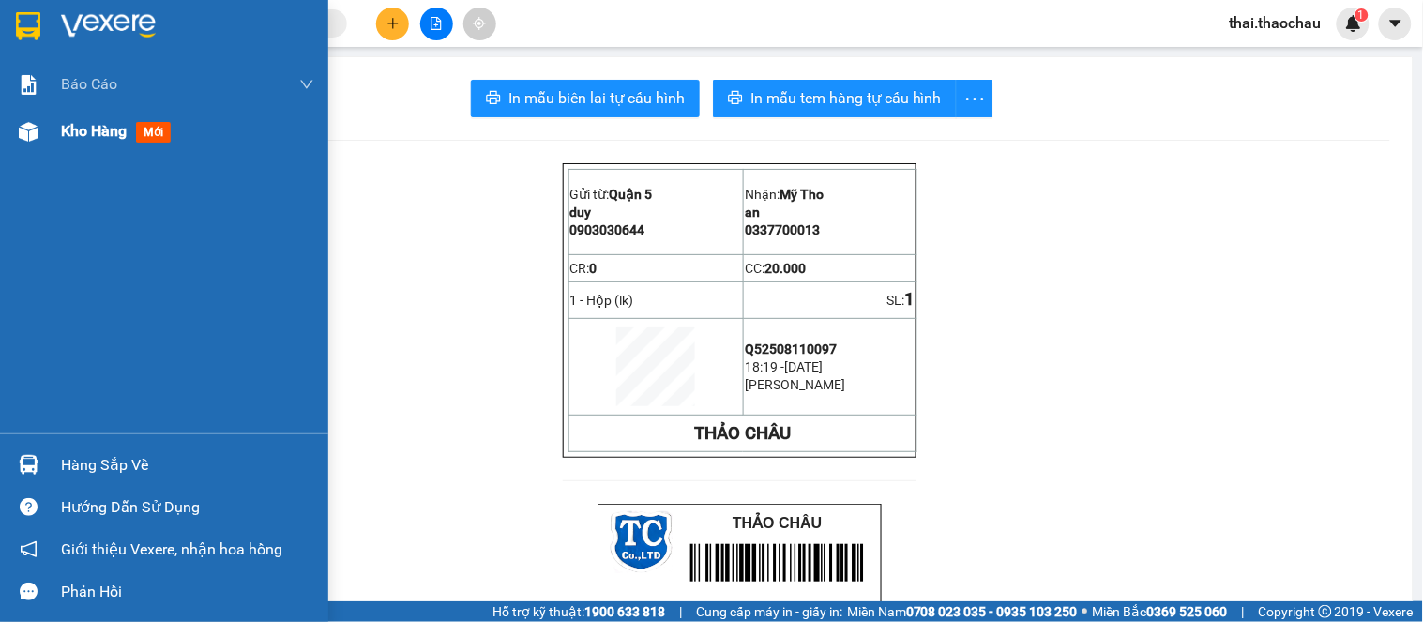
click at [19, 134] on img at bounding box center [29, 132] width 20 height 20
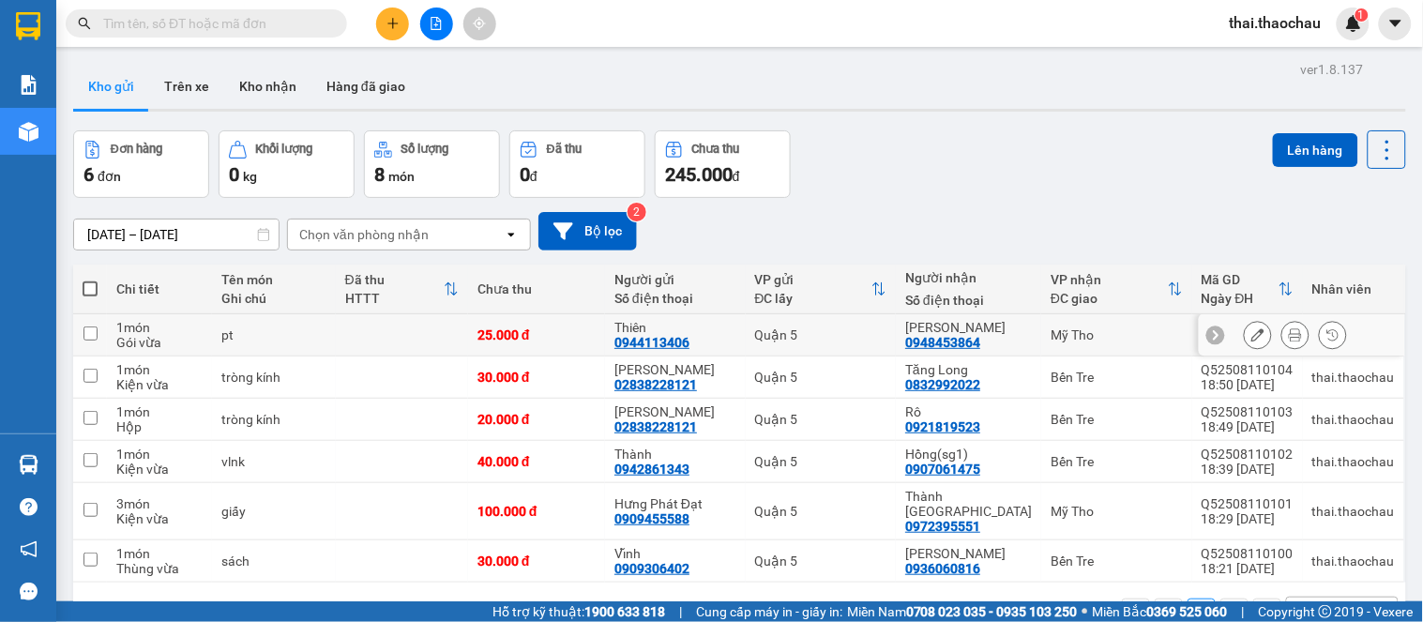
click at [1289, 335] on icon at bounding box center [1295, 334] width 13 height 13
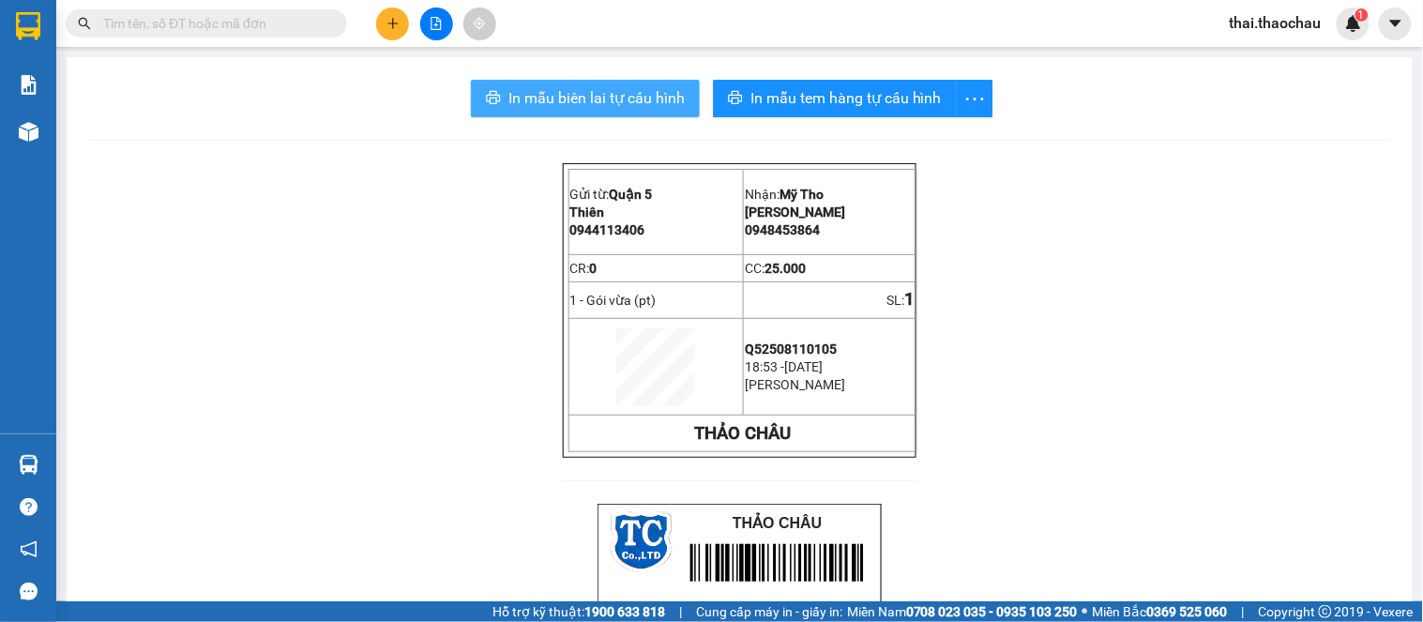
click at [551, 103] on span "In mẫu biên lai tự cấu hình" at bounding box center [597, 97] width 176 height 23
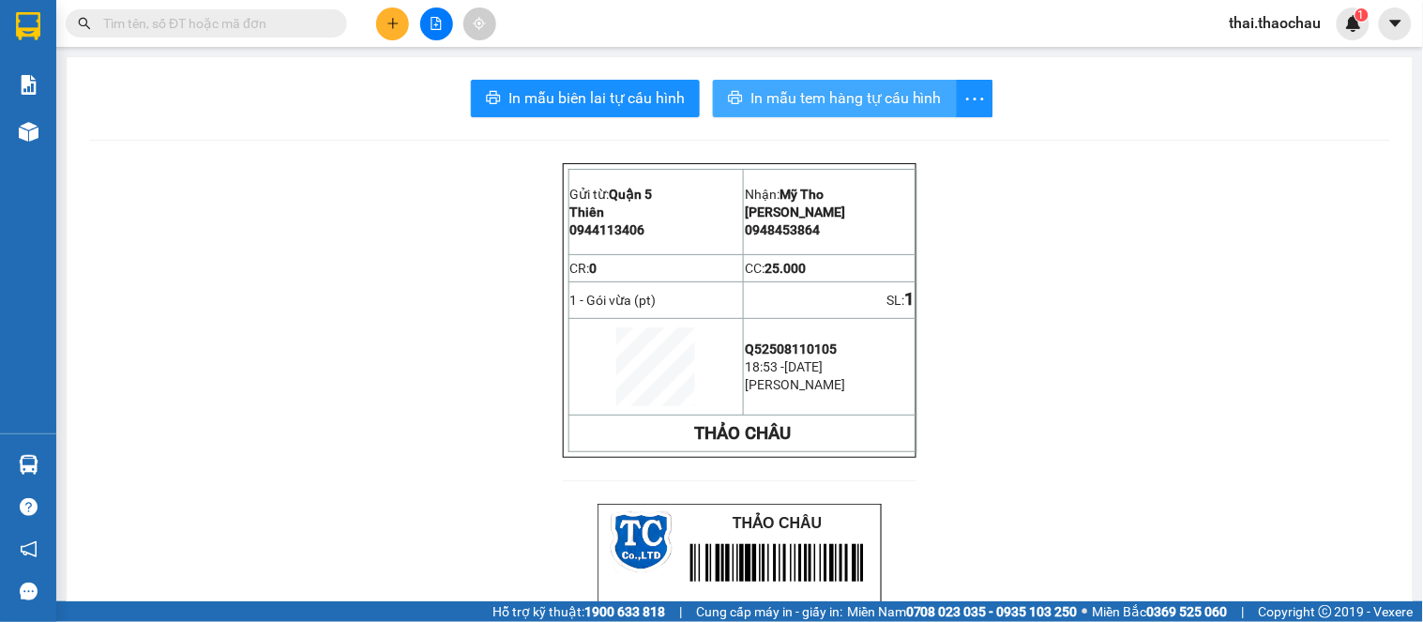
click at [861, 100] on span "In mẫu tem hàng tự cấu hình" at bounding box center [846, 97] width 191 height 23
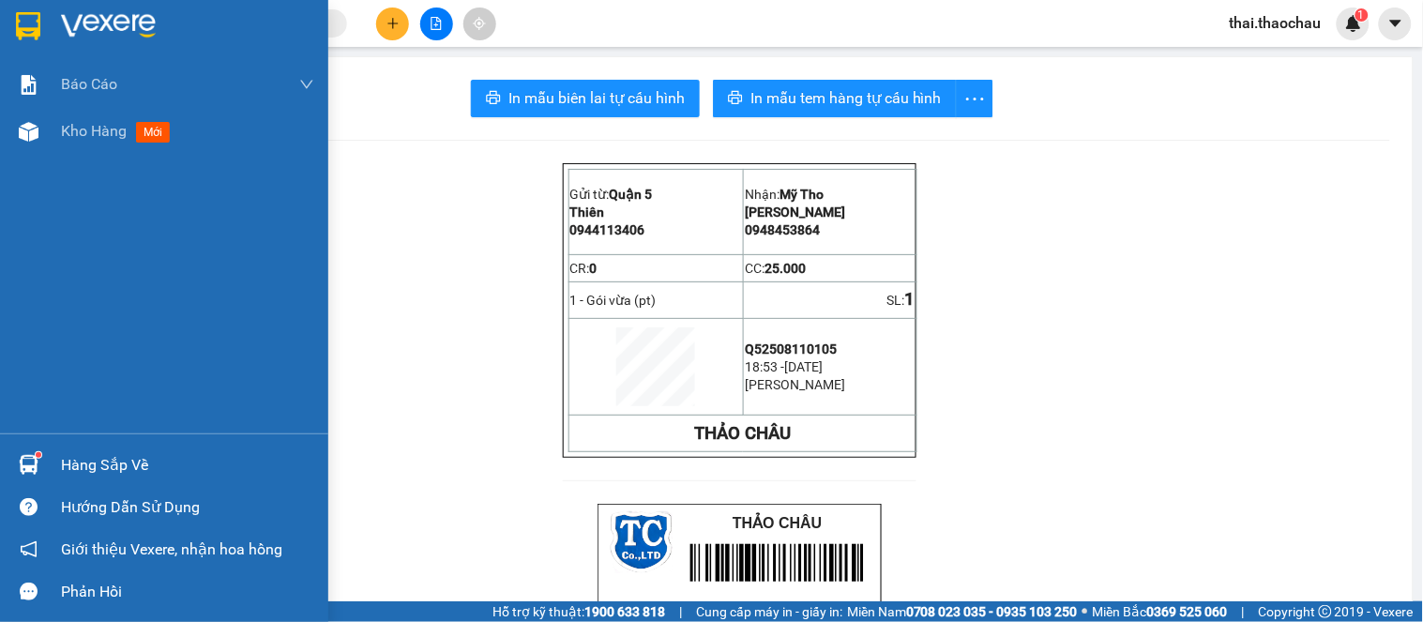
click at [111, 463] on div "Hàng sắp về" at bounding box center [187, 465] width 253 height 28
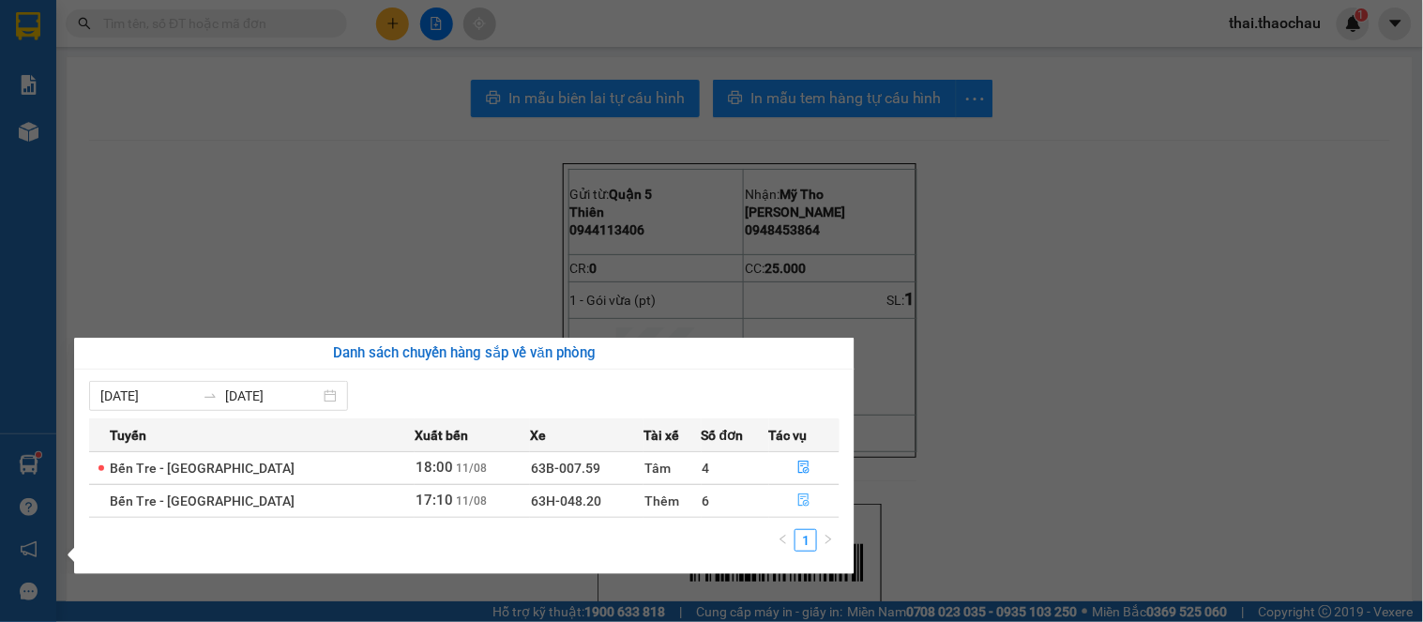
click at [798, 502] on icon "file-done" at bounding box center [804, 500] width 13 height 13
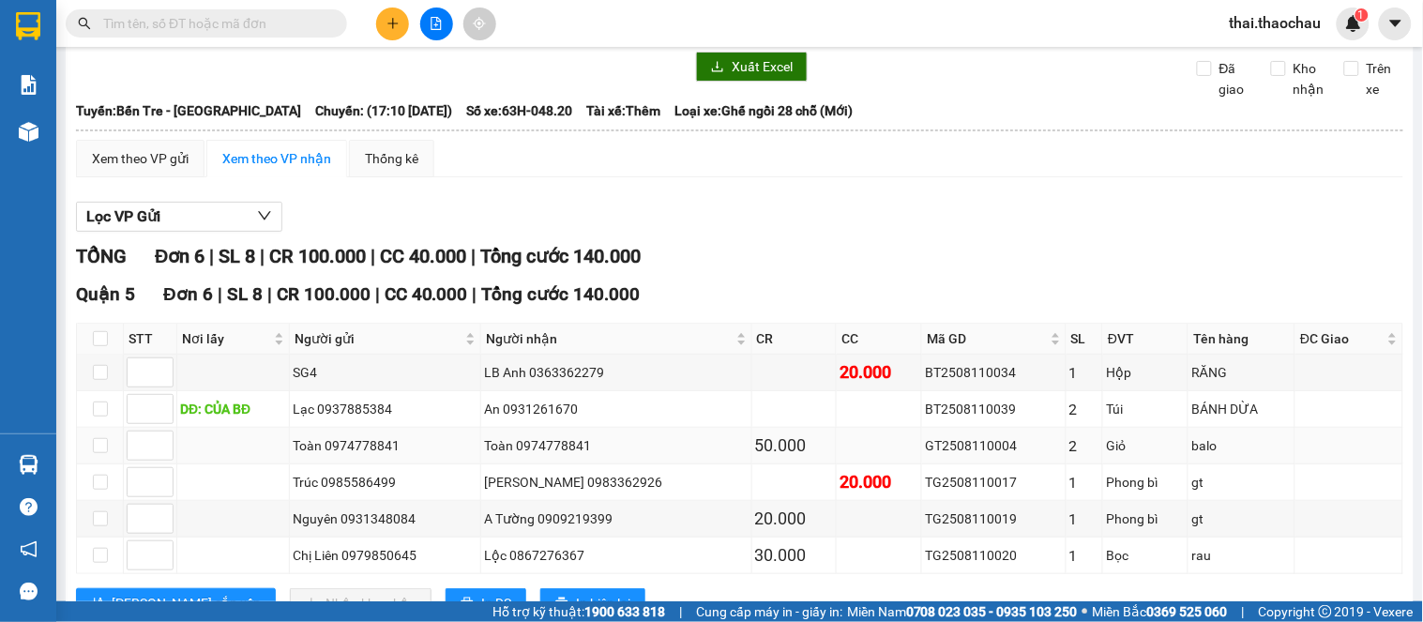
scroll to position [141, 0]
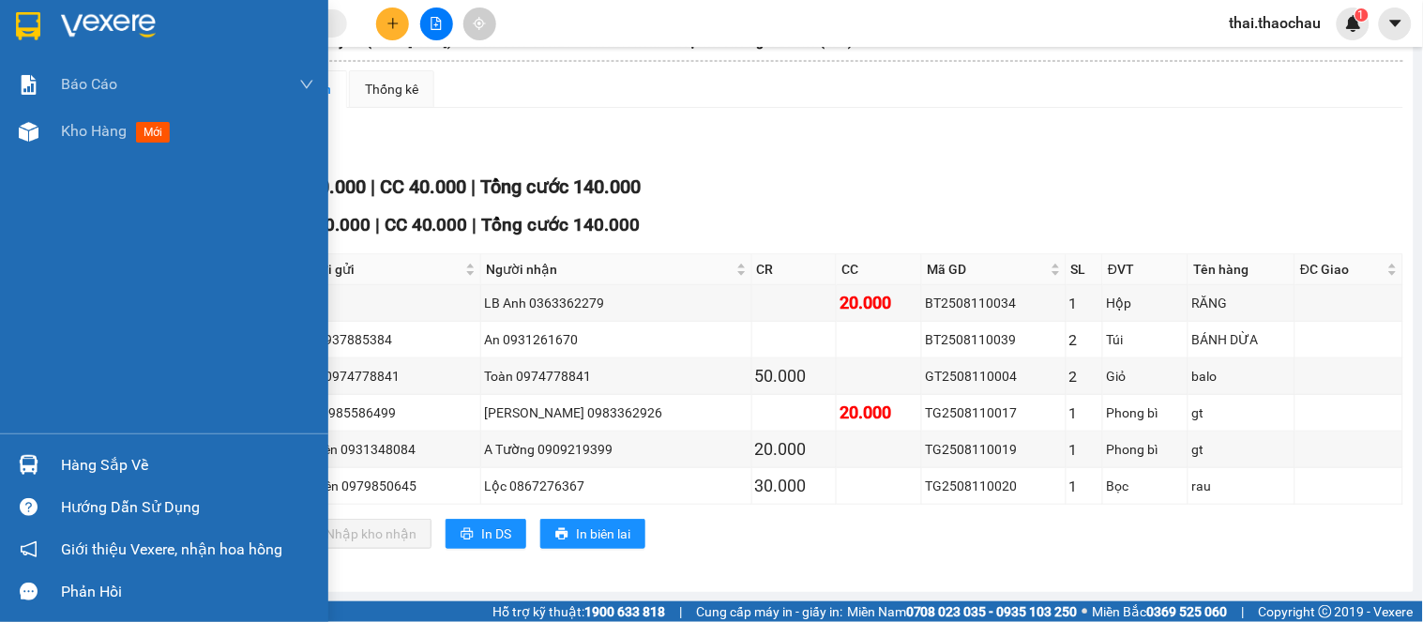
click at [53, 472] on div "Hàng sắp về" at bounding box center [164, 465] width 328 height 42
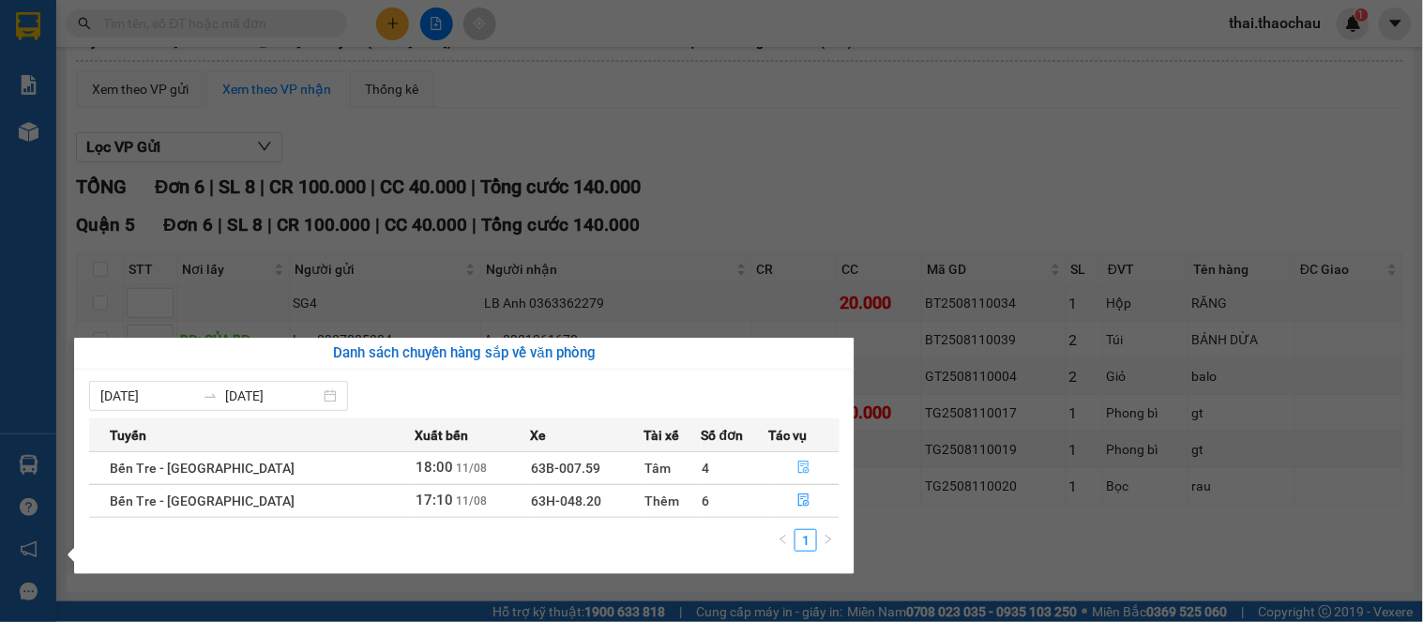
click at [799, 461] on button "button" at bounding box center [804, 468] width 69 height 30
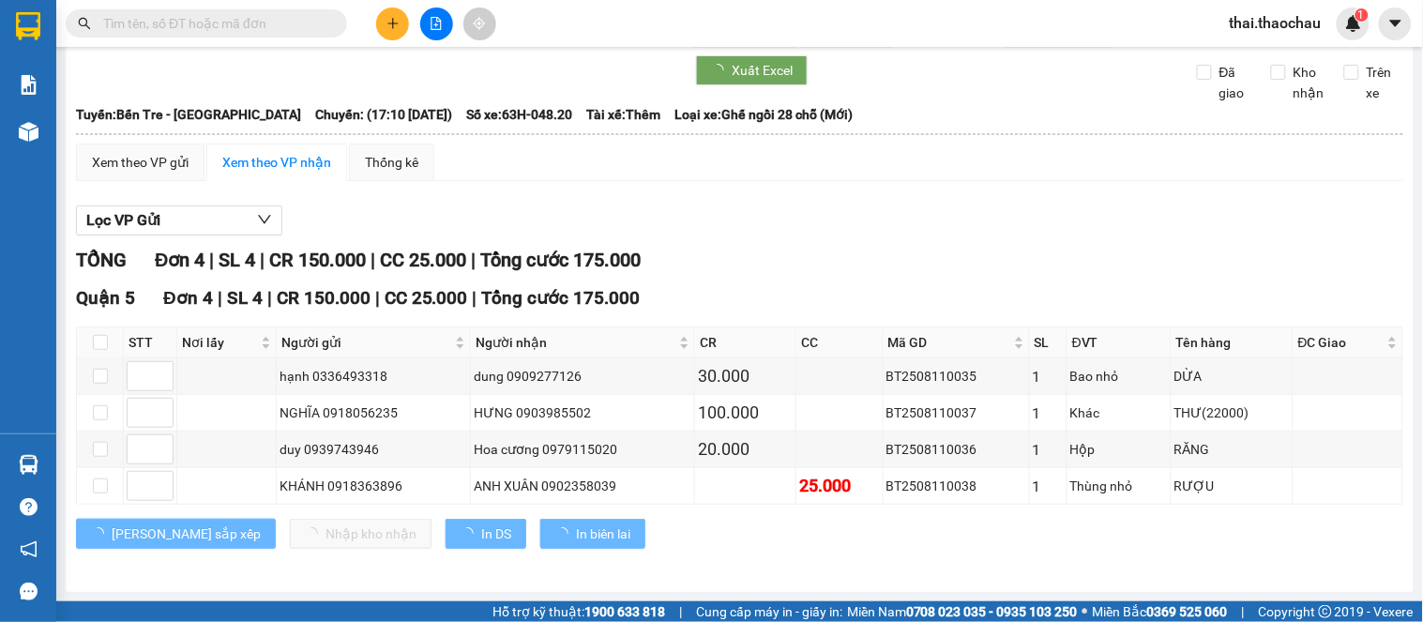
scroll to position [68, 0]
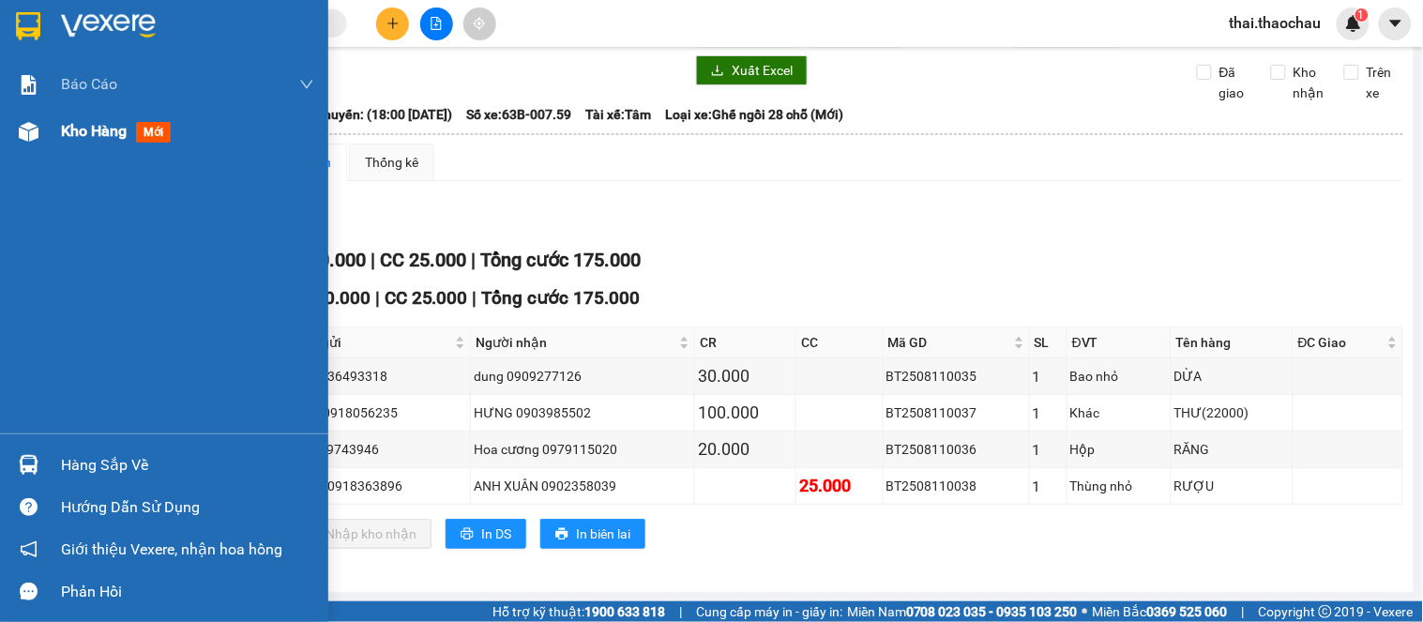
click at [97, 145] on div "Kho hàng mới" at bounding box center [187, 131] width 253 height 47
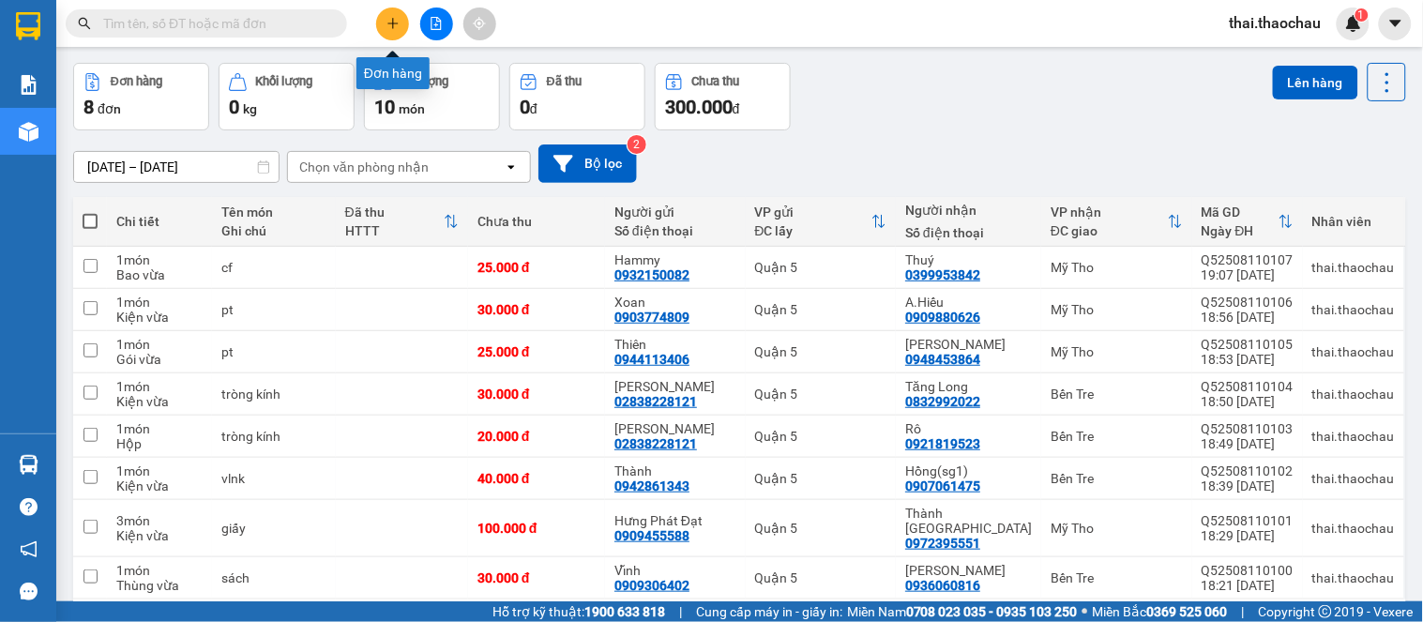
click at [397, 23] on icon "plus" at bounding box center [393, 23] width 10 height 1
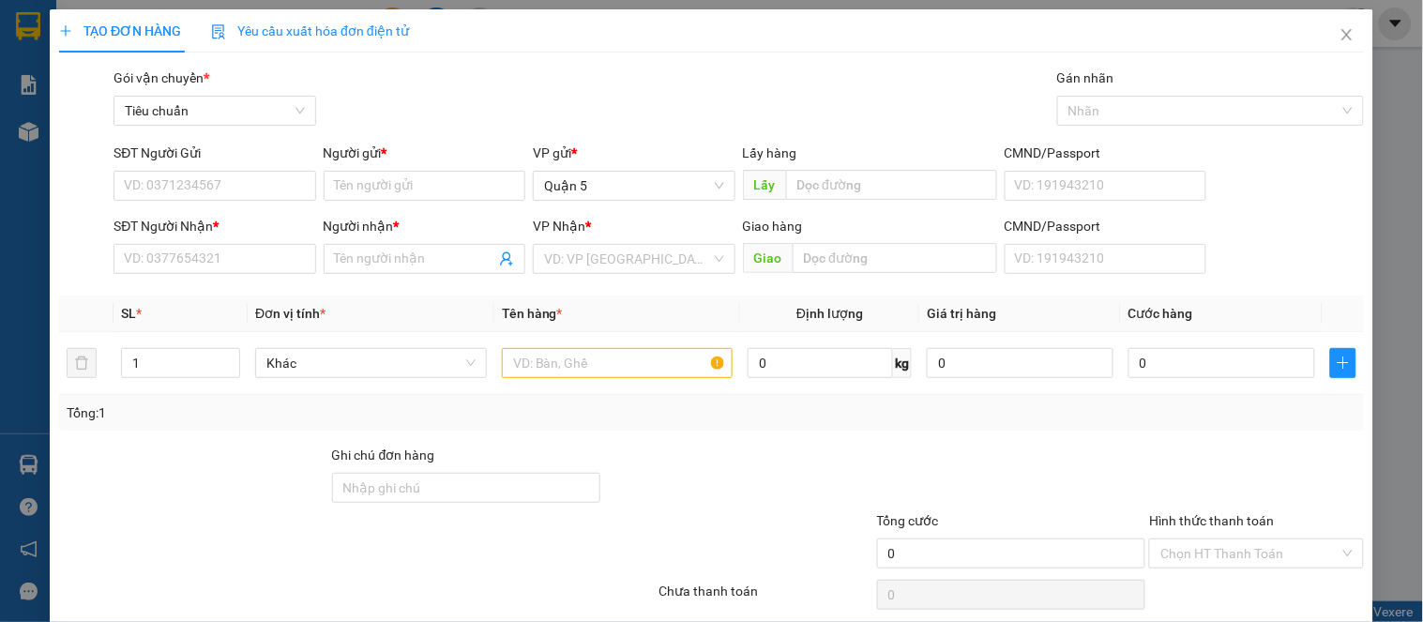
click at [204, 210] on form "SĐT Người Gửi VD: 0371234567 Người gửi * Tên người gửi VP gửi * Quận 5 Lấy hàng…" at bounding box center [711, 212] width 1305 height 139
click at [204, 211] on form "SĐT Người Gửi VD: 0371234567 Người gửi * Tên người gửi VP gửi * Quận 5 Lấy hàng…" at bounding box center [711, 212] width 1305 height 139
click at [225, 190] on input "SĐT Người Gửi" at bounding box center [215, 186] width 202 height 30
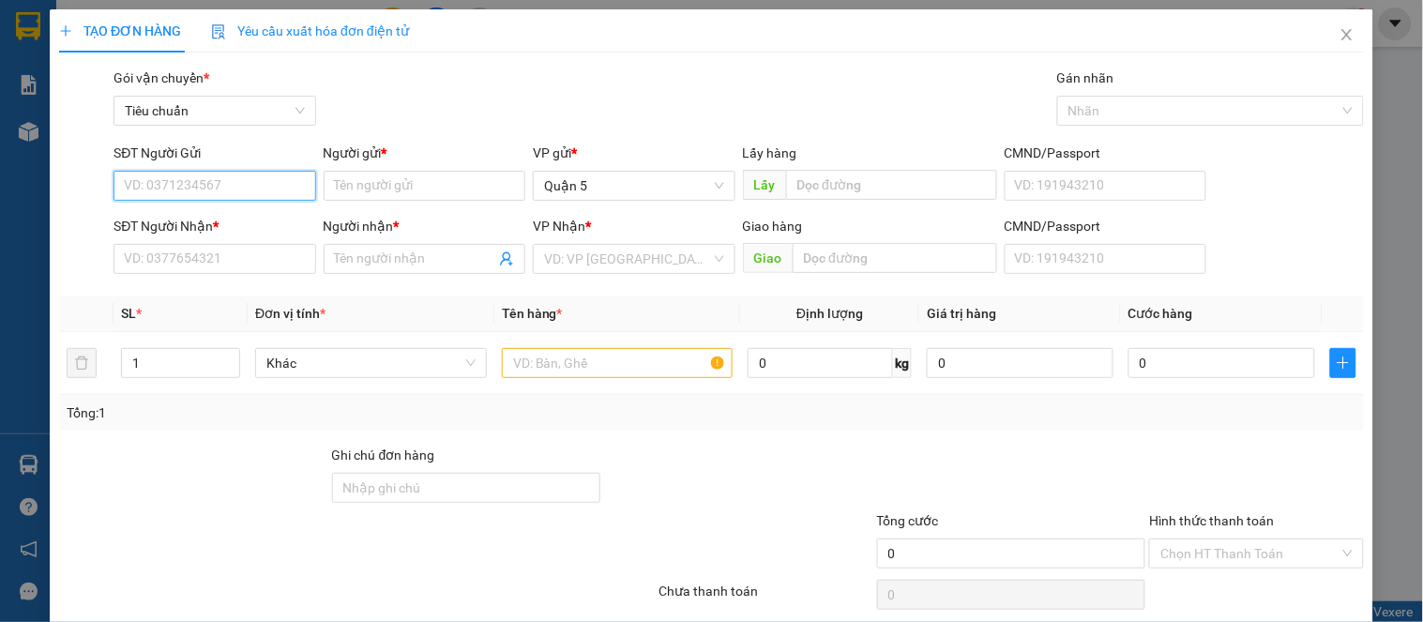
click at [225, 190] on input "SĐT Người Gửi" at bounding box center [215, 186] width 202 height 30
click at [225, 190] on input "4" at bounding box center [215, 186] width 202 height 30
click at [205, 216] on div "0909274079 - Tài" at bounding box center [212, 223] width 177 height 21
type input "0909274079"
type input "Tài"
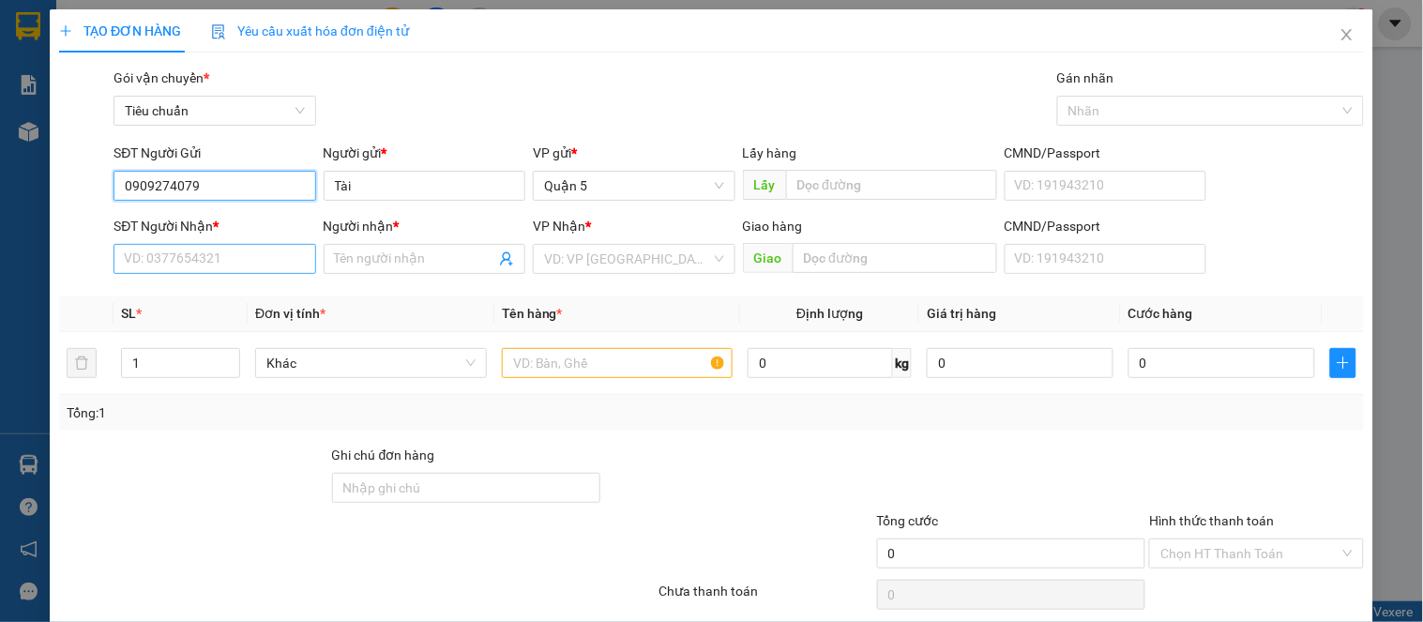
type input "0909274079"
click at [216, 258] on input "SĐT Người Nhận *" at bounding box center [215, 259] width 202 height 30
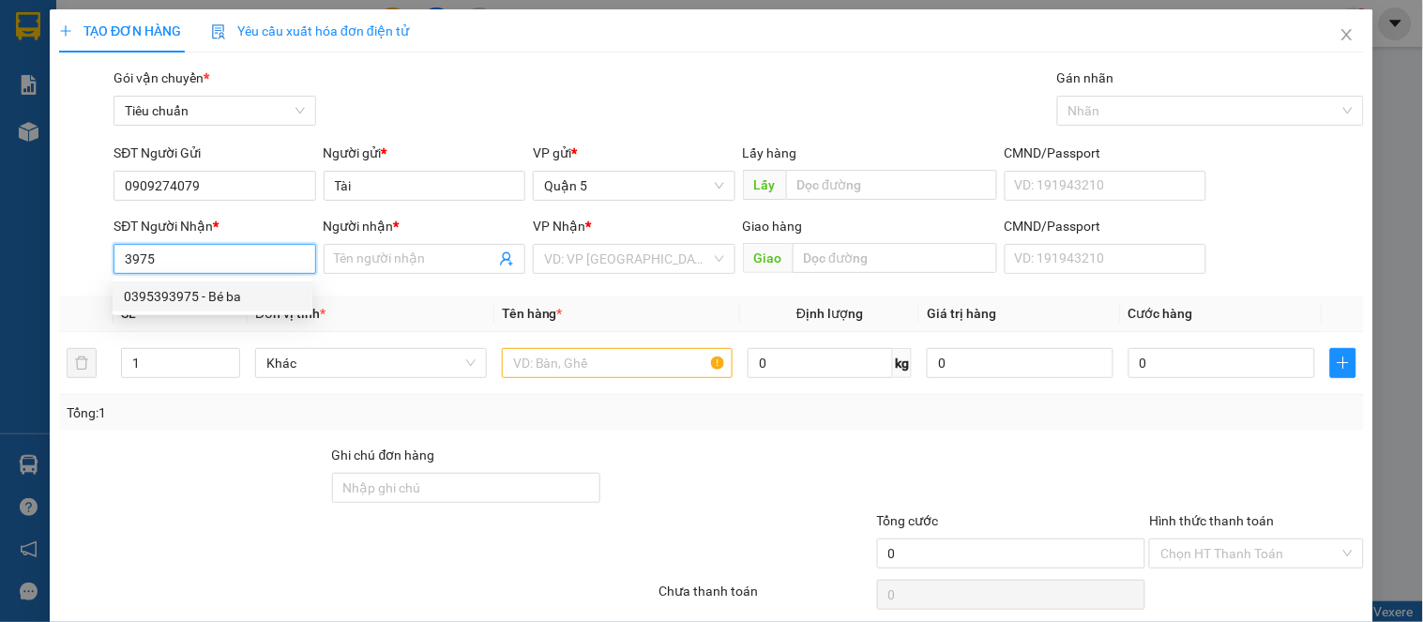
click at [260, 291] on div "0395393975 - Bé ba" at bounding box center [212, 296] width 177 height 21
type input "0395393975"
type input "Bé ba"
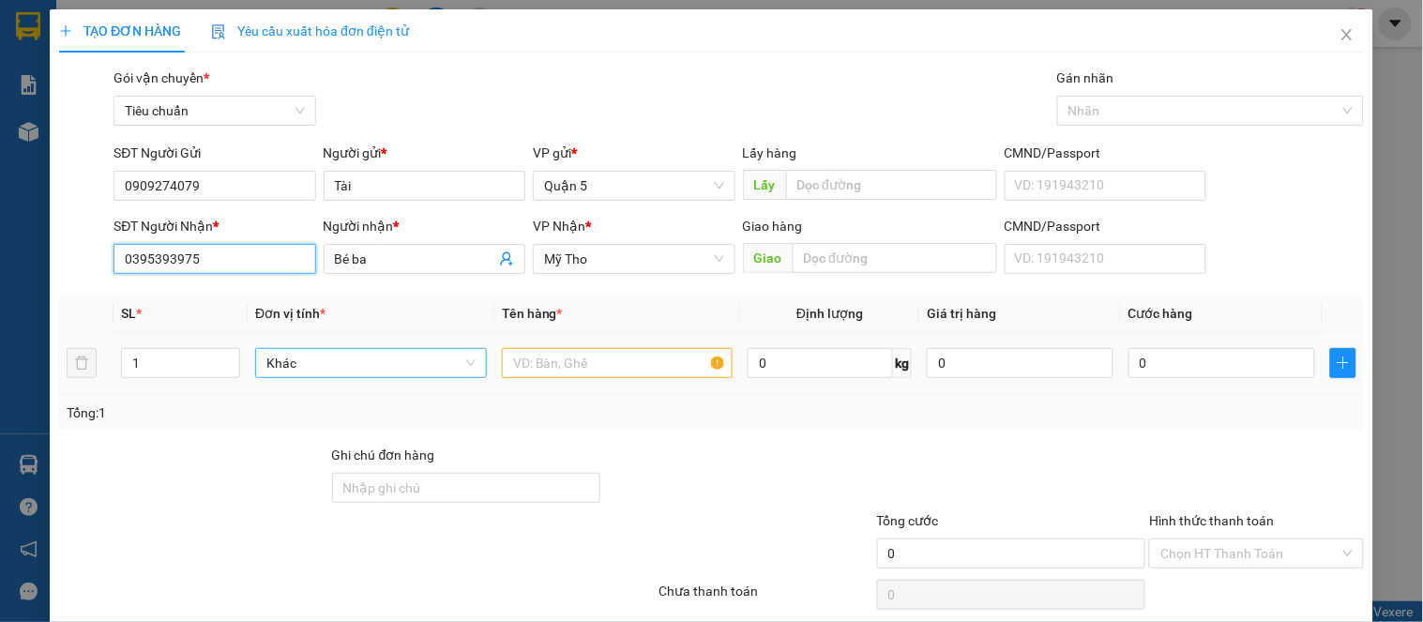
click at [312, 362] on span "Khác" at bounding box center [370, 363] width 209 height 28
type input "0395393975"
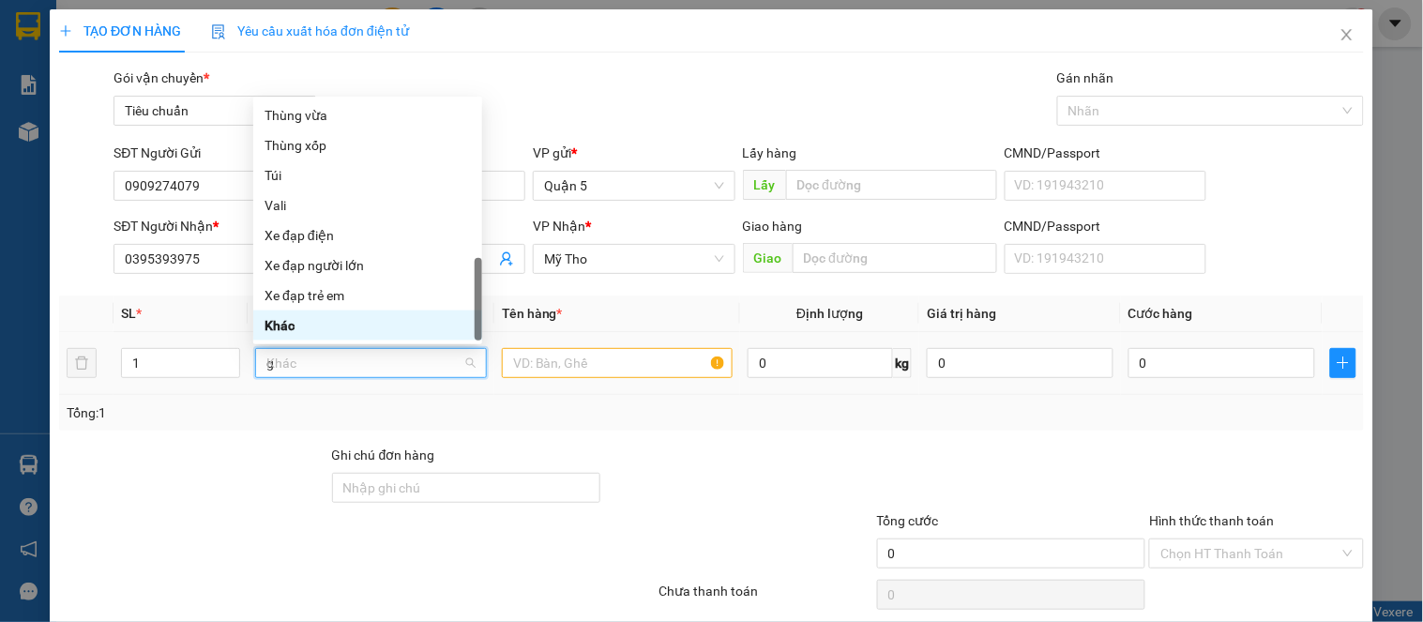
scroll to position [30, 0]
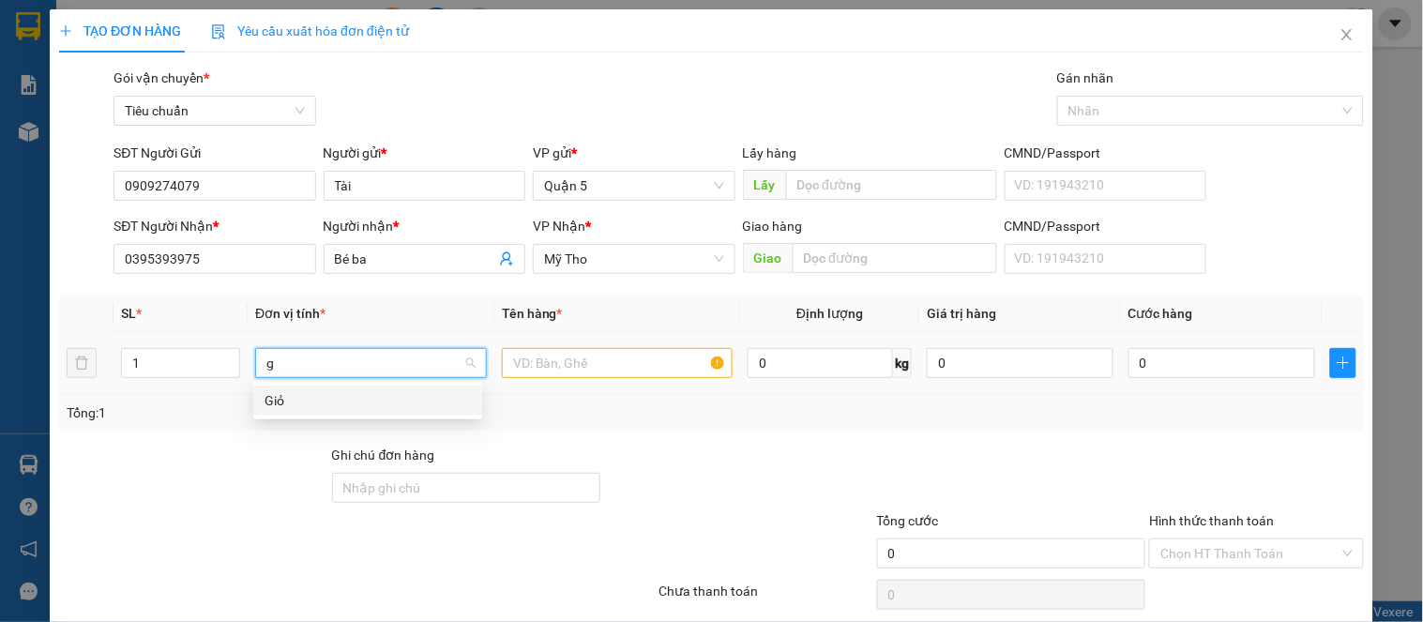
type input "gi"
click at [321, 402] on div "Giỏ" at bounding box center [368, 400] width 206 height 21
click at [541, 368] on input "text" at bounding box center [618, 363] width 232 height 30
click at [541, 367] on input "text" at bounding box center [618, 363] width 232 height 30
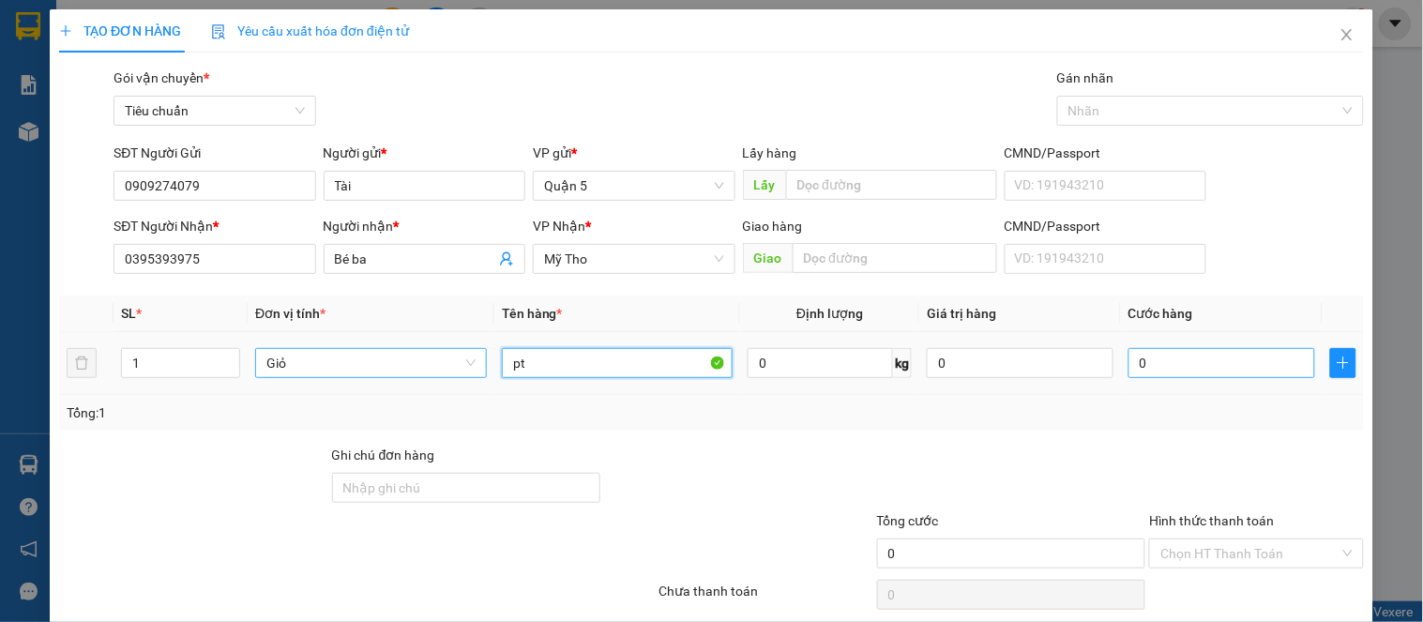
type input "pt"
click at [1232, 367] on input "0" at bounding box center [1222, 363] width 187 height 30
type input "3"
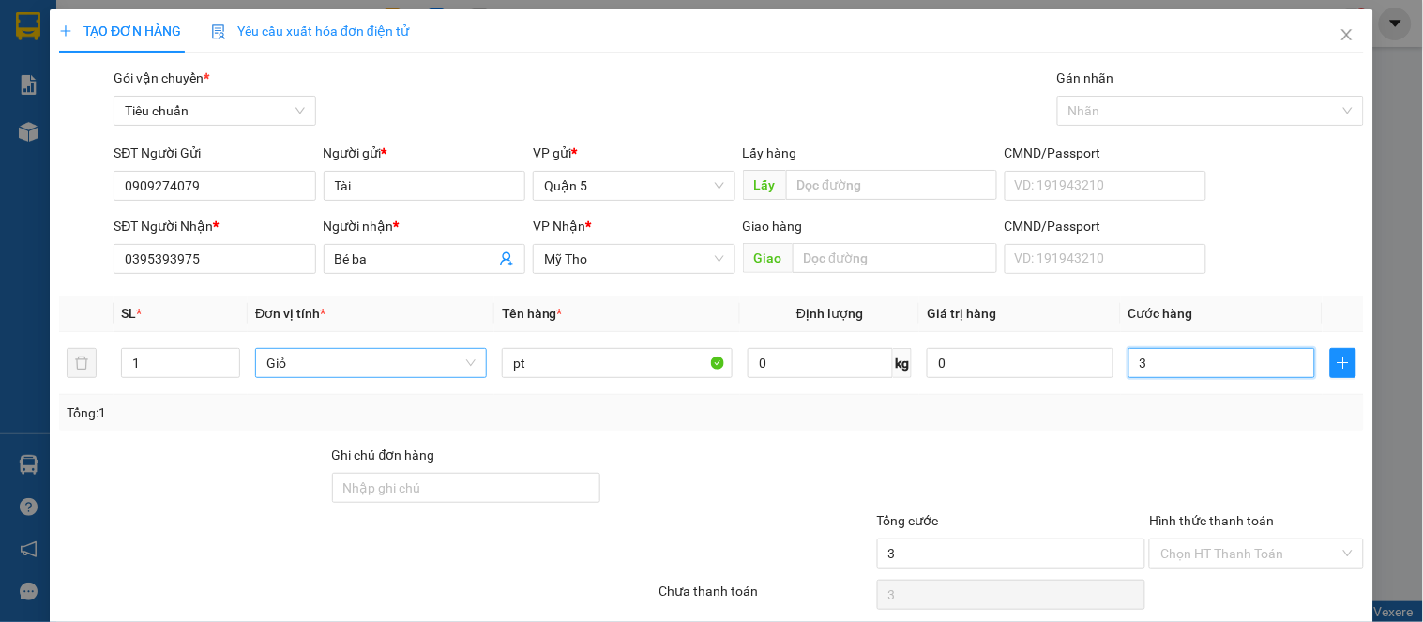
type input "30"
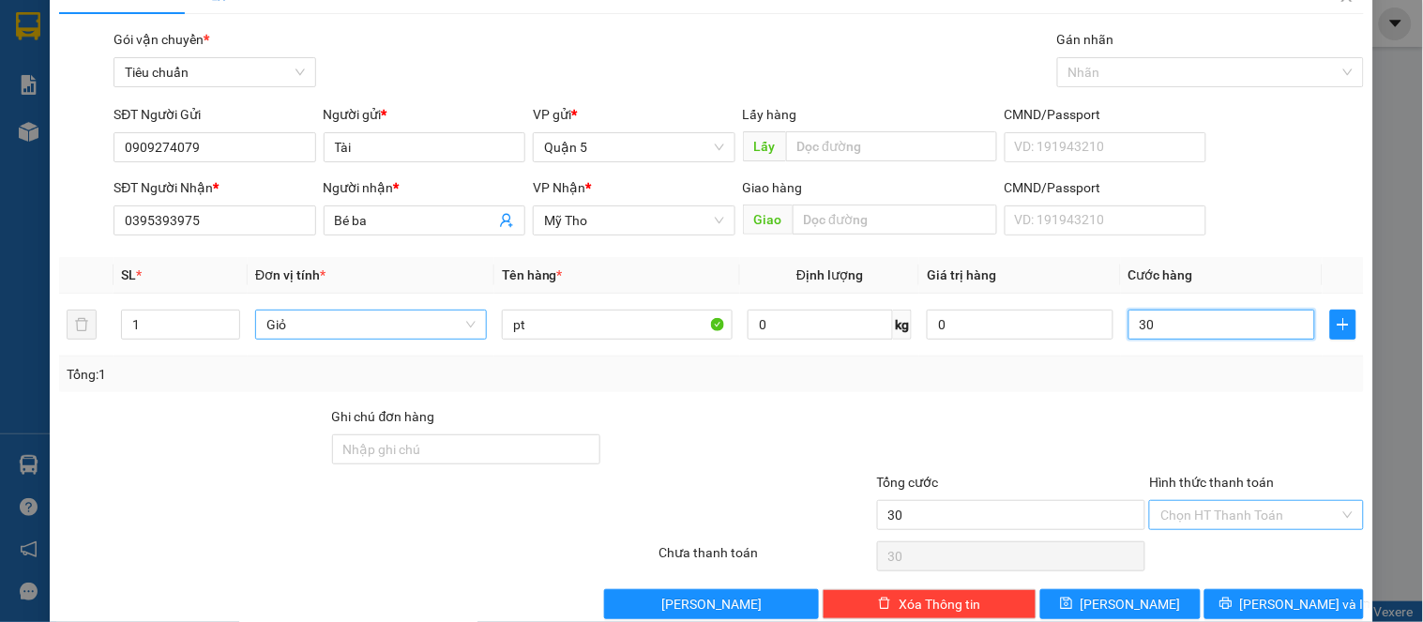
scroll to position [71, 0]
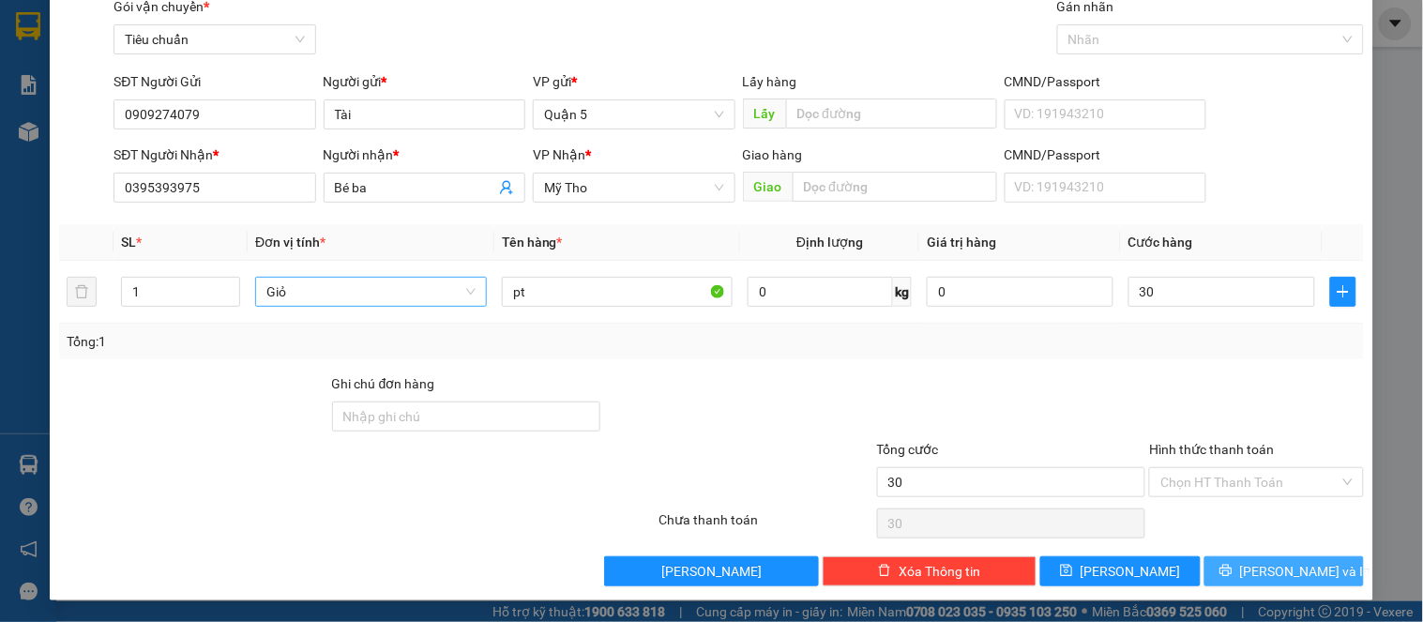
type input "30.000"
click at [1259, 575] on span "[PERSON_NAME] và In" at bounding box center [1306, 571] width 131 height 21
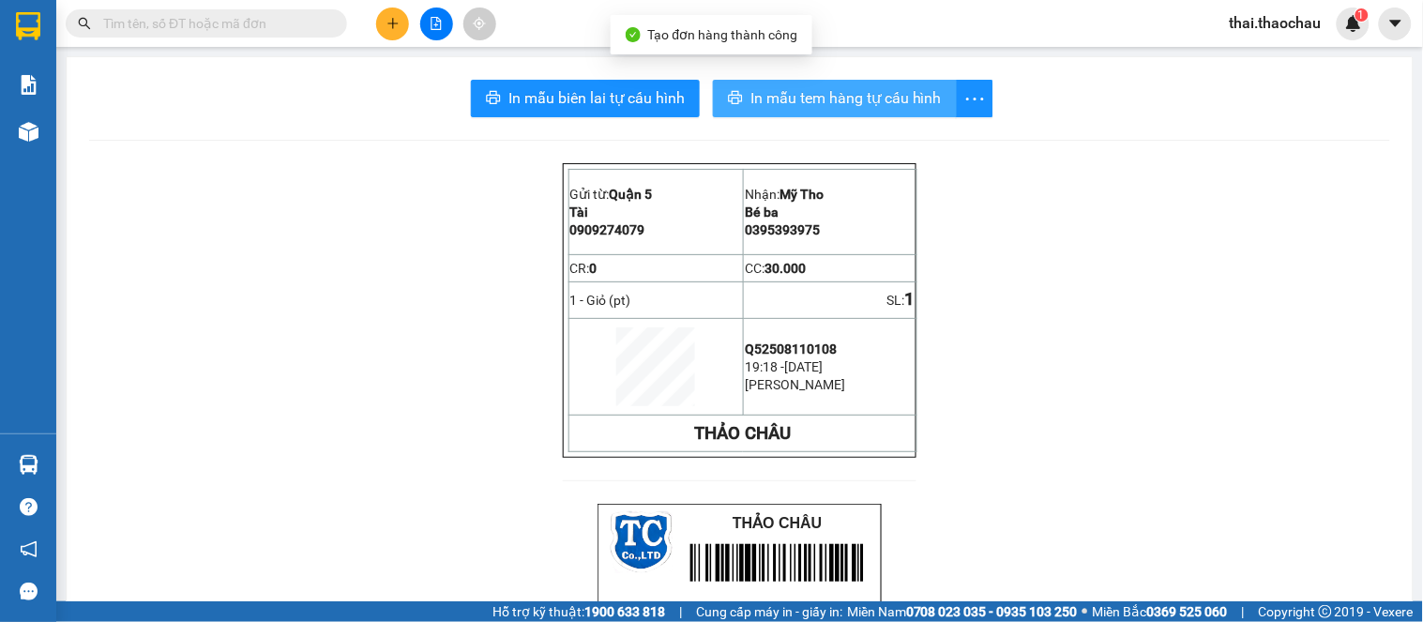
click at [796, 114] on button "In mẫu tem hàng tự cấu hình" at bounding box center [835, 99] width 244 height 38
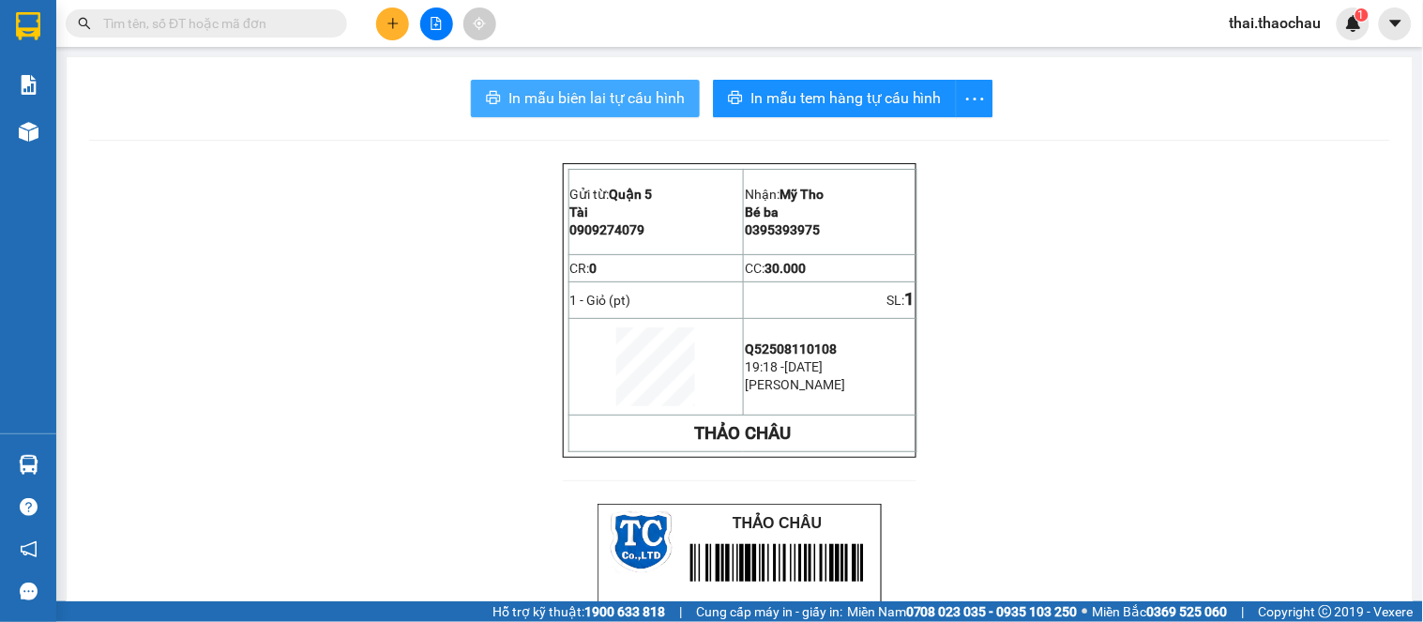
click at [567, 95] on span "In mẫu biên lai tự cấu hình" at bounding box center [597, 97] width 176 height 23
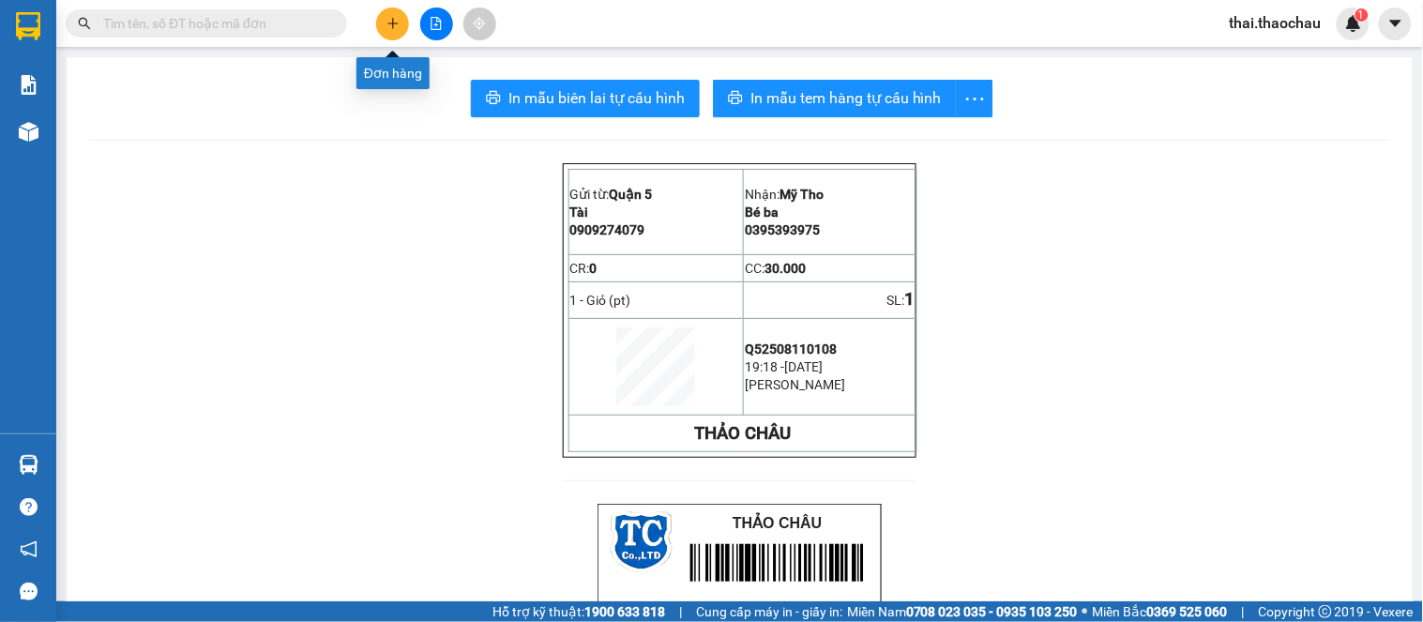
click at [401, 19] on button at bounding box center [392, 24] width 33 height 33
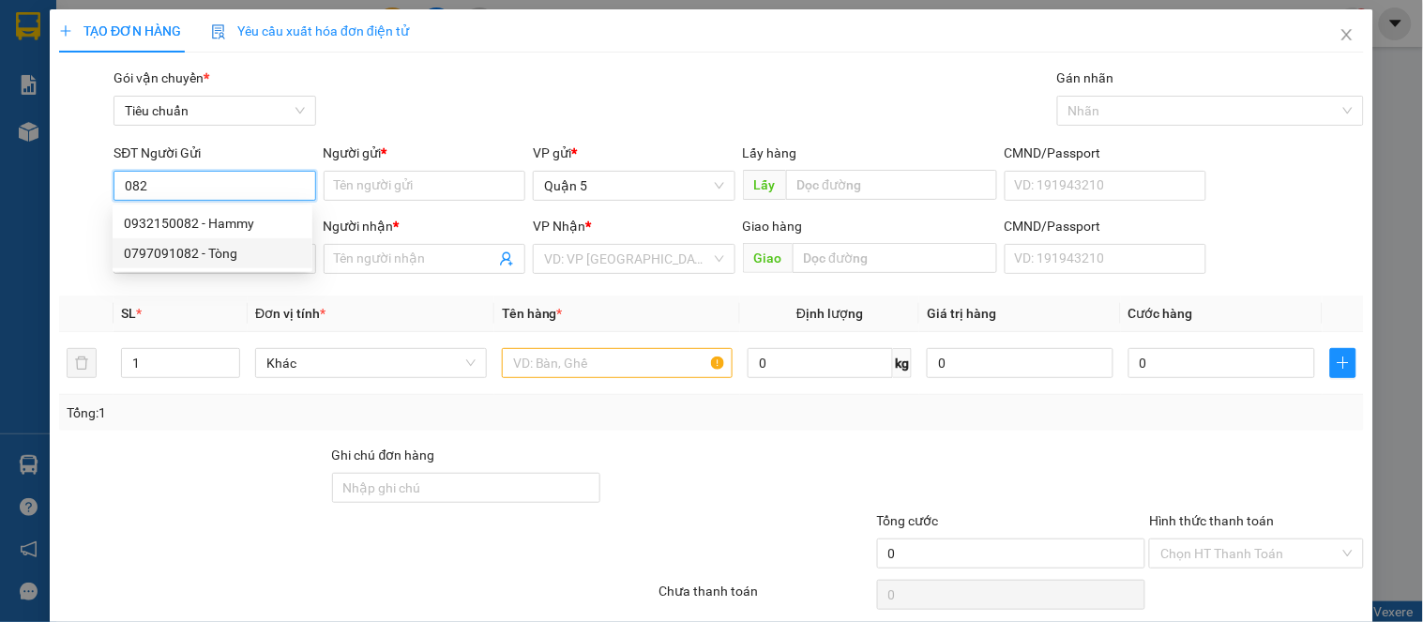
click at [208, 251] on div "0797091082 - Tòng" at bounding box center [212, 253] width 177 height 21
type input "0797091082"
type input "Tòng"
type input "0797091082"
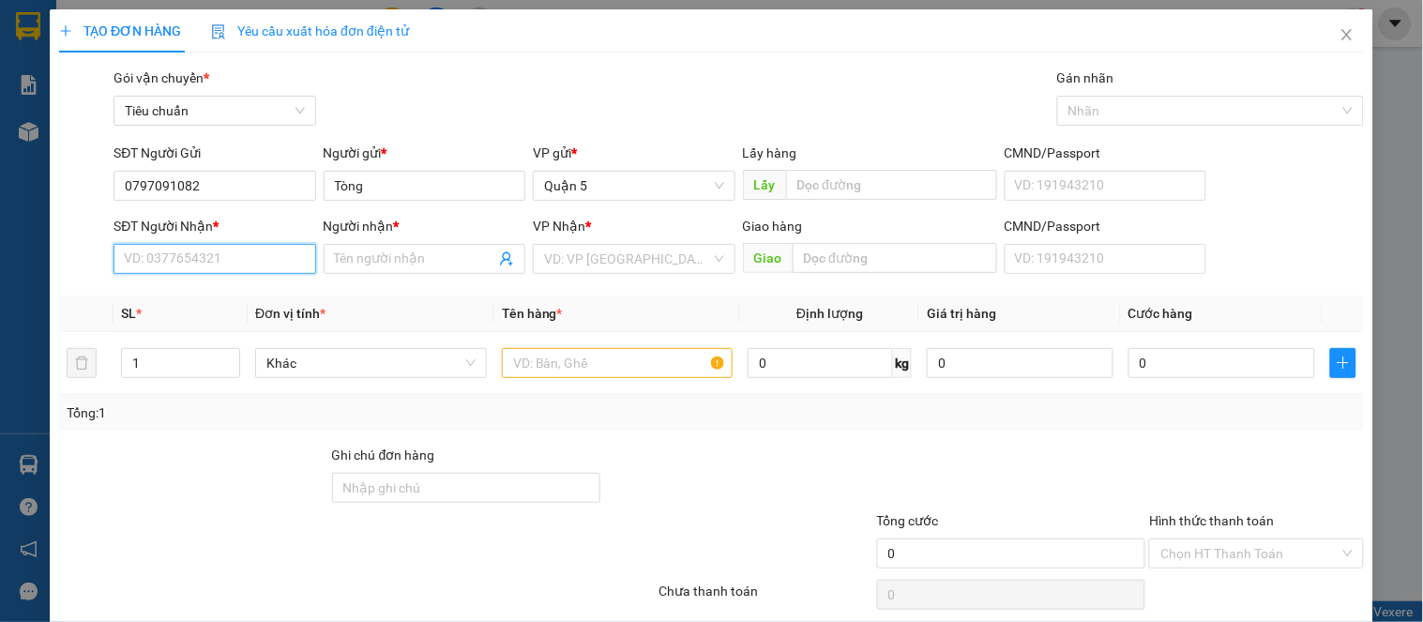
click at [233, 270] on input "SĐT Người Nhận *" at bounding box center [215, 259] width 202 height 30
click at [258, 289] on div "0907328638 - A Nhân" at bounding box center [212, 296] width 177 height 21
type input "0907328638"
type input "A Nhân"
click at [368, 366] on span "Khác" at bounding box center [370, 363] width 209 height 28
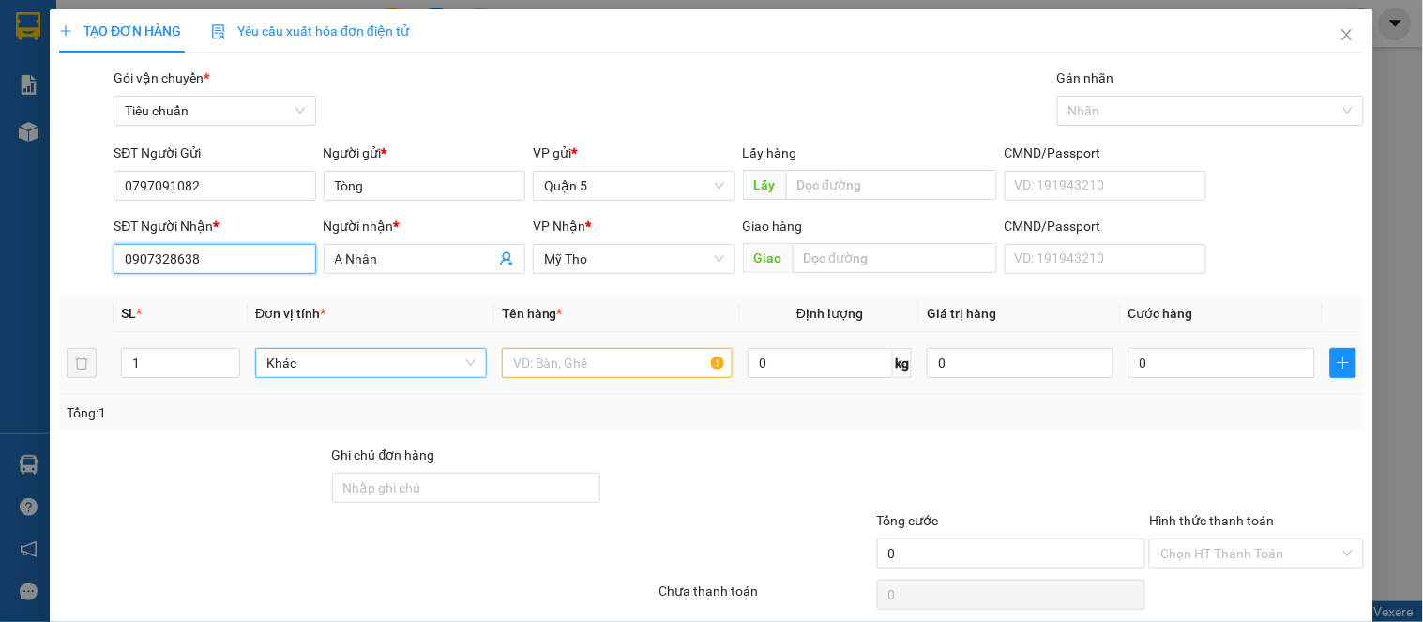
type input "0907328638"
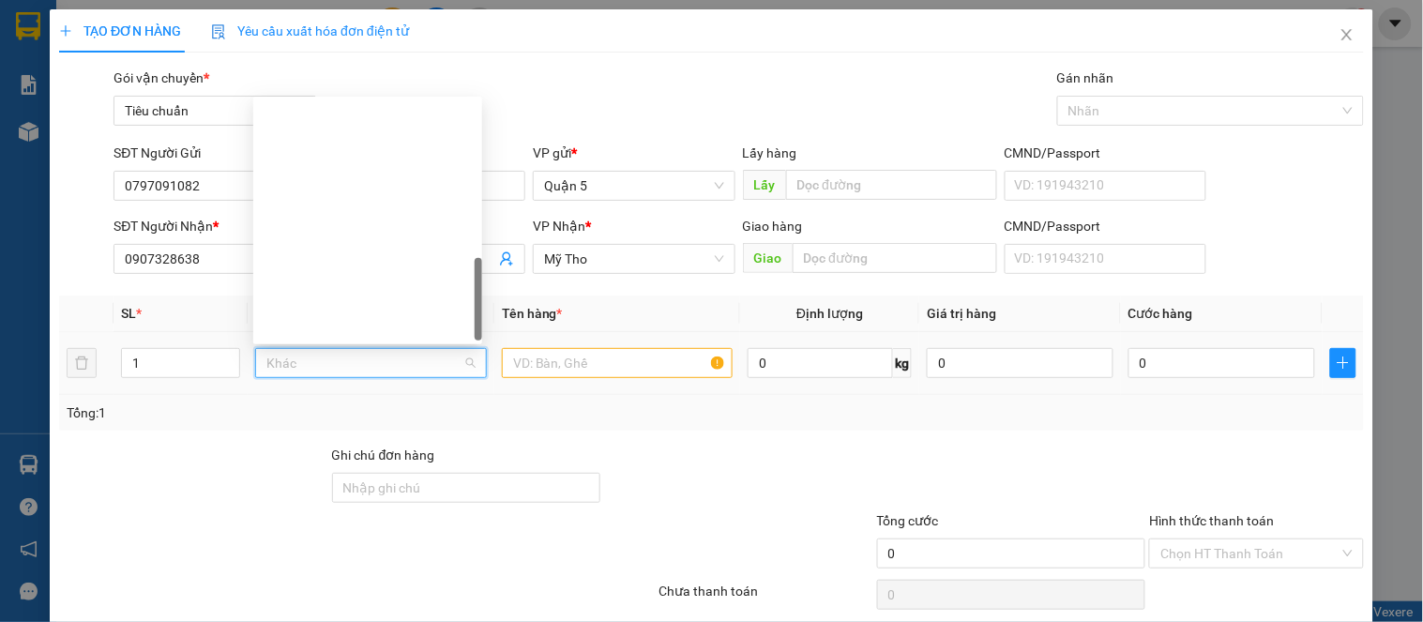
type input "b"
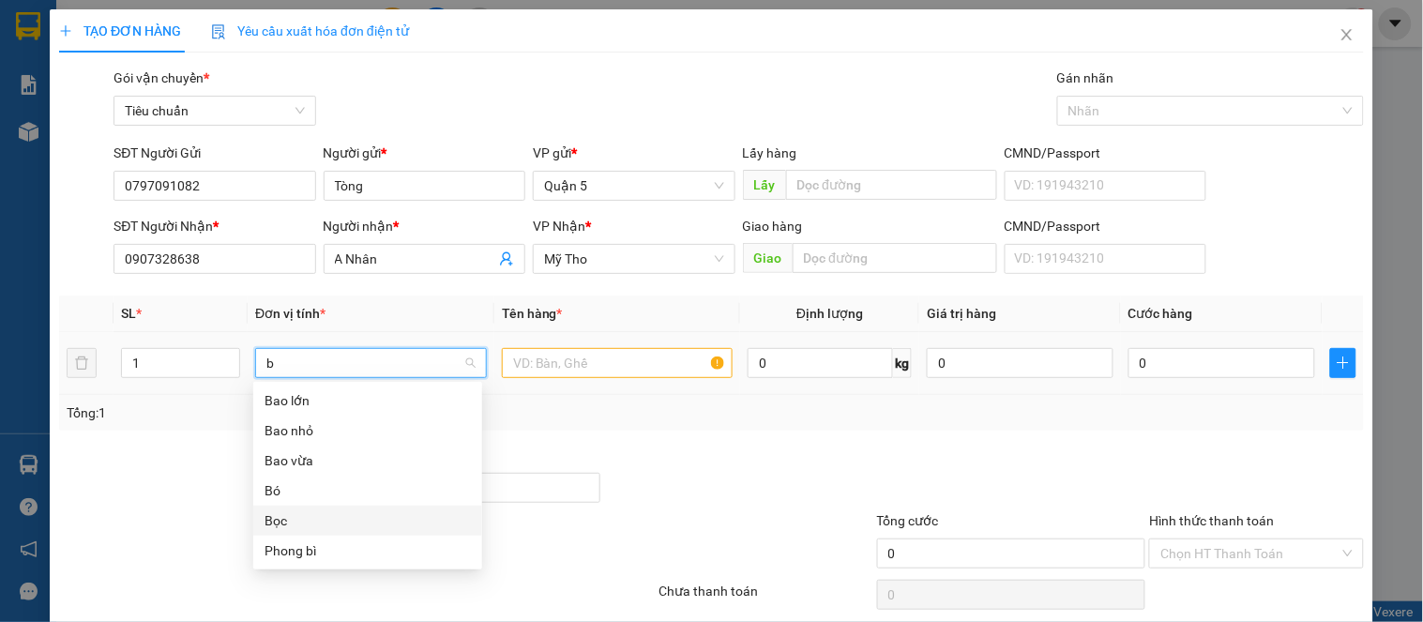
click at [291, 514] on div "Bọc" at bounding box center [368, 520] width 206 height 21
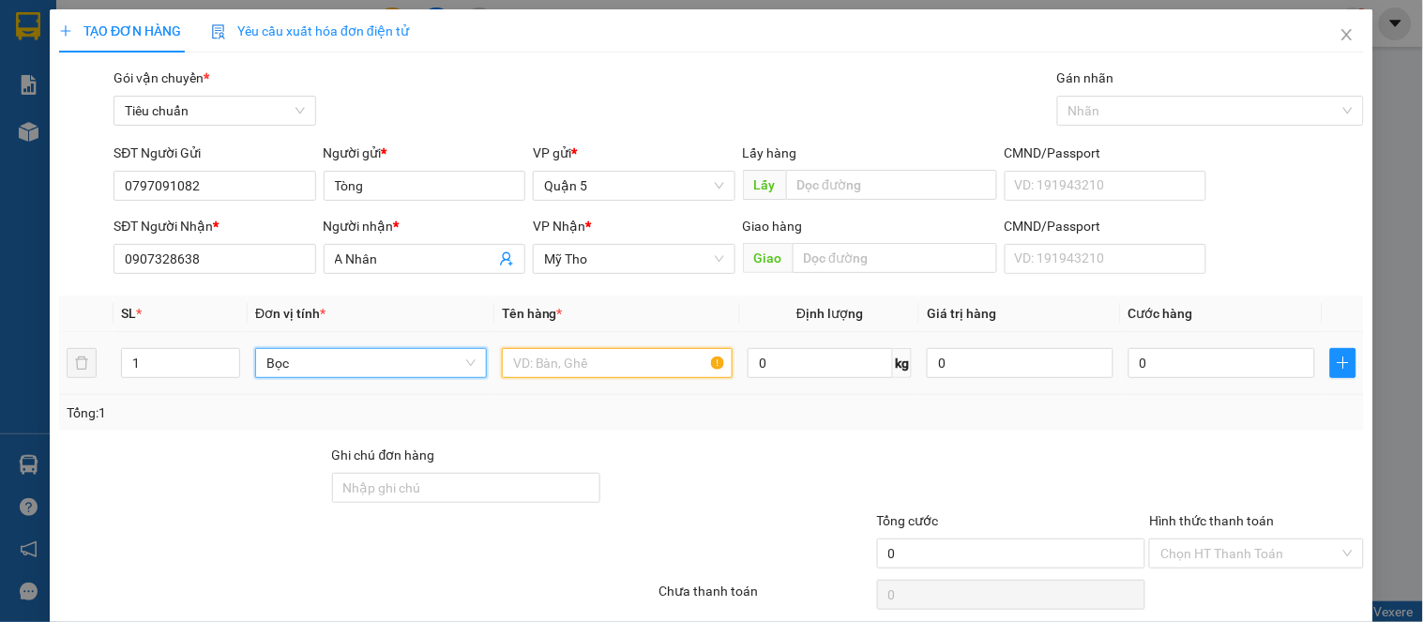
click at [546, 373] on input "text" at bounding box center [618, 363] width 232 height 30
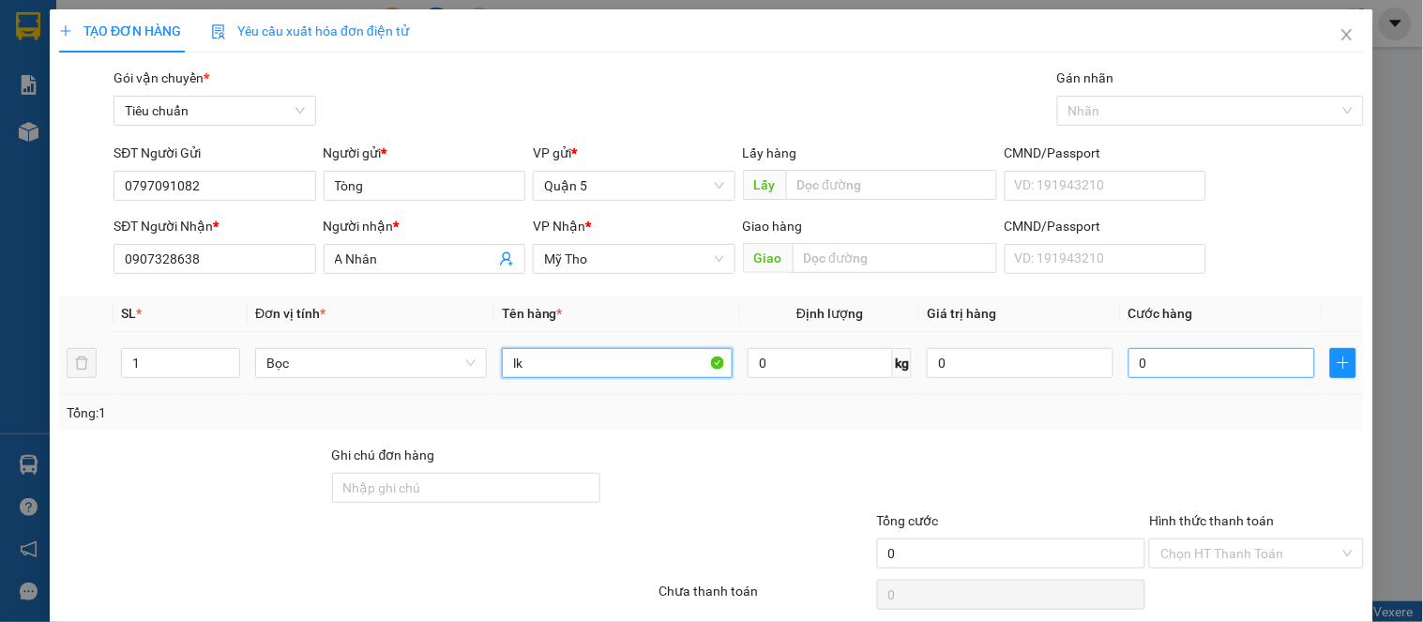
type input "lk"
click at [1146, 362] on input "0" at bounding box center [1222, 363] width 187 height 30
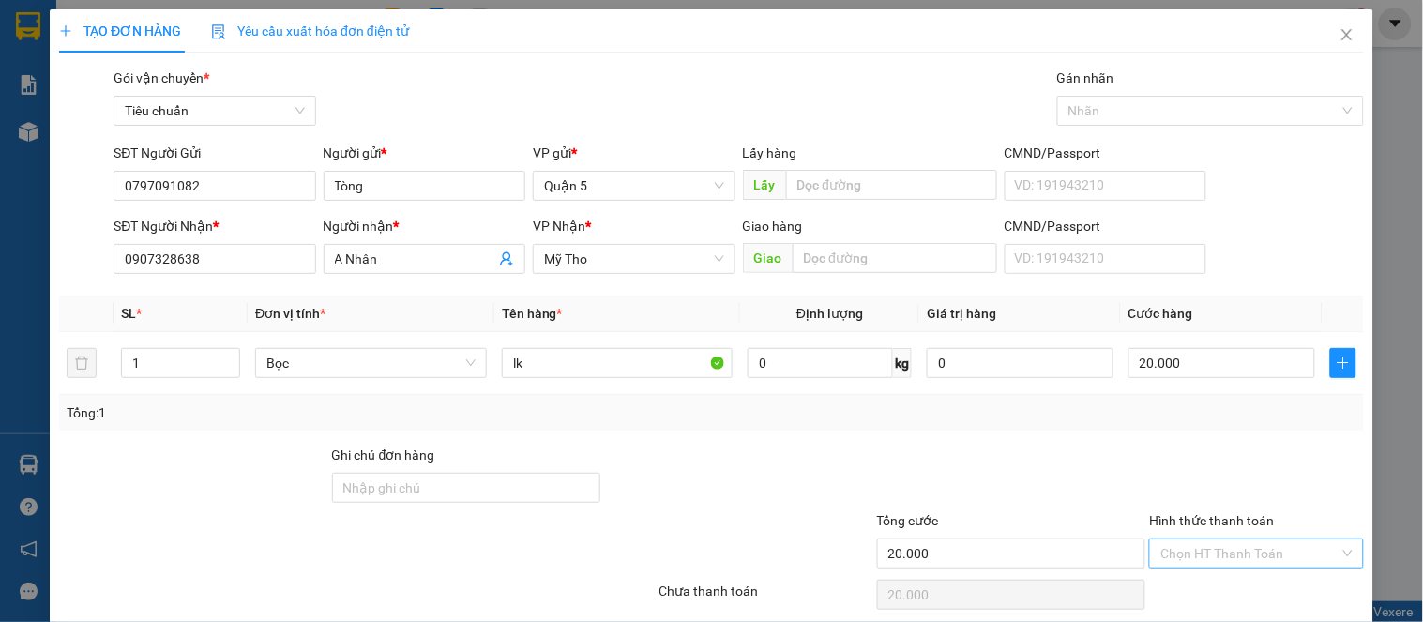
click at [1183, 540] on input "Hình thức thanh toán" at bounding box center [1250, 554] width 178 height 28
click at [1183, 581] on div "Tại văn phòng" at bounding box center [1245, 591] width 190 height 21
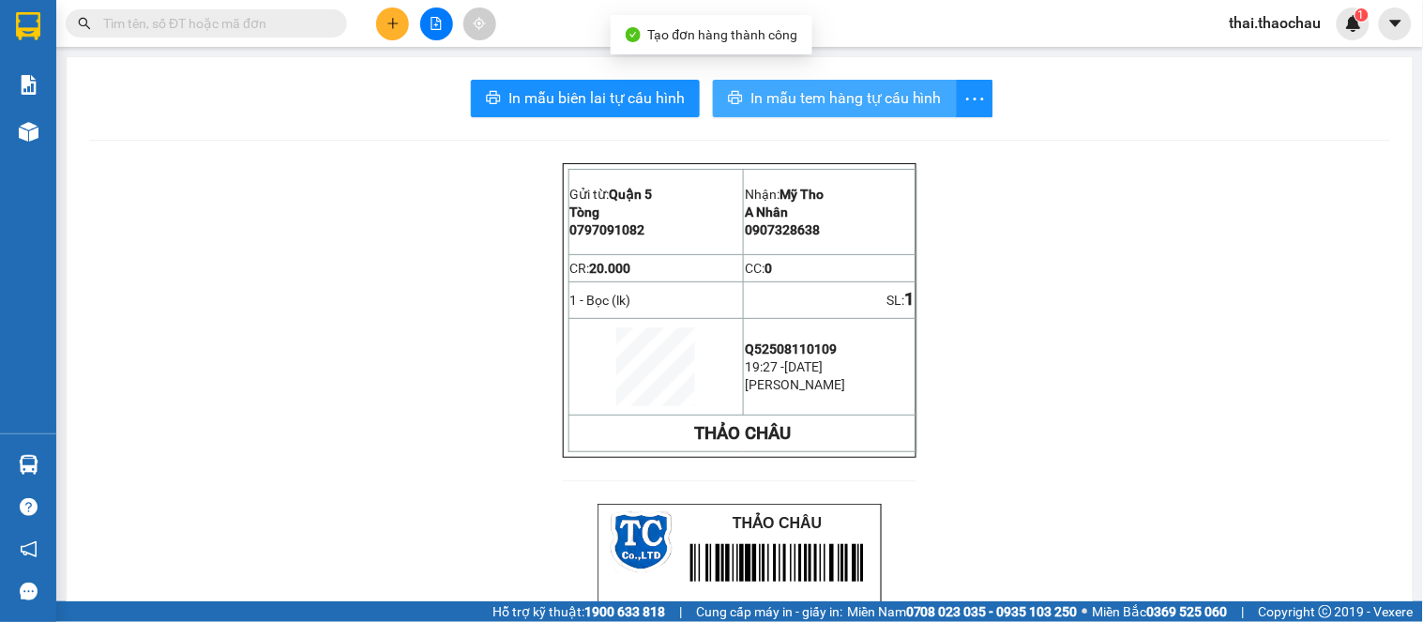
click at [786, 91] on span "In mẫu tem hàng tự cấu hình" at bounding box center [846, 97] width 191 height 23
click at [915, 99] on span "In mẫu tem hàng tự cấu hình" at bounding box center [846, 97] width 191 height 23
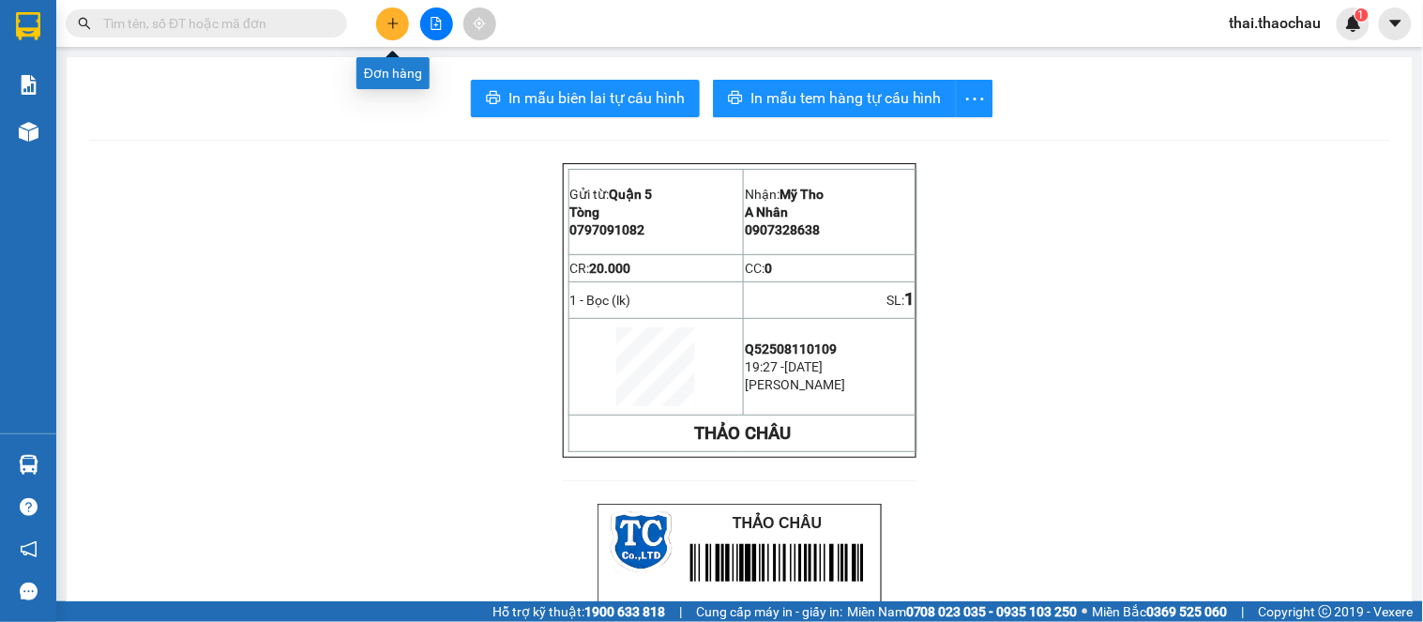
click at [387, 19] on icon "plus" at bounding box center [393, 23] width 13 height 13
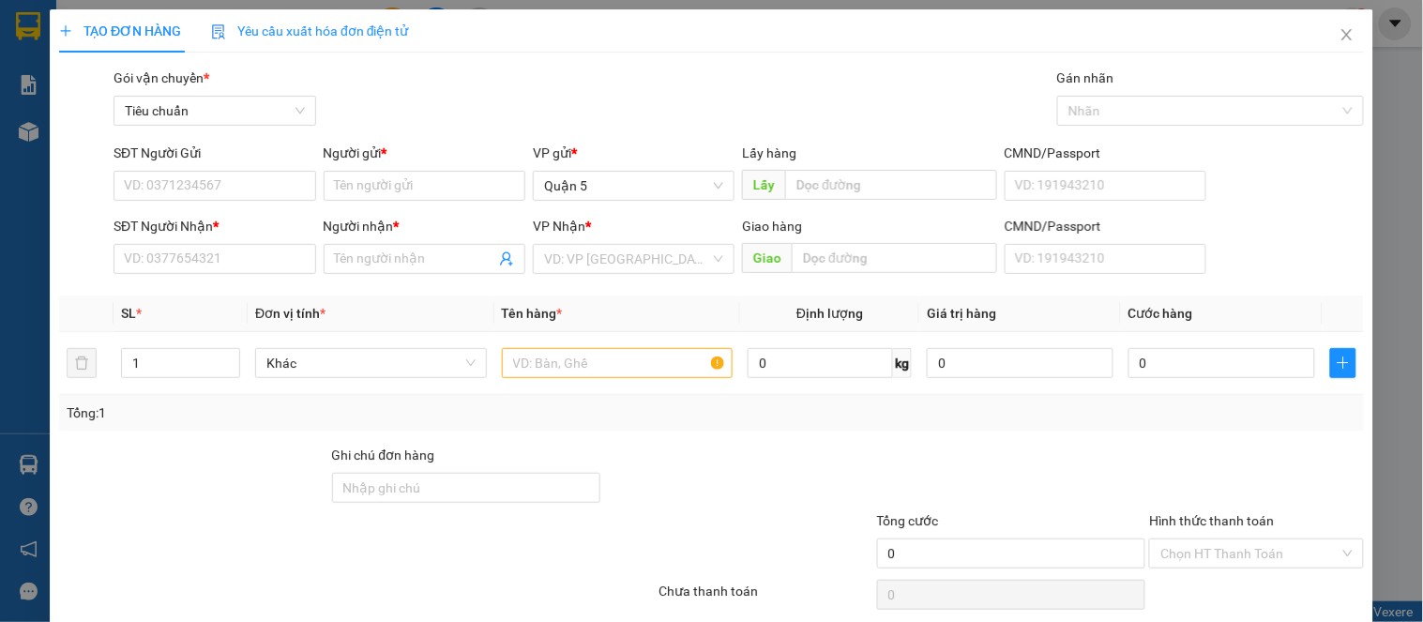
click at [387, 21] on div "Yêu cầu xuất hóa đơn điện tử" at bounding box center [310, 31] width 198 height 21
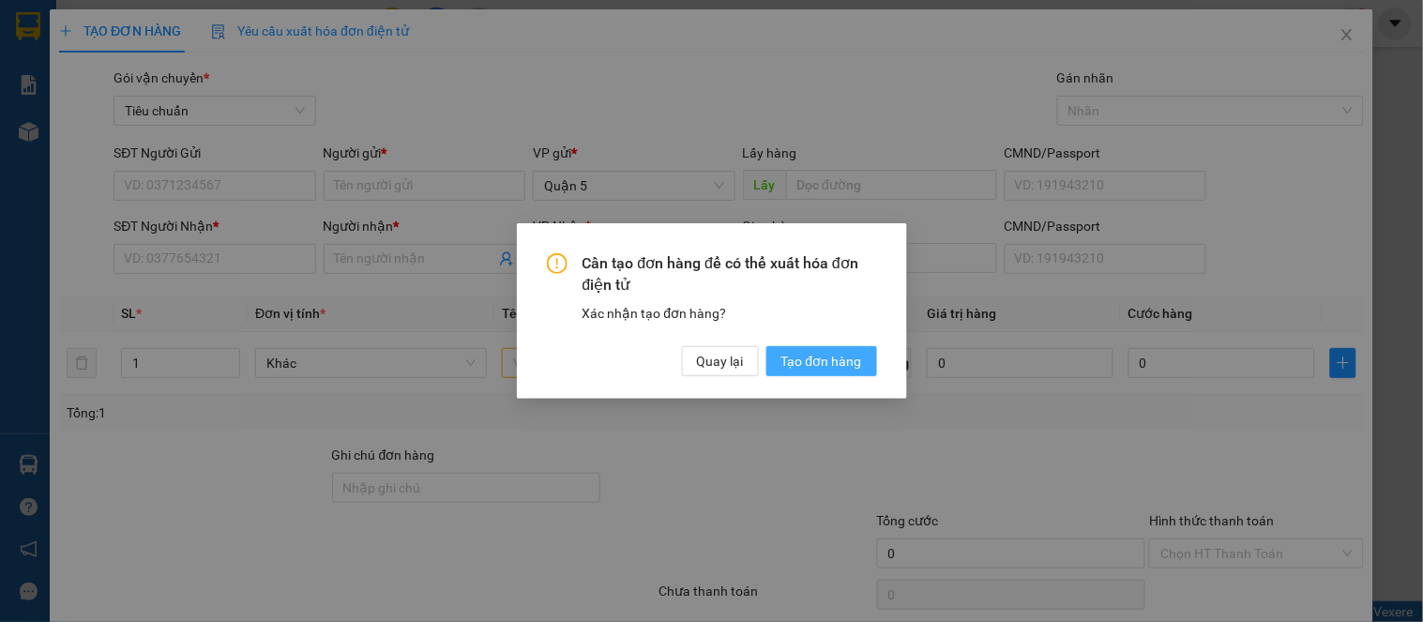
click at [793, 361] on span "Tạo đơn hàng" at bounding box center [822, 361] width 81 height 21
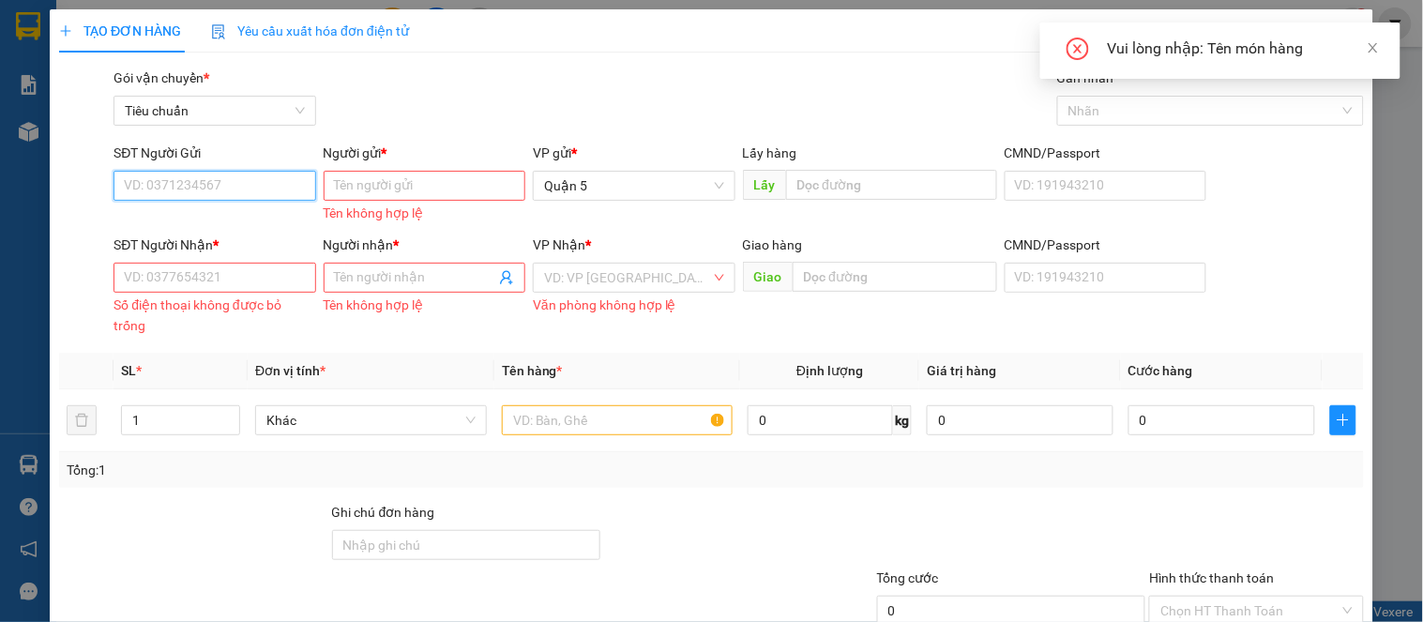
click at [193, 172] on input "SĐT Người Gửi" at bounding box center [215, 186] width 202 height 30
paste input "ê"
type input "ê"
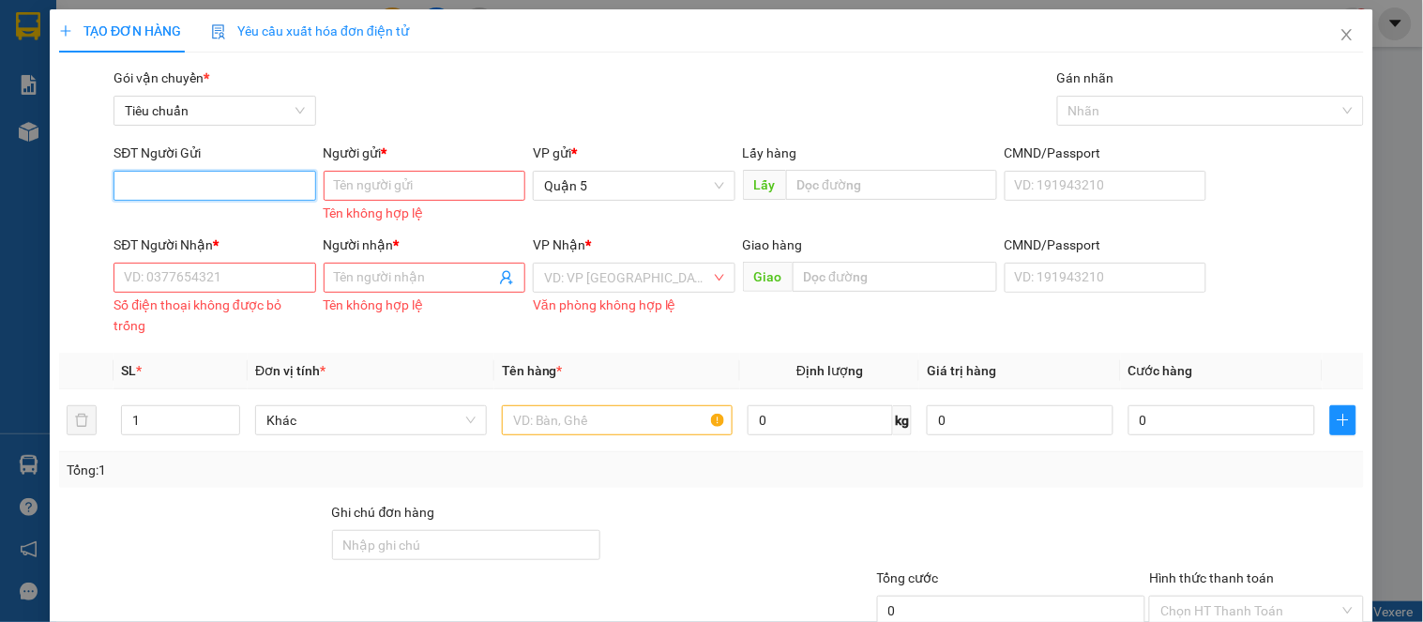
paste input "ế"
type input "ế"
click at [1325, 43] on span "Close" at bounding box center [1347, 35] width 53 height 53
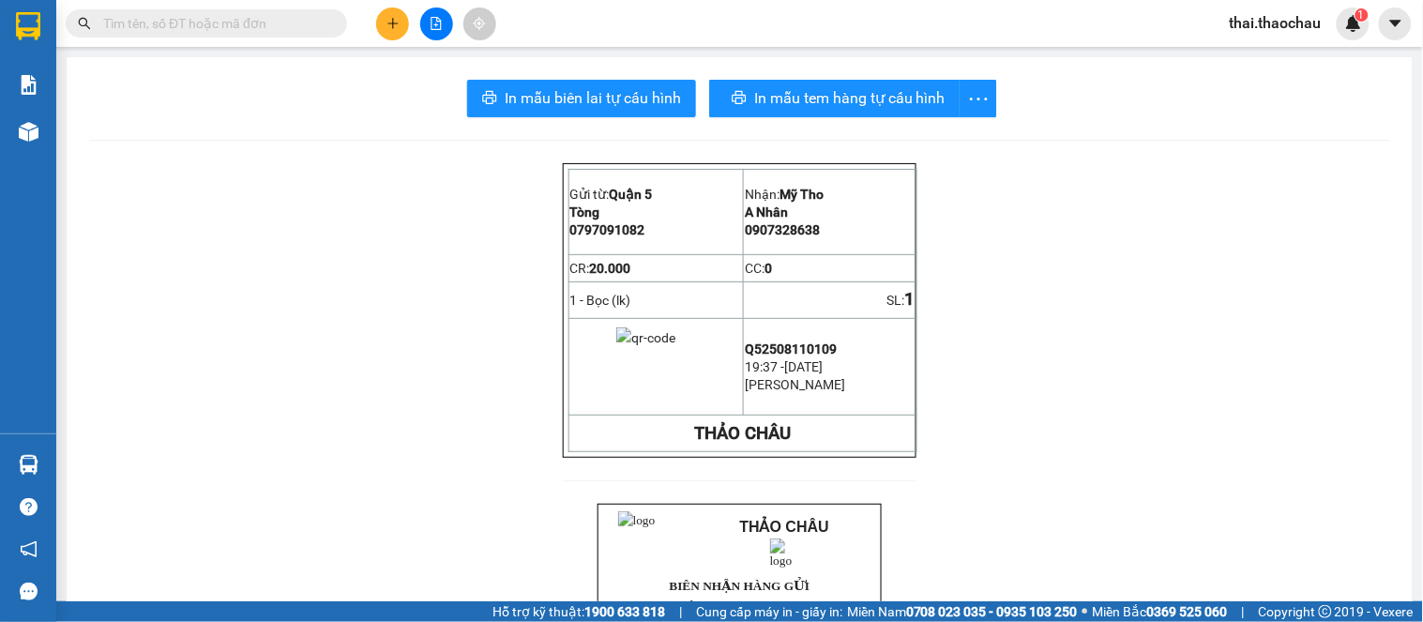
click at [302, 19] on input "text" at bounding box center [213, 23] width 221 height 21
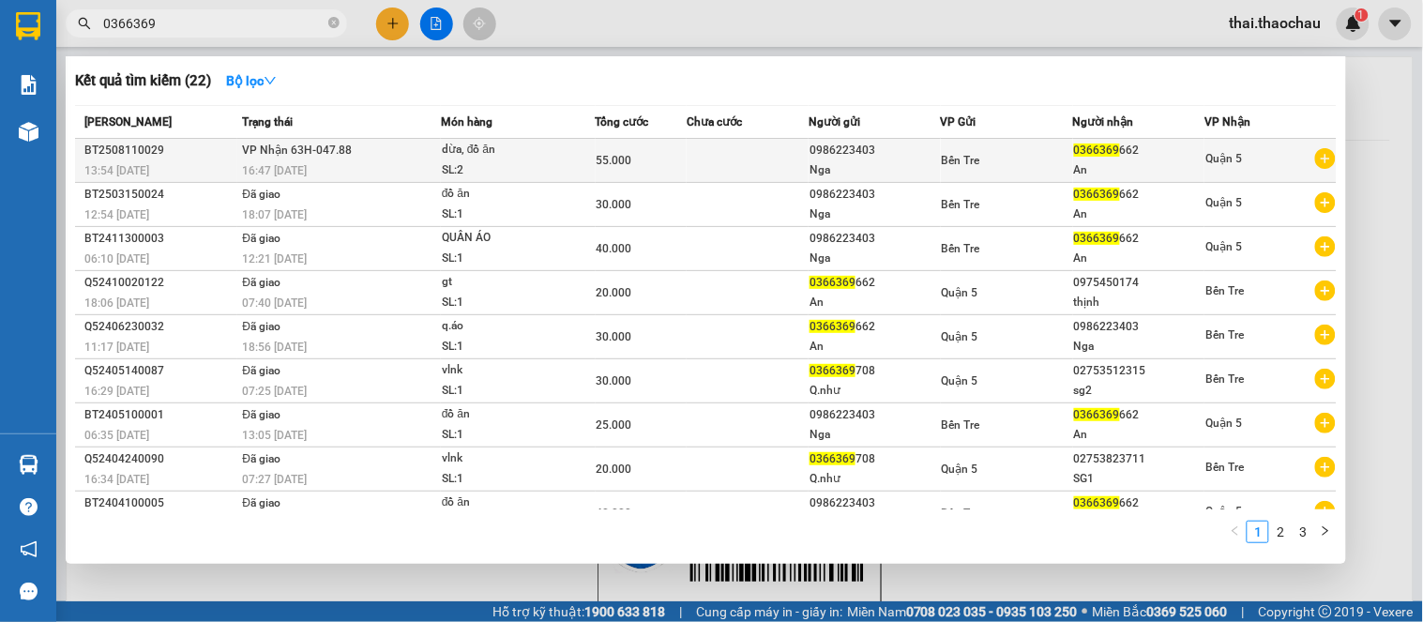
type input "0366369"
click at [863, 175] on div "Nga" at bounding box center [875, 170] width 130 height 20
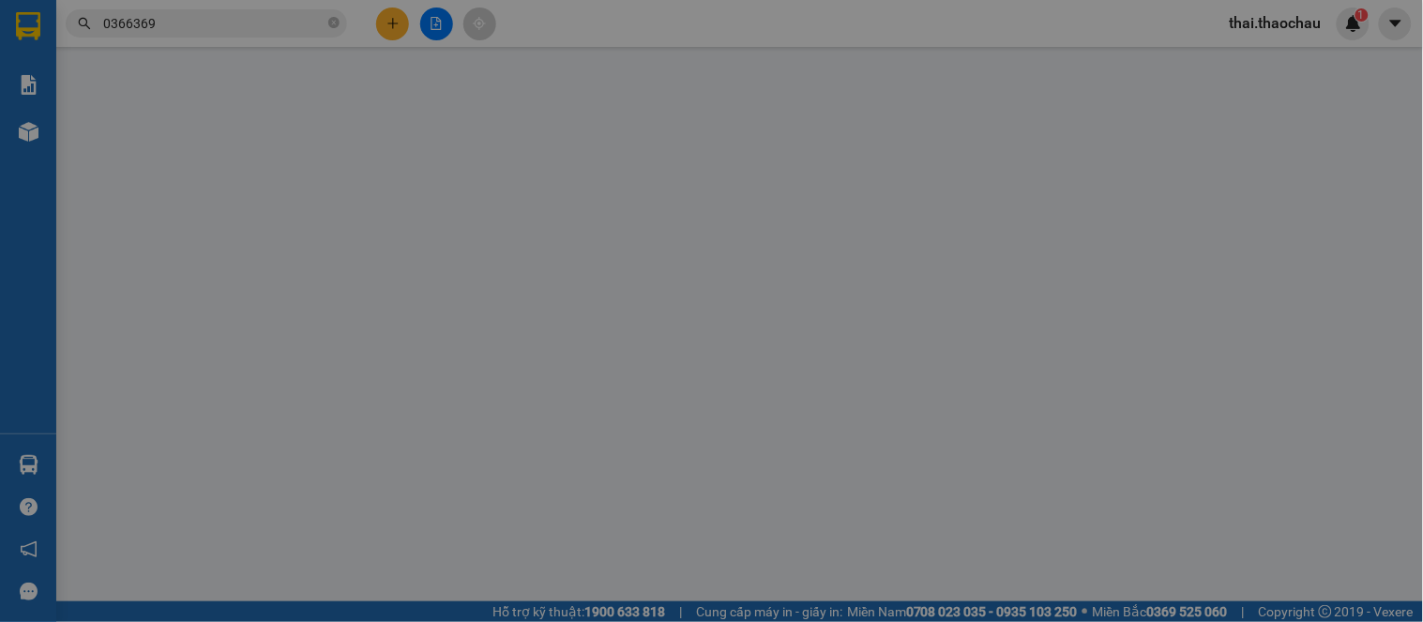
type input "0986223403"
type input "Nga"
type input "0366369662"
type input "An"
type input "55.000"
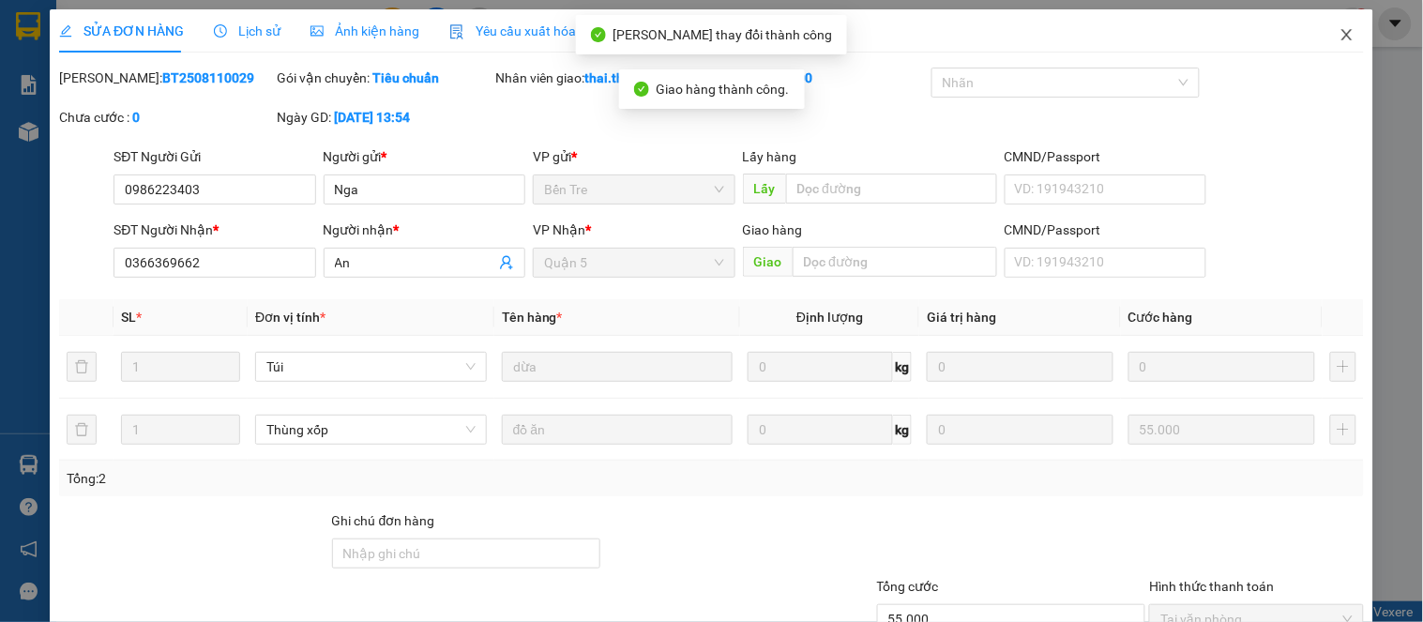
click at [1340, 35] on icon "close" at bounding box center [1347, 34] width 15 height 15
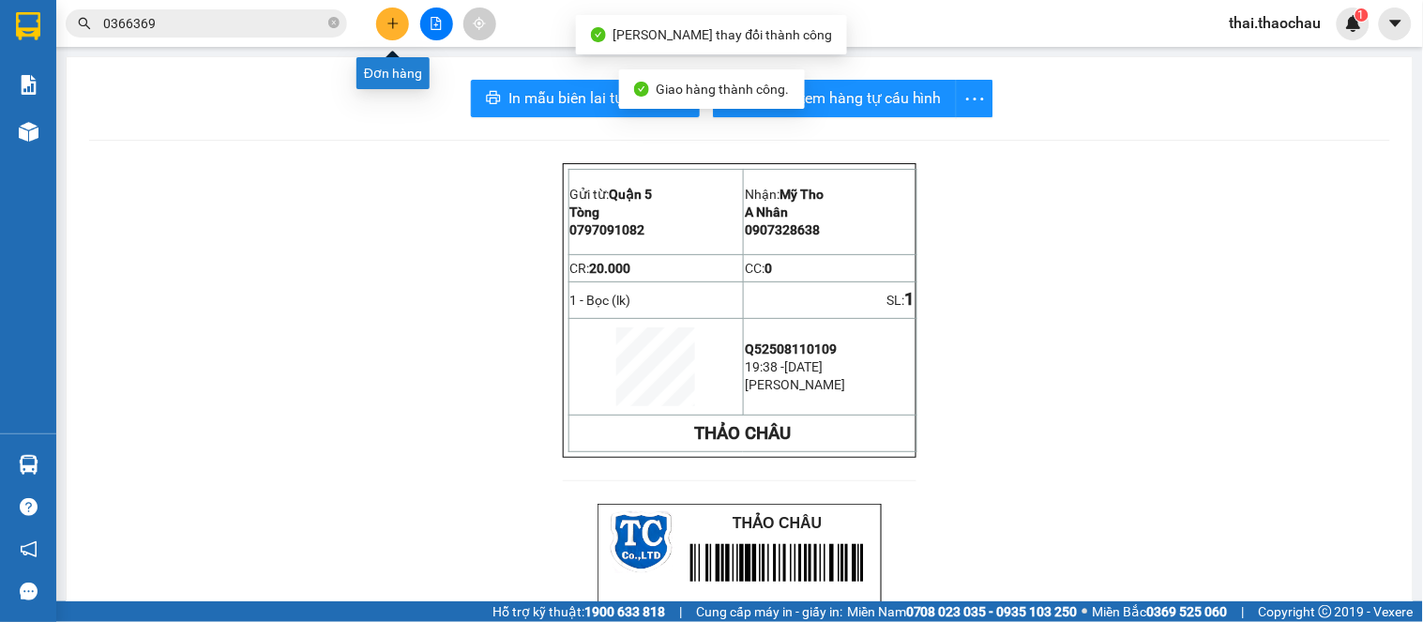
click at [394, 21] on icon "plus" at bounding box center [393, 23] width 13 height 13
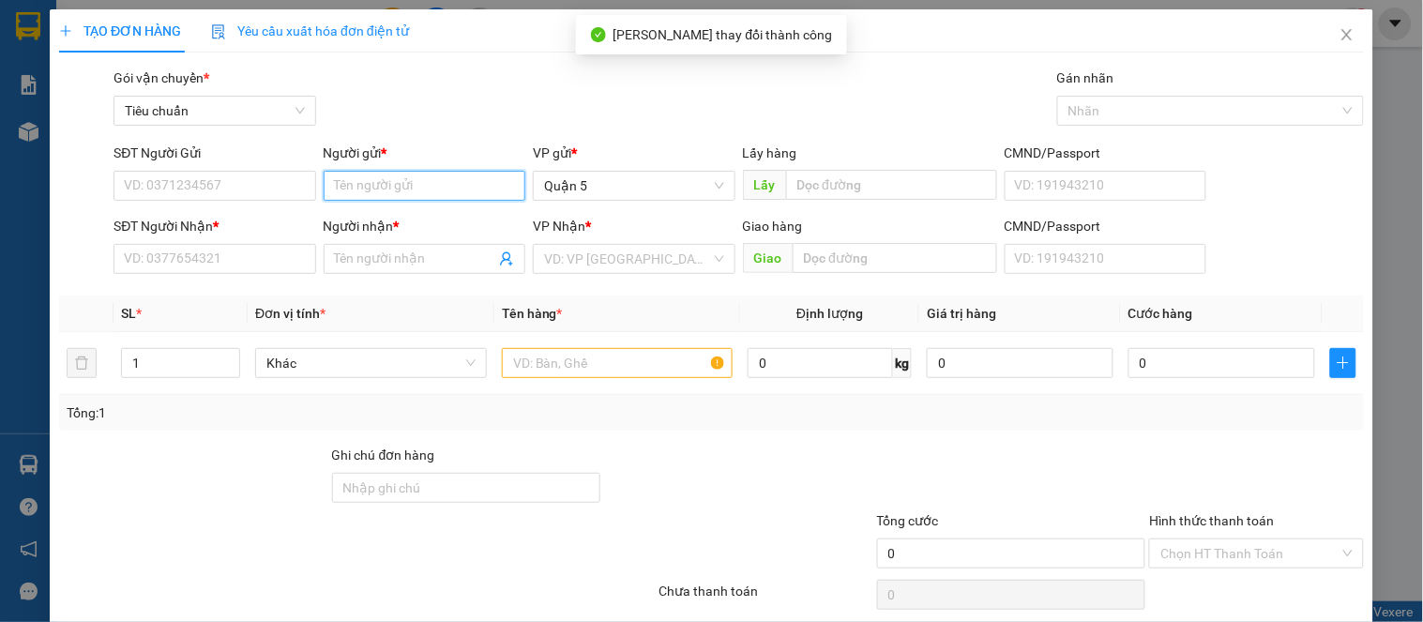
click at [408, 182] on input "Người gửi *" at bounding box center [425, 186] width 202 height 30
click at [285, 184] on input "SĐT Người Gửi" at bounding box center [215, 186] width 202 height 30
click at [344, 180] on input "Người gửi *" at bounding box center [425, 186] width 202 height 30
paste input "ê"
paste input "ế"
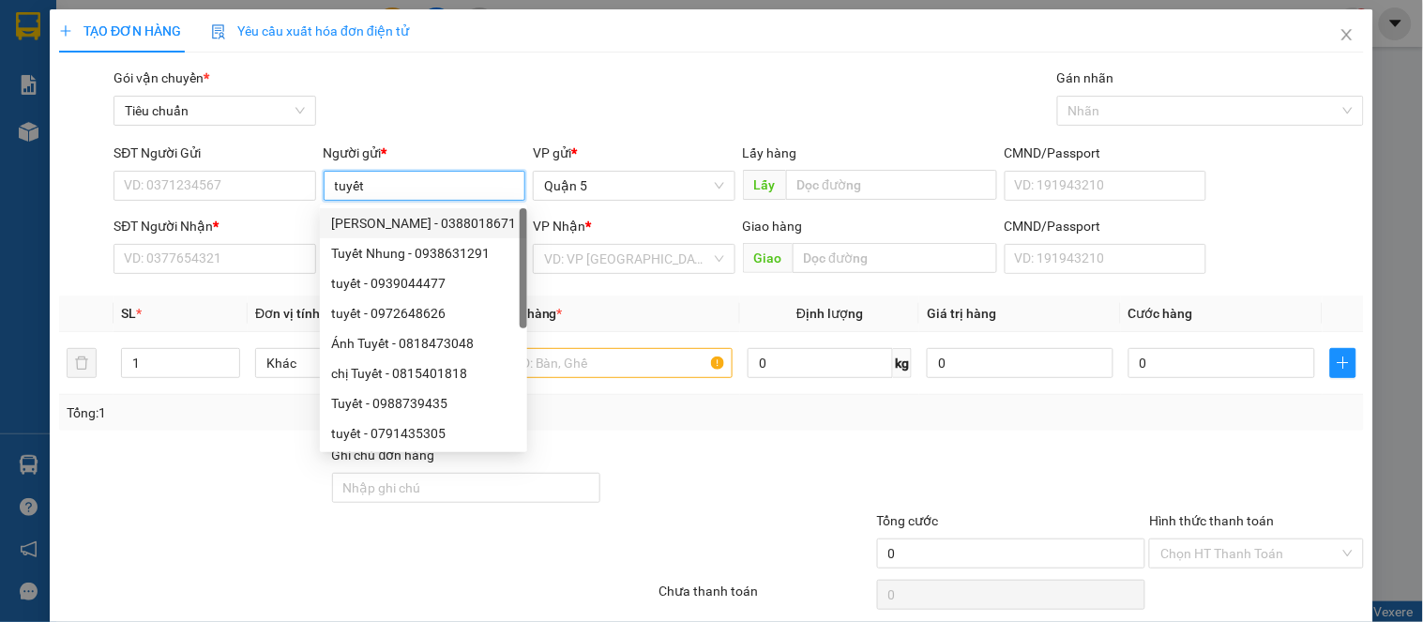
type input "tuyết"
click at [479, 107] on div "Gói vận chuyển * Tiêu chuẩn Gán nhãn Nhãn" at bounding box center [739, 101] width 1258 height 66
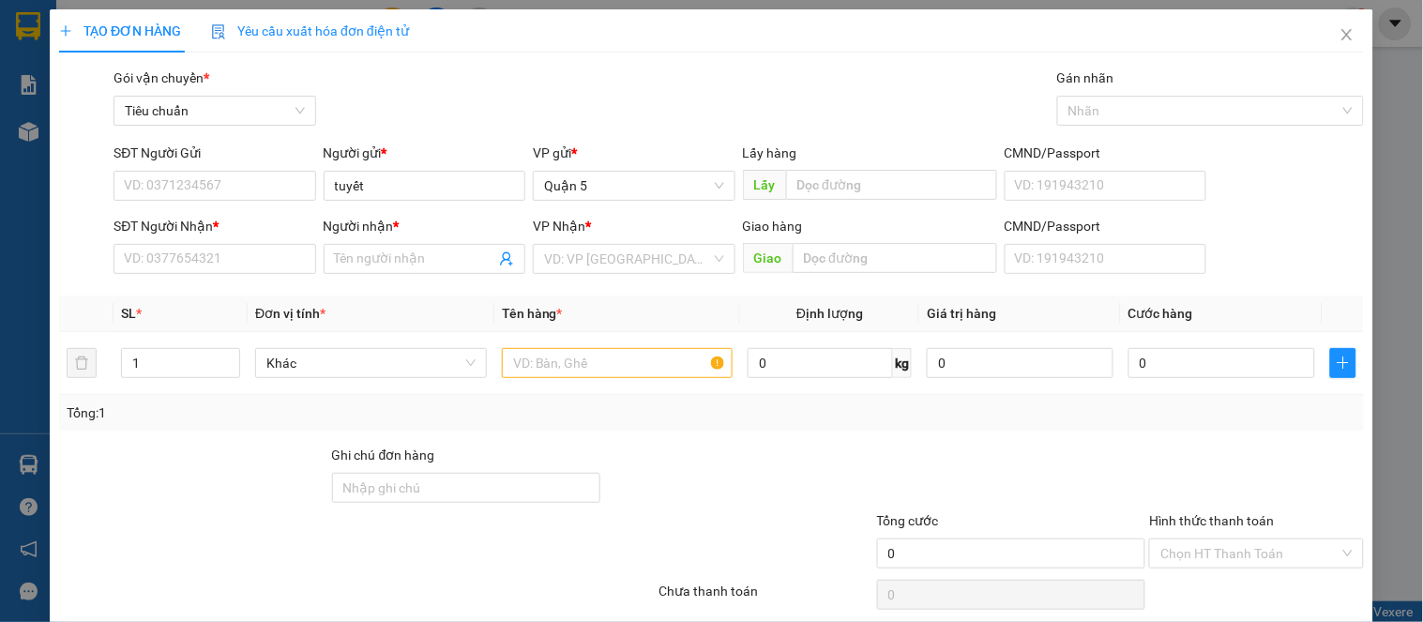
click at [347, 77] on div "Gói vận chuyển * Tiêu chuẩn Gán nhãn Nhãn" at bounding box center [739, 101] width 1258 height 66
click at [1340, 33] on icon "close" at bounding box center [1347, 34] width 15 height 15
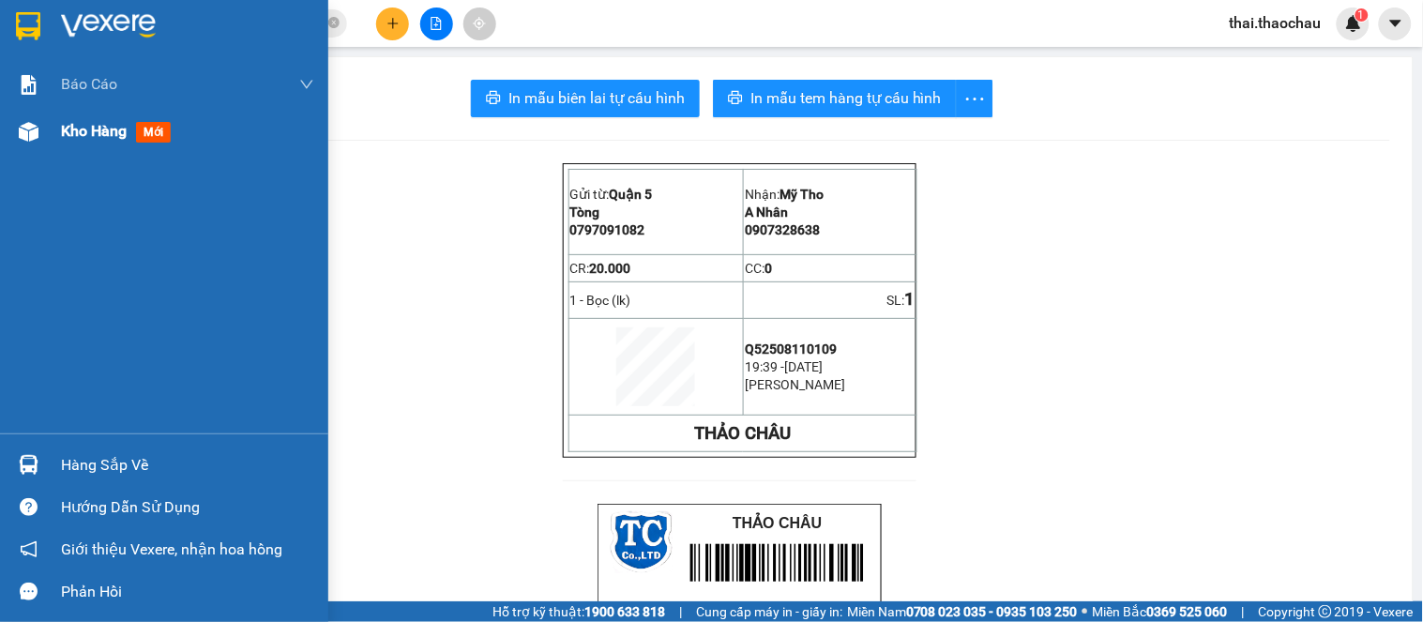
click at [21, 118] on div at bounding box center [28, 131] width 33 height 33
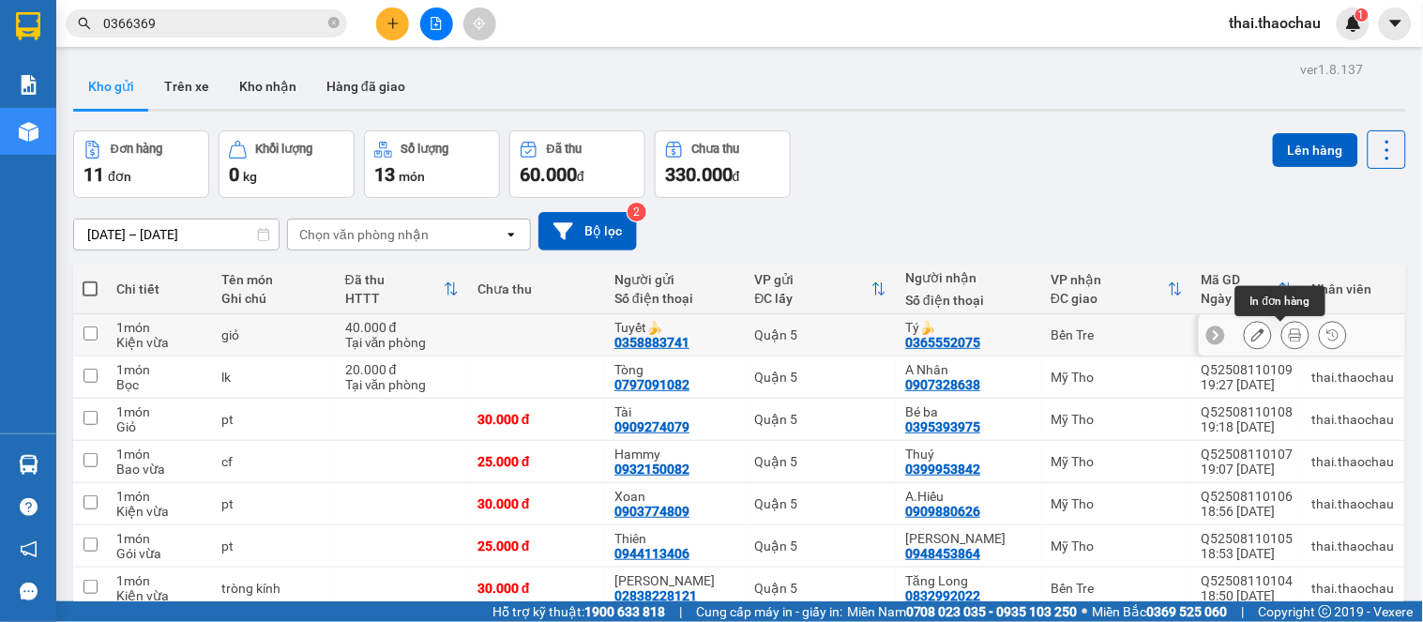
click at [1289, 342] on icon at bounding box center [1295, 334] width 13 height 13
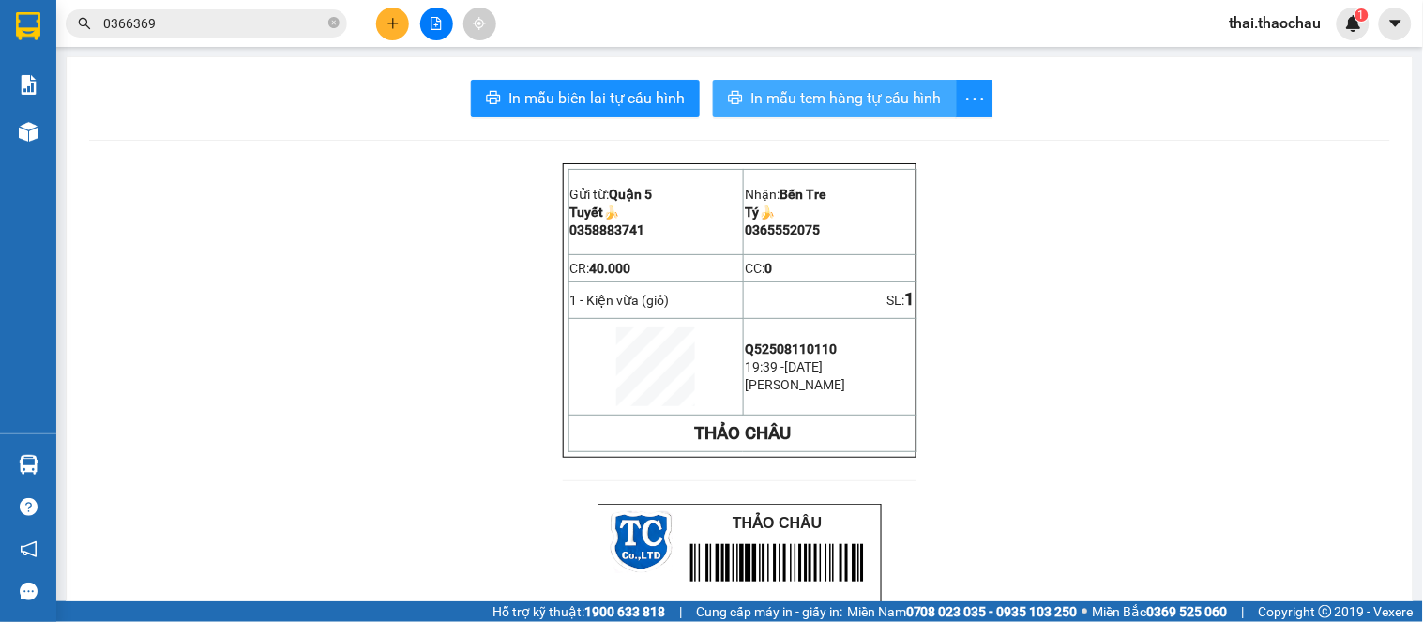
click at [885, 105] on span "In mẫu tem hàng tự cấu hình" at bounding box center [846, 97] width 191 height 23
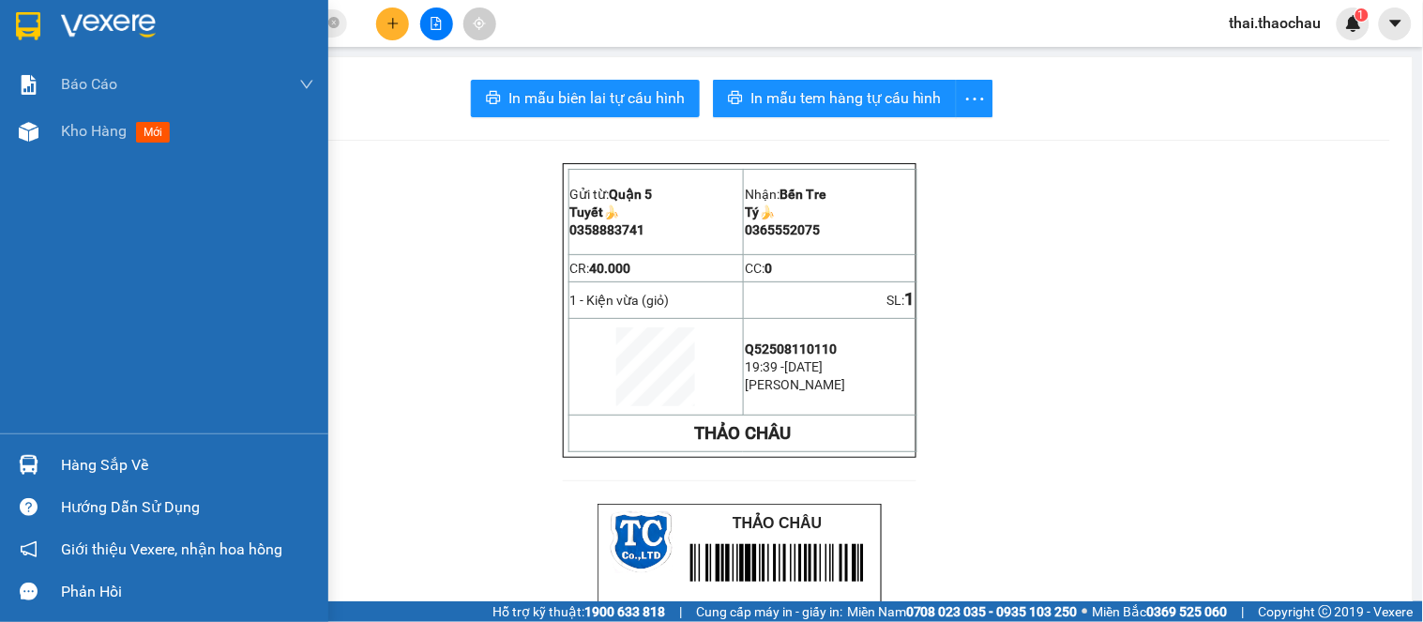
click at [47, 419] on div "Báo cáo Báo cáo dòng tiền (nhân viên) Kho hàng mới" at bounding box center [164, 247] width 328 height 373
click at [38, 434] on div "Hàng sắp về Hướng dẫn sử dụng Giới thiệu Vexere, nhận hoa hồng Phản hồi" at bounding box center [164, 523] width 328 height 179
drag, startPoint x: 30, startPoint y: 460, endPoint x: 59, endPoint y: 454, distance: 29.6
click at [31, 460] on img at bounding box center [29, 465] width 20 height 20
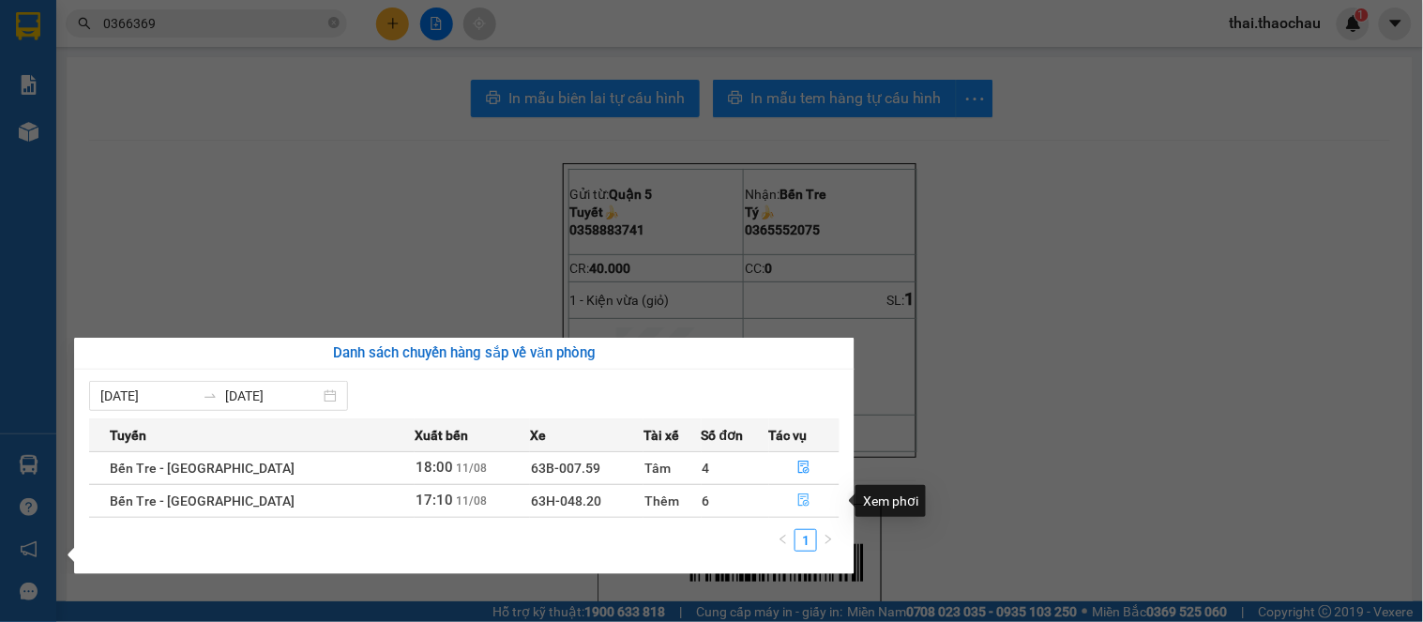
click at [799, 503] on icon "file-done" at bounding box center [804, 500] width 13 height 13
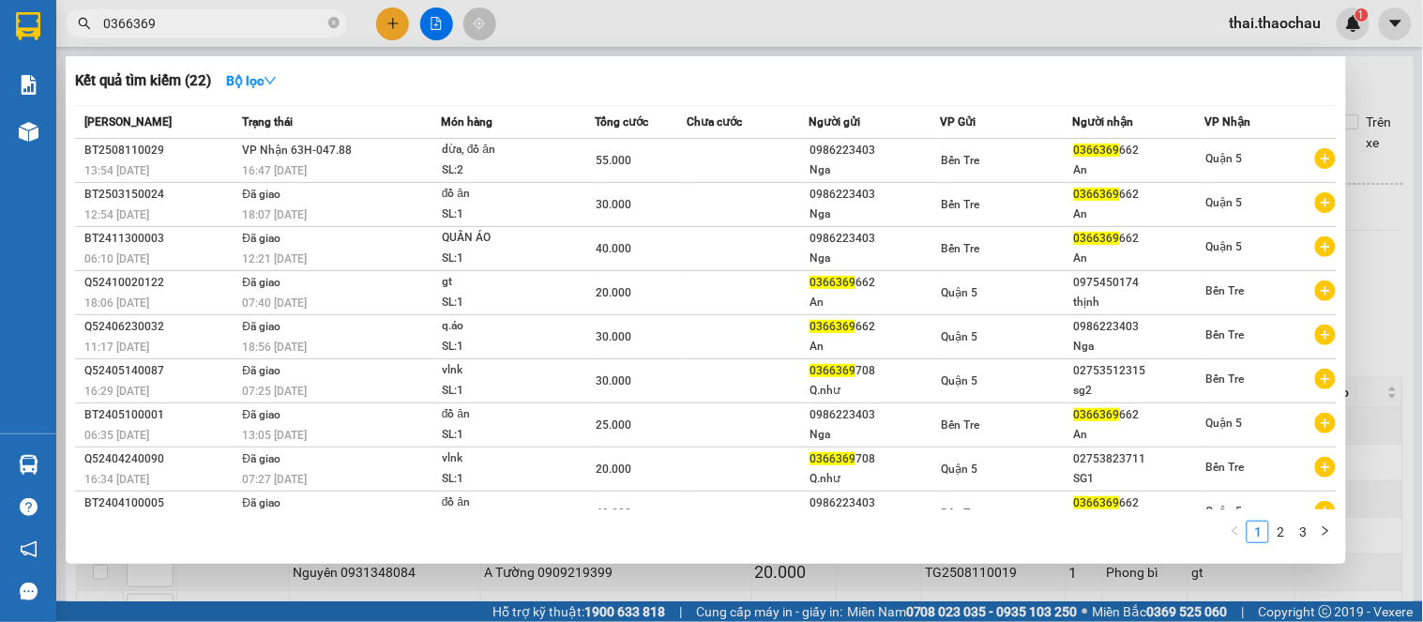
click at [173, 22] on input "0366369" at bounding box center [213, 23] width 221 height 21
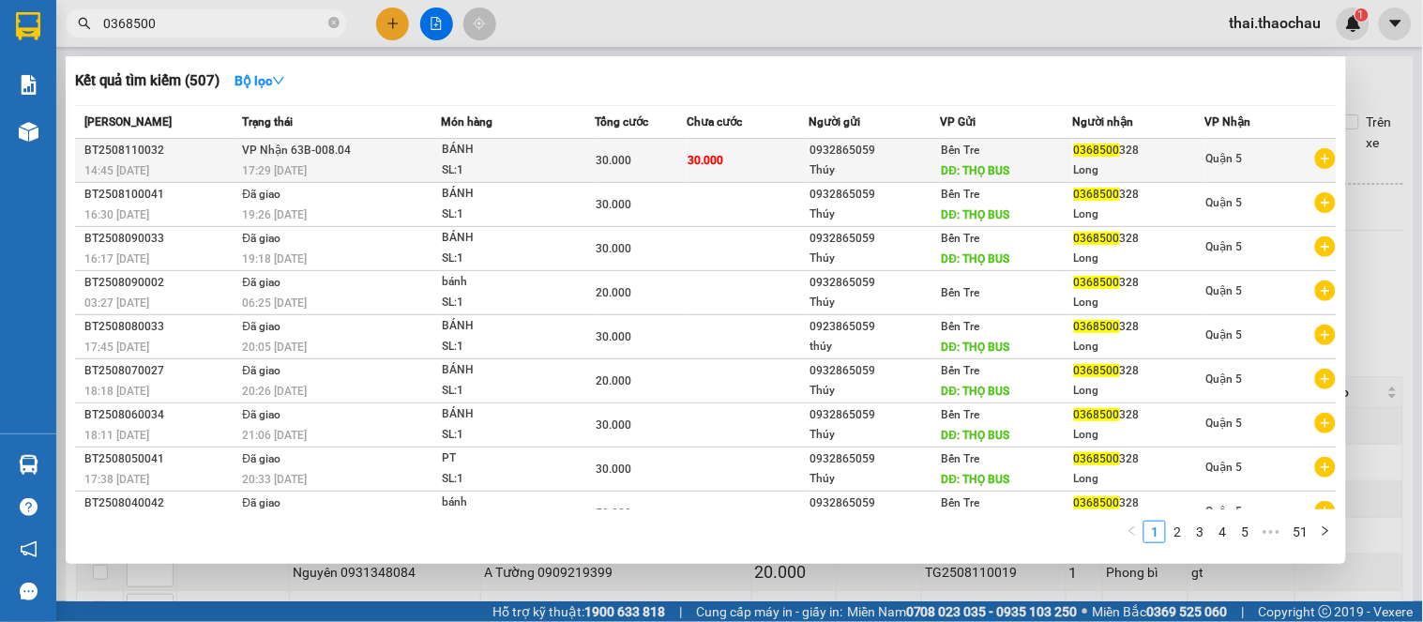
type input "0368500"
click at [762, 145] on td "30.000" at bounding box center [748, 161] width 122 height 44
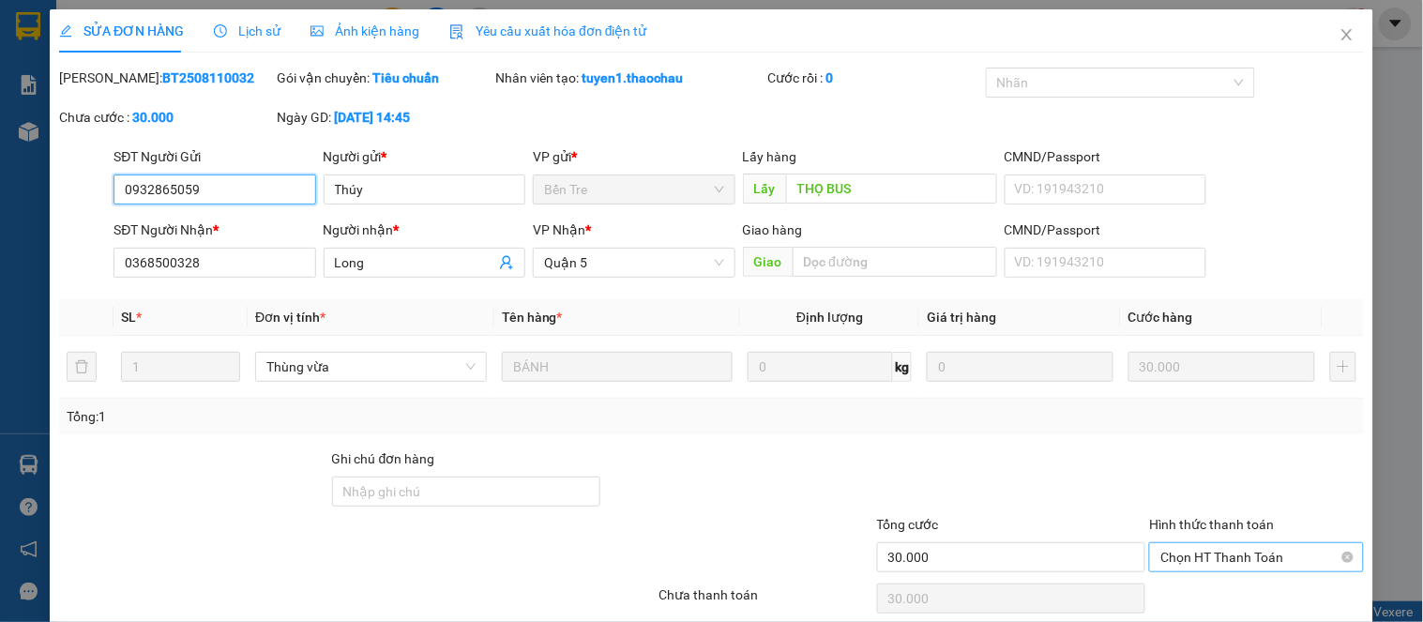
click at [1162, 543] on span "Chọn HT Thanh Toán" at bounding box center [1256, 557] width 191 height 28
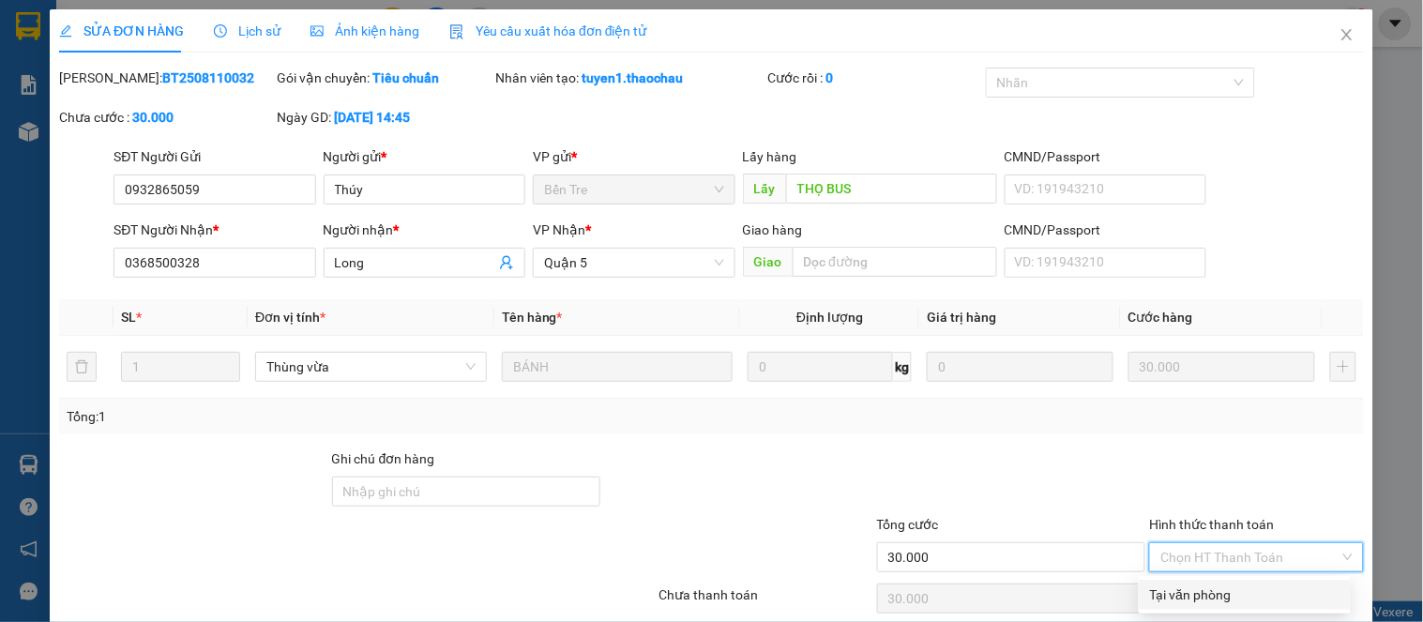
click at [1168, 585] on div "Tại văn phòng" at bounding box center [1245, 595] width 190 height 21
type input "0"
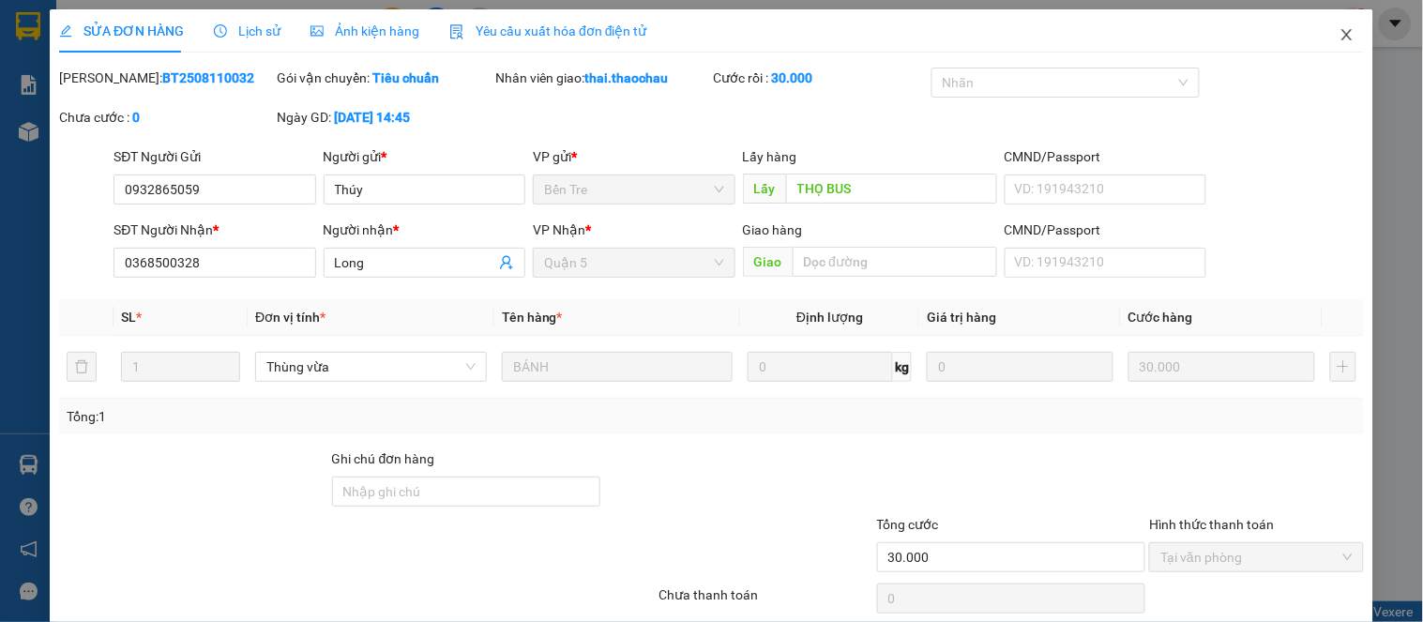
click at [1340, 33] on icon "close" at bounding box center [1347, 34] width 15 height 15
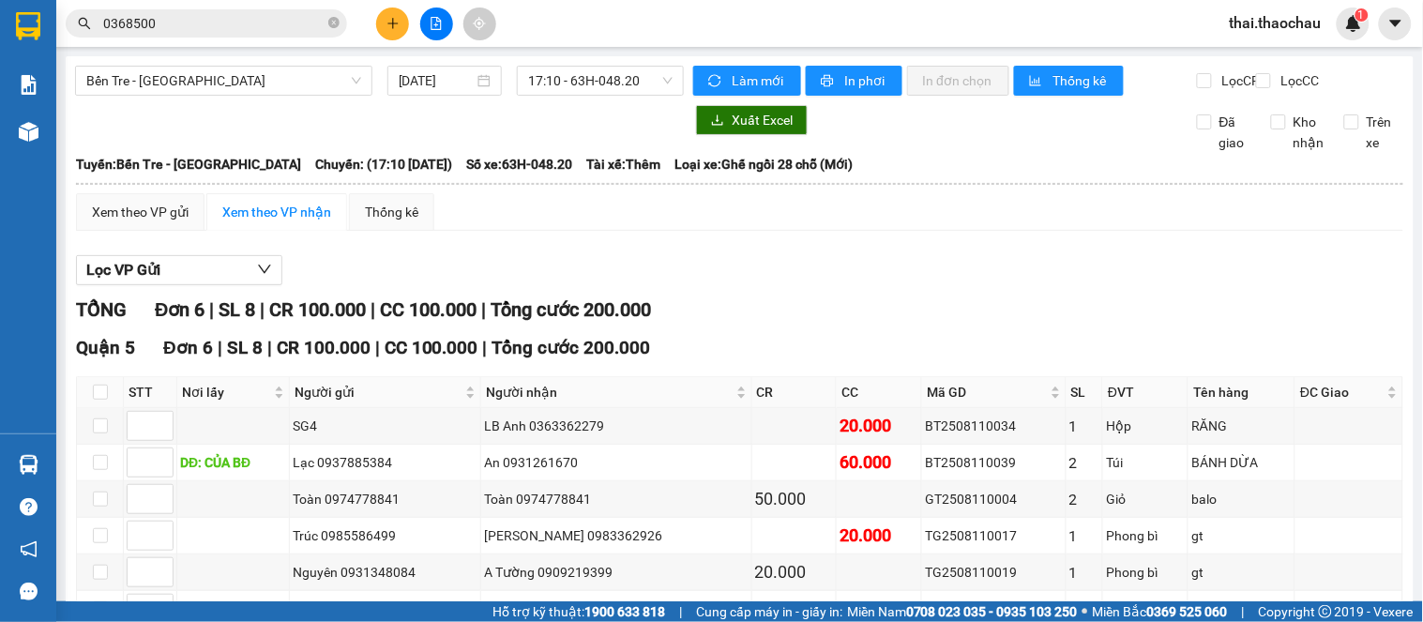
click at [395, 24] on icon "plus" at bounding box center [393, 23] width 13 height 13
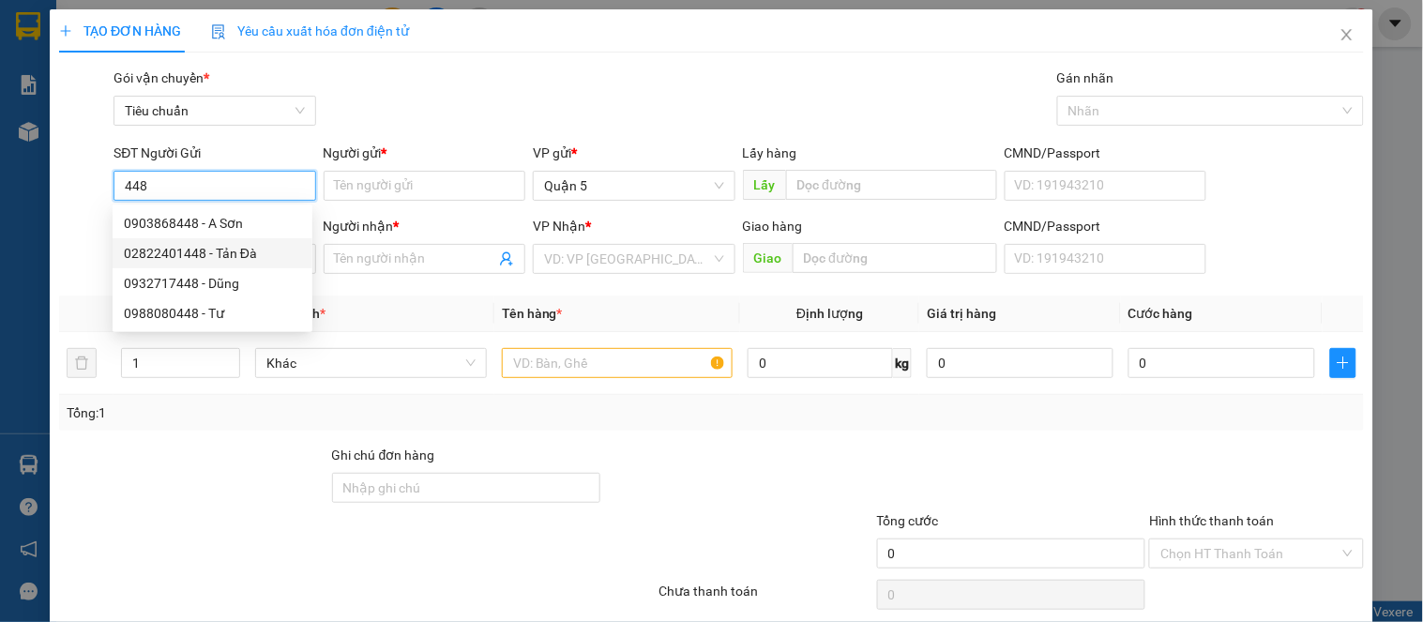
click at [236, 257] on div "02822401448 - Tản Đà" at bounding box center [212, 253] width 177 height 21
type input "02822401448"
type input "Tản Đà"
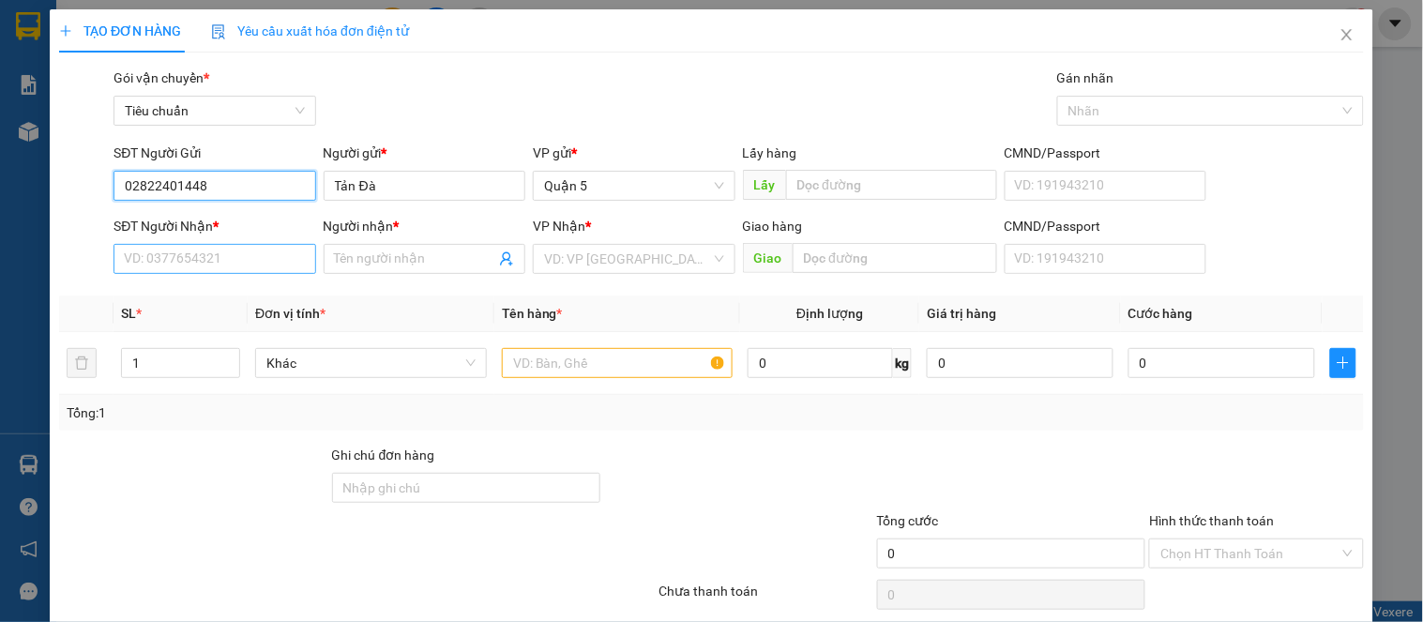
type input "02822401448"
click at [255, 256] on input "SĐT Người Nhận *" at bounding box center [215, 259] width 202 height 30
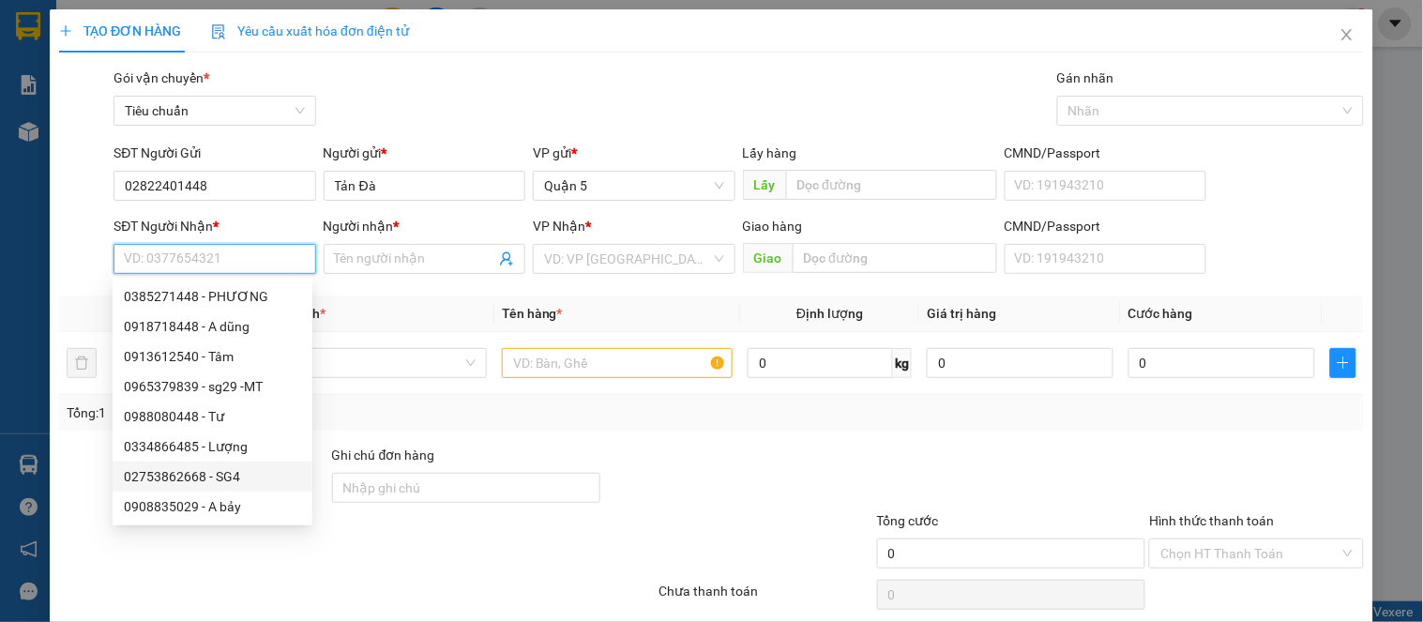
click at [233, 483] on div "02753862668 - SG4" at bounding box center [212, 476] width 177 height 21
type input "02753862668"
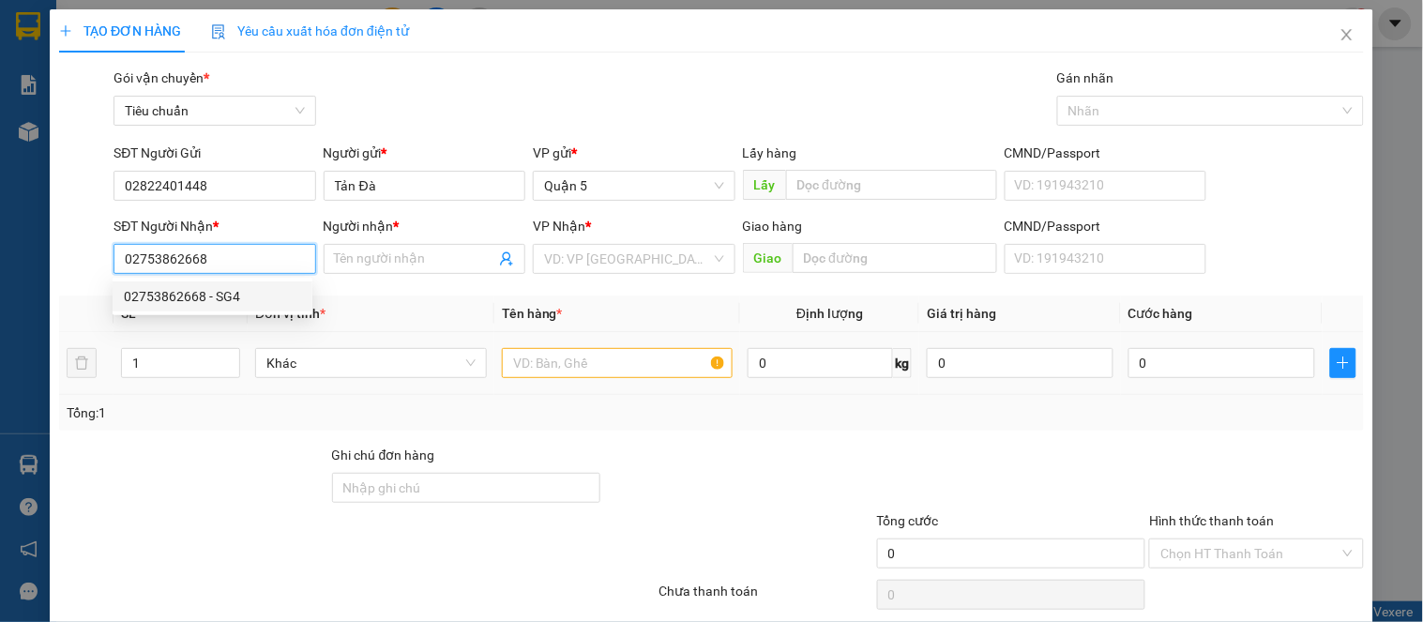
type input "SG4"
click at [382, 369] on span "Khác" at bounding box center [370, 363] width 209 height 28
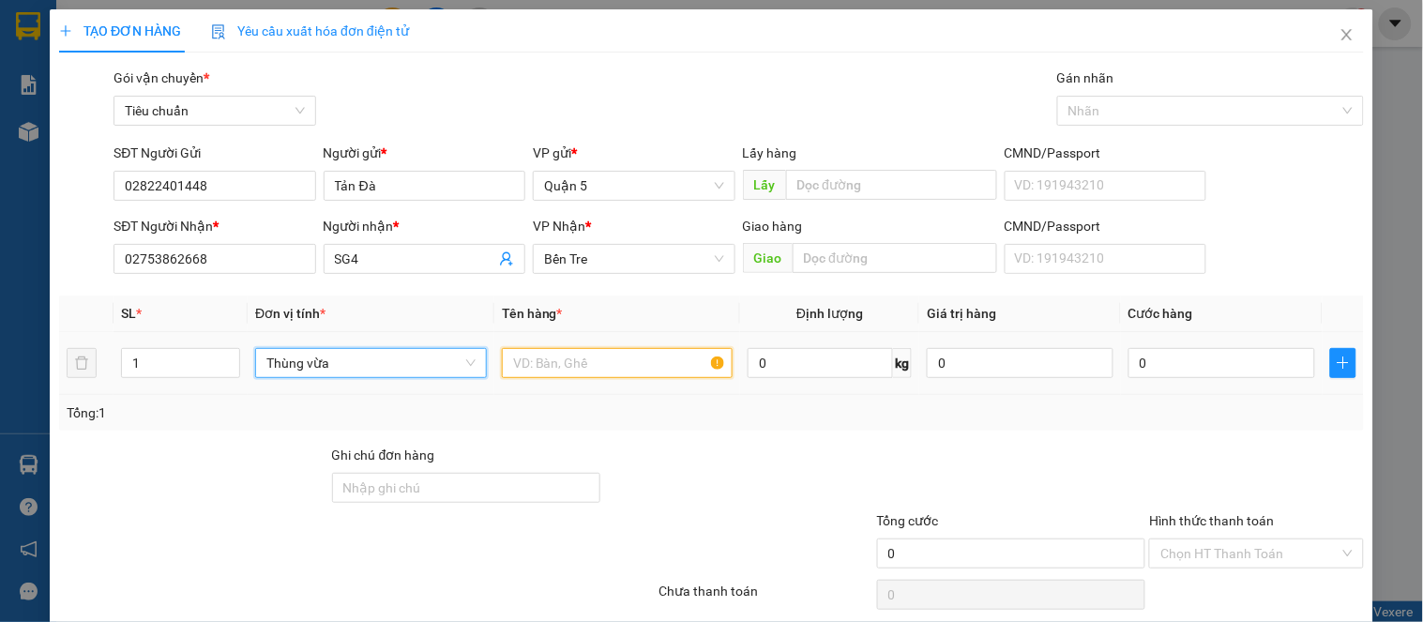
click at [554, 363] on input "text" at bounding box center [618, 363] width 232 height 30
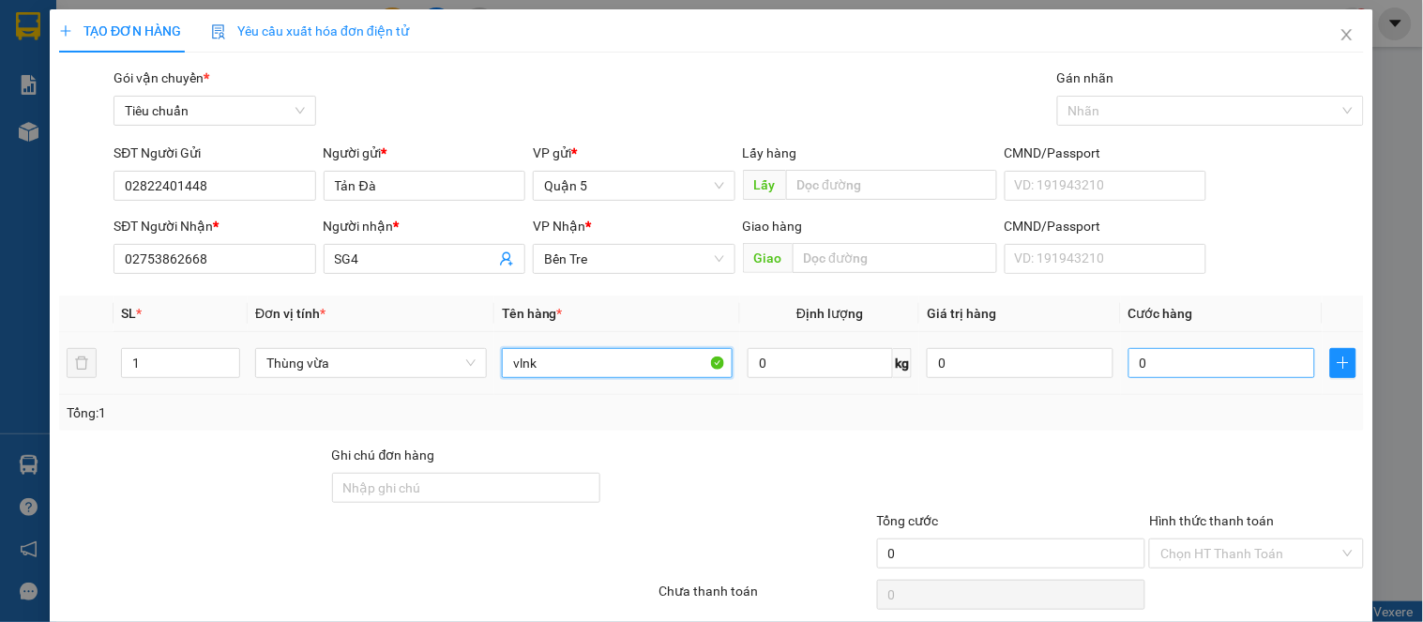
type input "vlnk"
click at [1186, 367] on input "0" at bounding box center [1222, 363] width 187 height 30
type input "2"
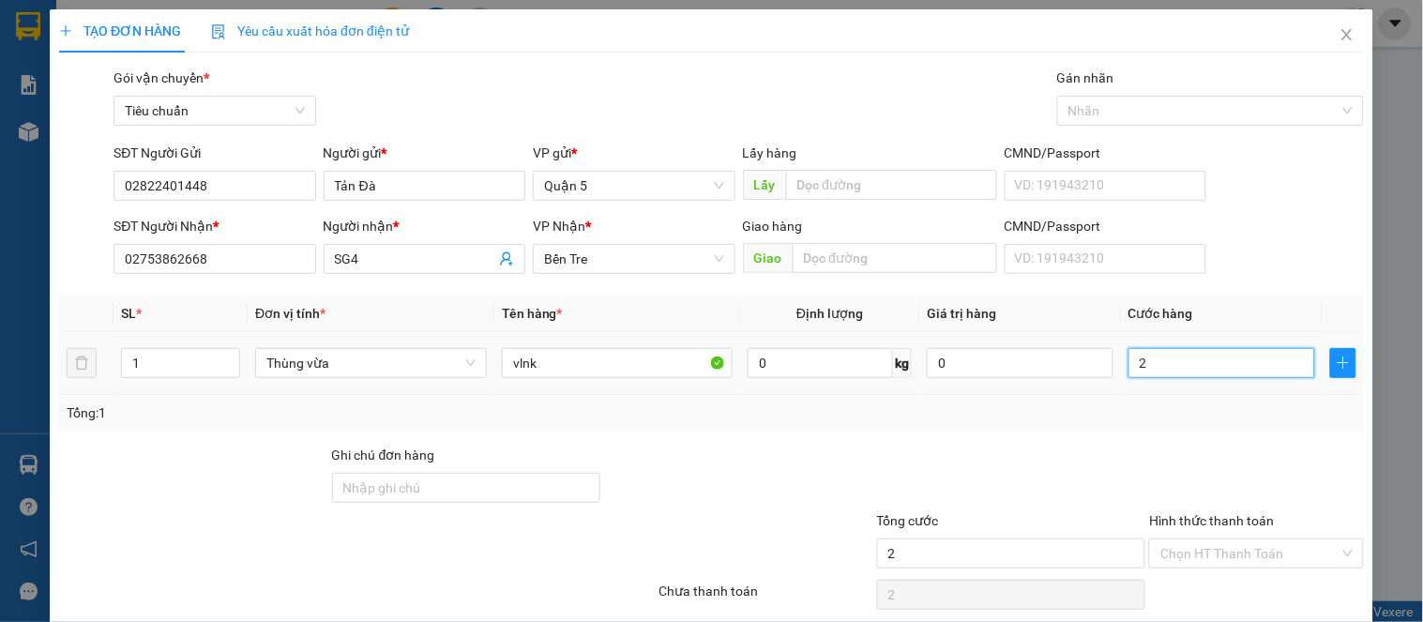
type input "25"
type input "2"
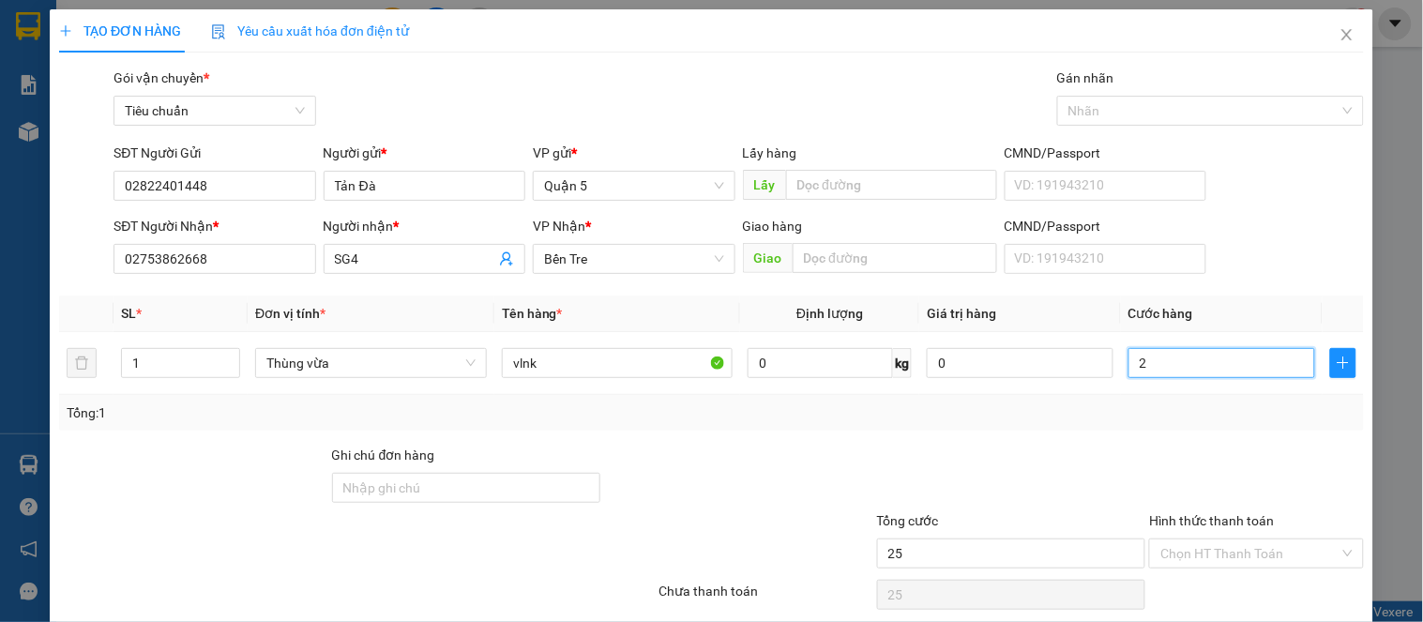
type input "2"
type input "0"
type input "03"
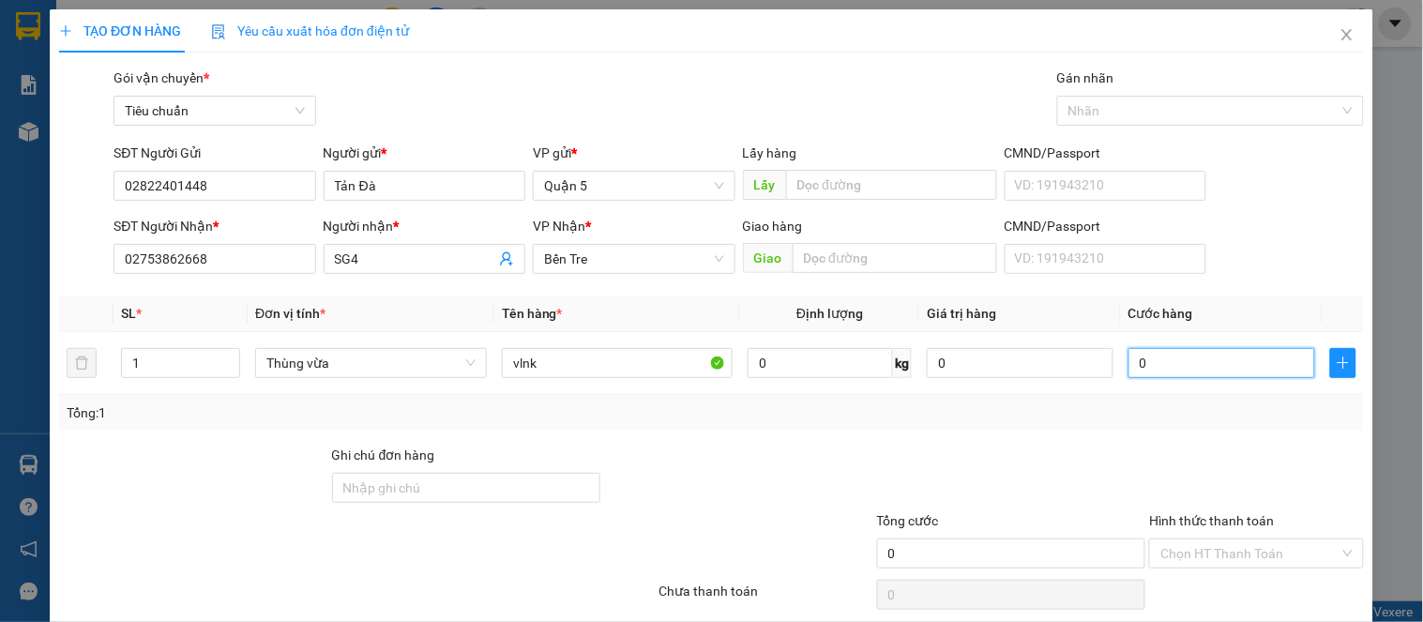
type input "3"
type input "030"
type input "30"
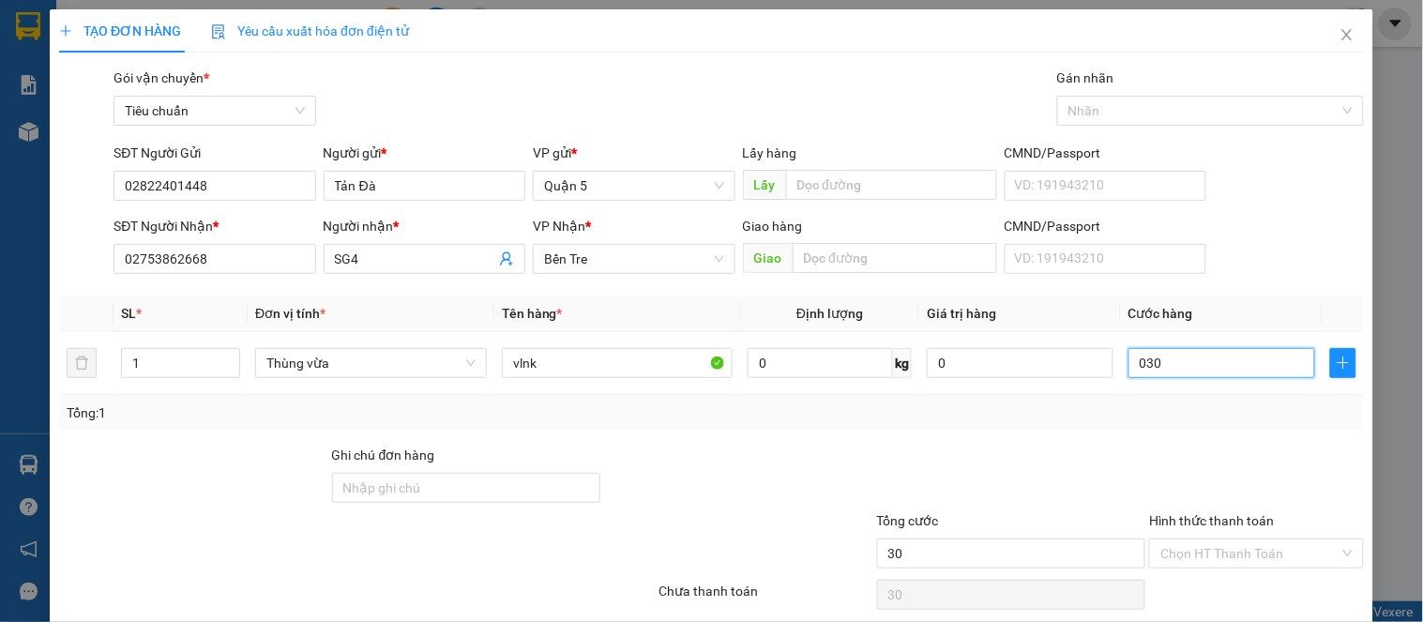
type input "03"
type input "3"
type input "0"
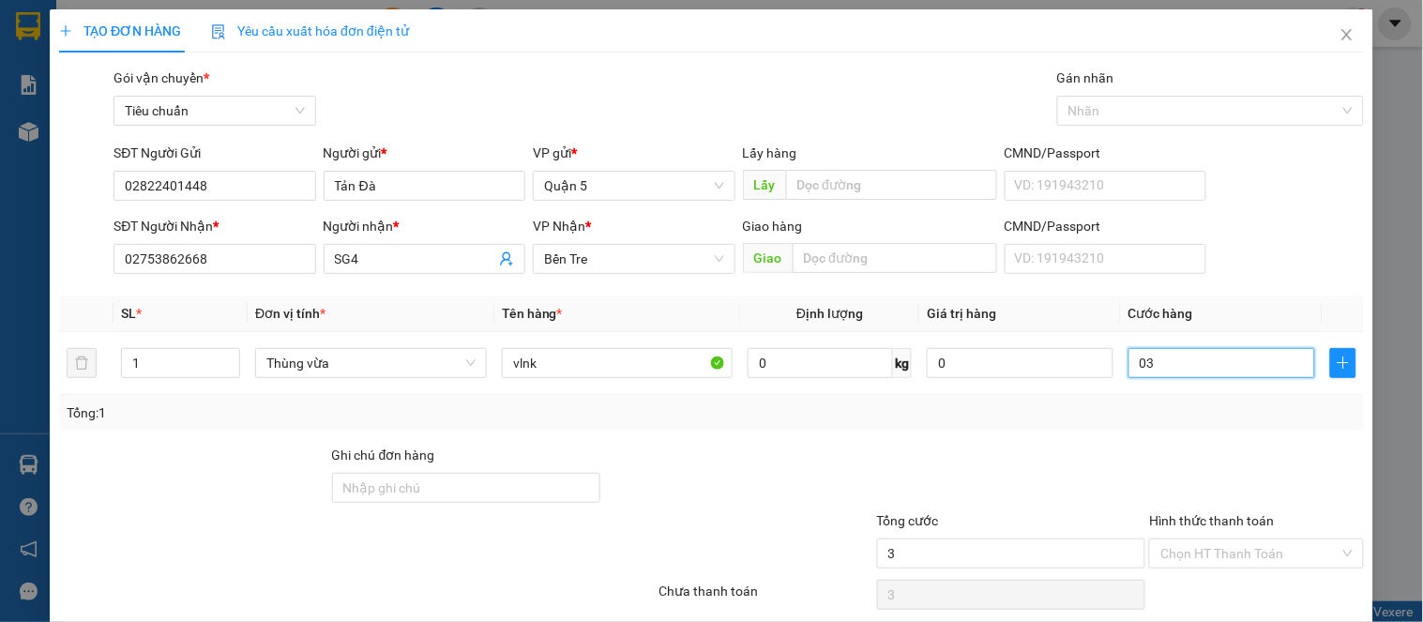
type input "0"
type input "30"
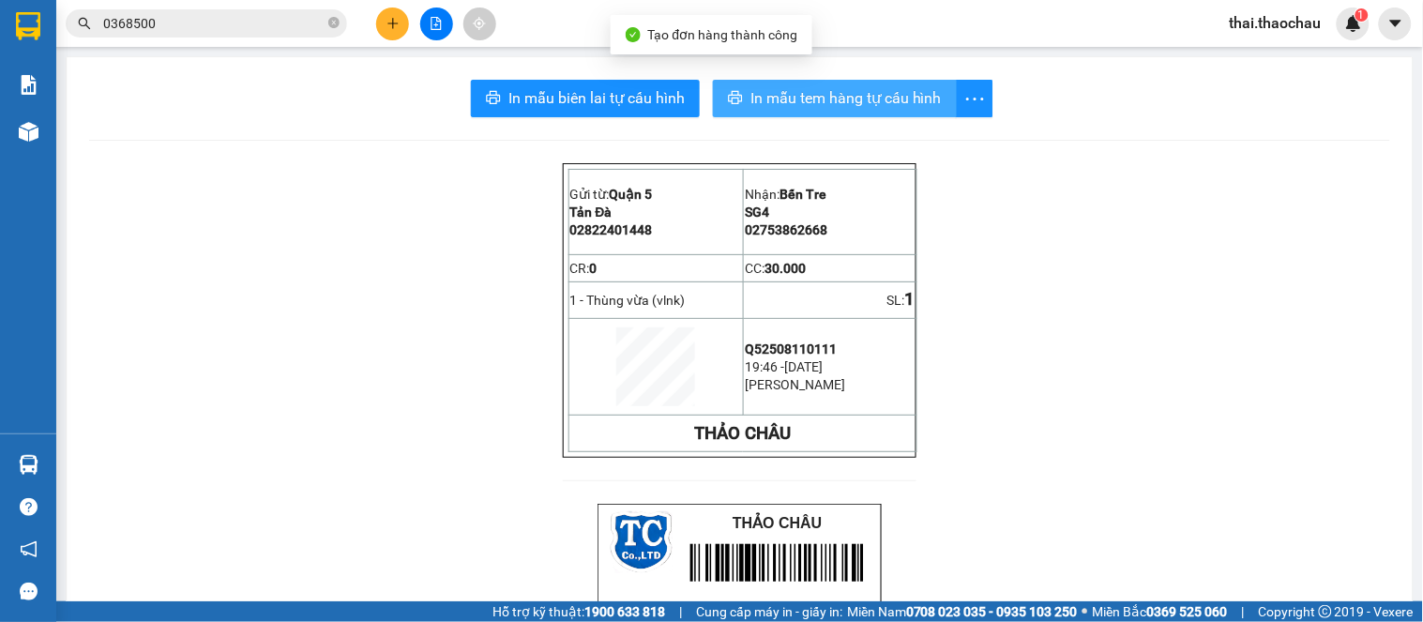
click at [851, 81] on button "In mẫu tem hàng tự cấu hình" at bounding box center [835, 99] width 244 height 38
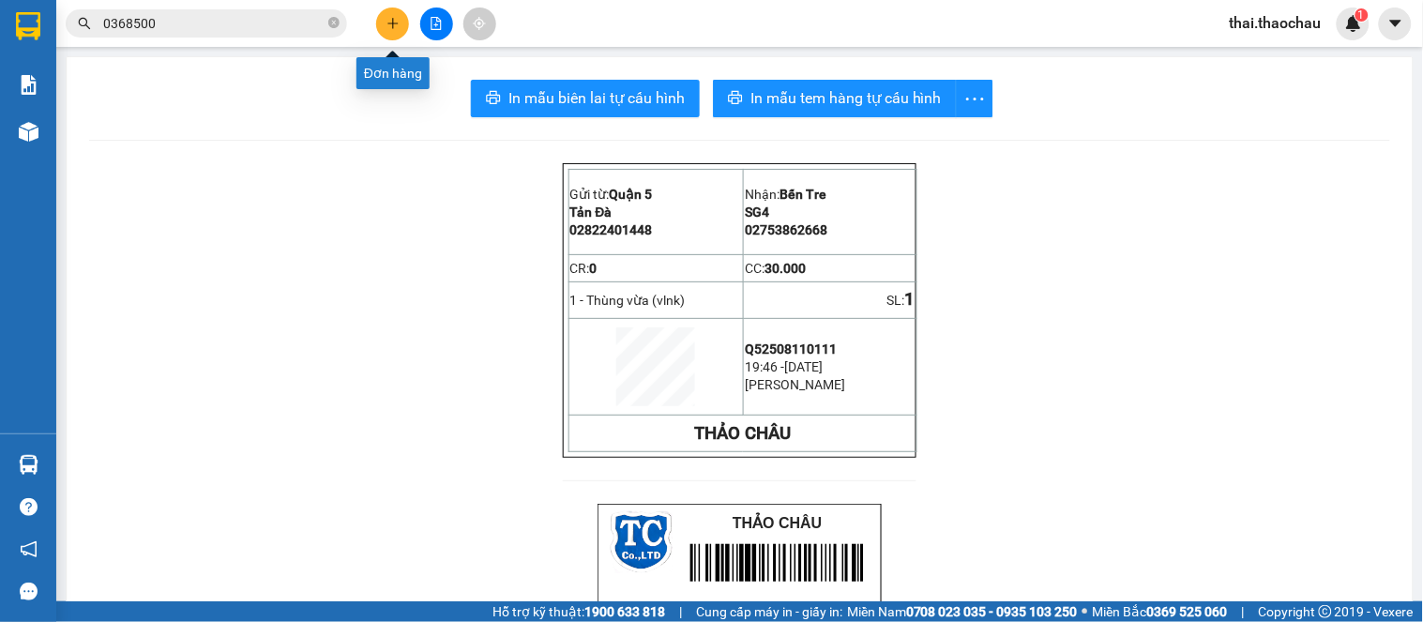
click at [382, 23] on button at bounding box center [392, 24] width 33 height 33
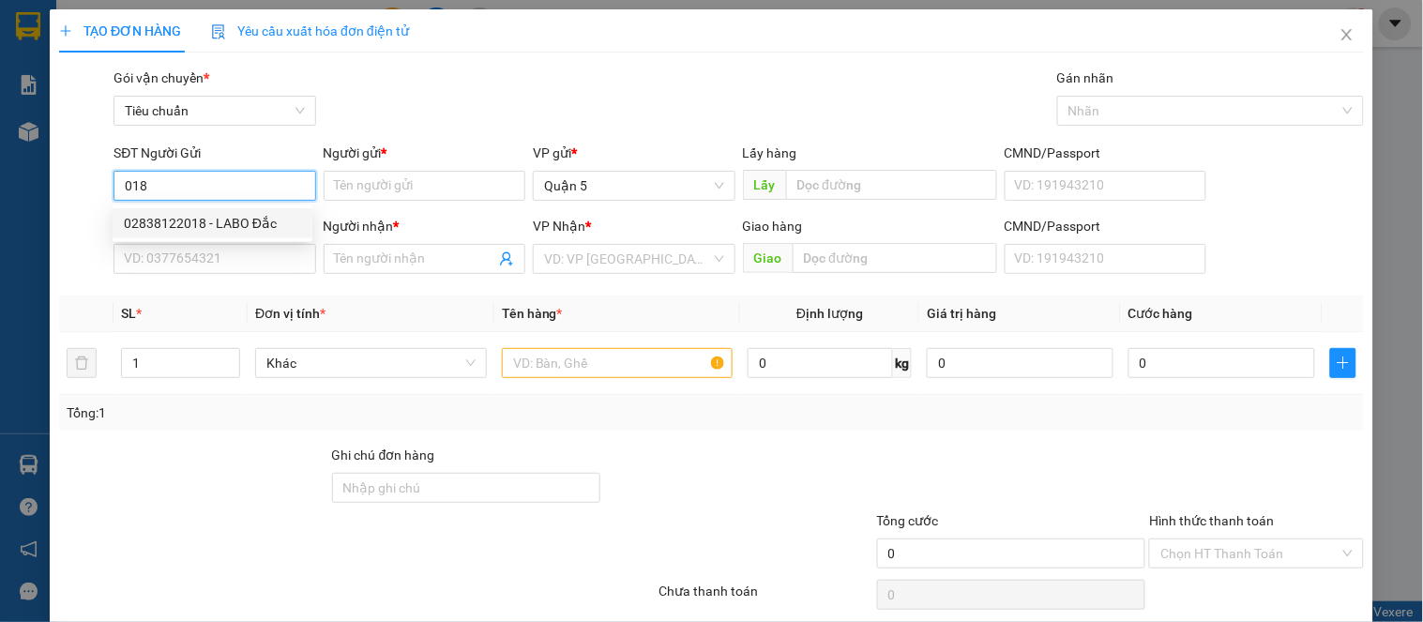
click at [244, 221] on div "02838122018 - LABO Đắc" at bounding box center [212, 223] width 177 height 21
type input "02838122018"
type input "LABO Đắc"
type input "02838122018"
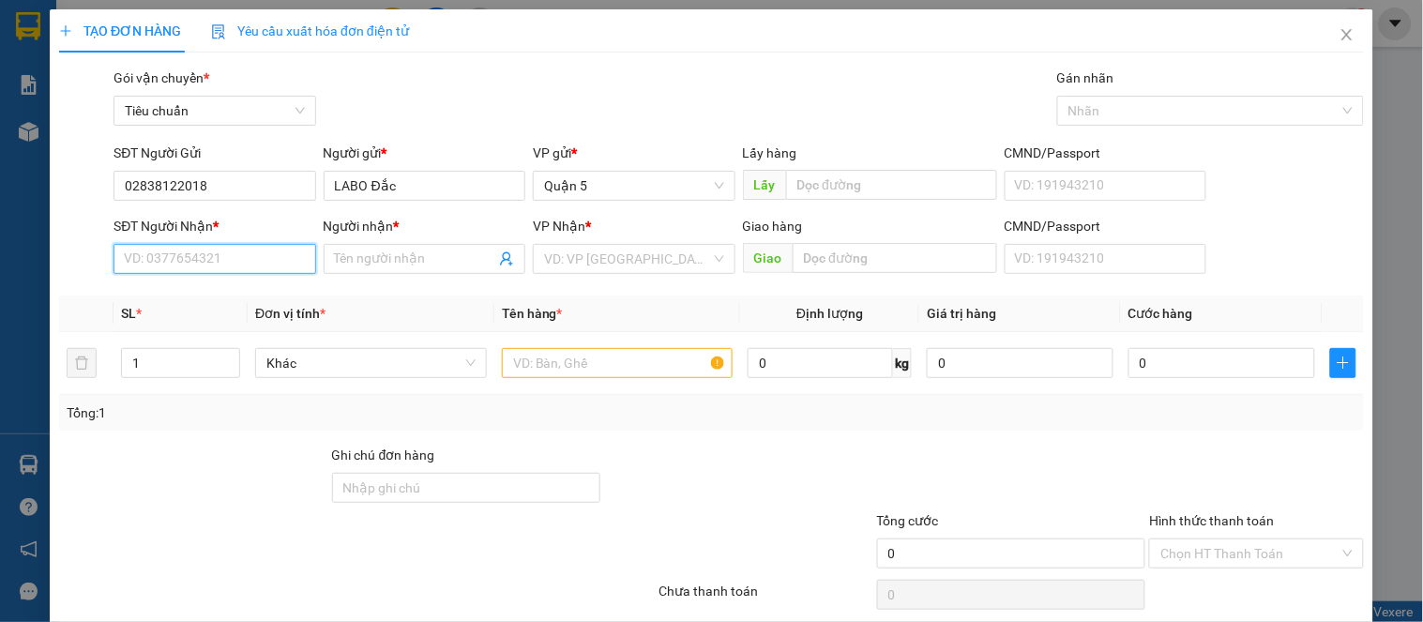
click at [245, 251] on input "SĐT Người Nhận *" at bounding box center [215, 259] width 202 height 30
click at [218, 301] on div "0945379839 - SG12" at bounding box center [212, 296] width 177 height 21
type input "0945379839"
type input "SG12"
click at [401, 358] on span "Khác" at bounding box center [370, 363] width 209 height 28
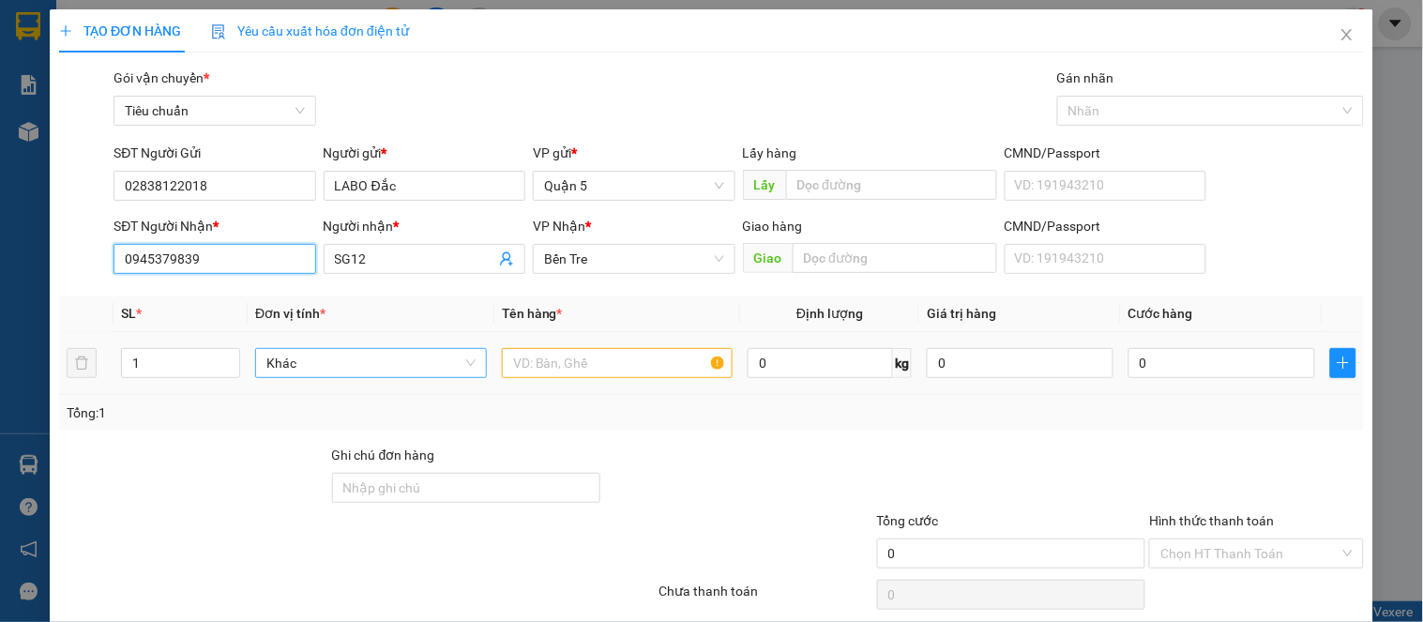
type input "0945379839"
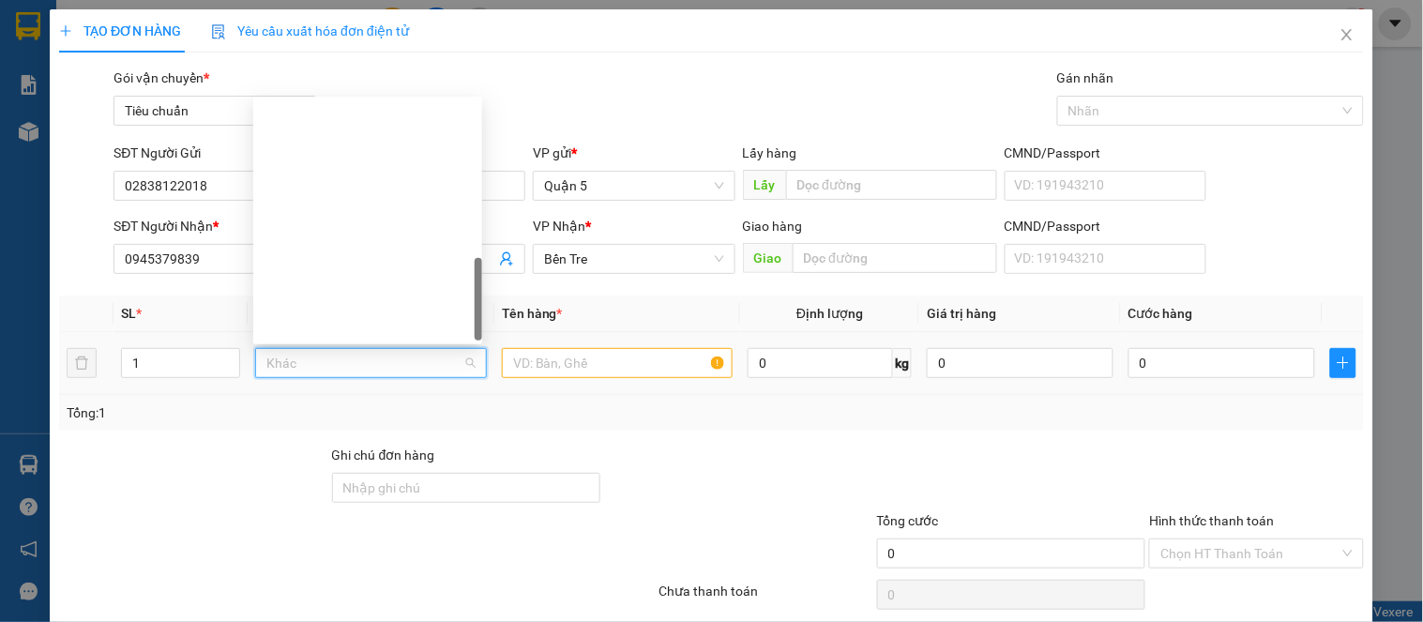
type input "h"
click at [372, 255] on div "Hộp" at bounding box center [368, 265] width 206 height 21
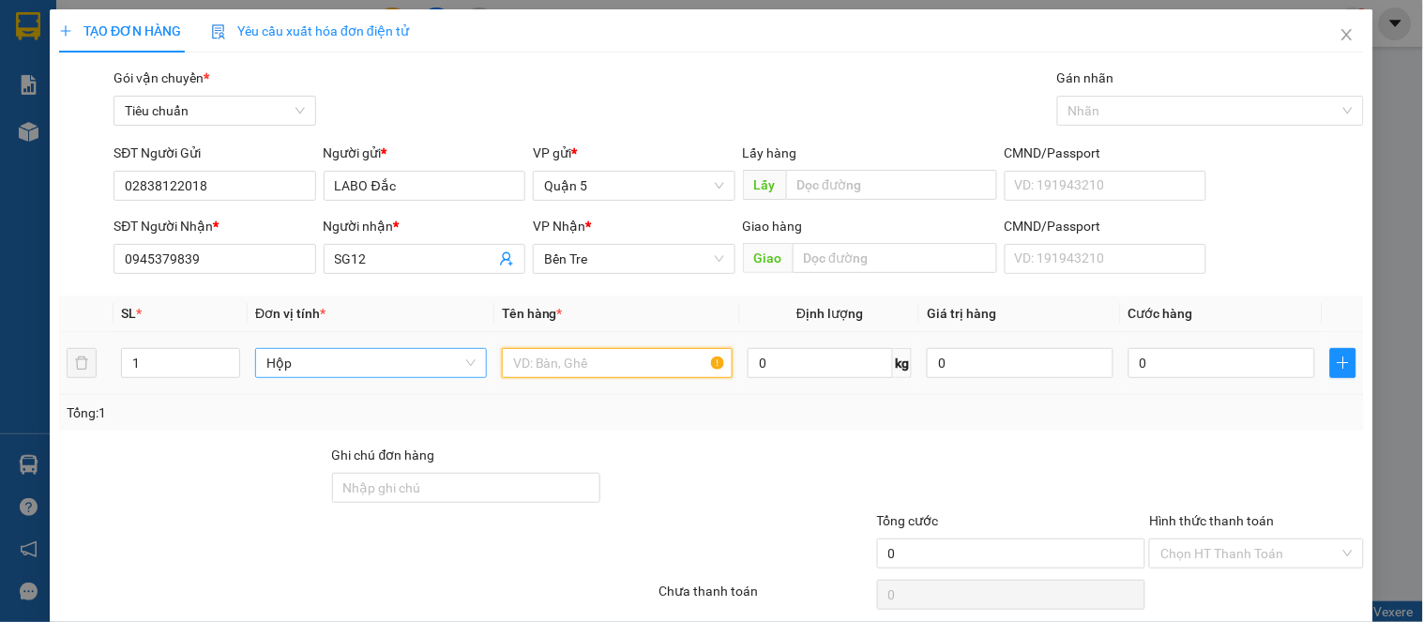
click at [540, 358] on input "text" at bounding box center [618, 363] width 232 height 30
paste input "ă"
type input "răng"
click at [1208, 344] on div "0" at bounding box center [1222, 363] width 187 height 38
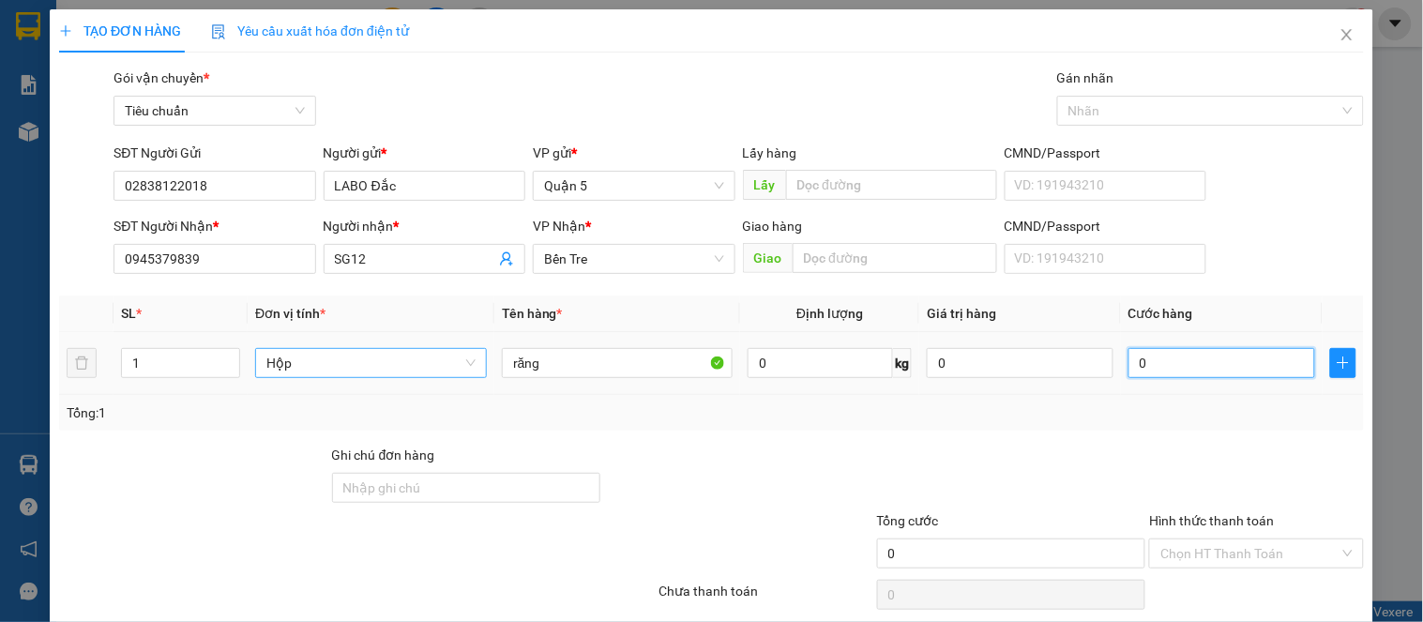
click at [1194, 348] on input "0" at bounding box center [1222, 363] width 187 height 30
type input "2"
type input "20"
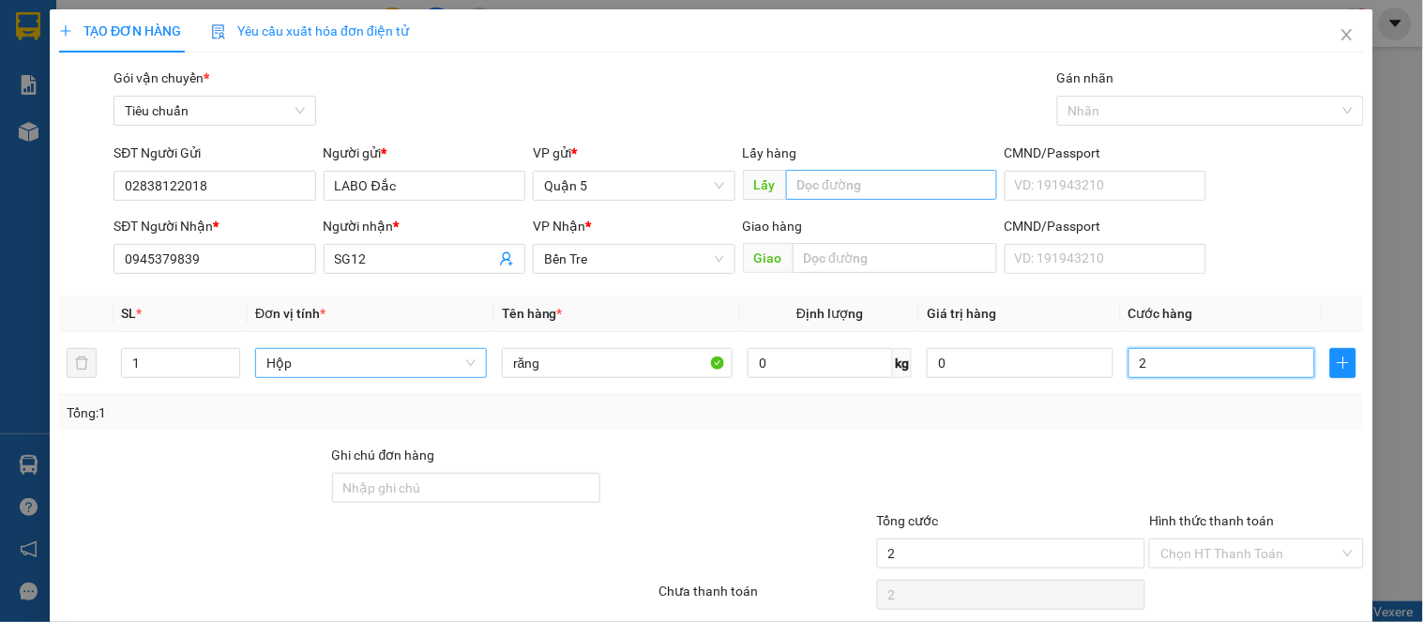
type input "20"
click at [1230, 540] on input "Hình thức thanh toán" at bounding box center [1250, 554] width 178 height 28
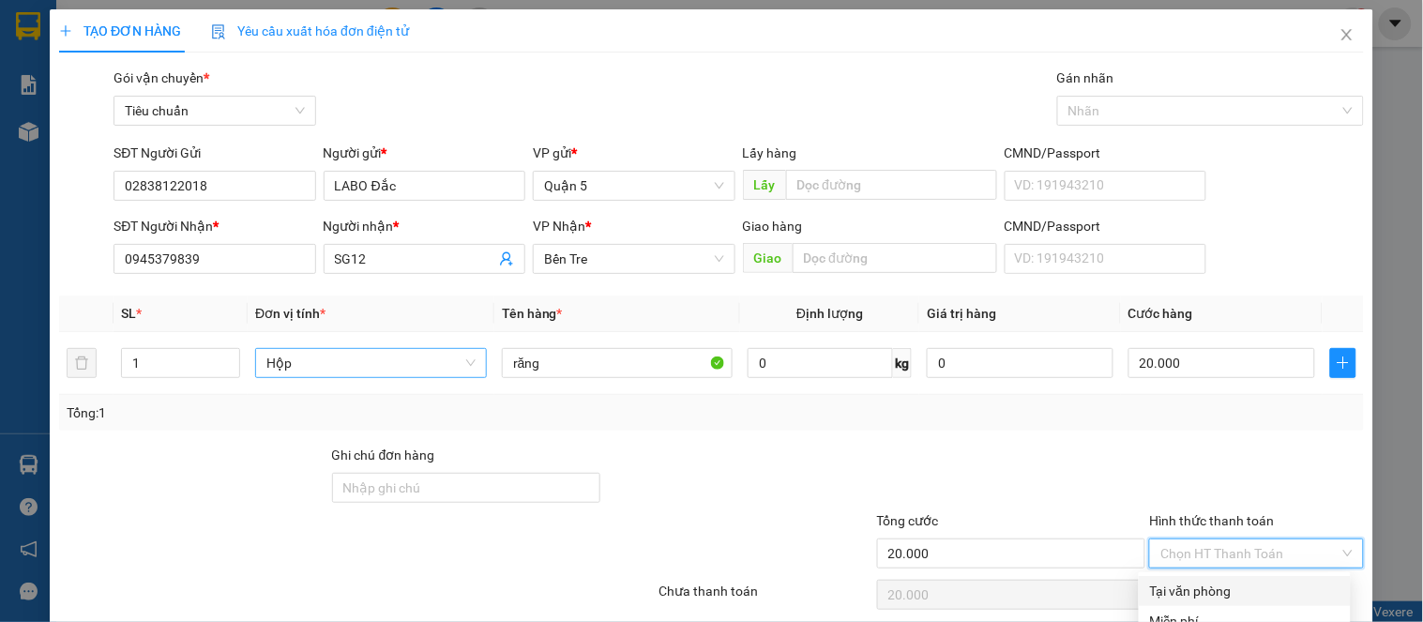
click at [1205, 581] on div "Tại văn phòng" at bounding box center [1245, 591] width 190 height 21
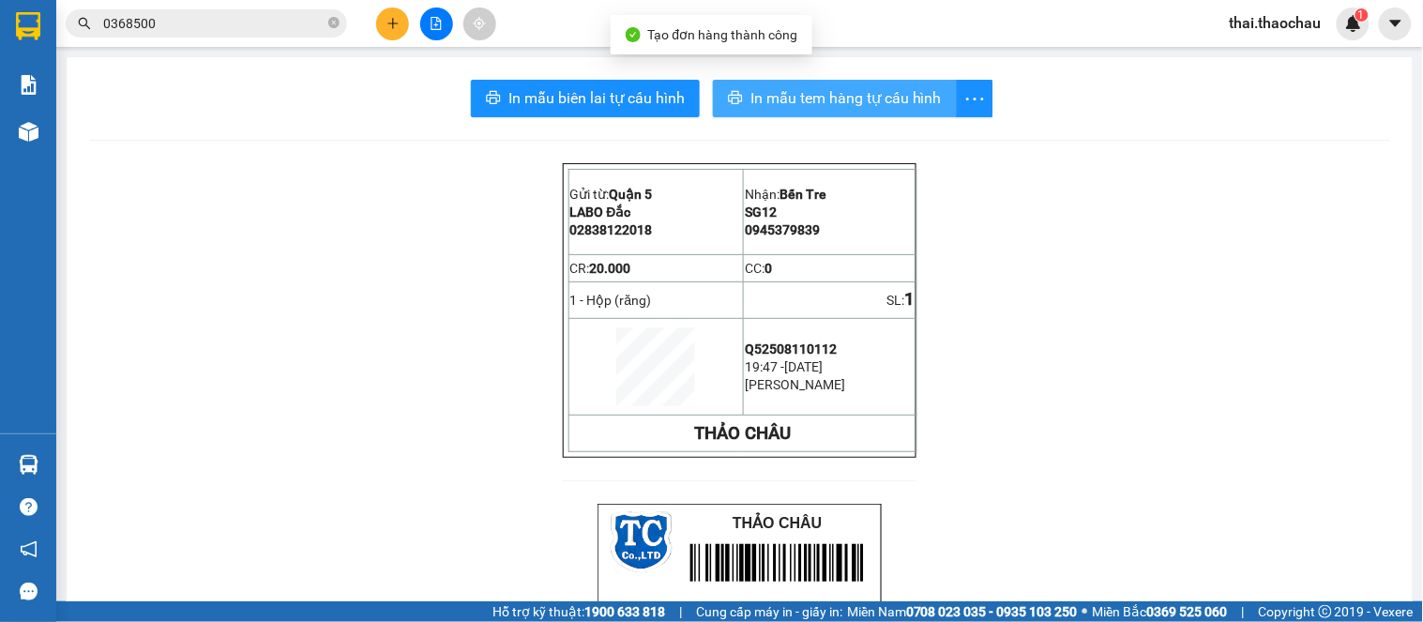
click at [829, 95] on span "In mẫu tem hàng tự cấu hình" at bounding box center [846, 97] width 191 height 23
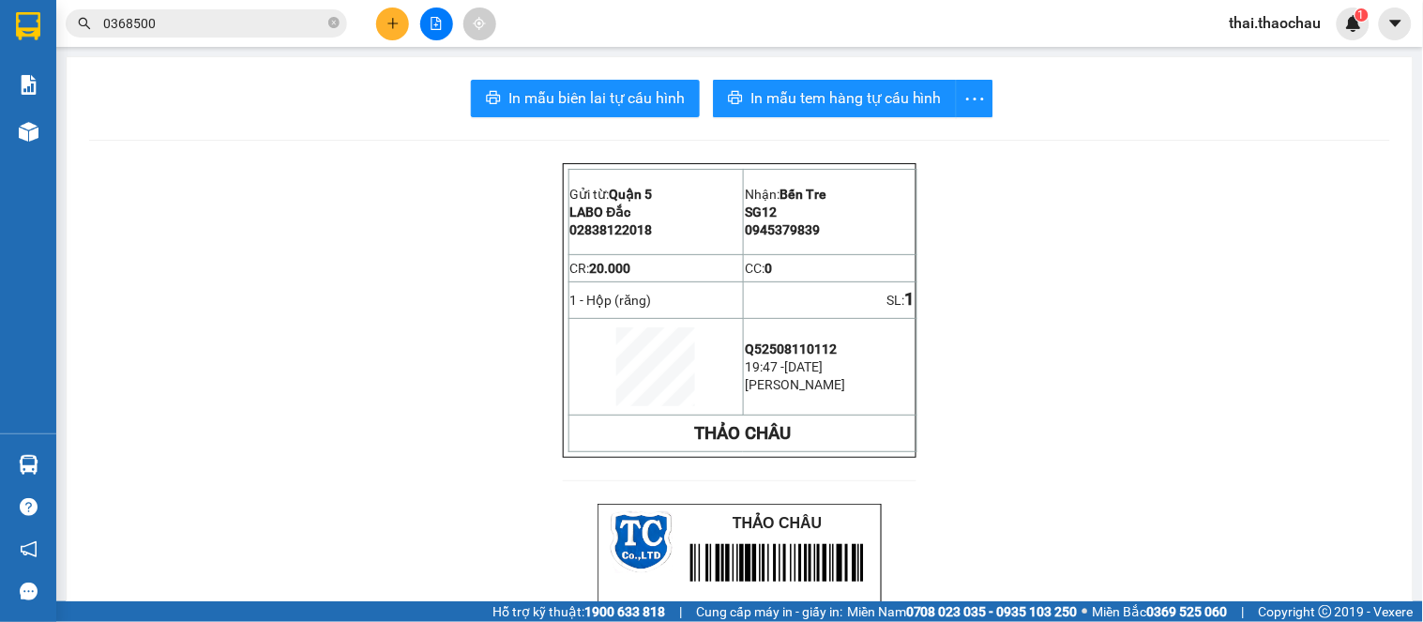
click at [388, 30] on button at bounding box center [392, 24] width 33 height 33
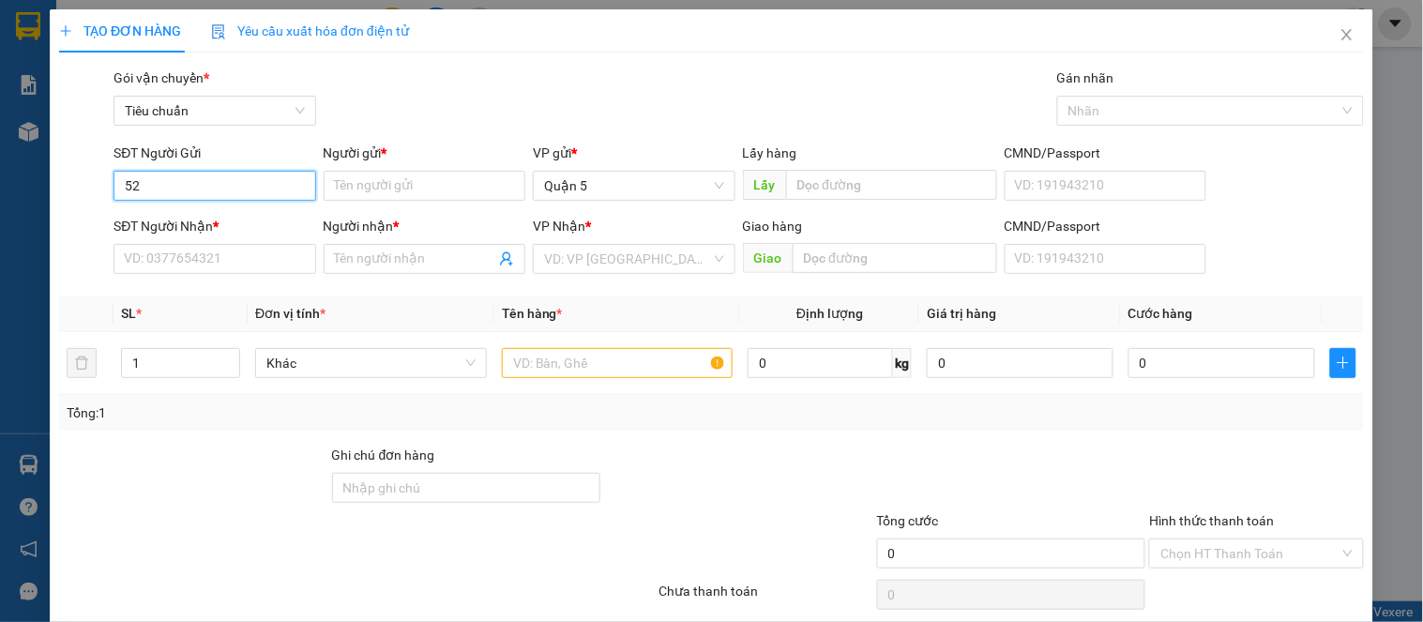
type input "5"
click at [210, 250] on div "0903999254 - thiện" at bounding box center [212, 253] width 177 height 21
type input "0903999254"
type input "thiện"
type input "0903999254"
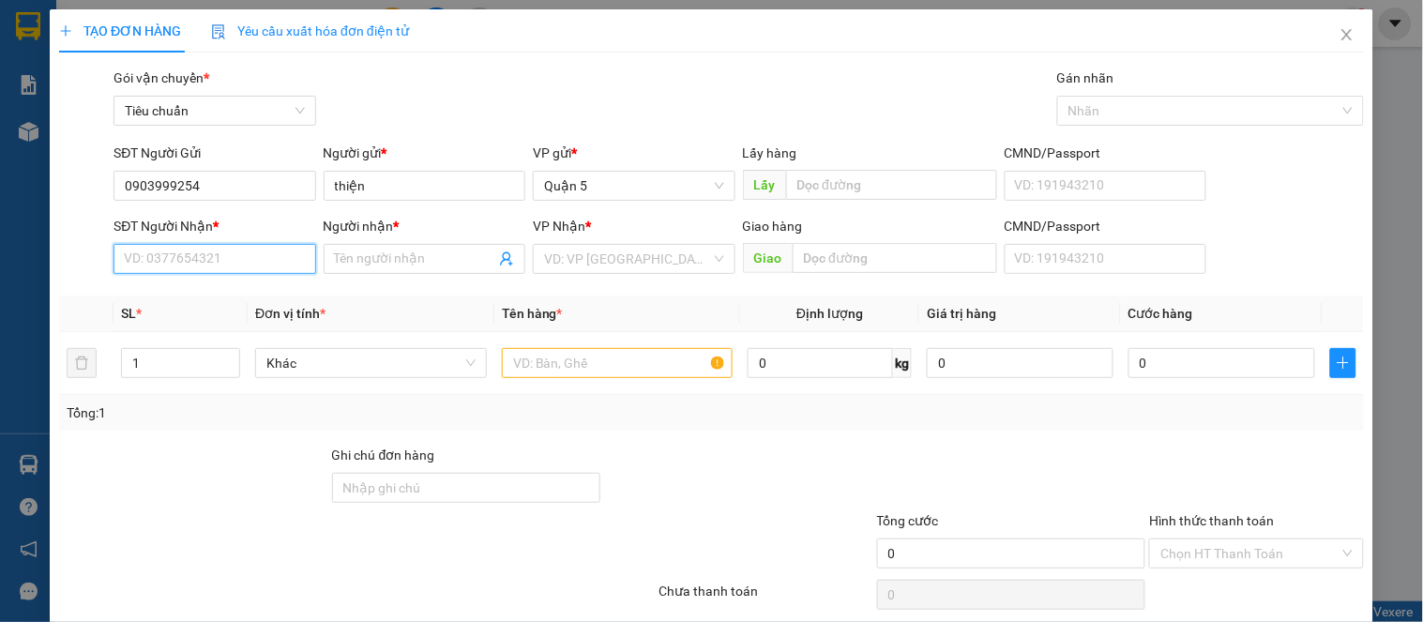
click at [235, 274] on input "SĐT Người Nhận *" at bounding box center [215, 259] width 202 height 30
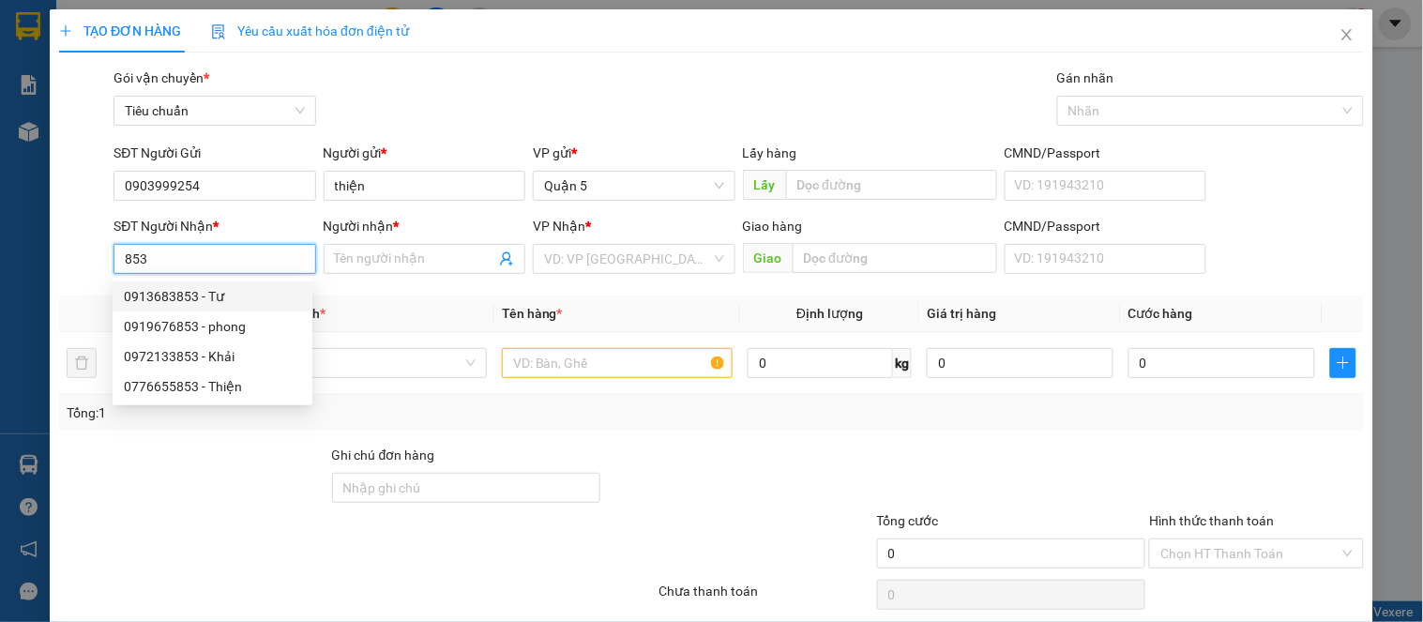
click at [249, 303] on div "0913683853 - Tư" at bounding box center [212, 296] width 177 height 21
type input "0913683853"
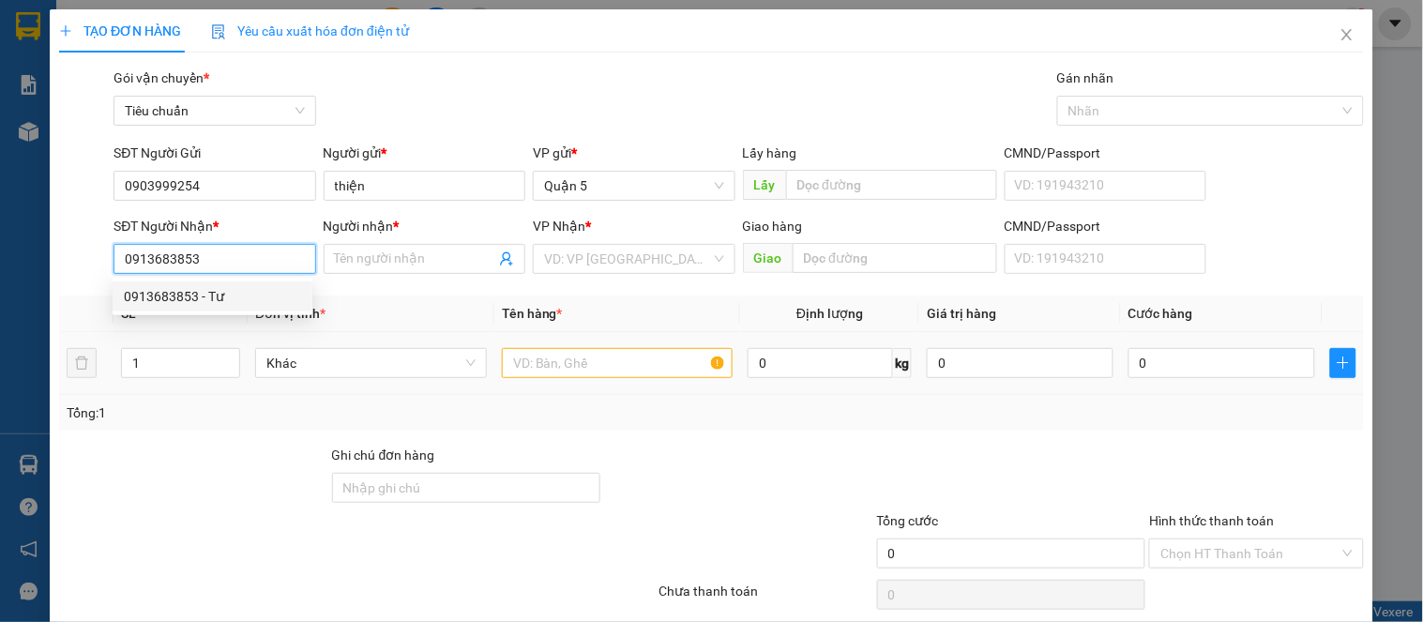
type input "Tư"
click at [387, 354] on span "Khác" at bounding box center [370, 363] width 209 height 28
type input "0913683853"
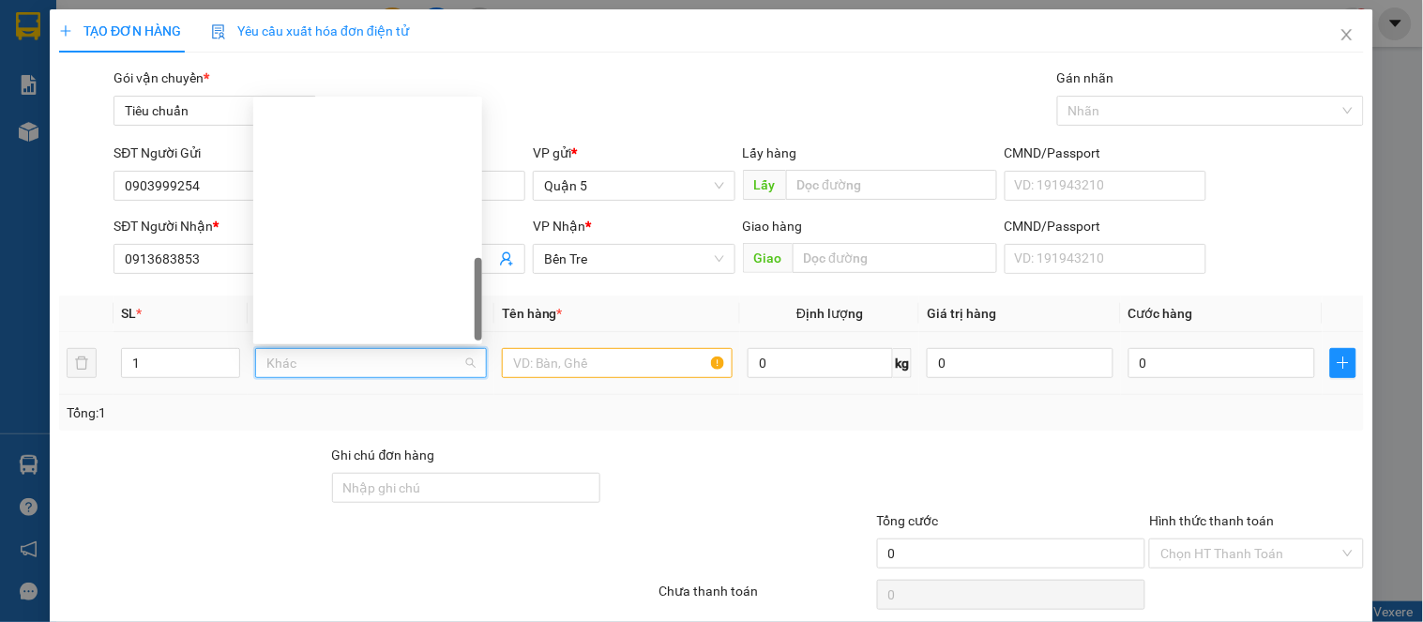
type input "h"
click at [311, 255] on div "Hộp" at bounding box center [368, 265] width 206 height 21
click at [632, 371] on input "text" at bounding box center [618, 363] width 232 height 30
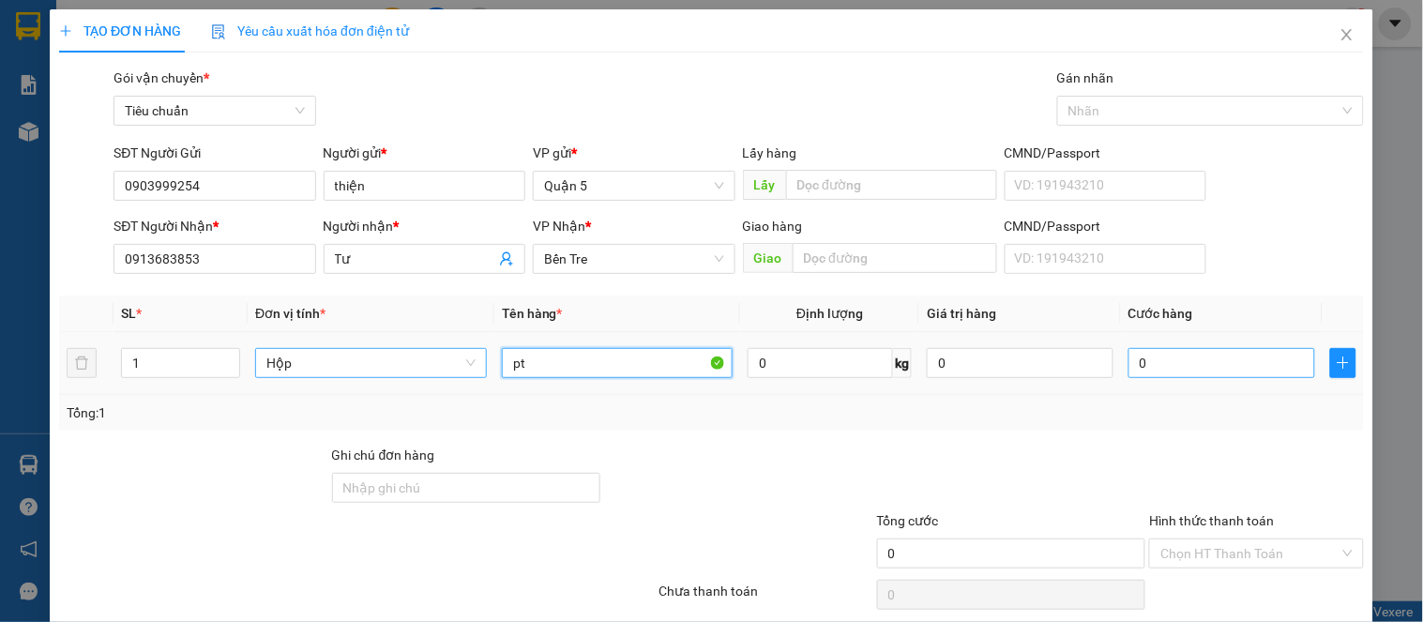
type input "pt"
click at [1140, 363] on input "0" at bounding box center [1222, 363] width 187 height 30
type input "2"
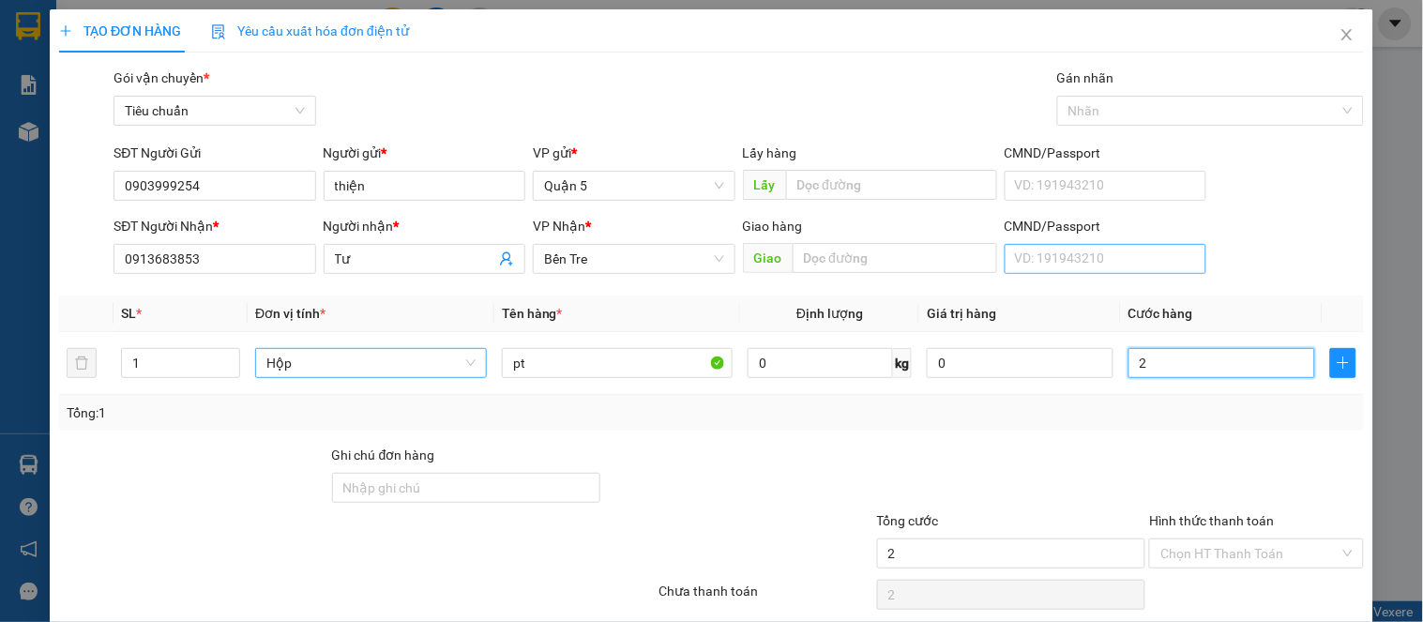
type input "20"
click at [1283, 595] on div "TẠO ĐƠN HÀNG Yêu cầu xuất hóa đơn điện tử Transit Pickup Surcharge Ids Transit …" at bounding box center [712, 340] width 1324 height 662
click at [1283, 589] on div "TẠO ĐƠN HÀNG Yêu cầu xuất hóa đơn điện tử Transit Pickup Surcharge Ids Transit …" at bounding box center [712, 340] width 1324 height 662
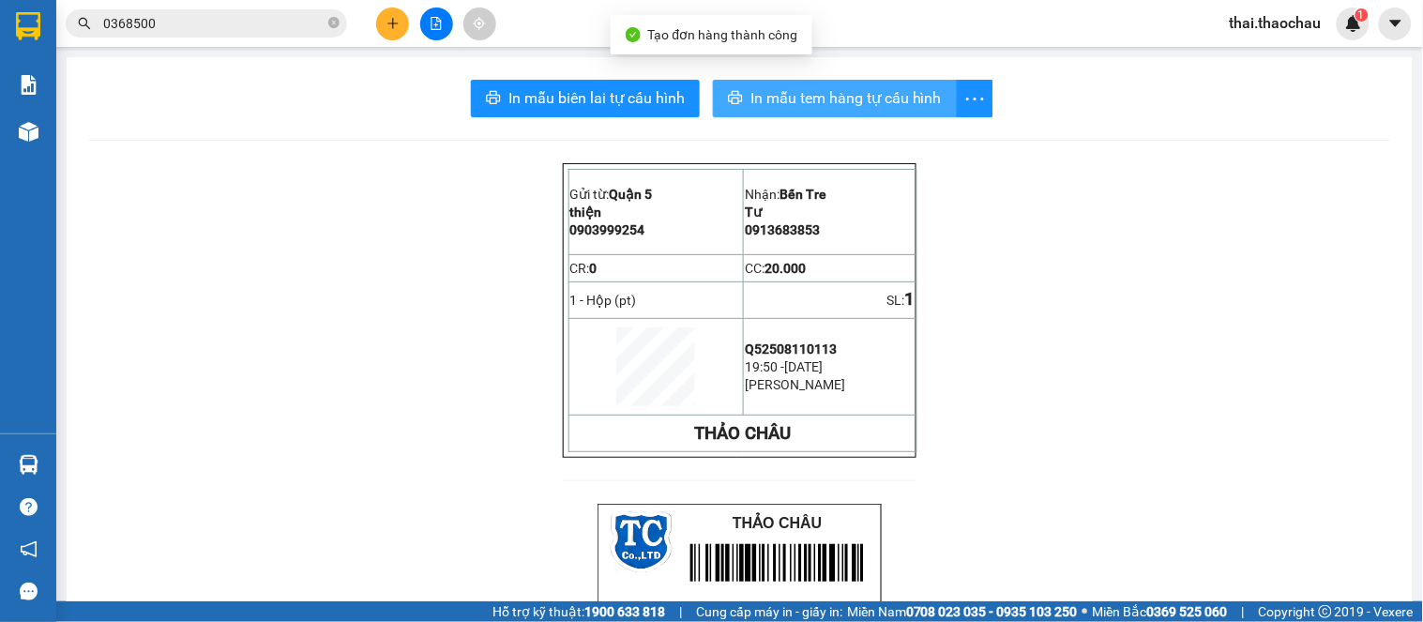
click at [798, 89] on span "In mẫu tem hàng tự cấu hình" at bounding box center [846, 97] width 191 height 23
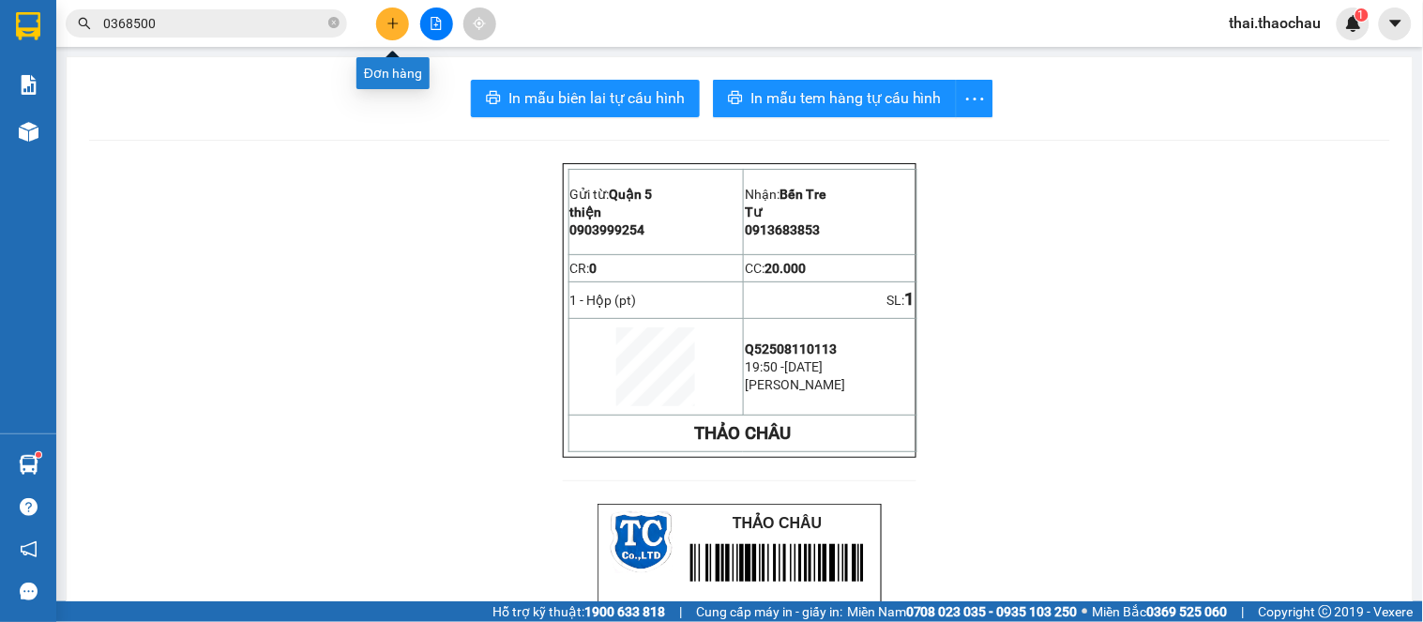
click at [387, 23] on icon "plus" at bounding box center [393, 23] width 13 height 13
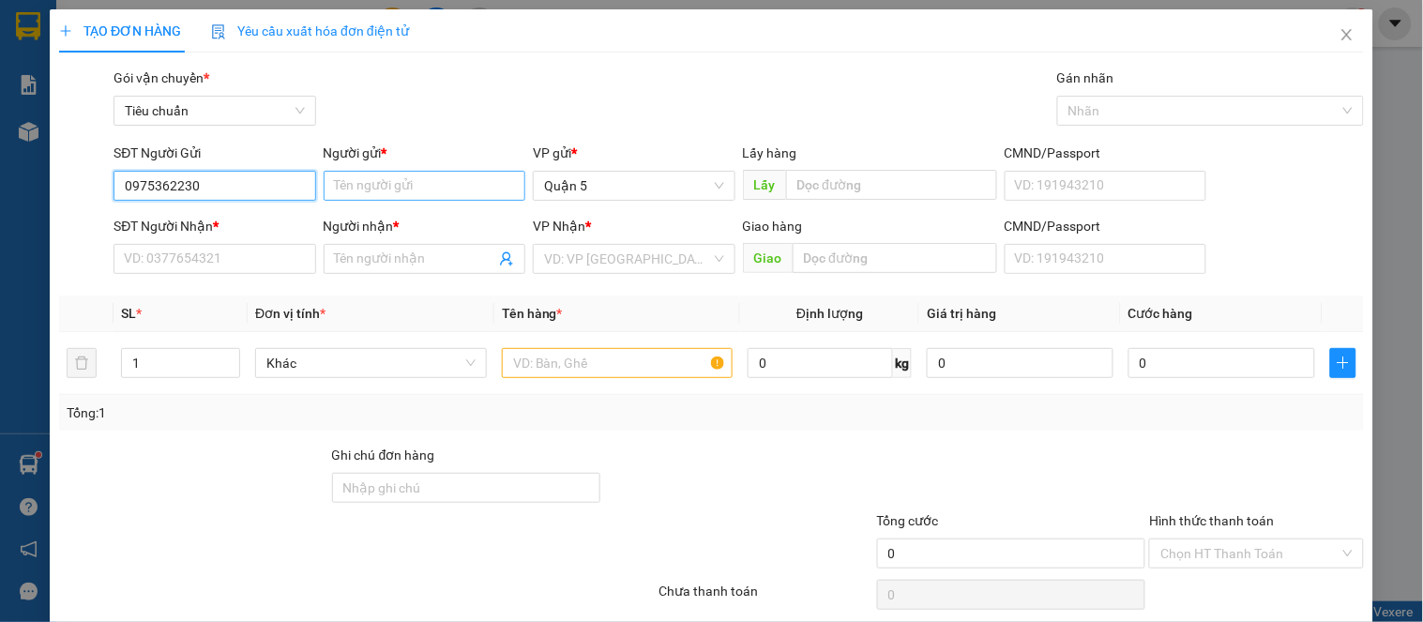
type input "0975362230"
click at [451, 189] on input "Người gửi *" at bounding box center [425, 186] width 202 height 30
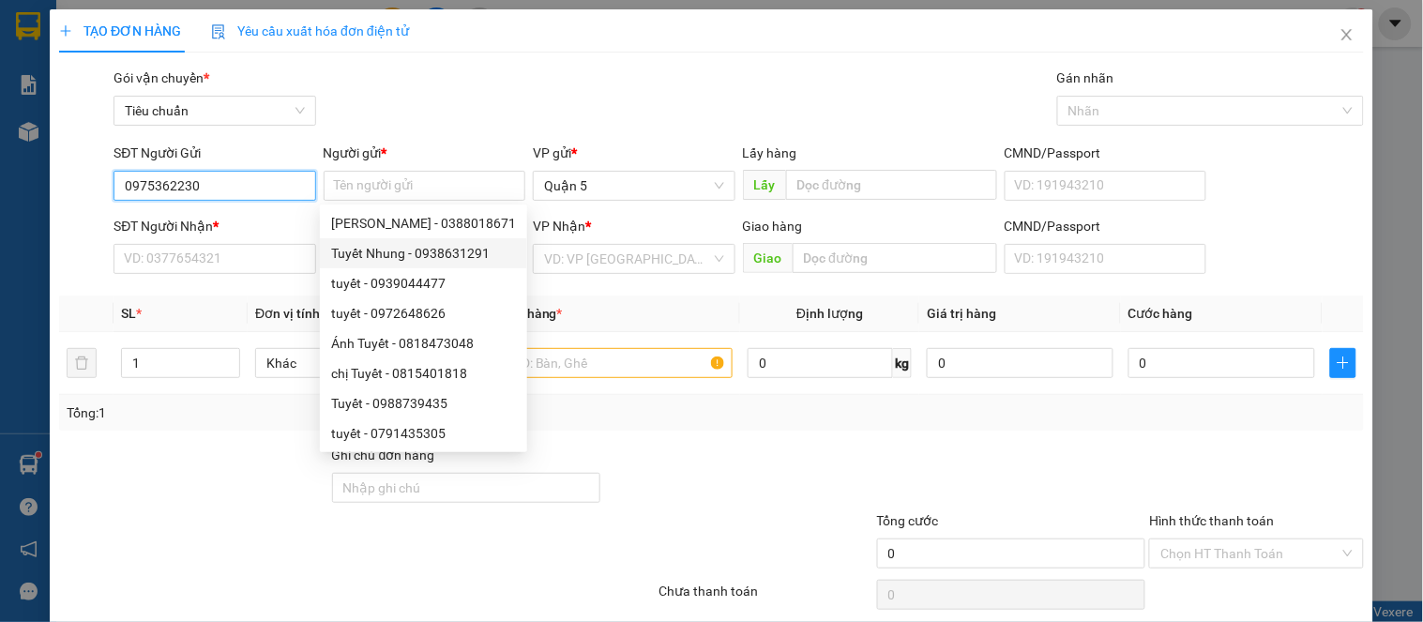
click at [245, 193] on input "0975362230" at bounding box center [215, 186] width 202 height 30
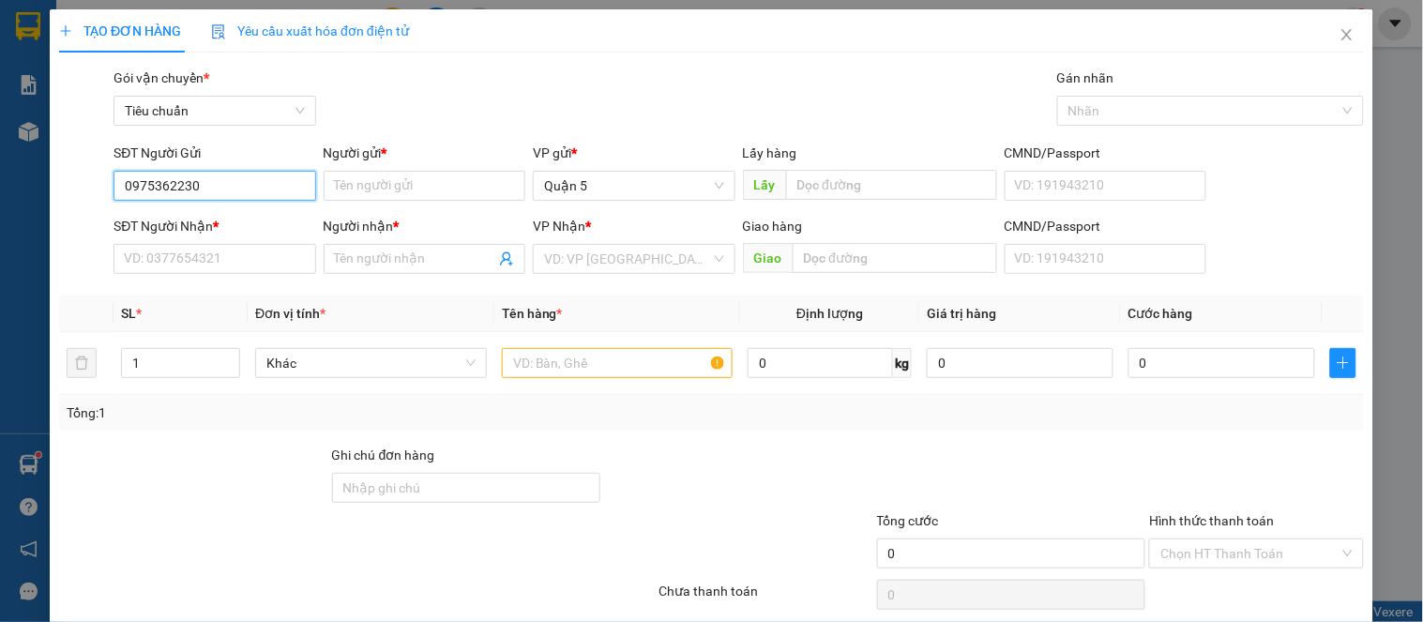
drag, startPoint x: 245, startPoint y: 193, endPoint x: 71, endPoint y: 174, distance: 174.7
click at [71, 174] on div "SĐT Người Gửi 0975362230 0975362230 Người gửi * Tên người gửi VP gửi * [GEOGRAP…" at bounding box center [711, 176] width 1309 height 66
click at [424, 190] on input "Người gửi *" at bounding box center [425, 186] width 202 height 30
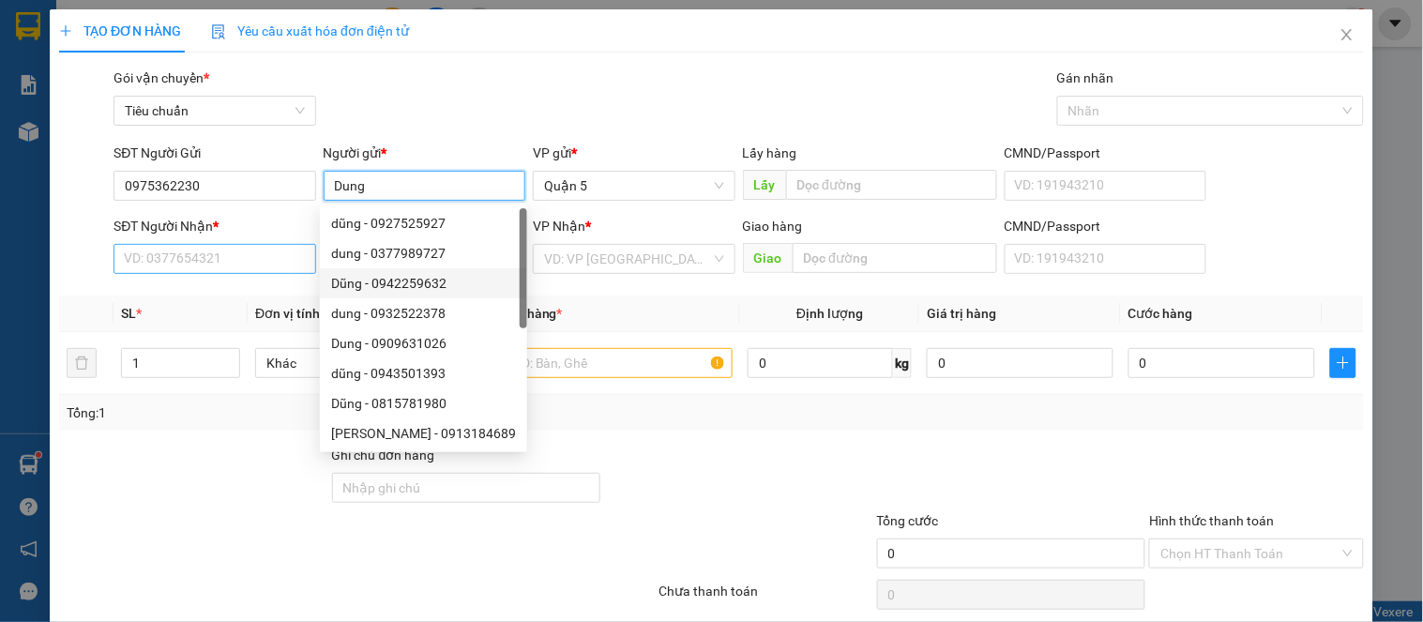
type input "Dung"
click at [161, 257] on input "SĐT Người Nhận *" at bounding box center [215, 259] width 202 height 30
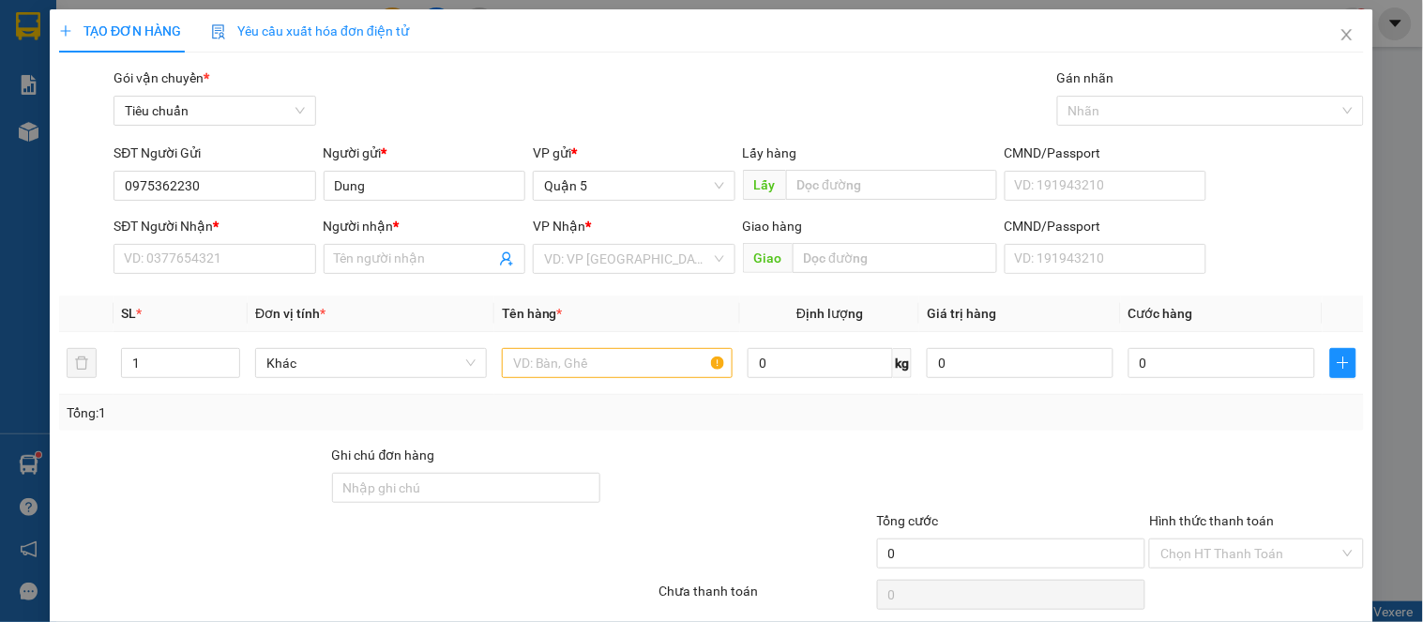
click at [110, 176] on div "SĐT Người Gửi 0975362230" at bounding box center [214, 176] width 209 height 66
click at [179, 267] on input "SĐT Người Nhận *" at bounding box center [215, 259] width 202 height 30
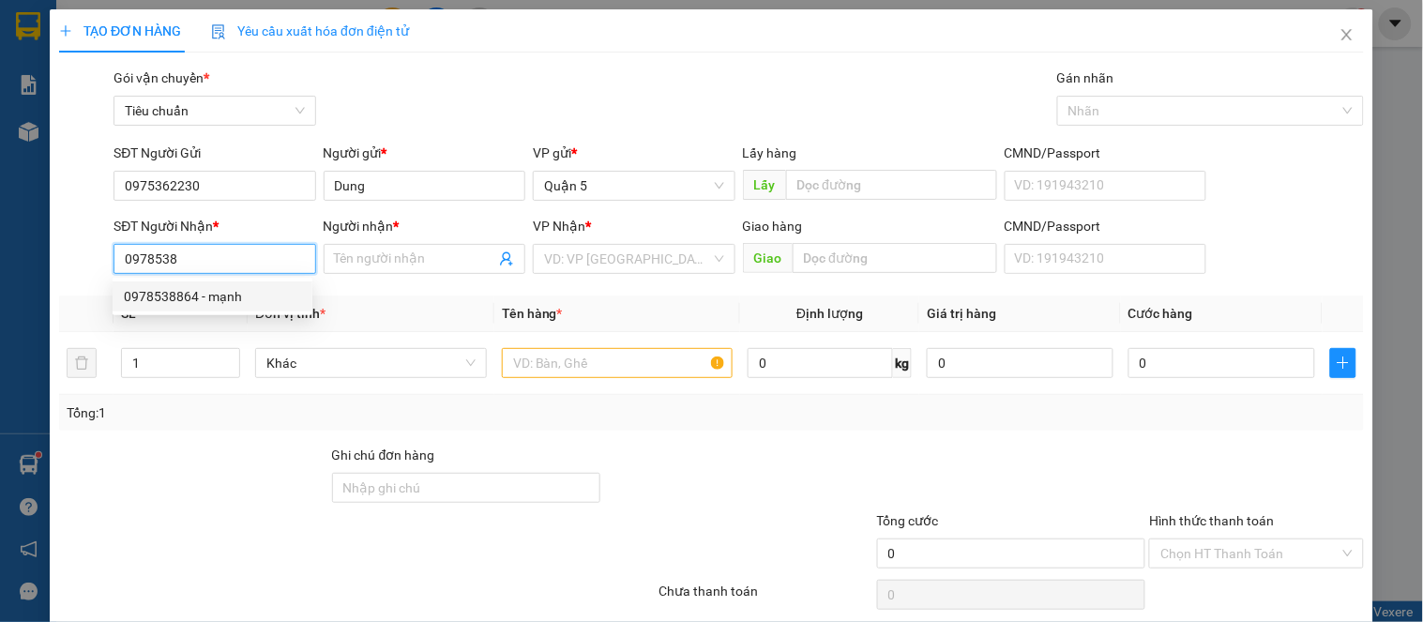
click at [204, 292] on div "0978538864 - mạnh" at bounding box center [212, 296] width 177 height 21
type input "0978538864"
type input "mạnh"
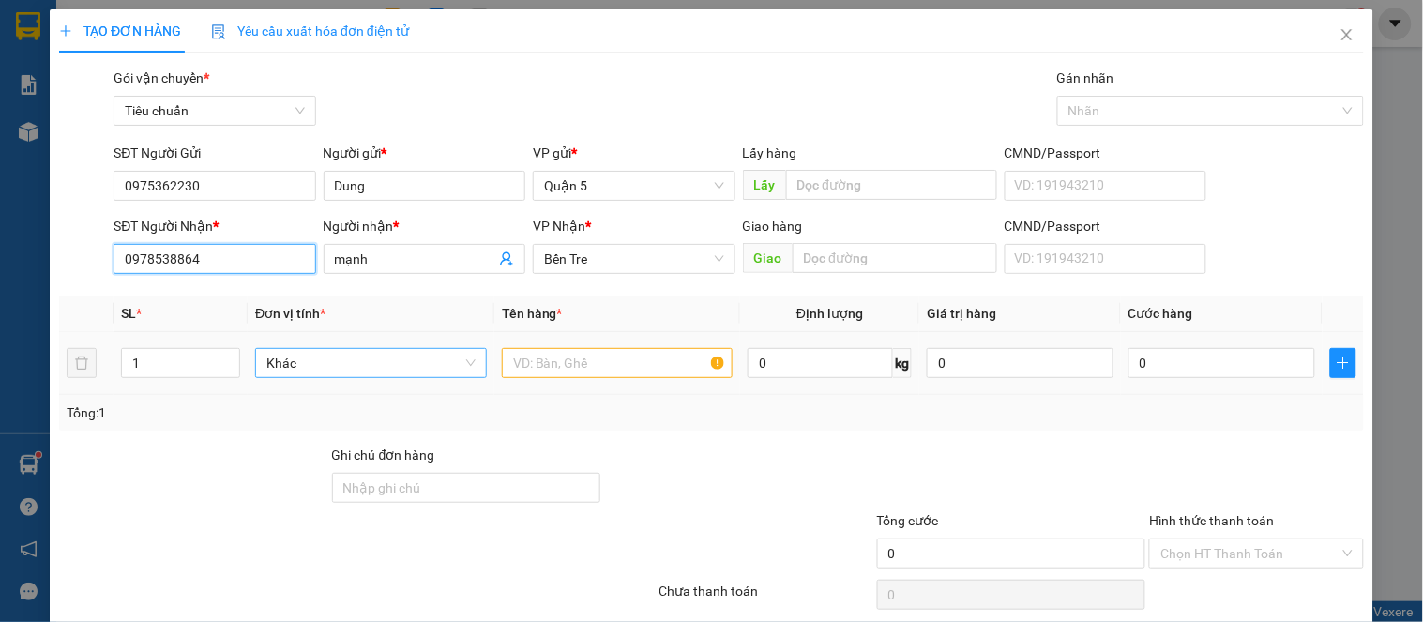
click at [387, 371] on span "Khác" at bounding box center [370, 363] width 209 height 28
type input "0978538864"
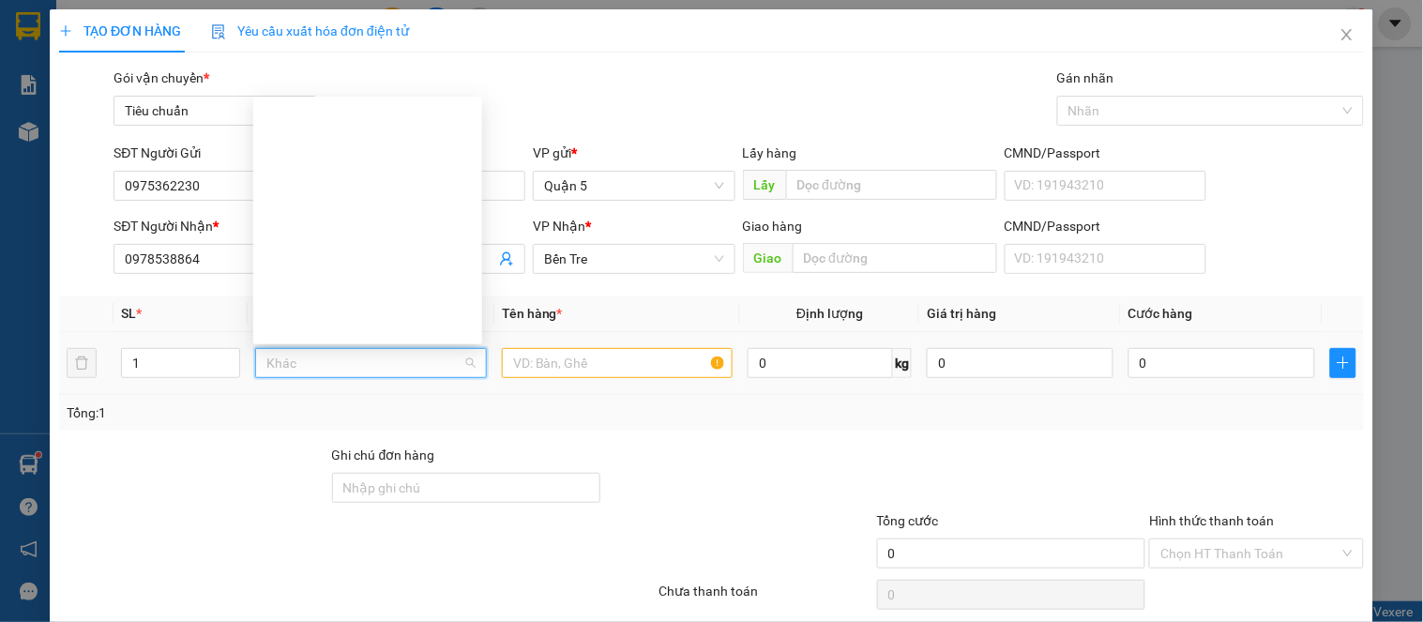
click at [557, 358] on input "text" at bounding box center [618, 363] width 232 height 30
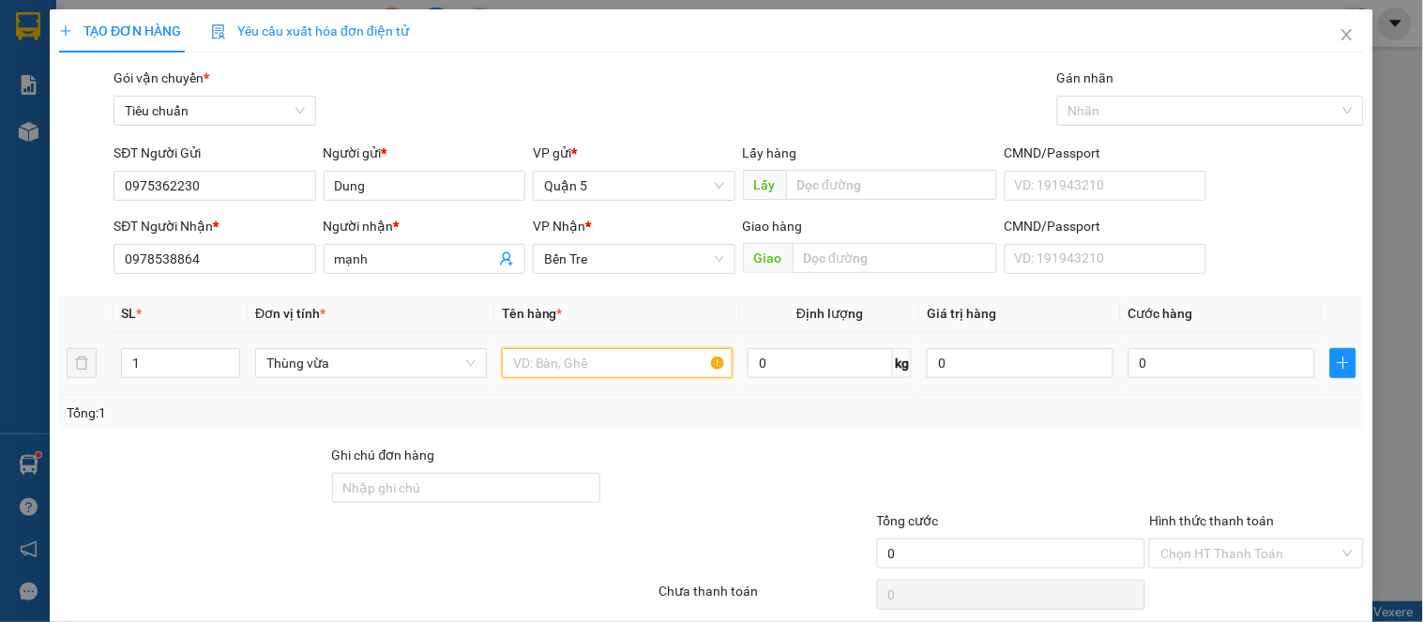
type input "d"
paste input "đ"
type input "đ"
paste input "dd"
paste input "ác"
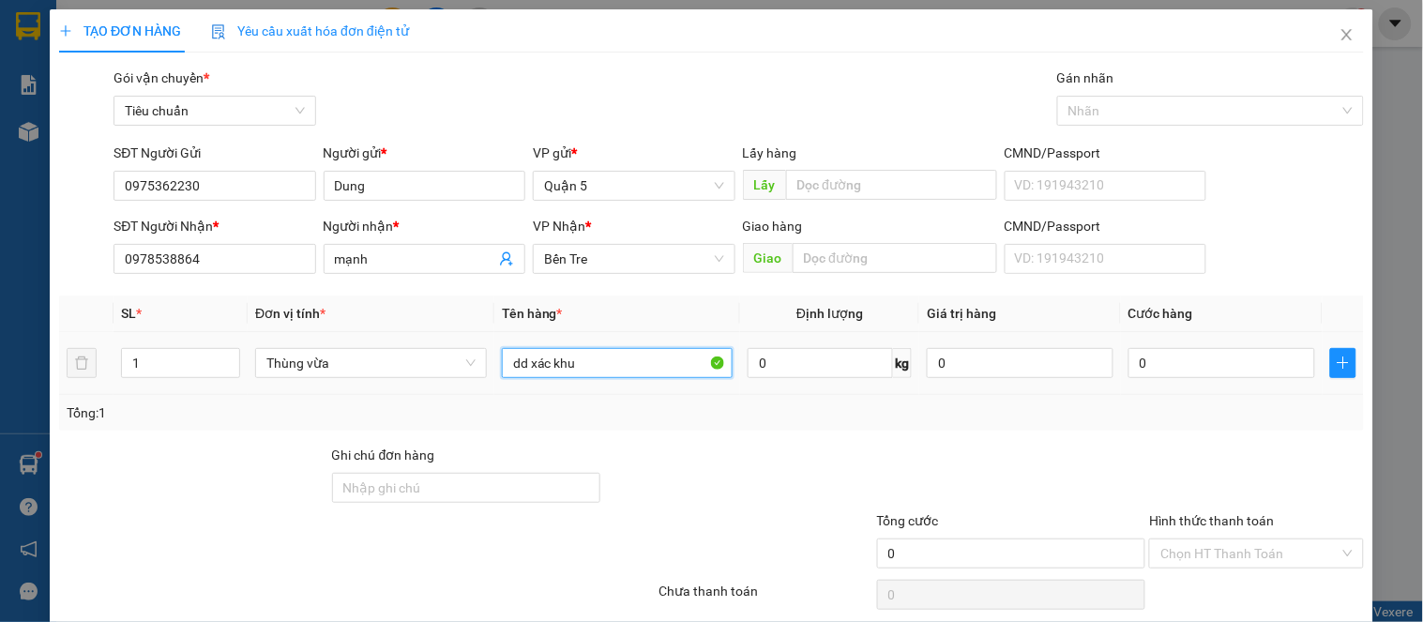
paste input "â"
paste input "ẩ"
type input "dd xác khuẩn"
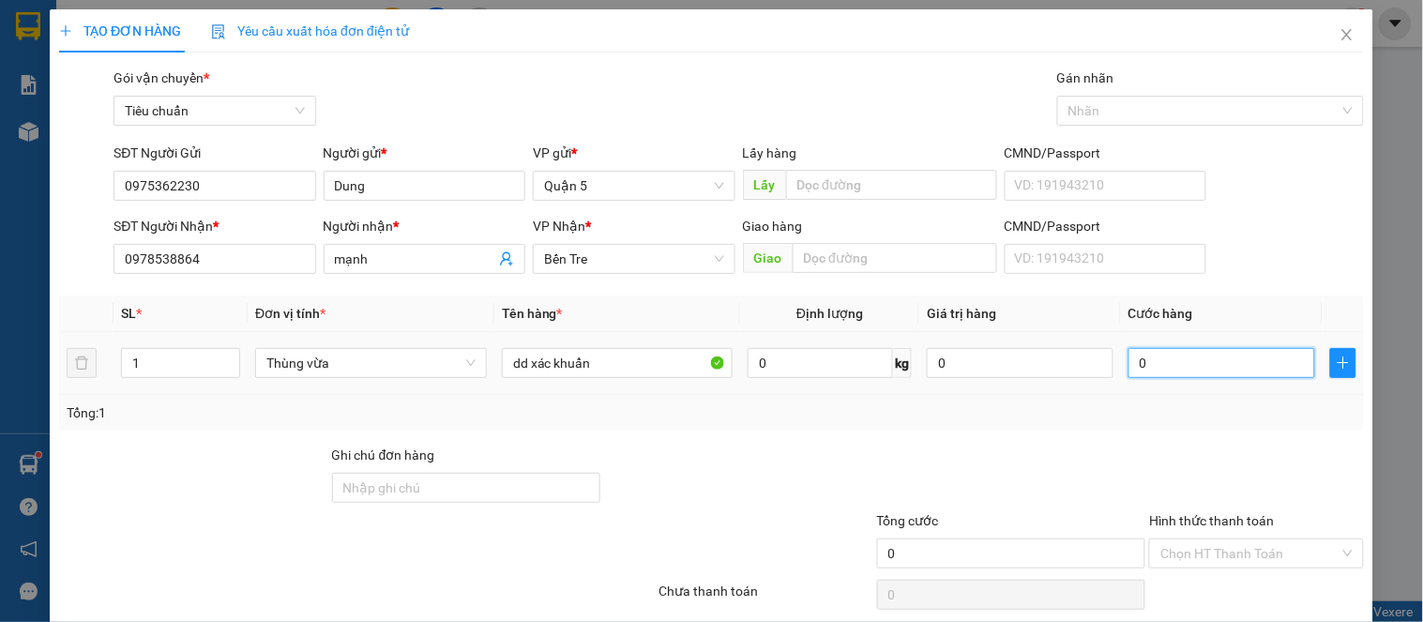
click at [1182, 366] on input "0" at bounding box center [1222, 363] width 187 height 30
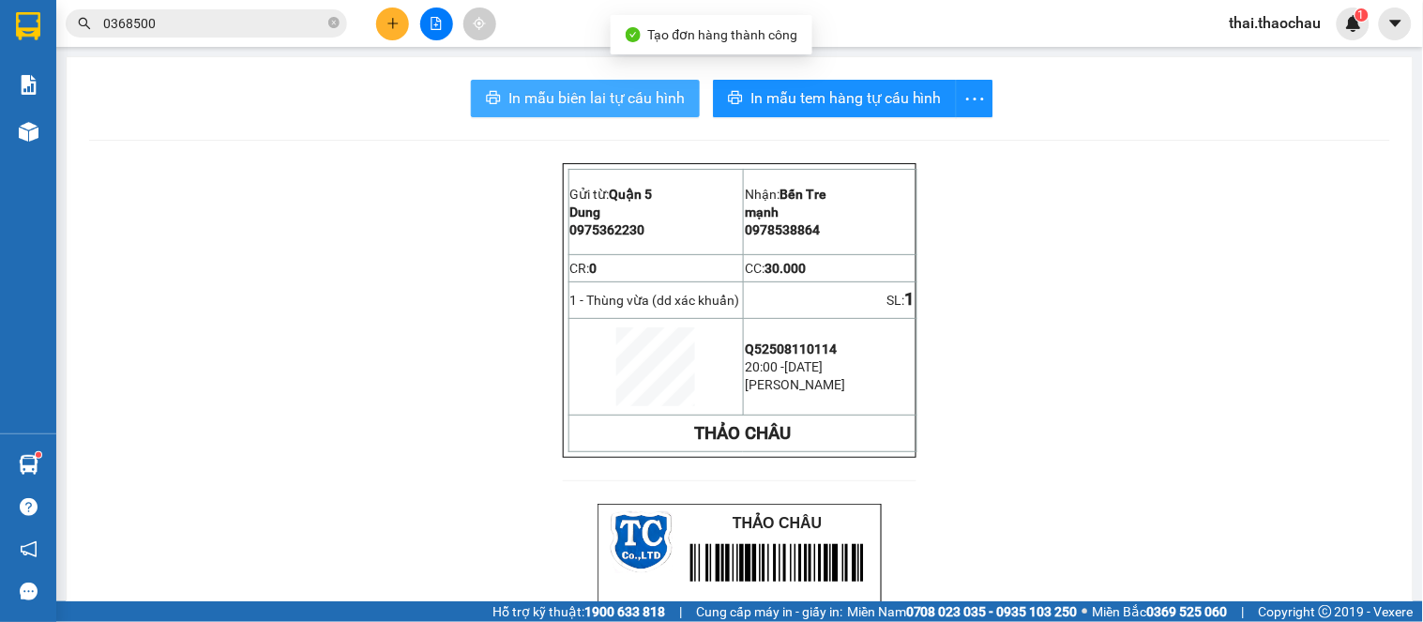
click at [662, 107] on span "In mẫu biên lai tự cấu hình" at bounding box center [597, 97] width 176 height 23
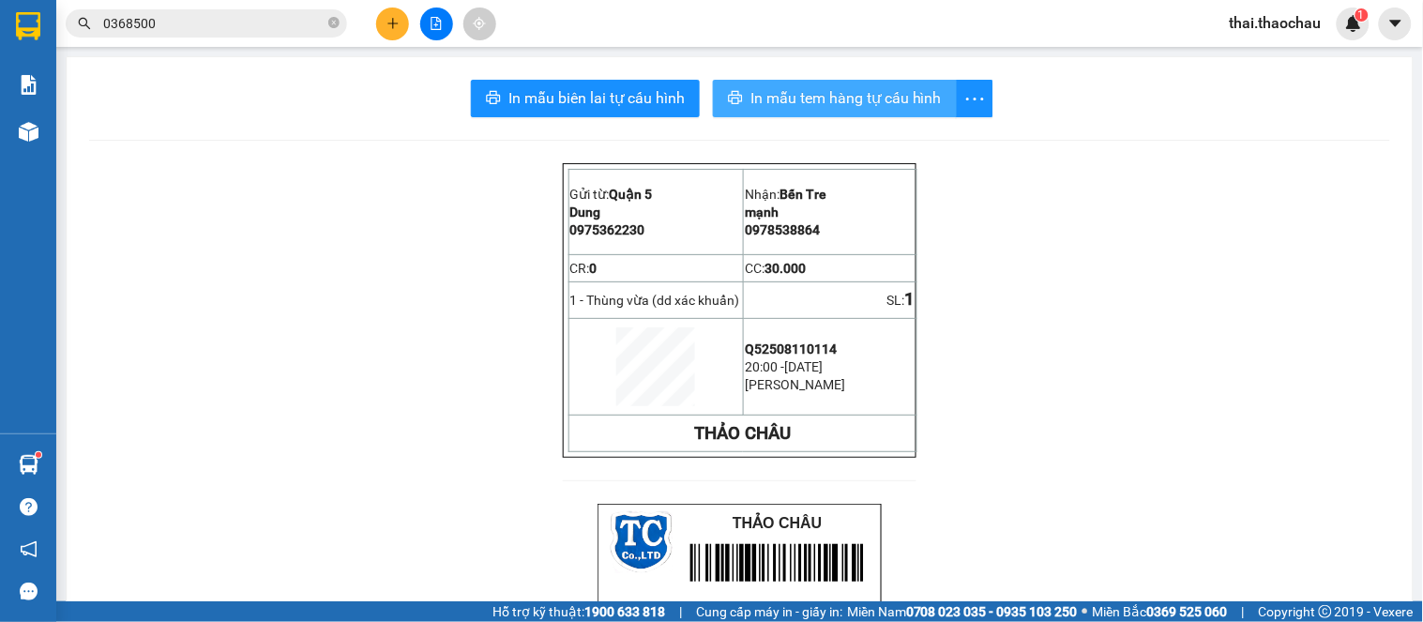
click at [849, 108] on span "In mẫu tem hàng tự cấu hình" at bounding box center [846, 97] width 191 height 23
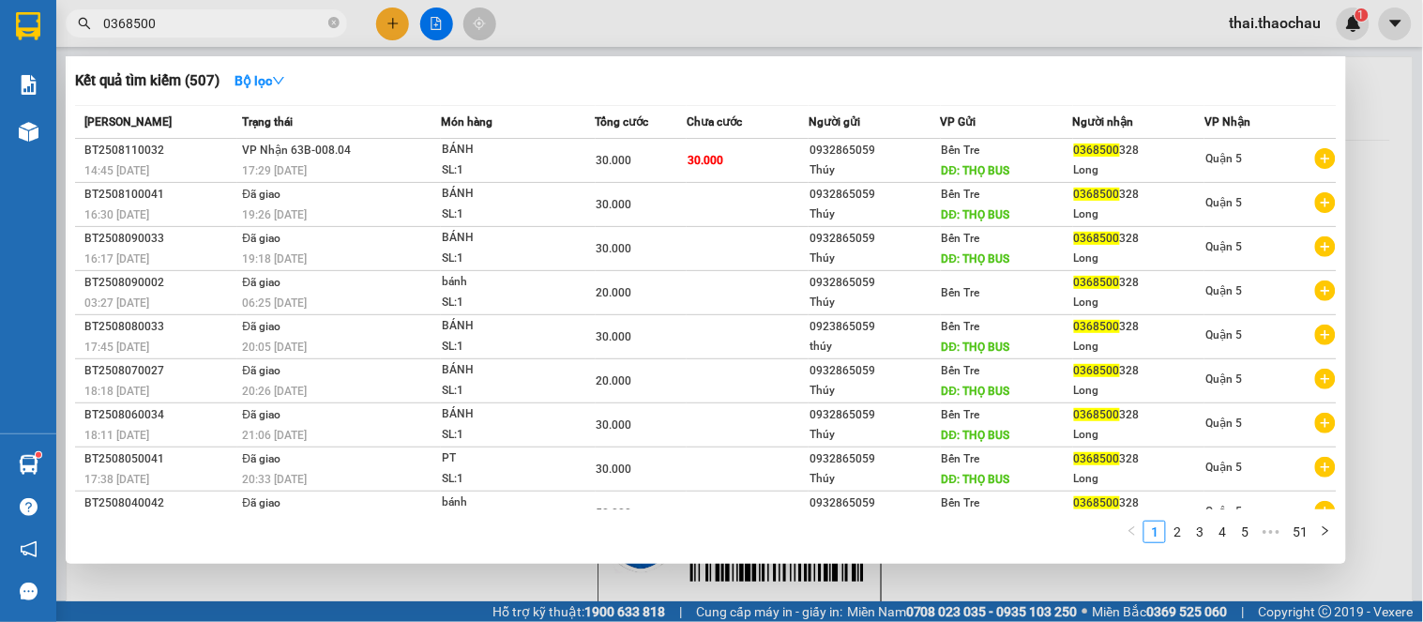
click at [179, 23] on input "0368500" at bounding box center [213, 23] width 221 height 21
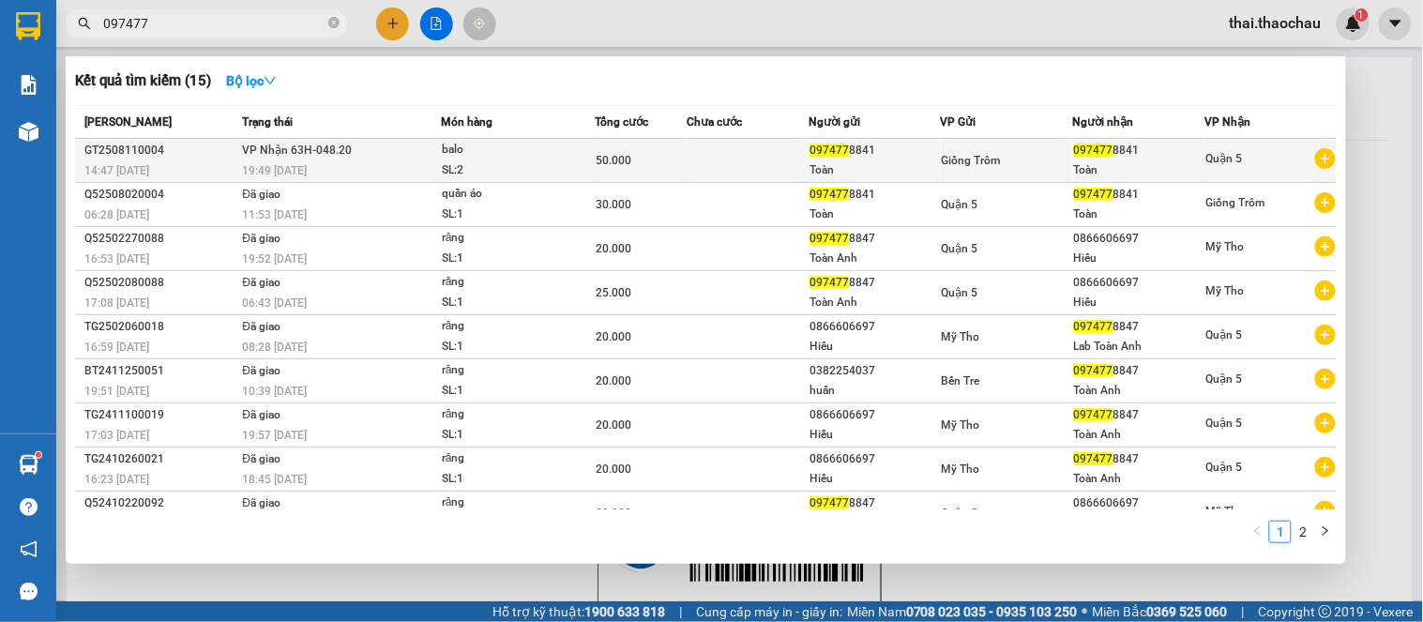
type input "097477"
click at [832, 169] on div "Toàn" at bounding box center [875, 170] width 130 height 20
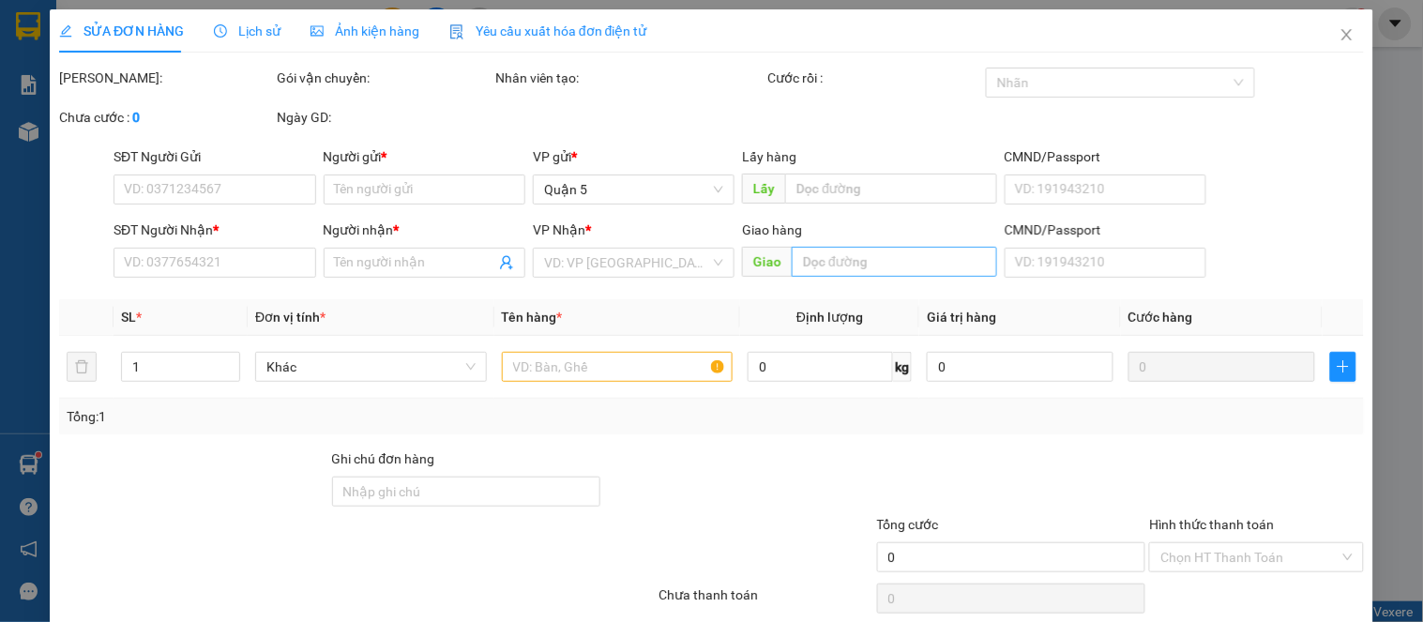
type input "0974778841"
type input "Toàn"
type input "0974778841"
type input "Toàn"
type input "50.000"
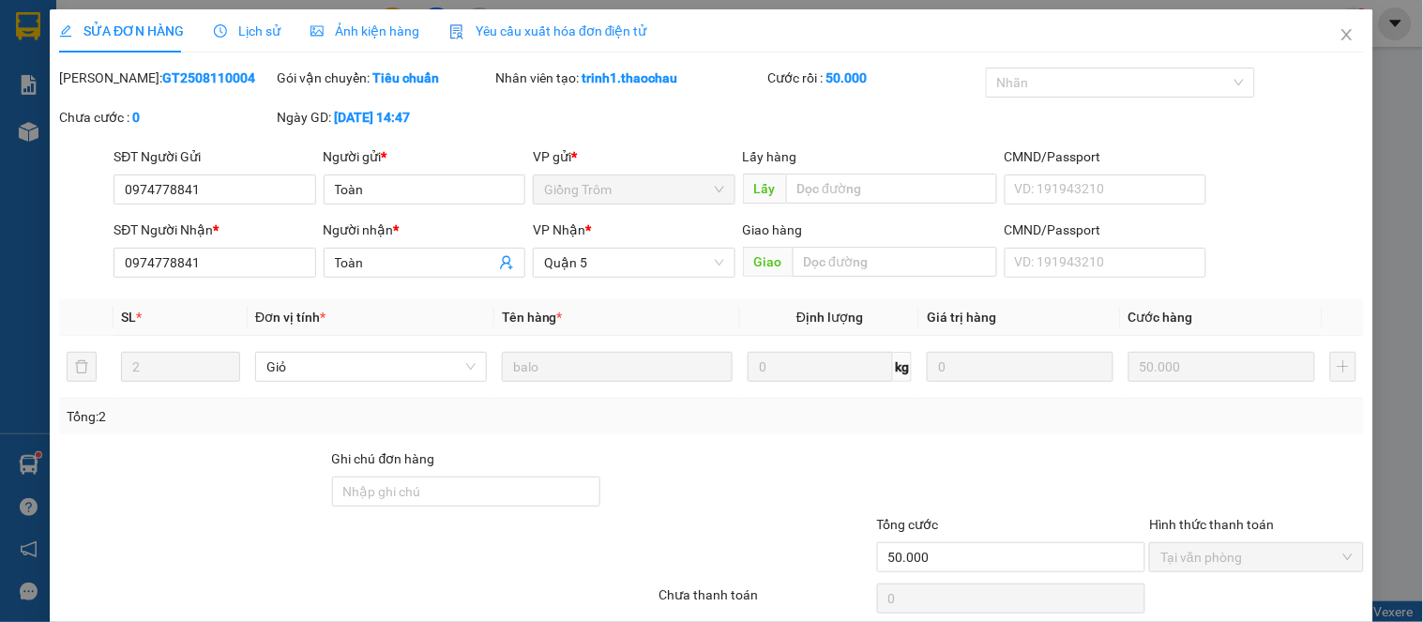
click at [1339, 33] on span "Close" at bounding box center [1347, 35] width 53 height 53
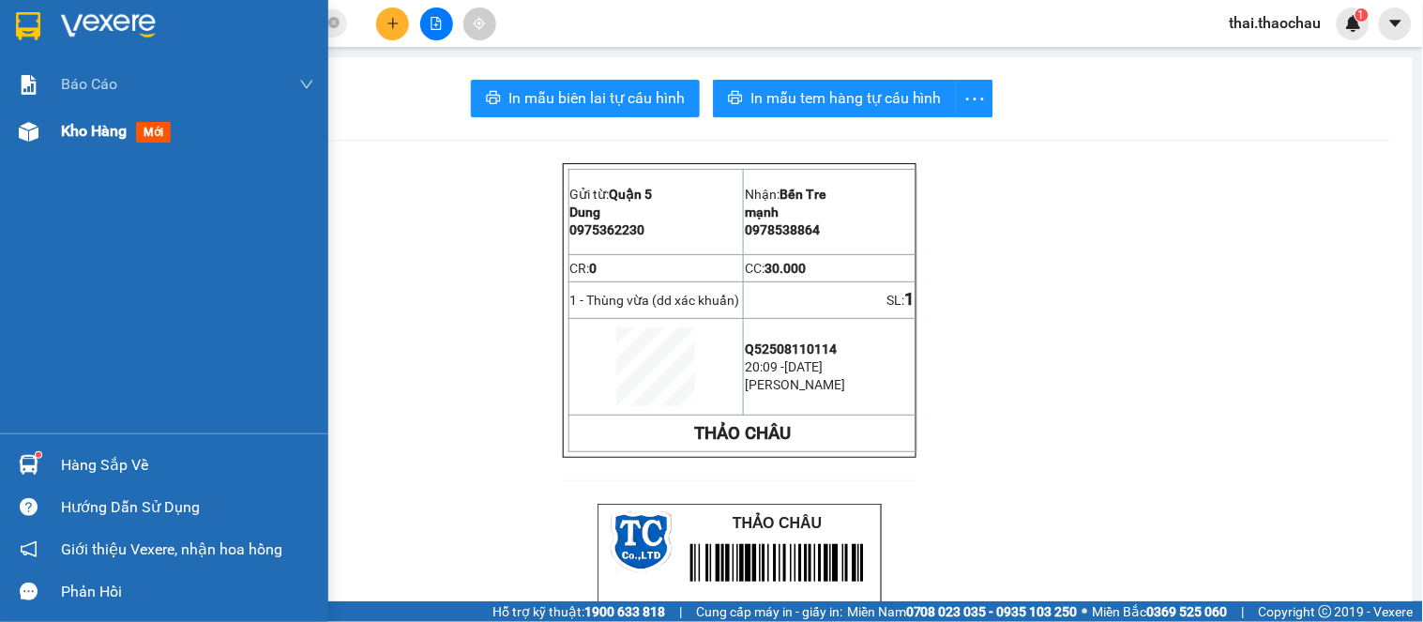
click at [136, 148] on div "Kho hàng mới" at bounding box center [187, 131] width 253 height 47
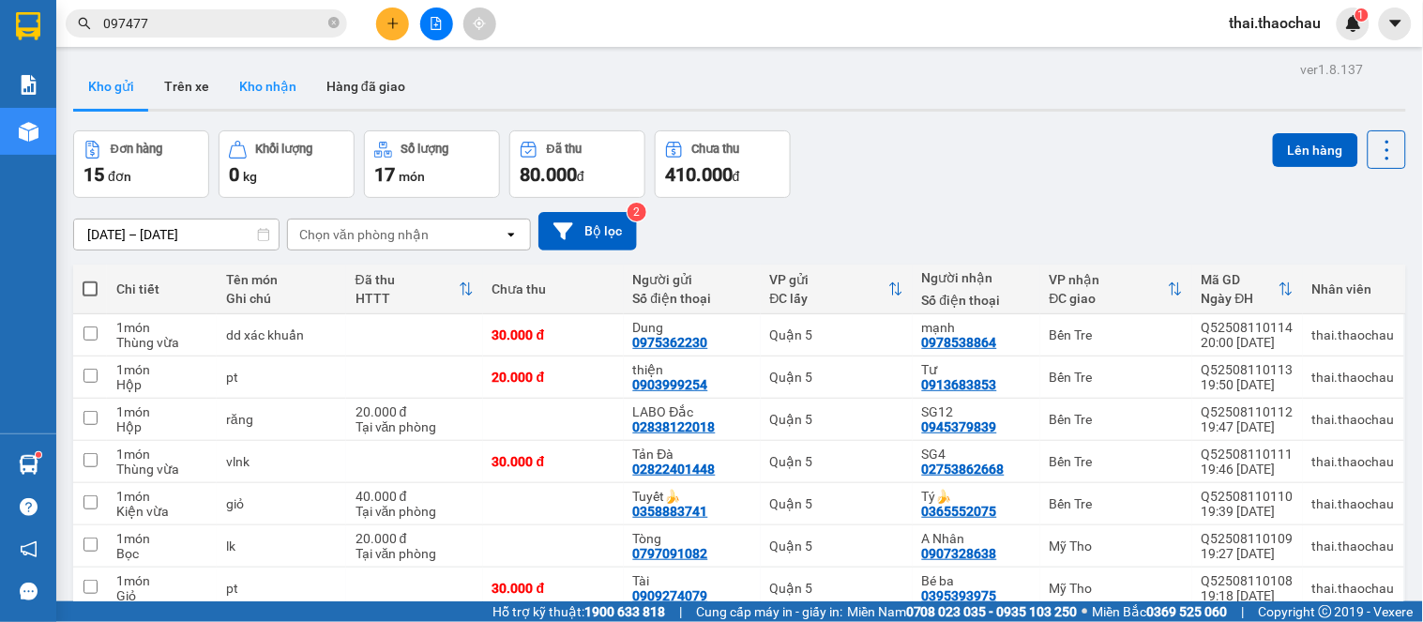
click at [289, 83] on button "Kho nhận" at bounding box center [267, 86] width 87 height 45
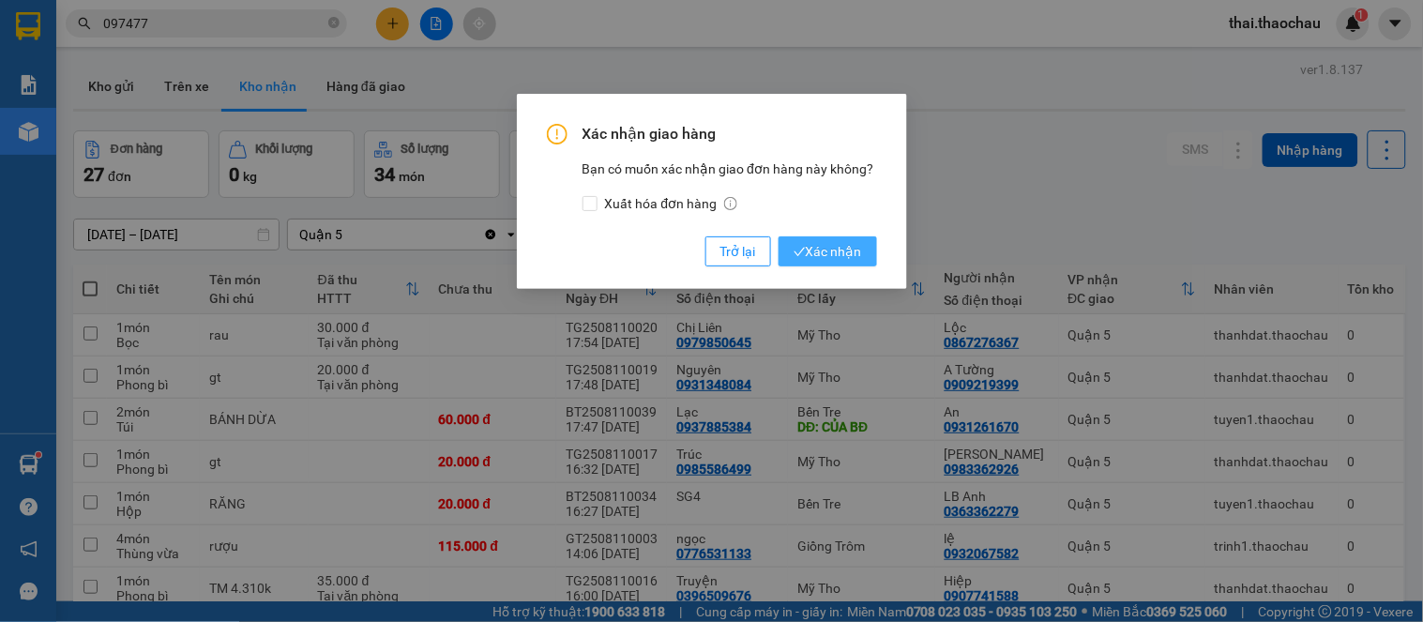
click at [850, 241] on span "Xác nhận" at bounding box center [828, 251] width 69 height 21
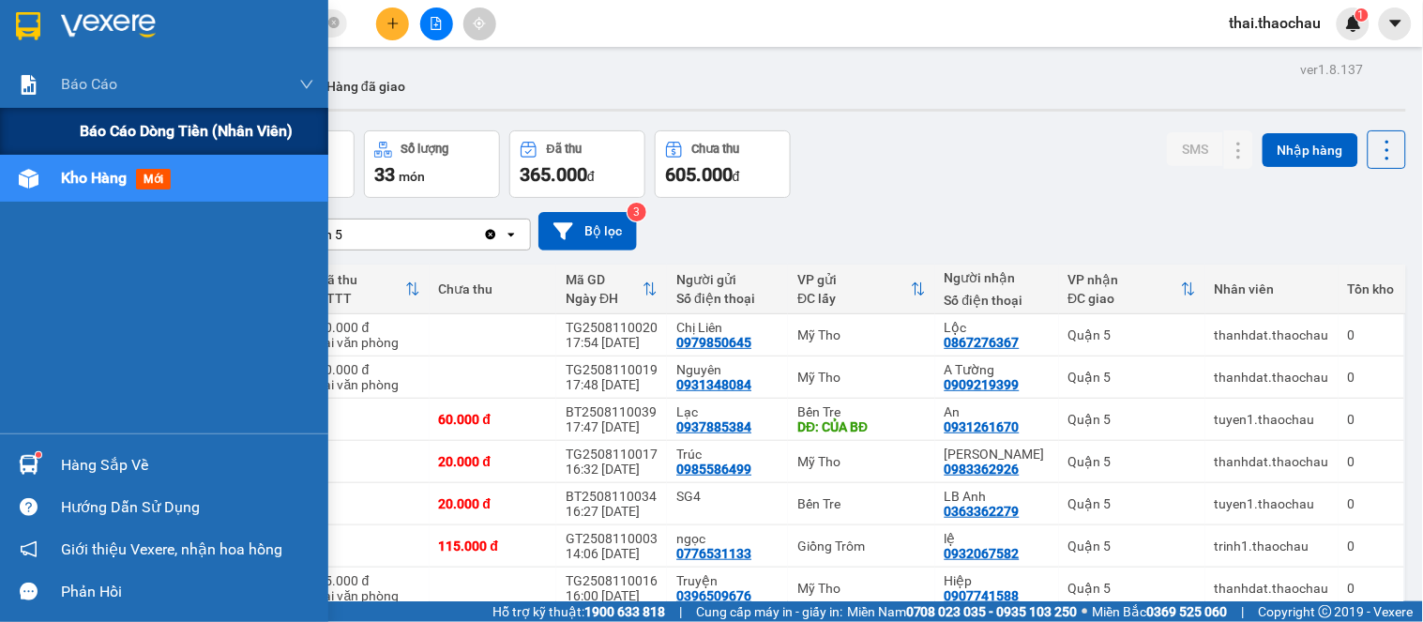
click at [161, 120] on span "Báo cáo dòng tiền (nhân viên)" at bounding box center [186, 130] width 213 height 23
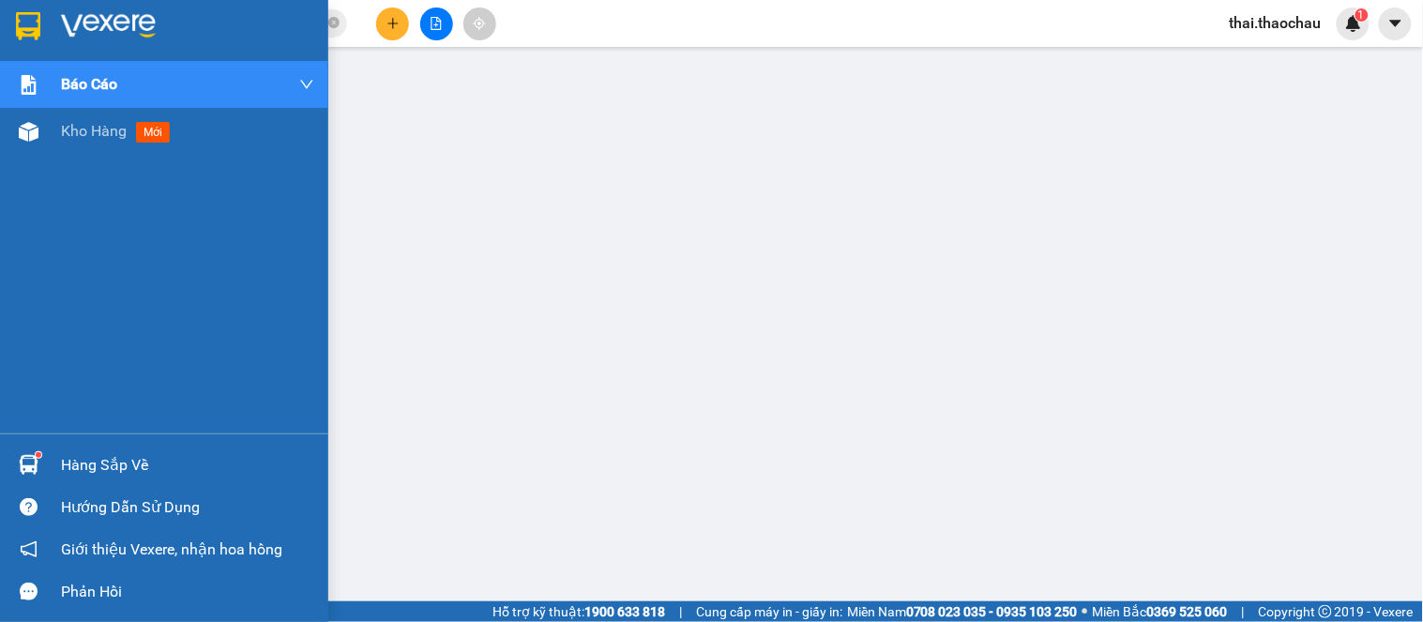
click at [51, 466] on div "Hàng sắp về" at bounding box center [164, 465] width 328 height 42
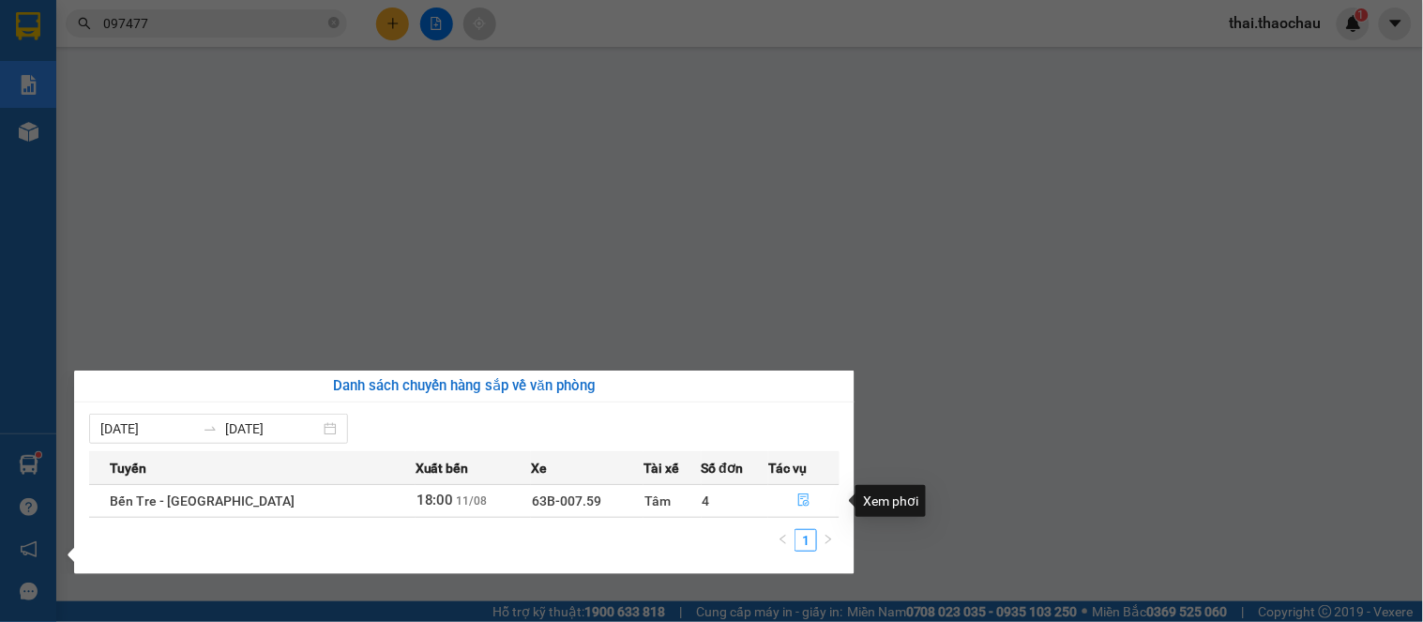
click at [799, 504] on icon "file-done" at bounding box center [804, 500] width 11 height 13
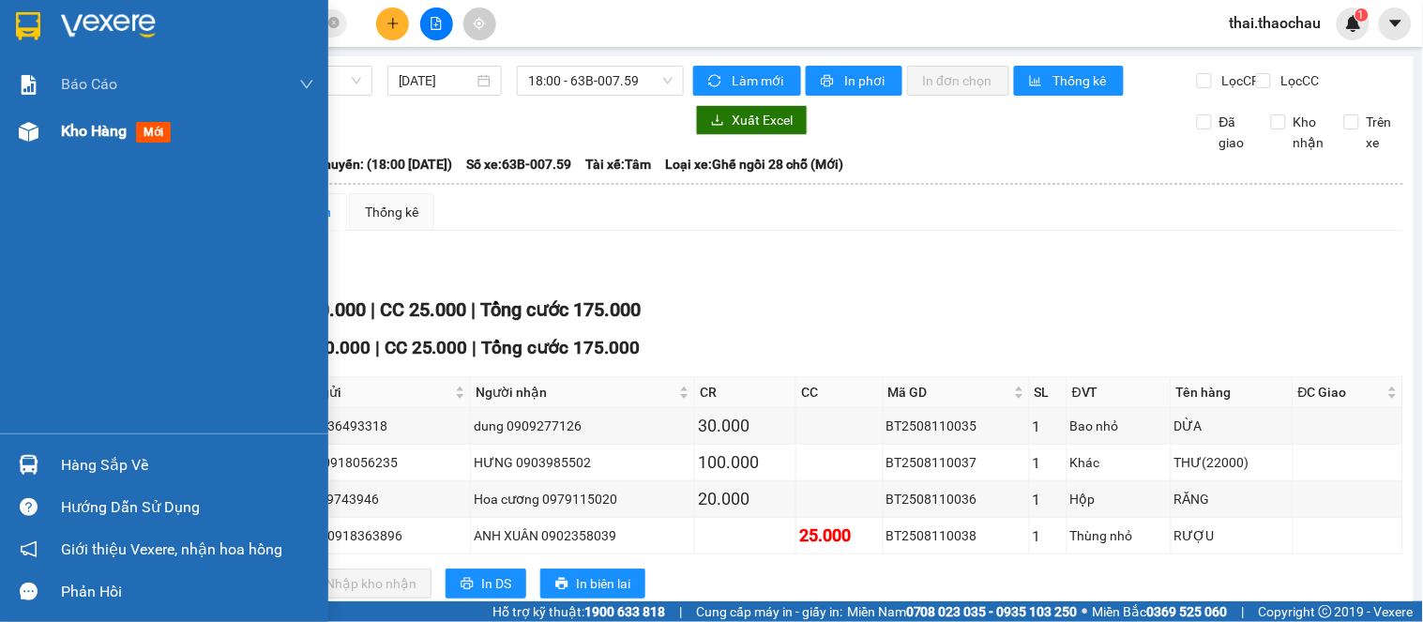
click at [30, 125] on img at bounding box center [29, 132] width 20 height 20
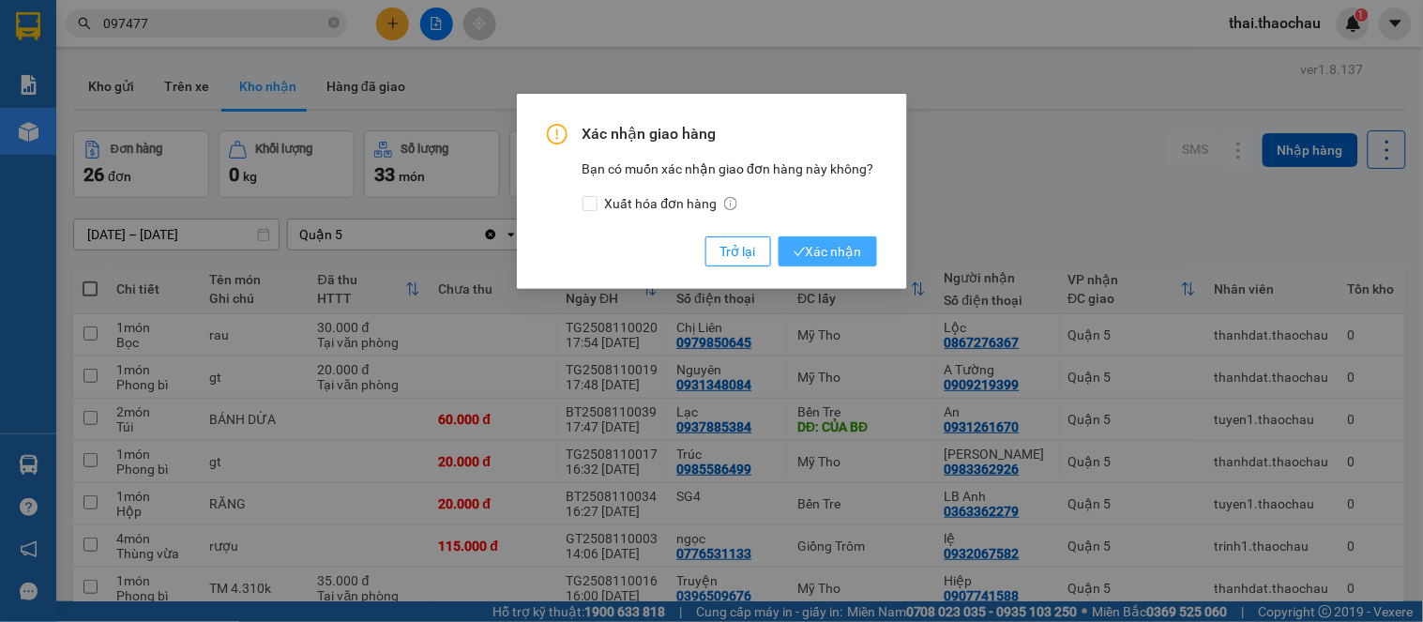
click at [860, 258] on span "Xác nhận" at bounding box center [828, 251] width 69 height 21
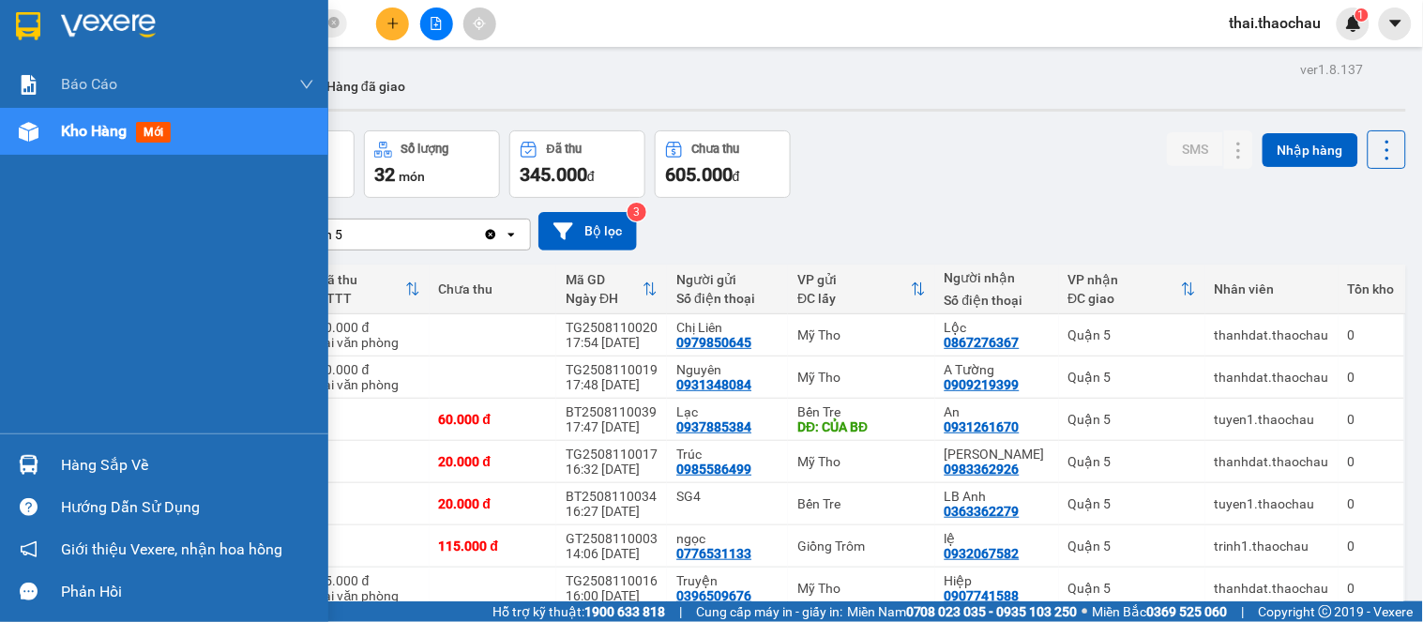
click at [42, 470] on div at bounding box center [28, 465] width 33 height 33
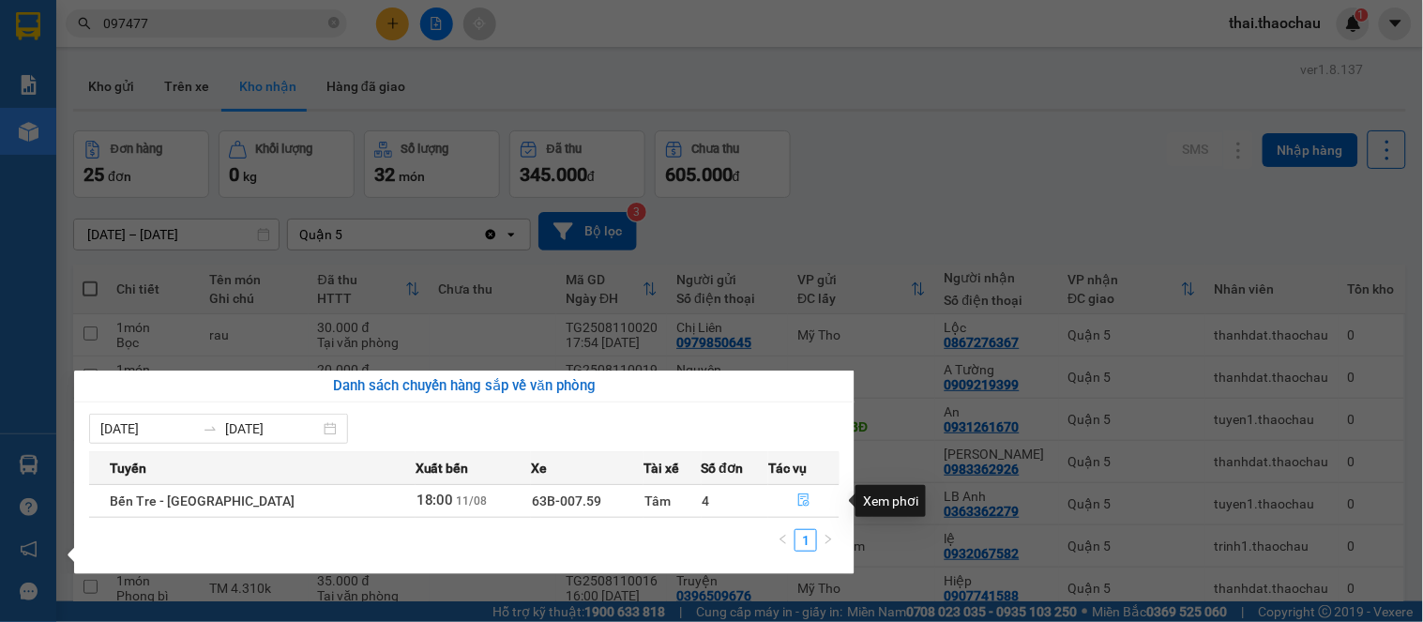
click at [802, 501] on icon "file-done" at bounding box center [804, 500] width 13 height 13
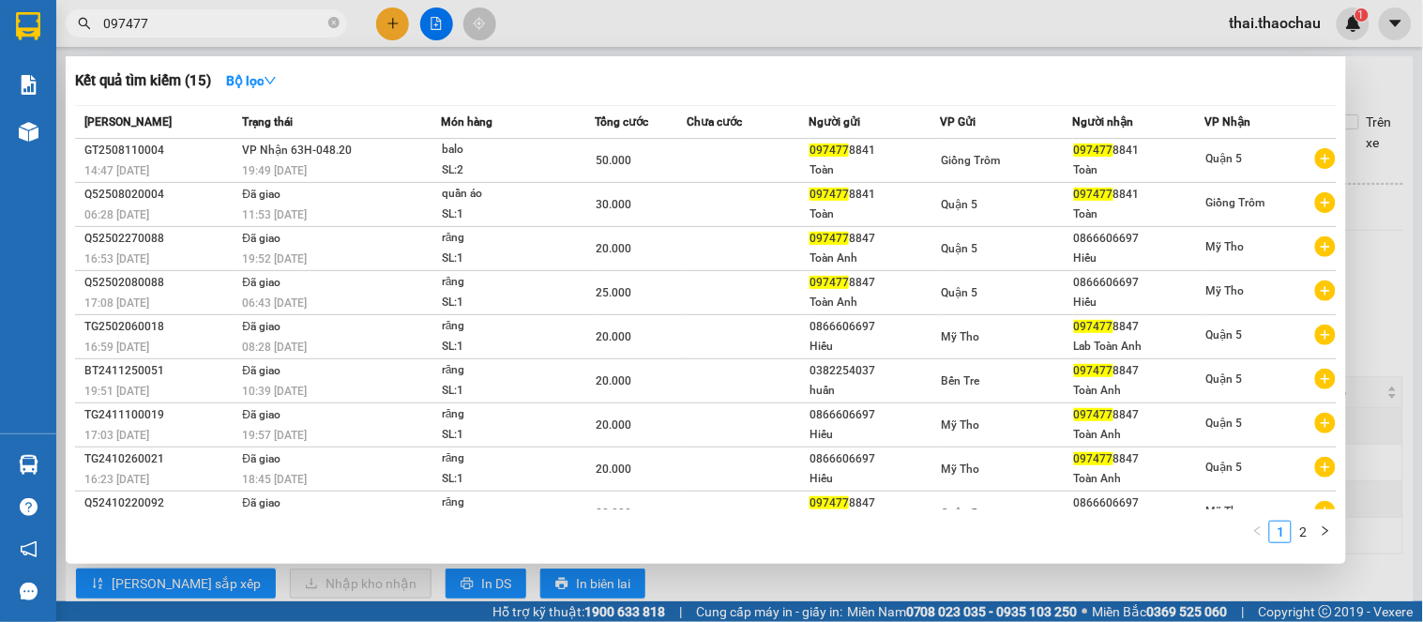
click at [266, 30] on input "097477" at bounding box center [213, 23] width 221 height 21
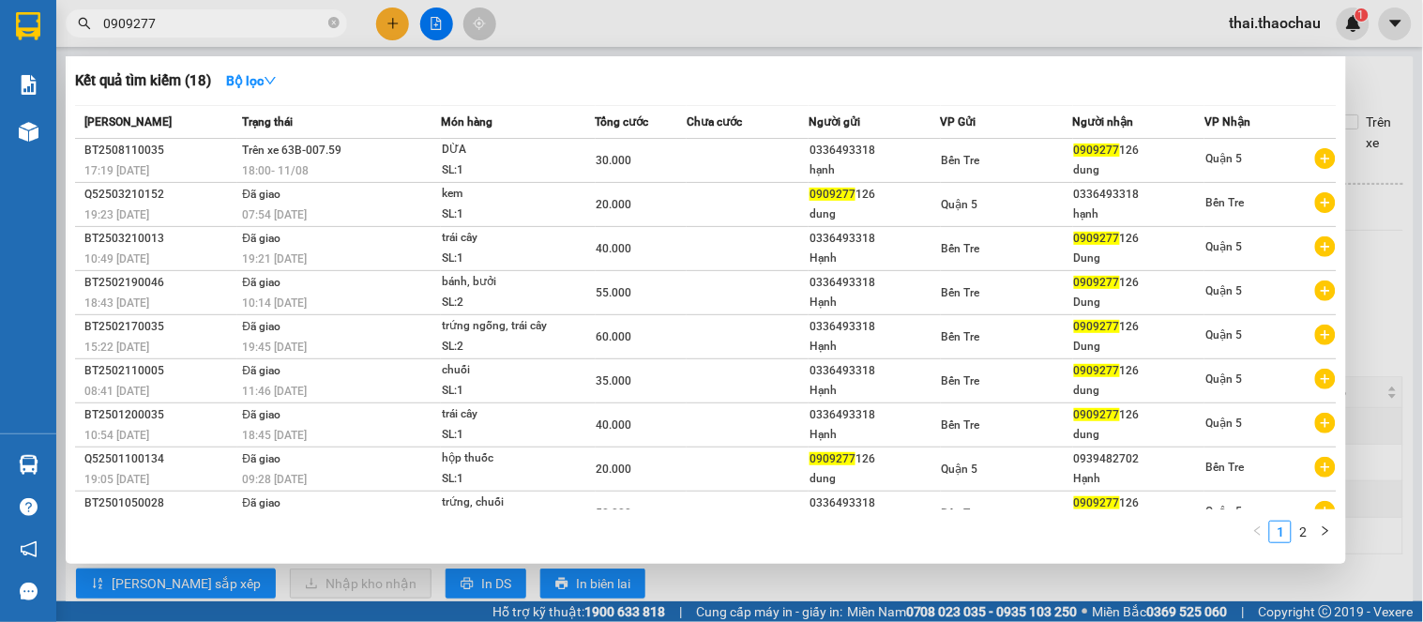
type input "0909277"
click at [1362, 79] on div at bounding box center [711, 311] width 1423 height 622
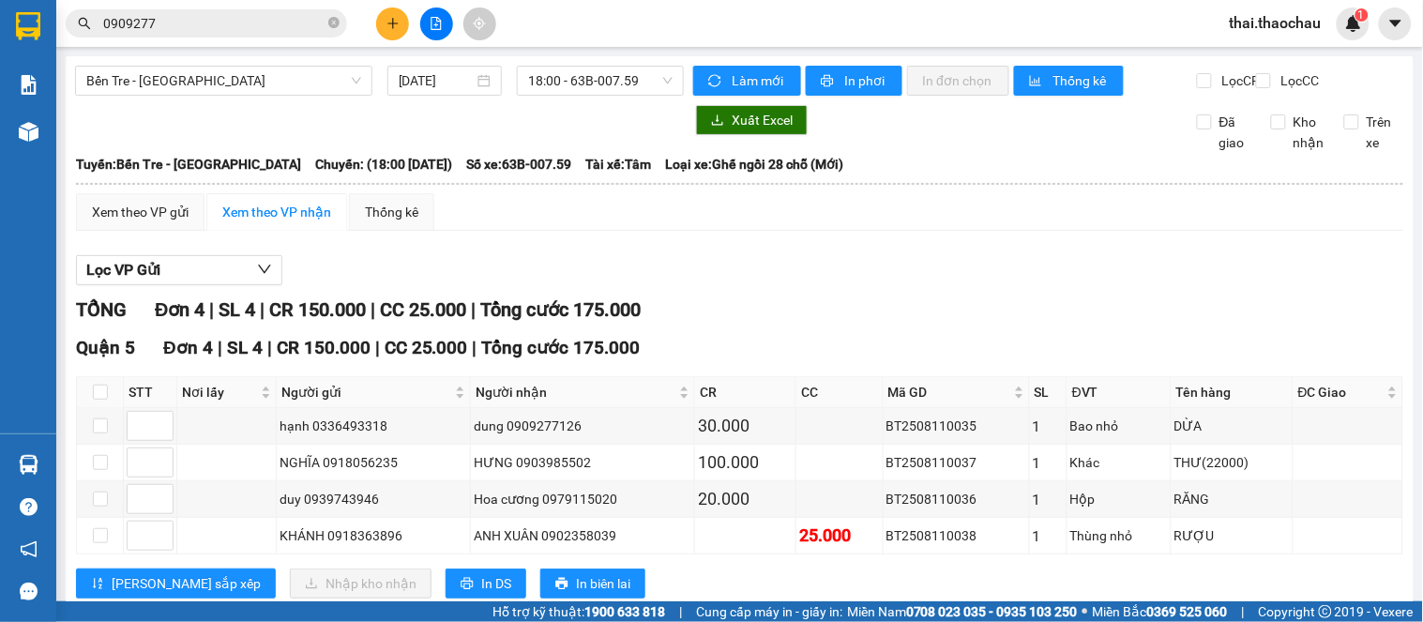
click at [88, 377] on th at bounding box center [100, 392] width 47 height 31
click at [104, 385] on input "checkbox" at bounding box center [100, 392] width 15 height 15
checkbox input "true"
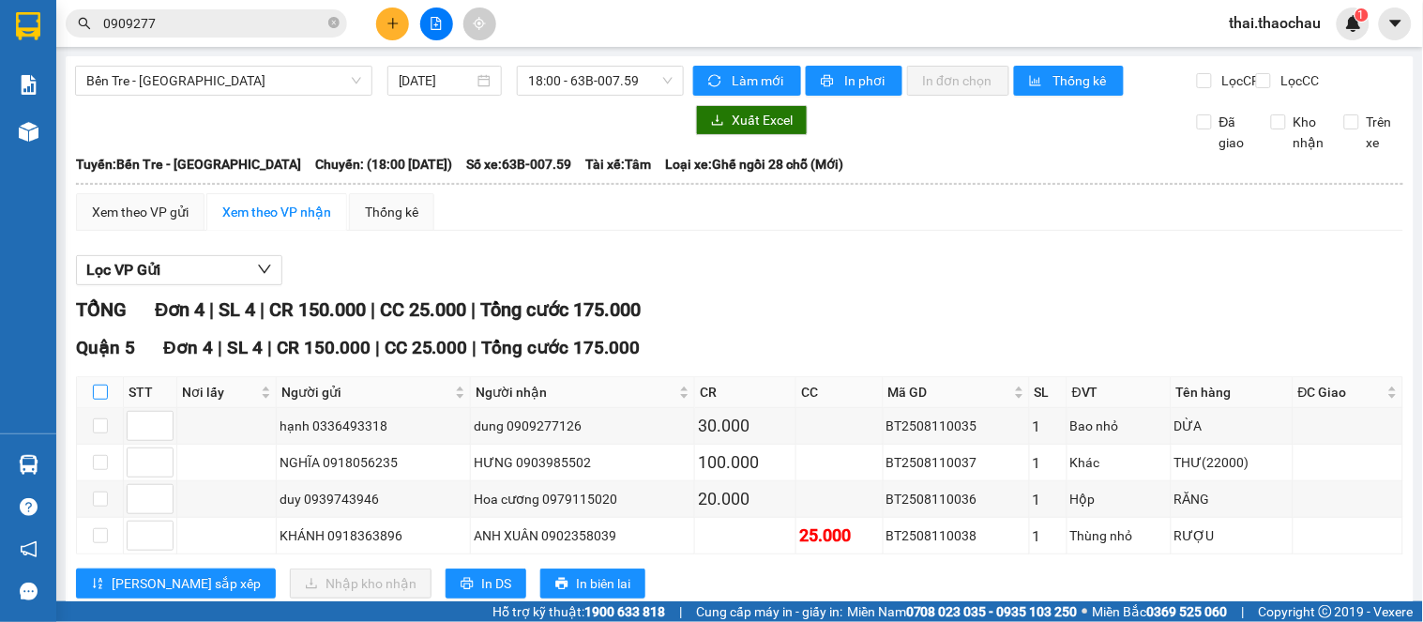
checkbox input "true"
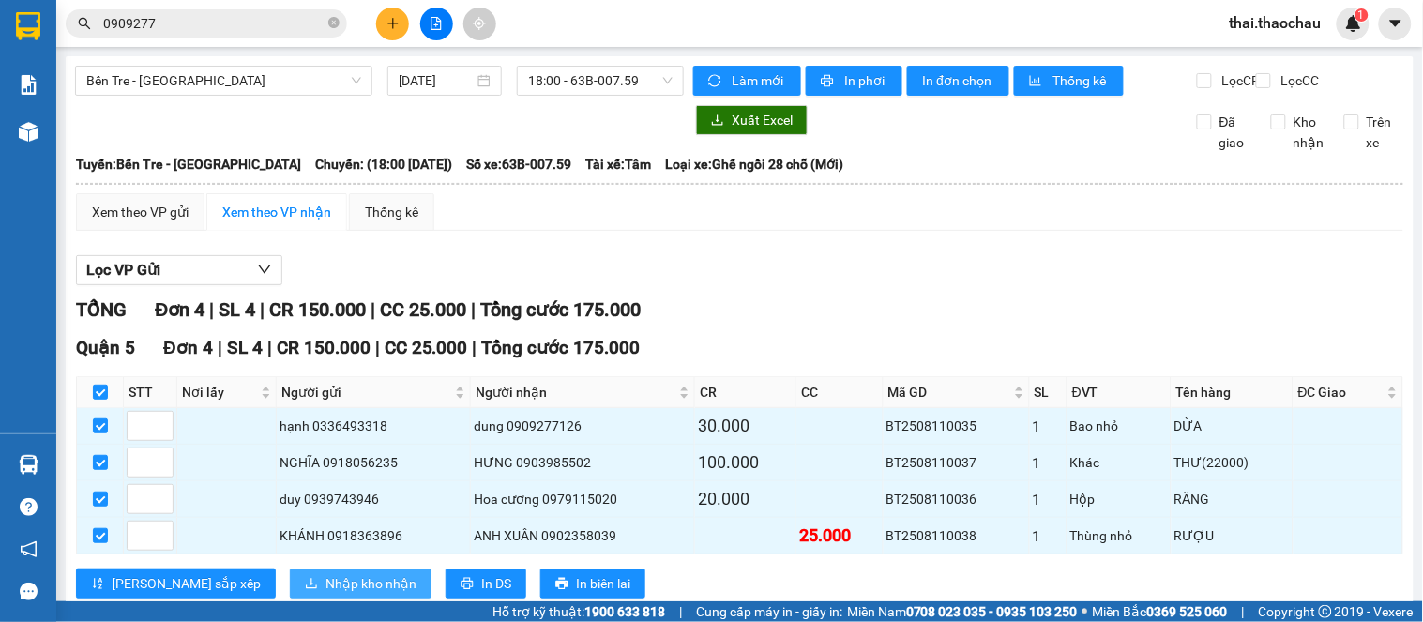
click at [326, 573] on span "Nhập kho nhận" at bounding box center [371, 583] width 91 height 21
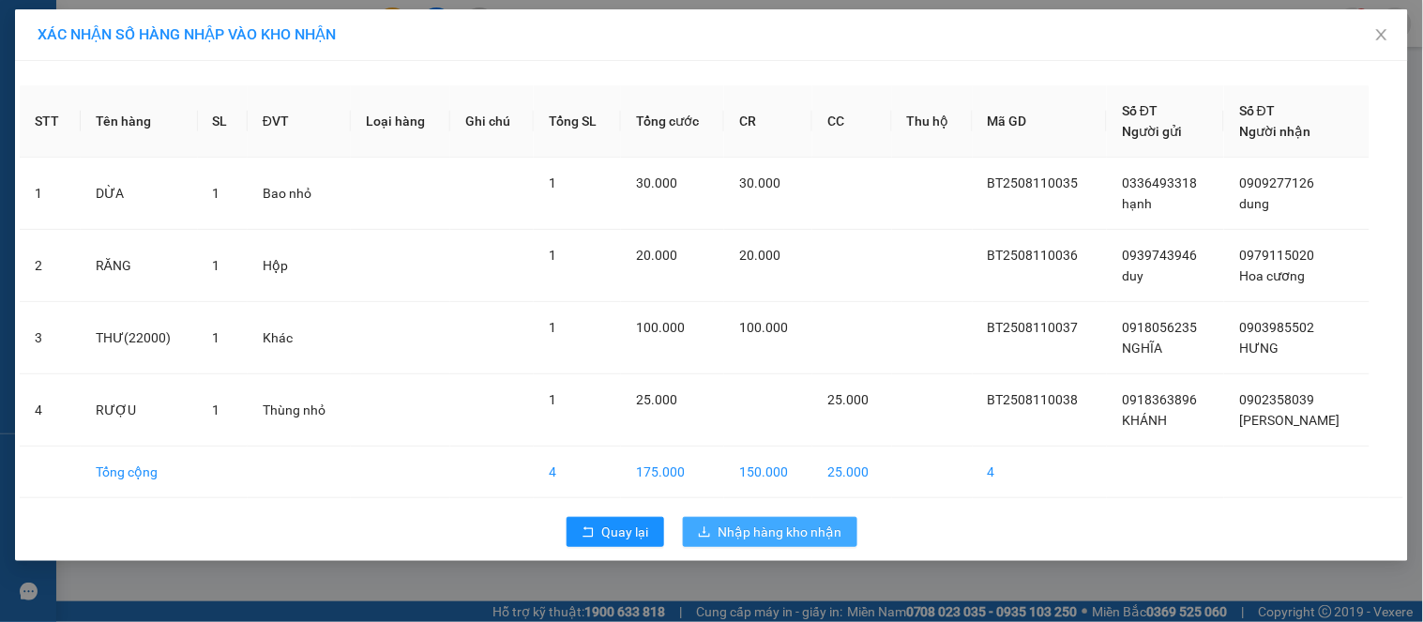
click at [761, 517] on button "Nhập hàng kho nhận" at bounding box center [770, 532] width 175 height 30
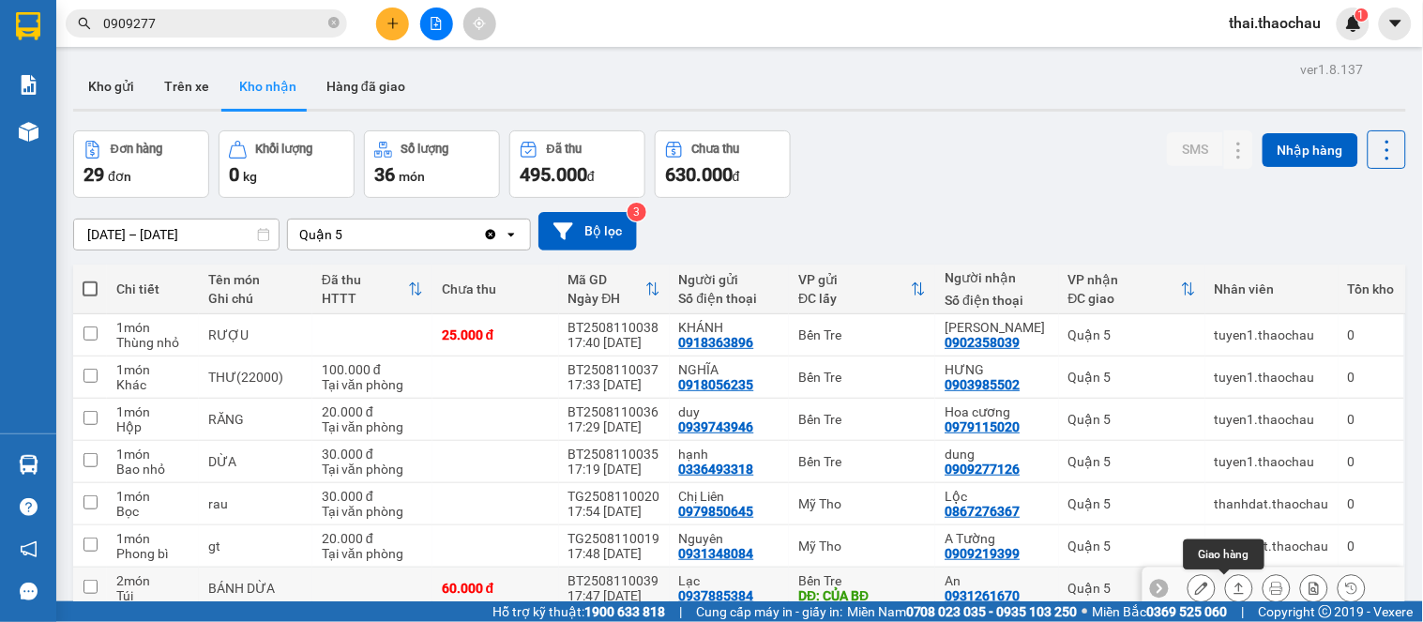
click at [1235, 583] on icon at bounding box center [1240, 588] width 10 height 11
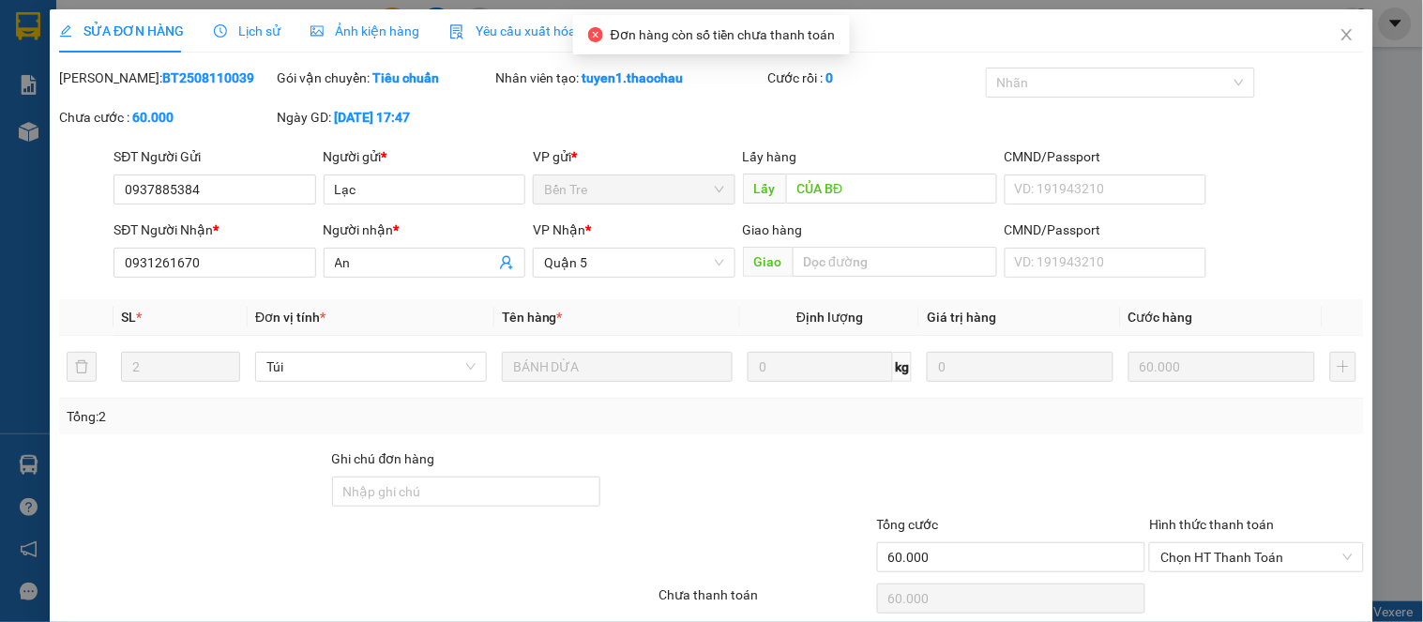
type input "0937885384"
type input "Lạc"
type input "CỦA BĐ"
type input "0931261670"
type input "An"
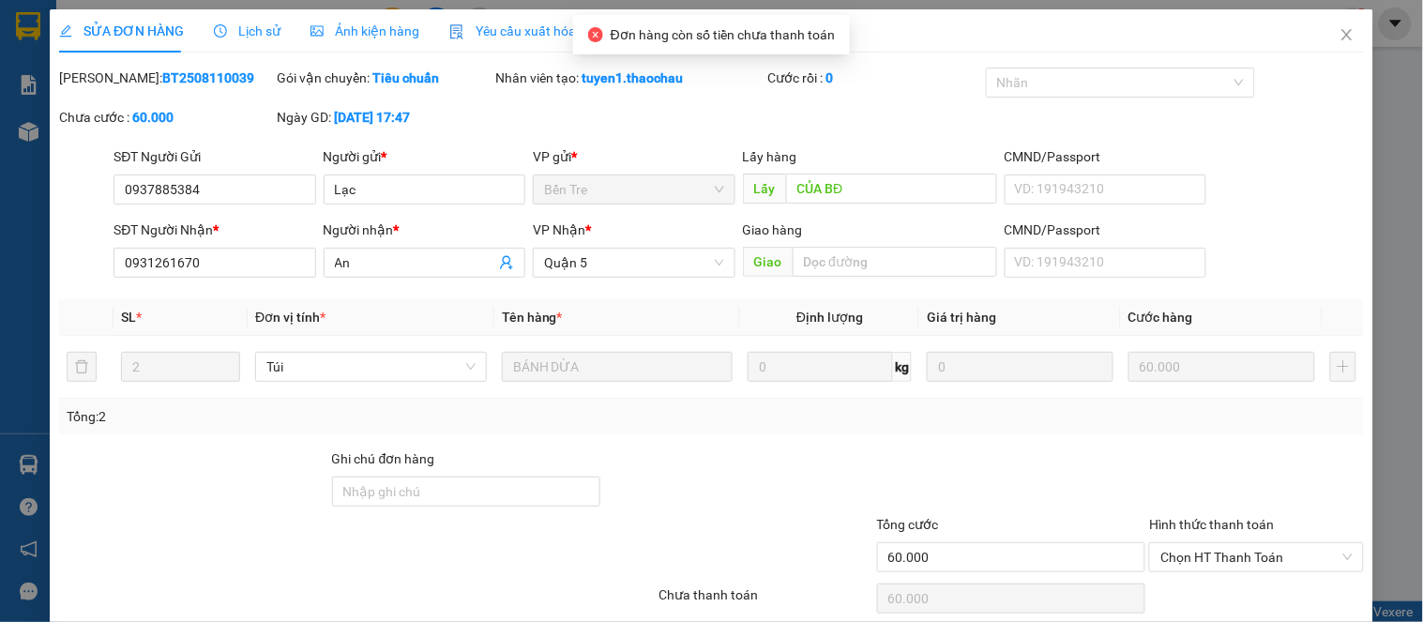
type input "60.000"
click at [1221, 514] on div "Hình thức thanh toán" at bounding box center [1256, 528] width 214 height 28
click at [1221, 543] on span "Chọn HT Thanh Toán" at bounding box center [1256, 557] width 191 height 28
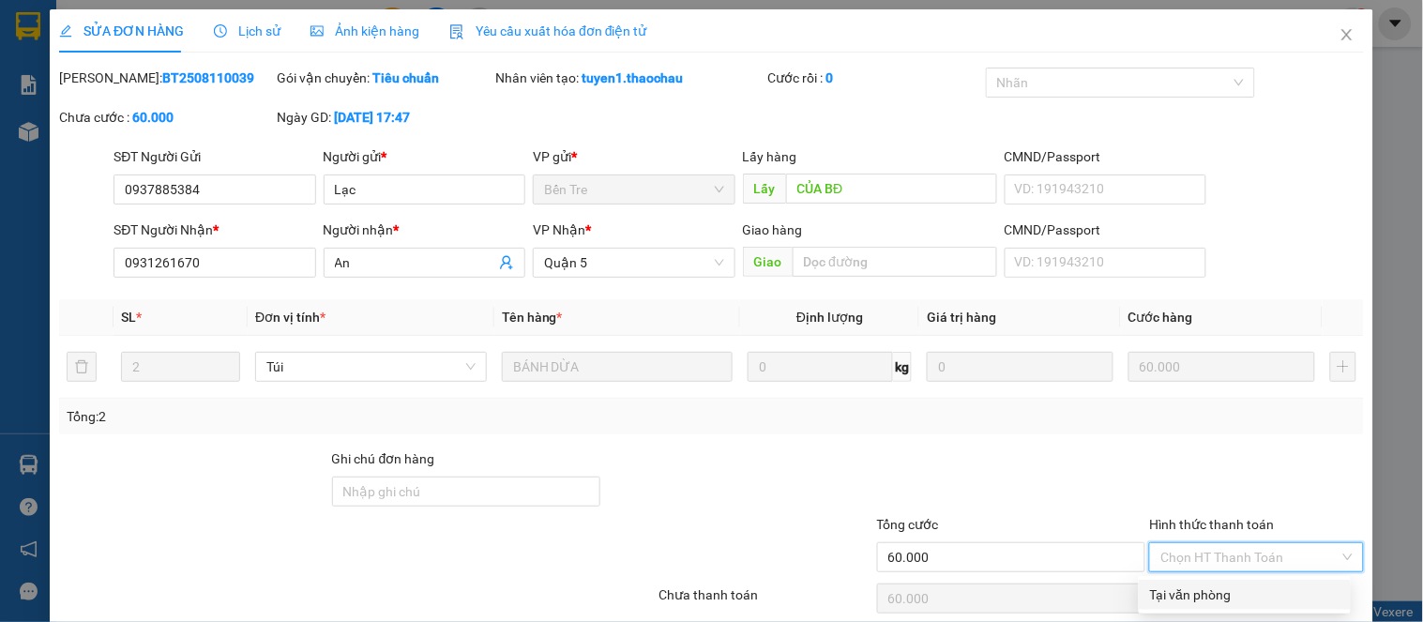
click at [1222, 585] on div "Tại văn phòng" at bounding box center [1245, 595] width 190 height 21
type input "0"
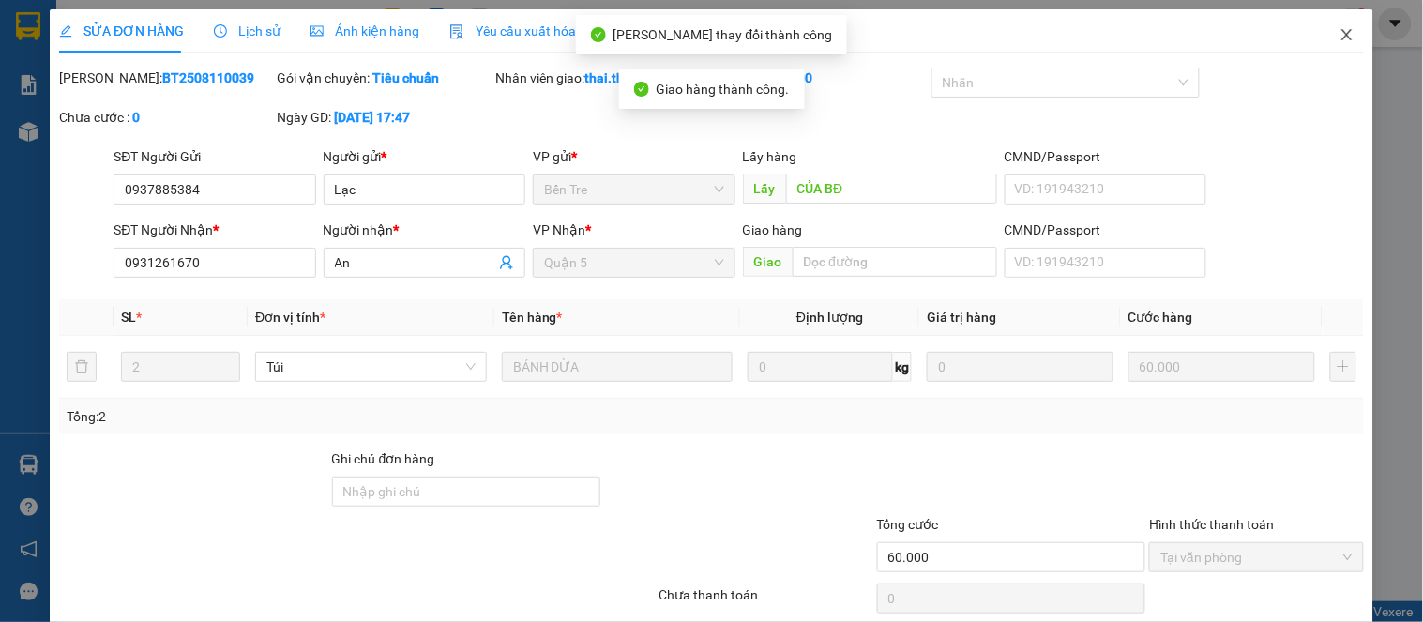
click at [1342, 35] on icon "close" at bounding box center [1347, 34] width 10 height 11
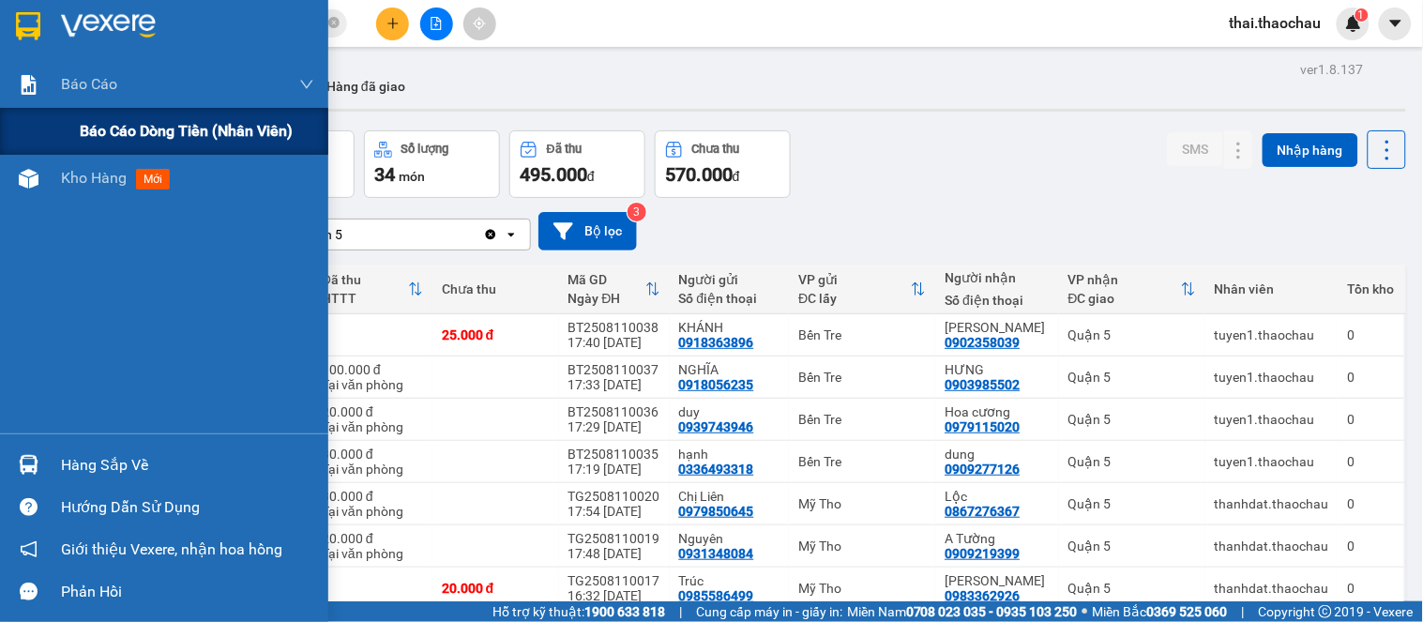
click at [100, 129] on span "Báo cáo dòng tiền (nhân viên)" at bounding box center [186, 130] width 213 height 23
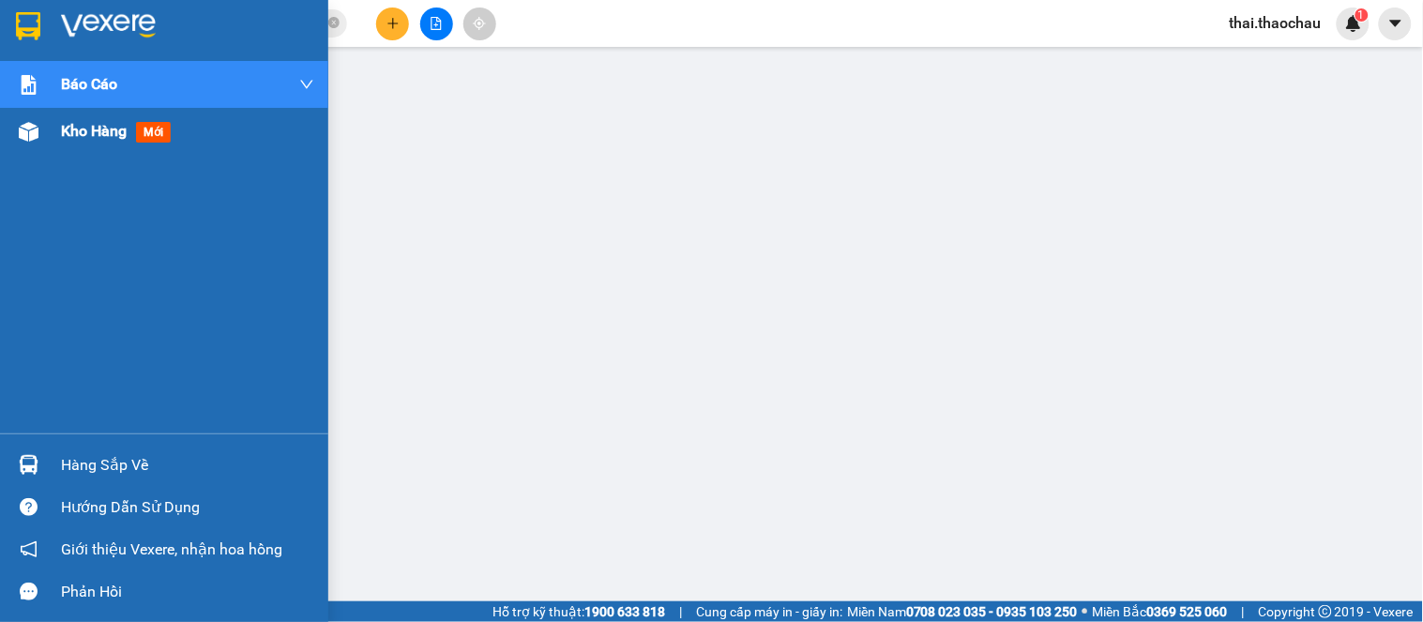
click at [66, 132] on span "Kho hàng" at bounding box center [94, 131] width 66 height 18
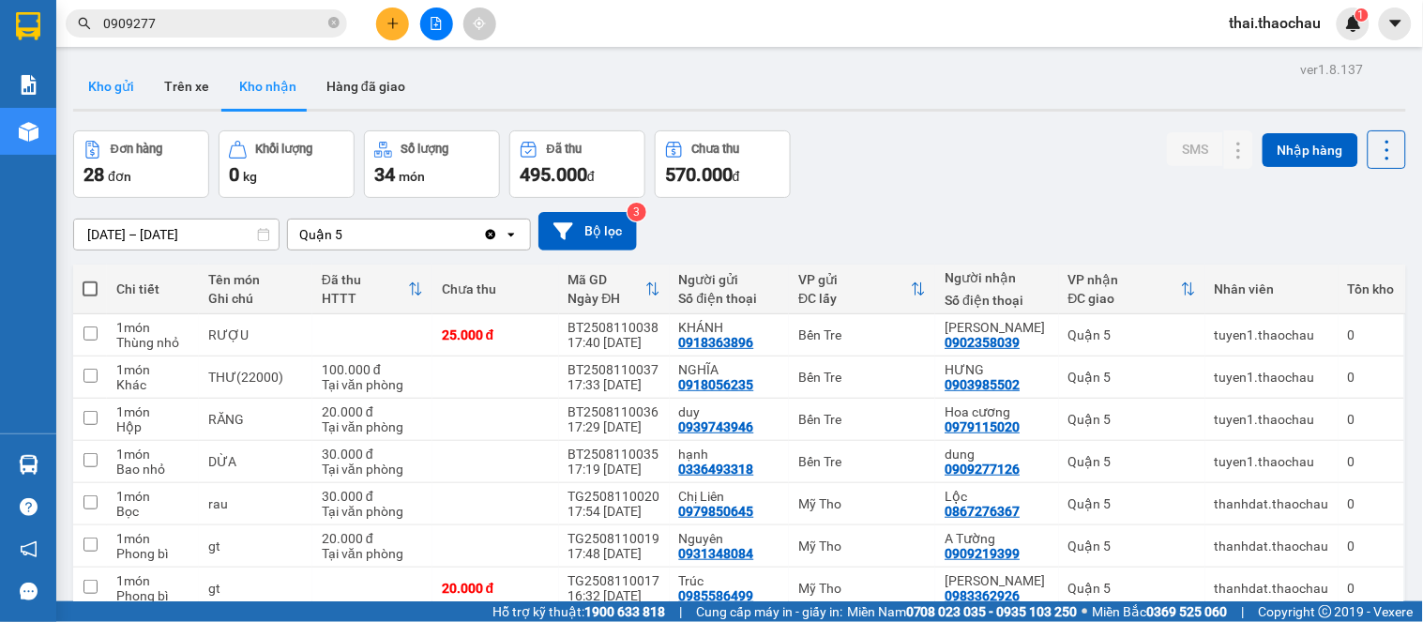
click at [107, 84] on button "Kho gửi" at bounding box center [111, 86] width 76 height 45
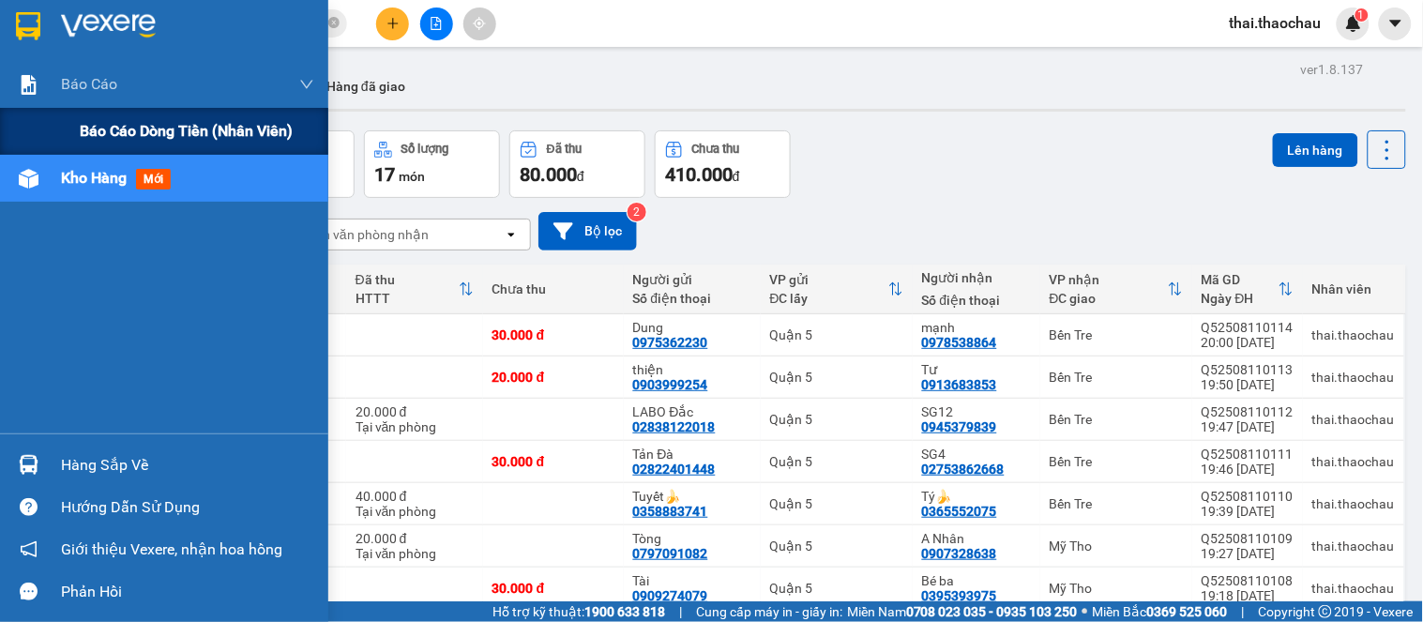
click at [145, 129] on span "Báo cáo dòng tiền (nhân viên)" at bounding box center [186, 130] width 213 height 23
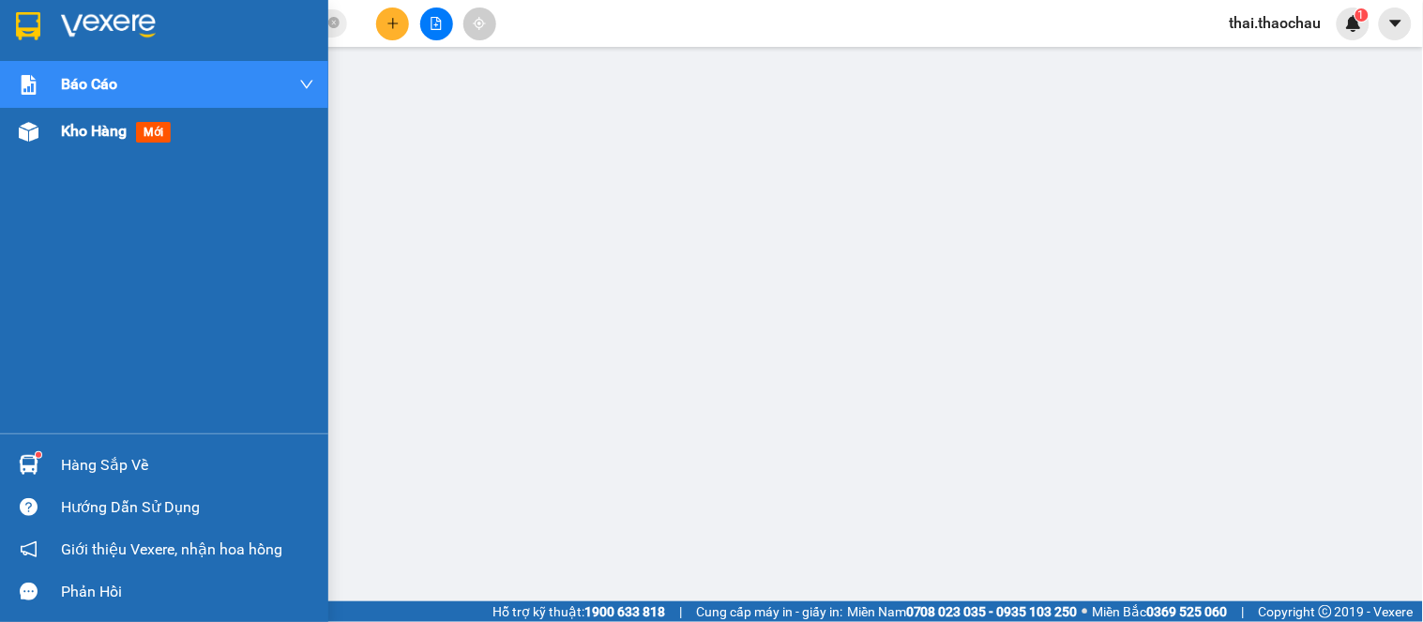
click at [19, 124] on img at bounding box center [29, 132] width 20 height 20
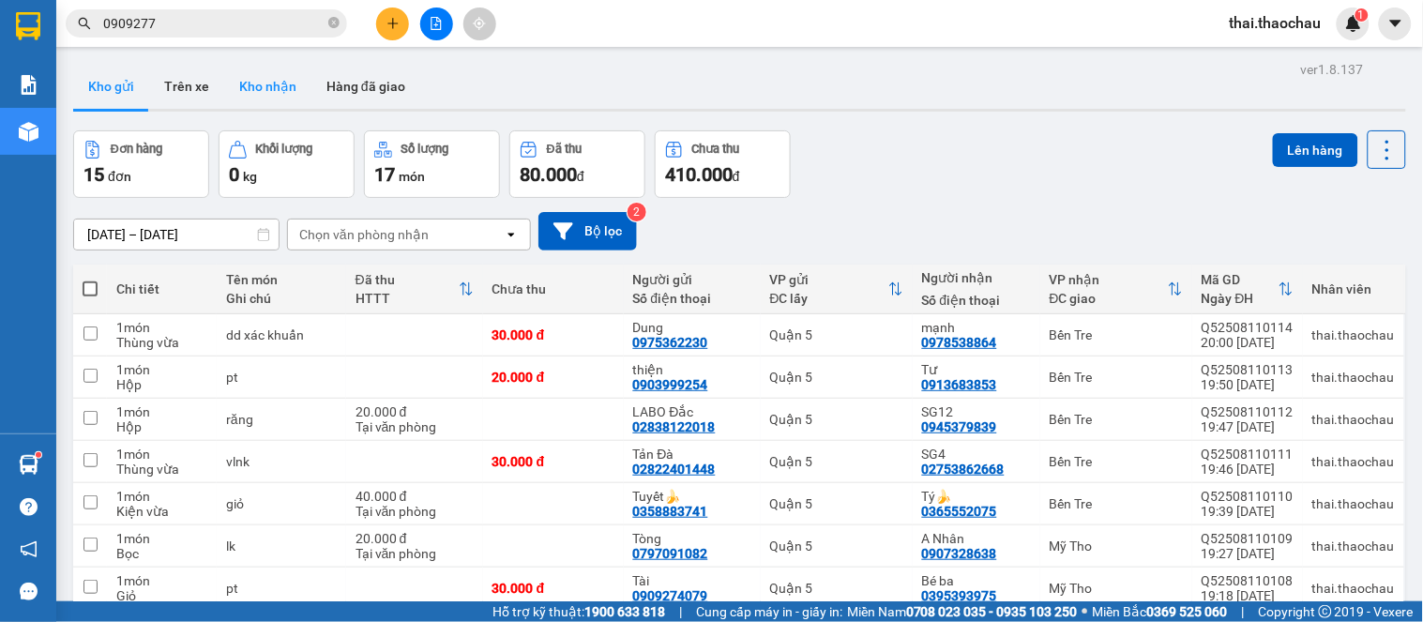
click at [257, 87] on button "Kho nhận" at bounding box center [267, 86] width 87 height 45
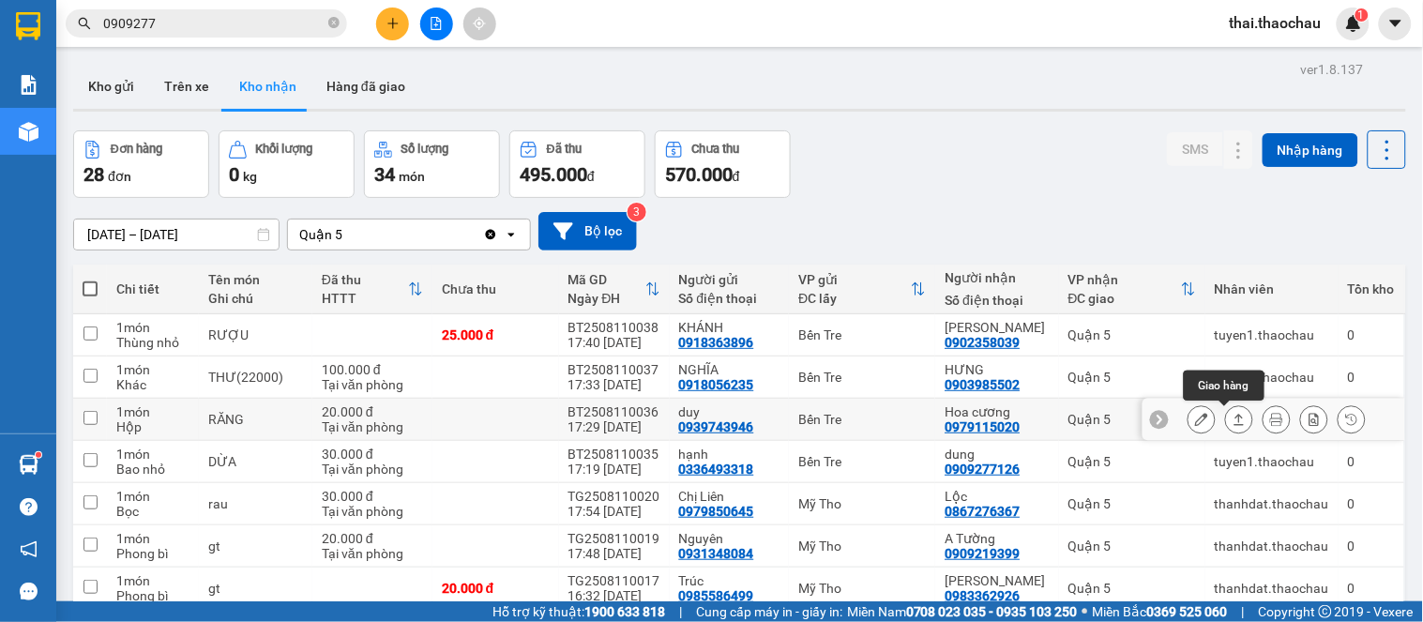
click at [1233, 413] on icon at bounding box center [1239, 419] width 13 height 13
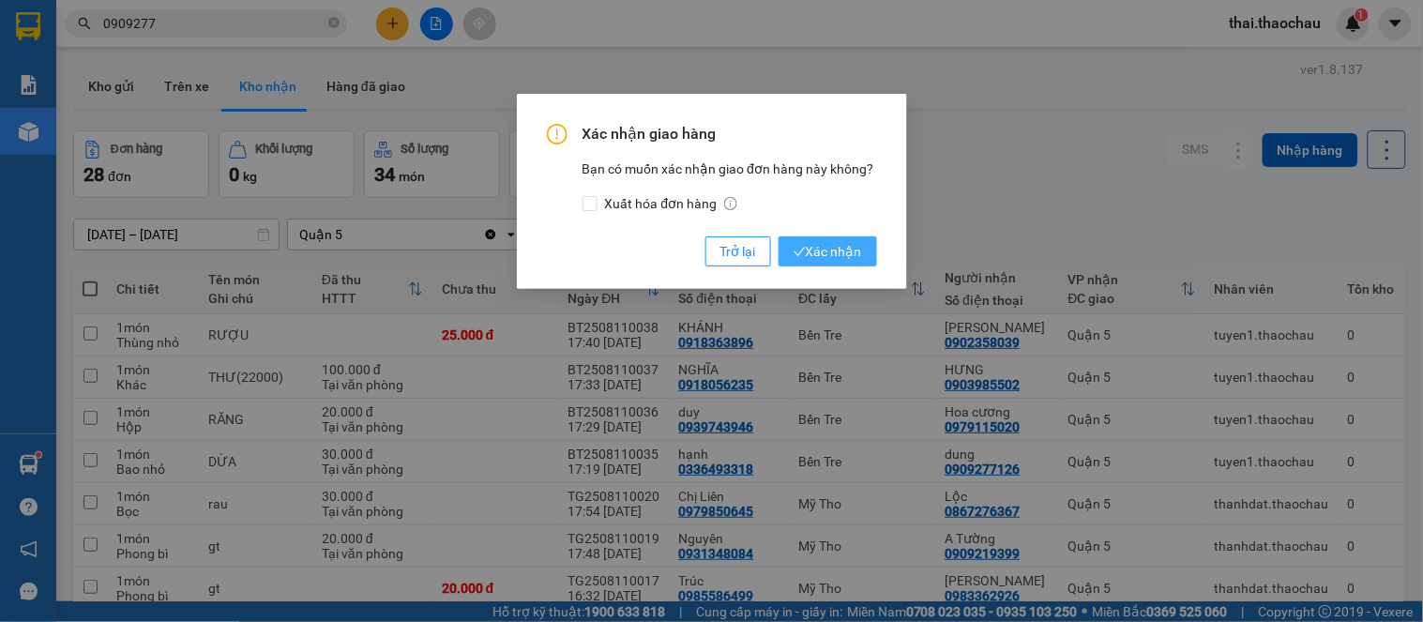
click at [810, 250] on span "Xác nhận" at bounding box center [828, 251] width 69 height 21
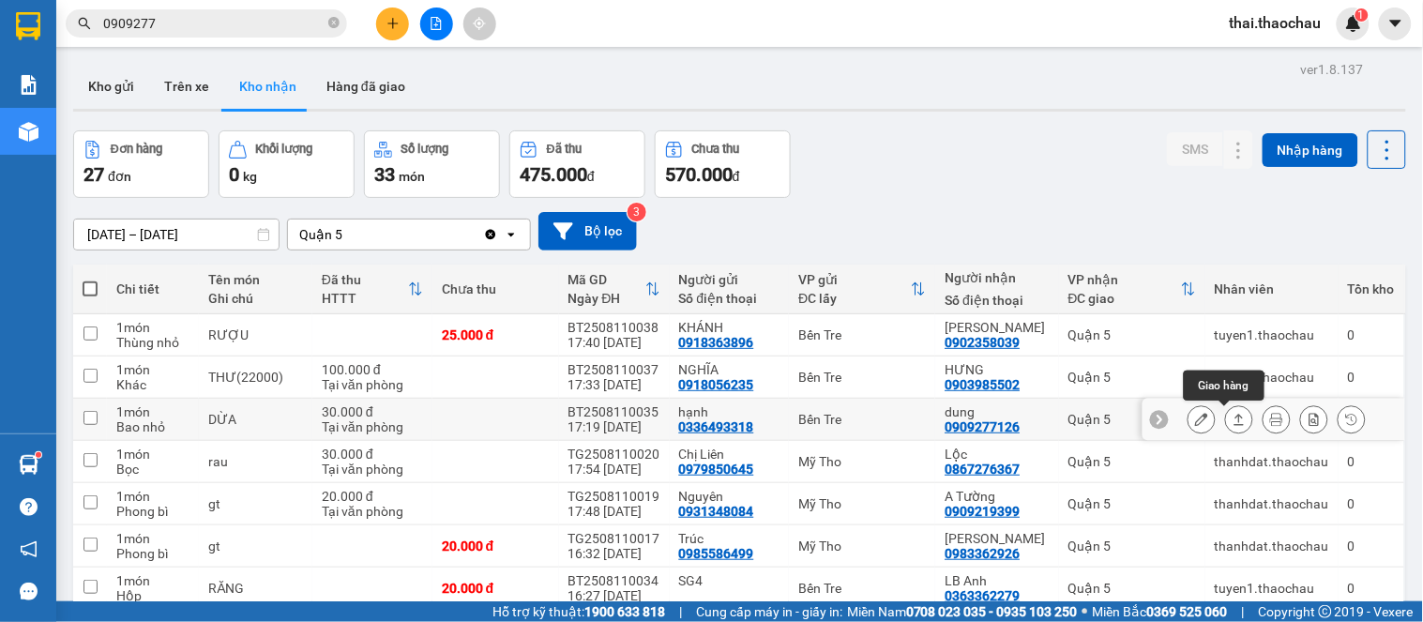
click at [1235, 414] on icon at bounding box center [1240, 419] width 10 height 11
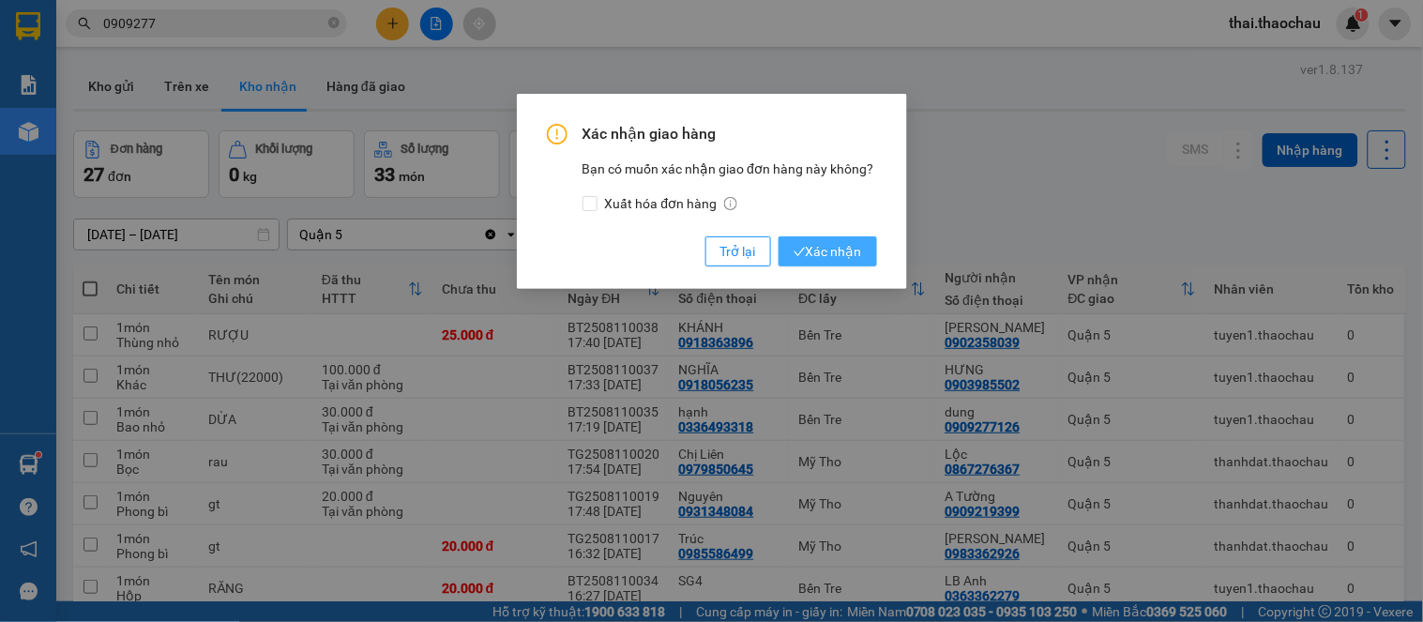
click at [871, 251] on button "Xác nhận" at bounding box center [828, 251] width 99 height 30
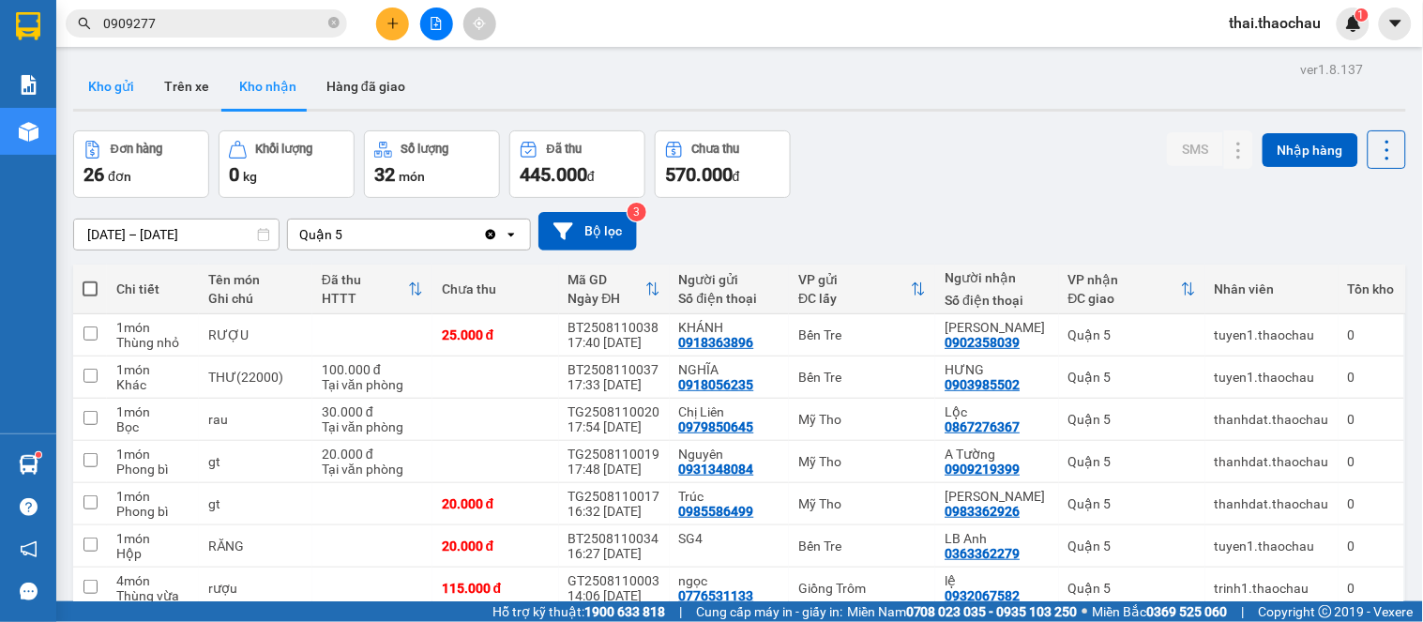
click at [119, 95] on button "Kho gửi" at bounding box center [111, 86] width 76 height 45
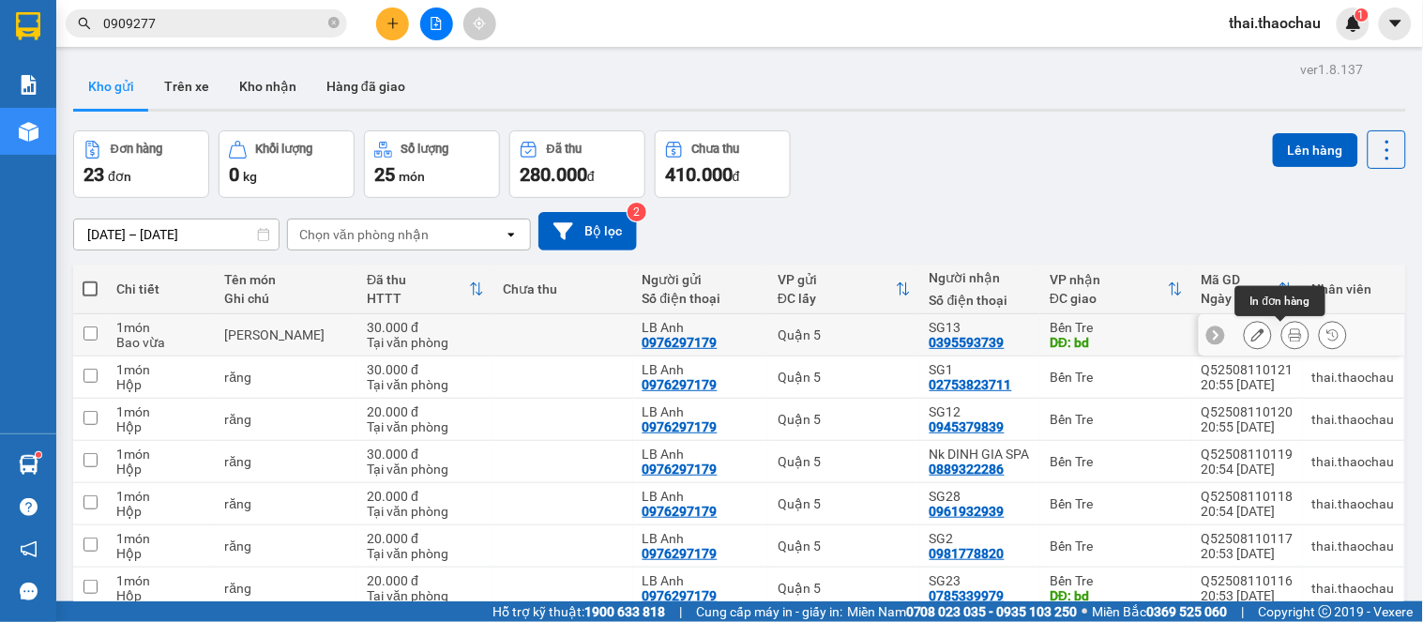
click at [1289, 332] on icon at bounding box center [1295, 334] width 13 height 13
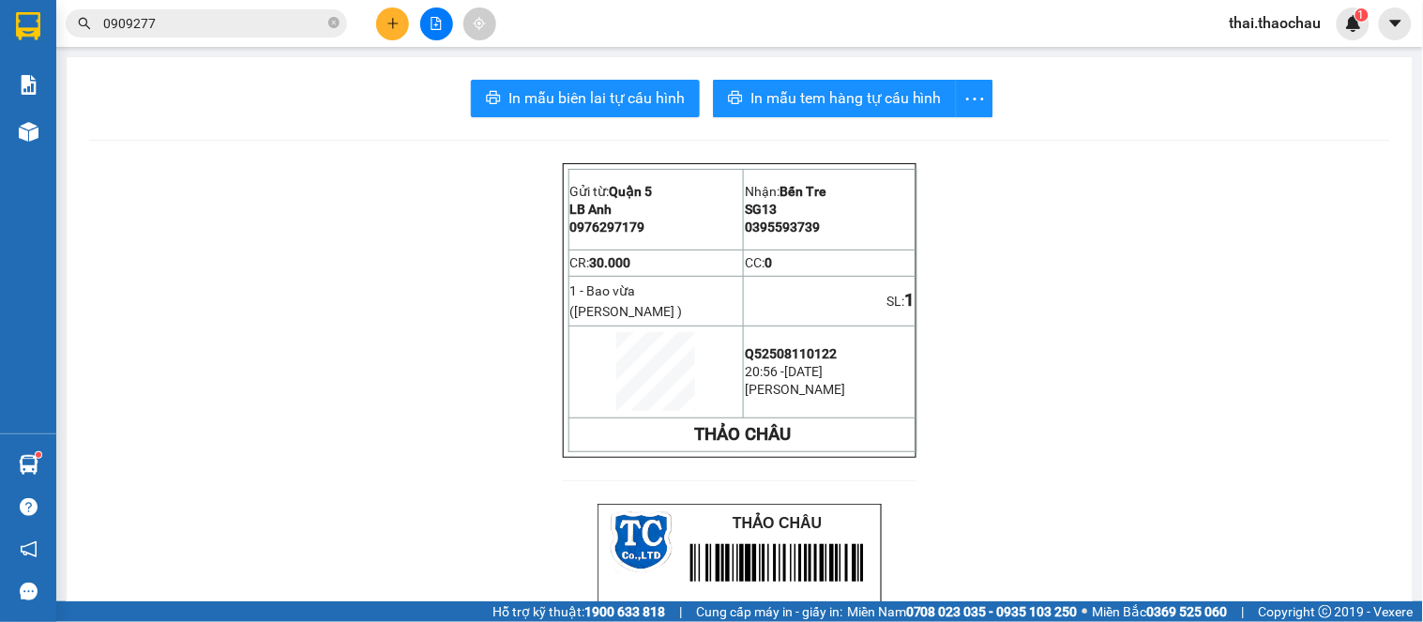
click at [549, 99] on span "In mẫu biên lai tự cấu hình" at bounding box center [597, 97] width 176 height 23
click at [878, 115] on button "In mẫu tem hàng tự cấu hình" at bounding box center [835, 99] width 244 height 38
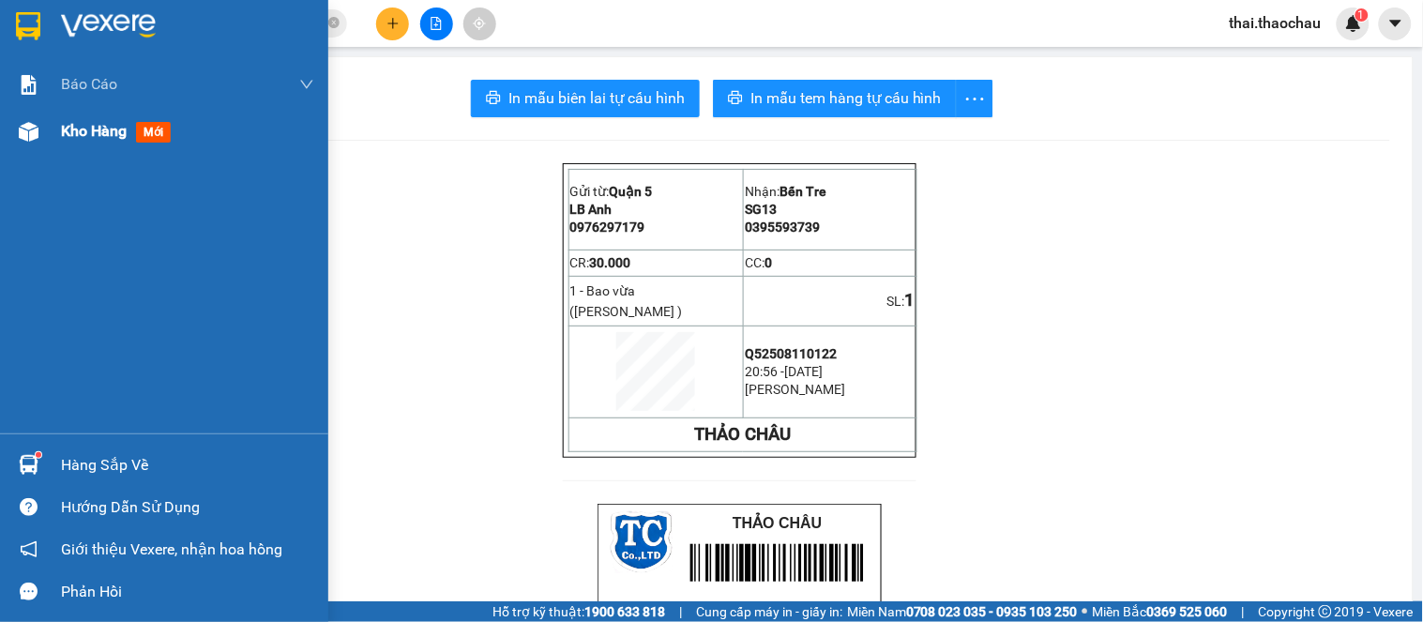
click at [58, 131] on div "Kho hàng mới" at bounding box center [164, 131] width 328 height 47
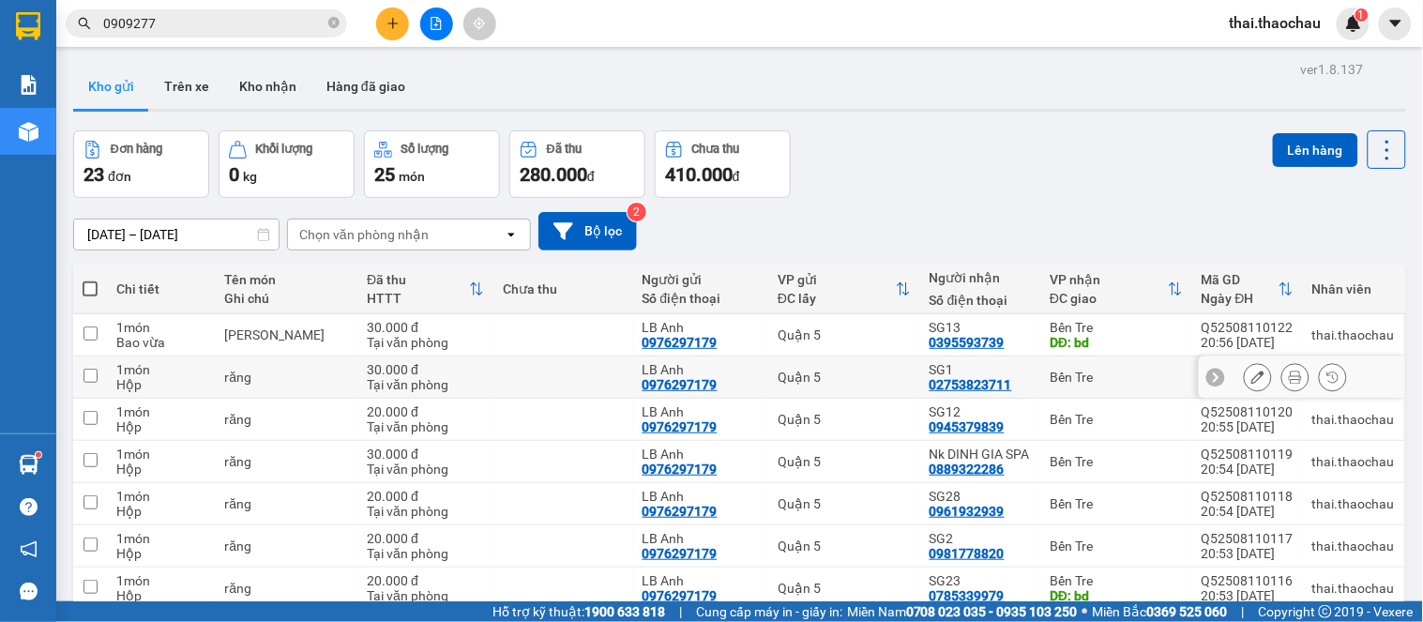
click at [1289, 380] on icon at bounding box center [1295, 377] width 13 height 13
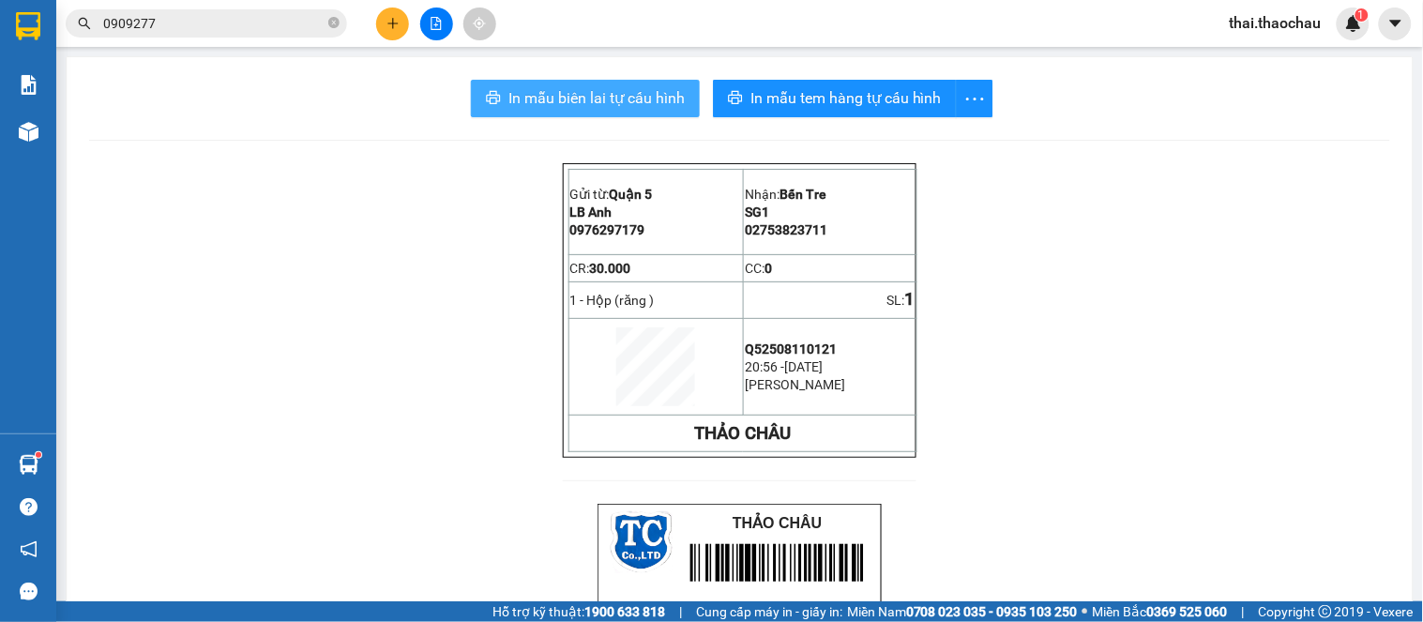
click at [642, 86] on span "In mẫu biên lai tự cấu hình" at bounding box center [597, 97] width 176 height 23
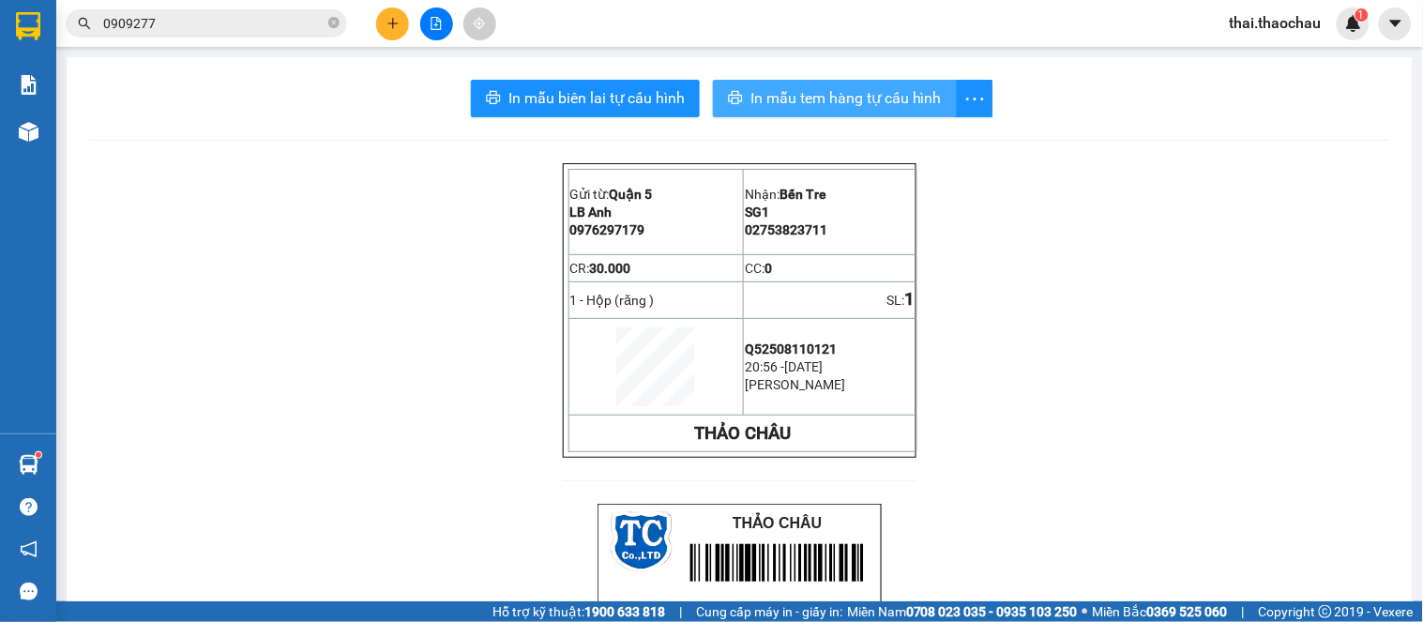
click at [859, 95] on span "In mẫu tem hàng tự cấu hình" at bounding box center [846, 97] width 191 height 23
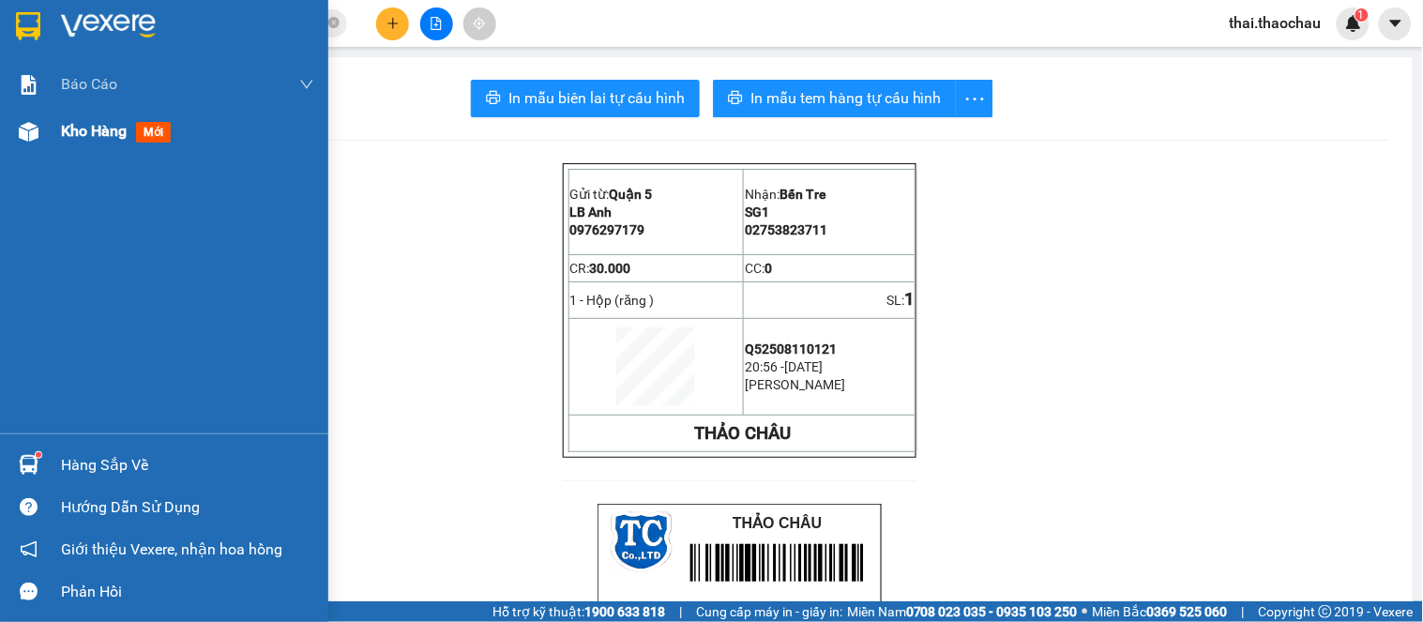
click at [49, 125] on div "Kho hàng mới" at bounding box center [164, 131] width 328 height 47
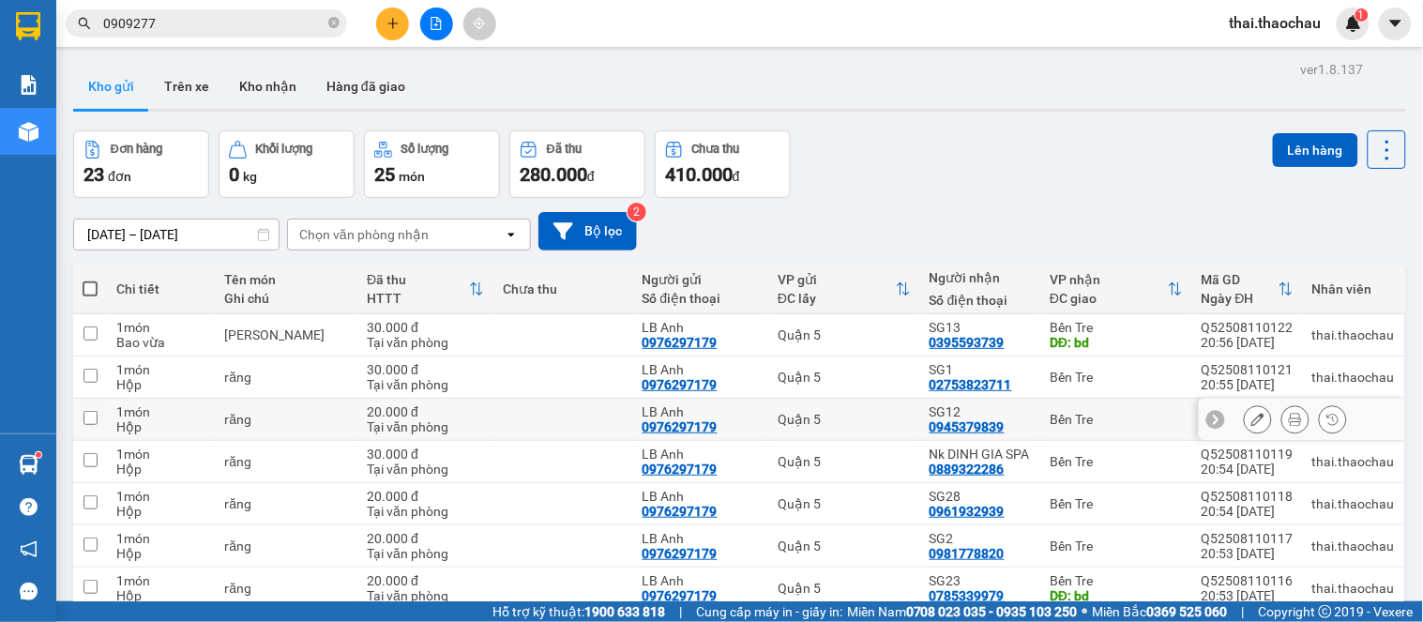
click at [1283, 417] on button at bounding box center [1296, 419] width 26 height 33
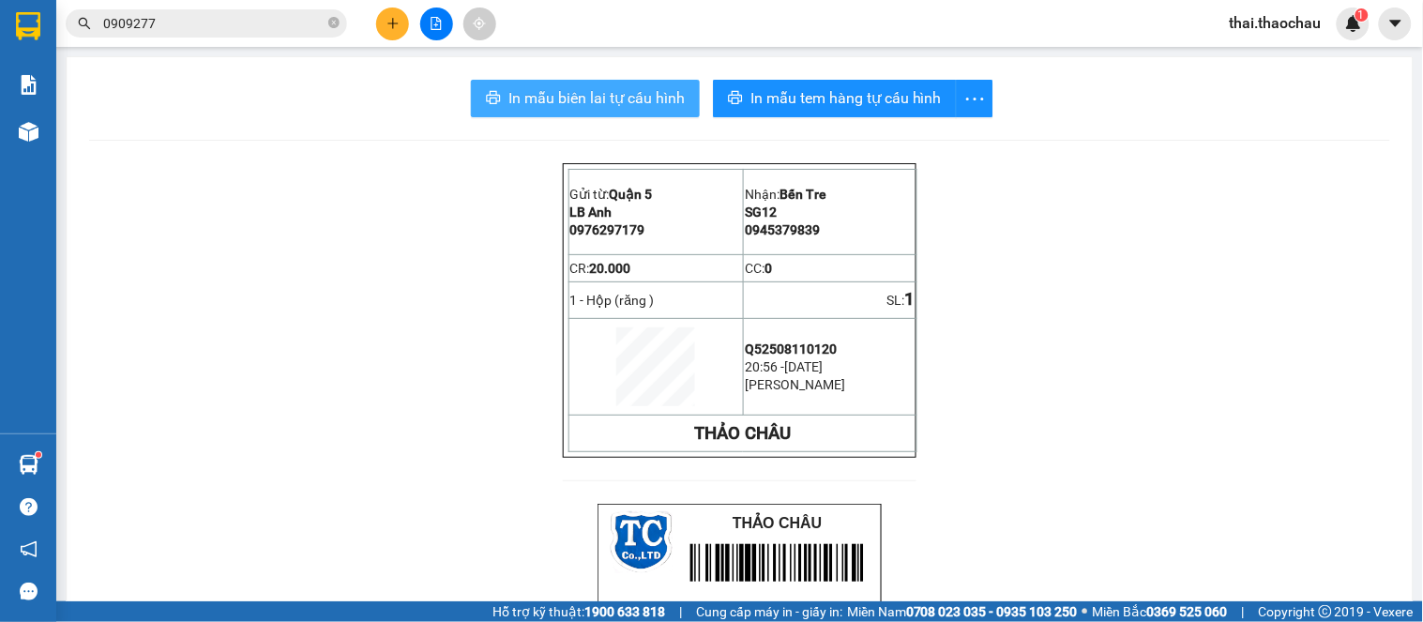
click at [663, 110] on button "In mẫu biên lai tự cấu hình" at bounding box center [585, 99] width 229 height 38
click at [666, 89] on span "In mẫu biên lai tự cấu hình" at bounding box center [597, 97] width 176 height 23
click at [789, 105] on div "In mẫu tem hàng tự cấu hình" at bounding box center [853, 99] width 281 height 38
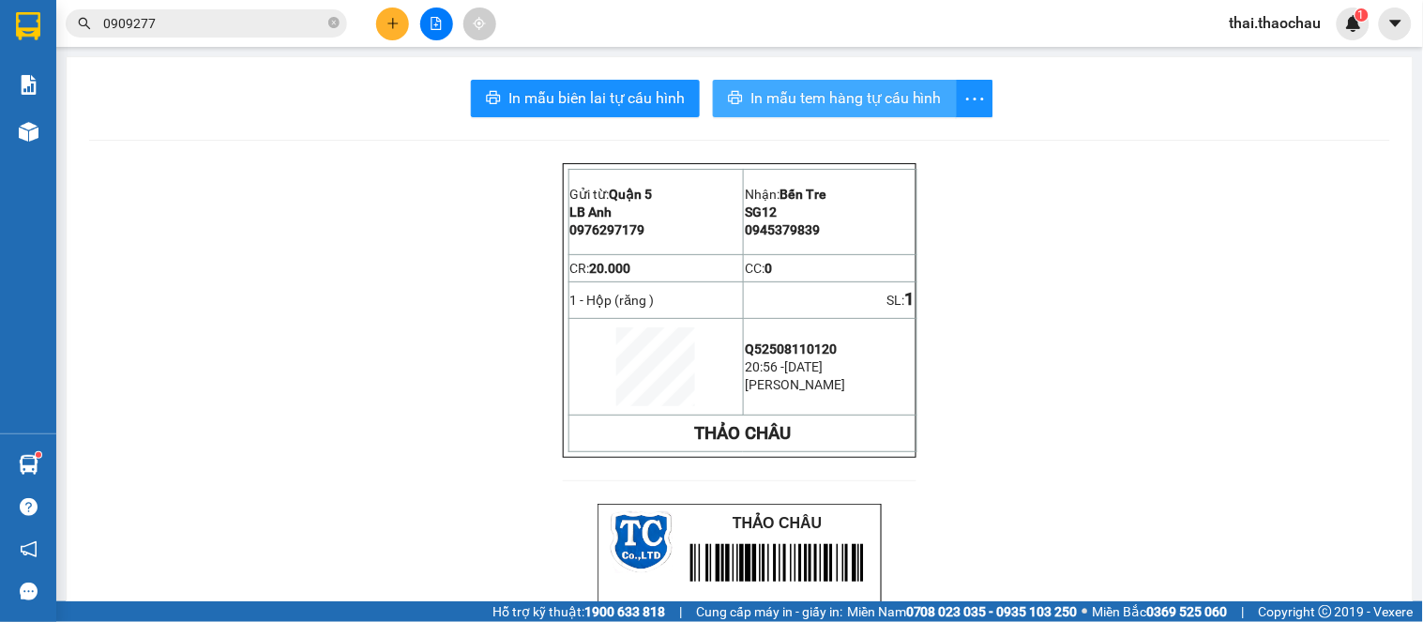
click at [890, 101] on span "In mẫu tem hàng tự cấu hình" at bounding box center [846, 97] width 191 height 23
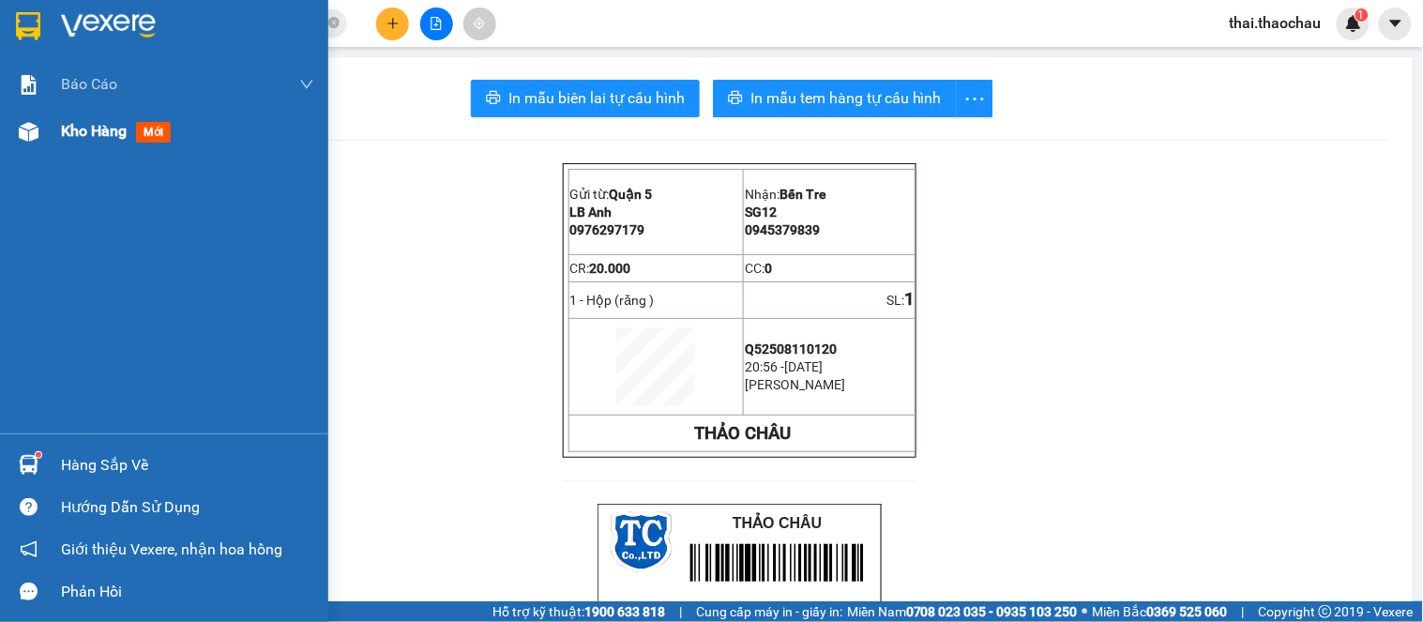
click at [94, 144] on div "Kho hàng mới" at bounding box center [187, 131] width 253 height 47
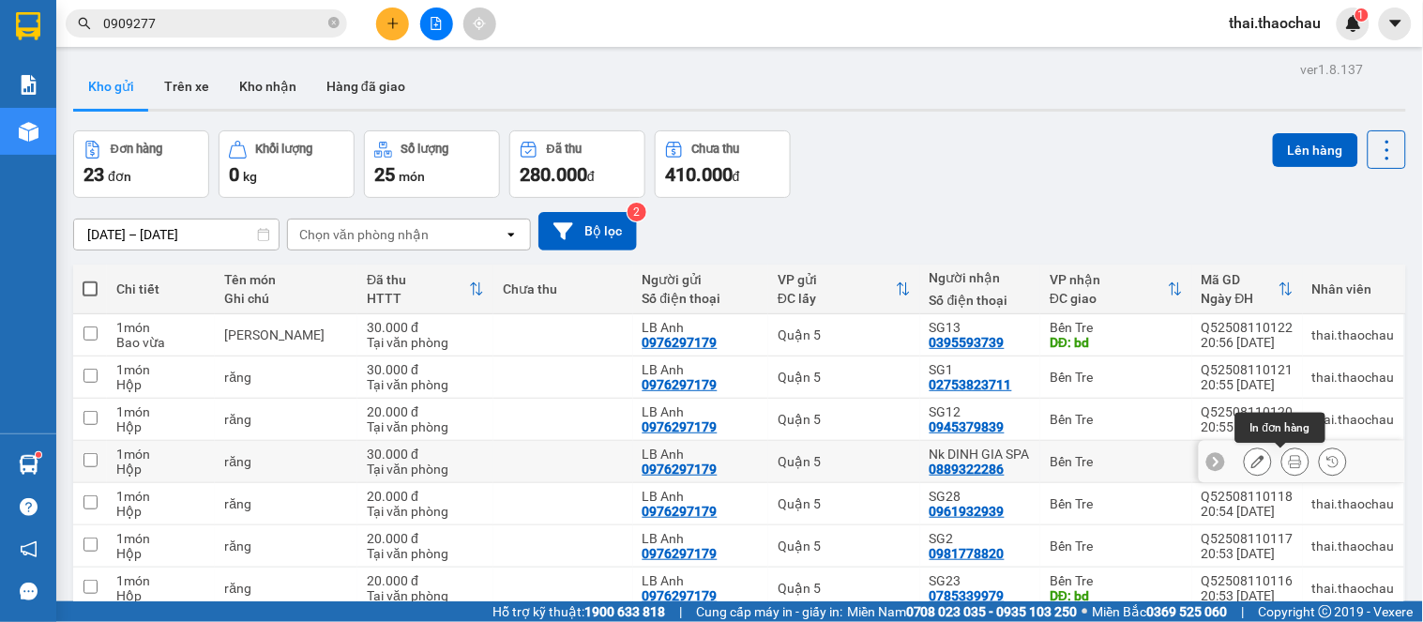
click at [1289, 462] on icon at bounding box center [1295, 461] width 13 height 13
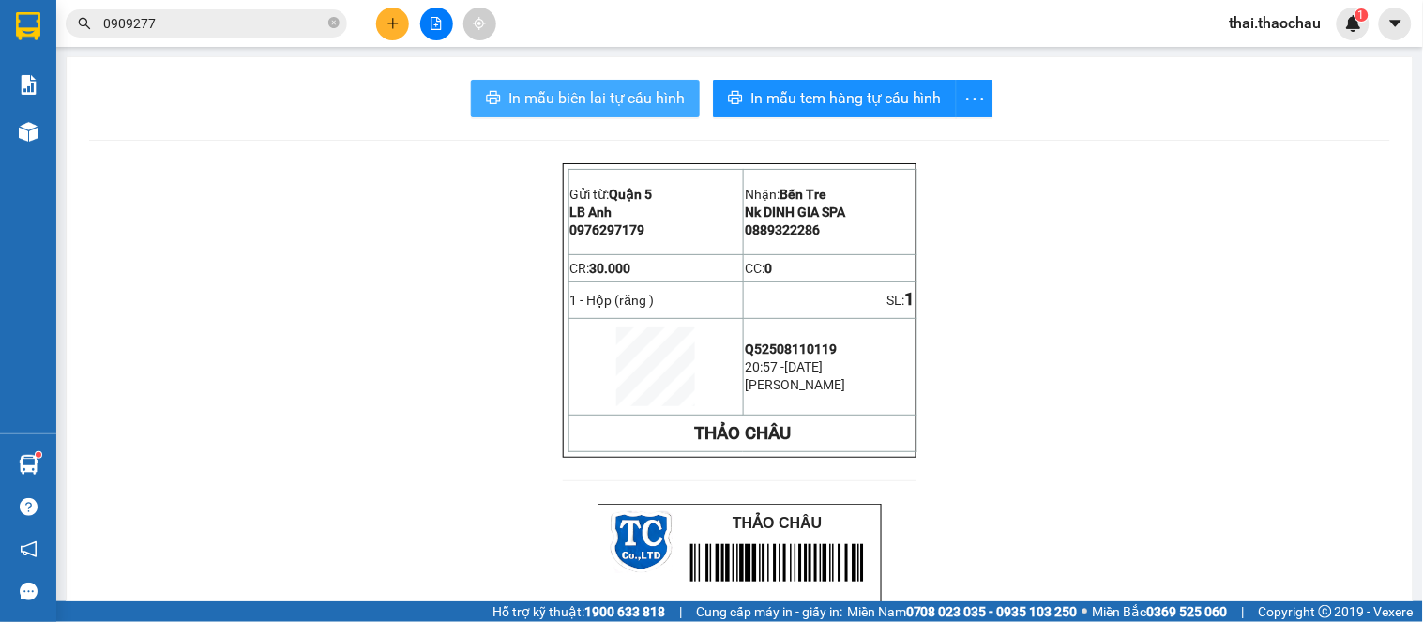
click at [621, 94] on span "In mẫu biên lai tự cấu hình" at bounding box center [597, 97] width 176 height 23
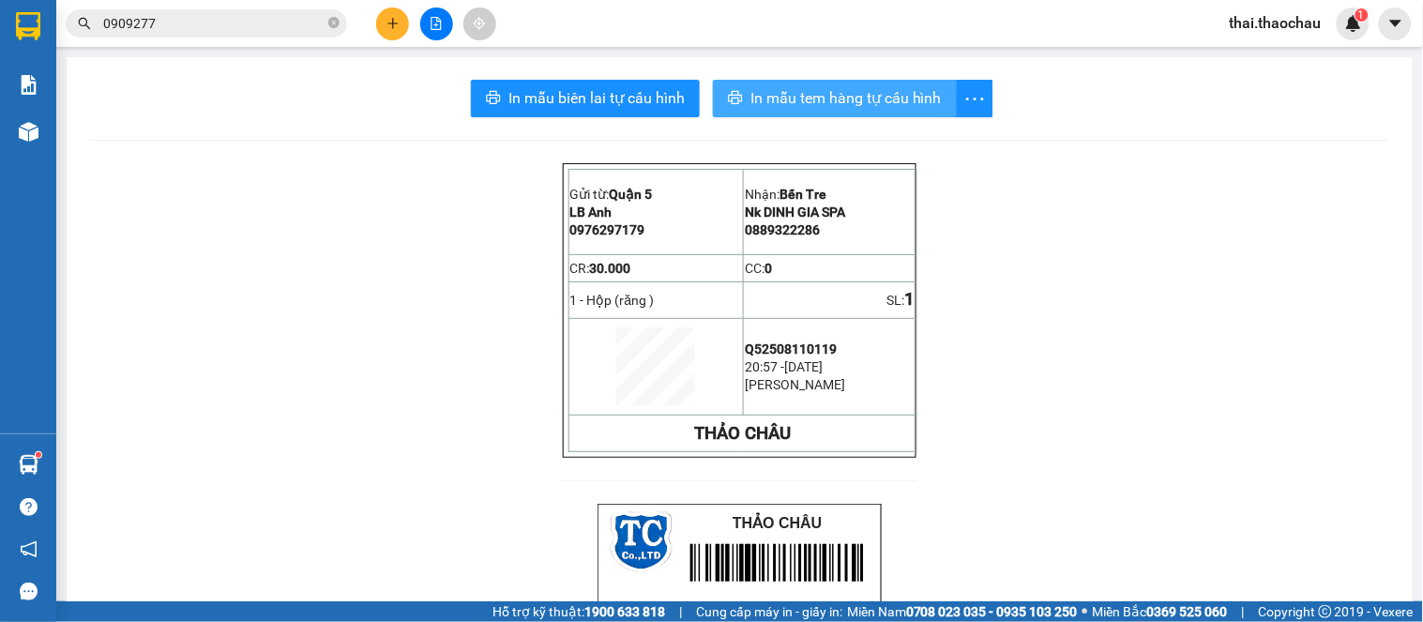
click at [904, 82] on button "In mẫu tem hàng tự cấu hình" at bounding box center [835, 99] width 244 height 38
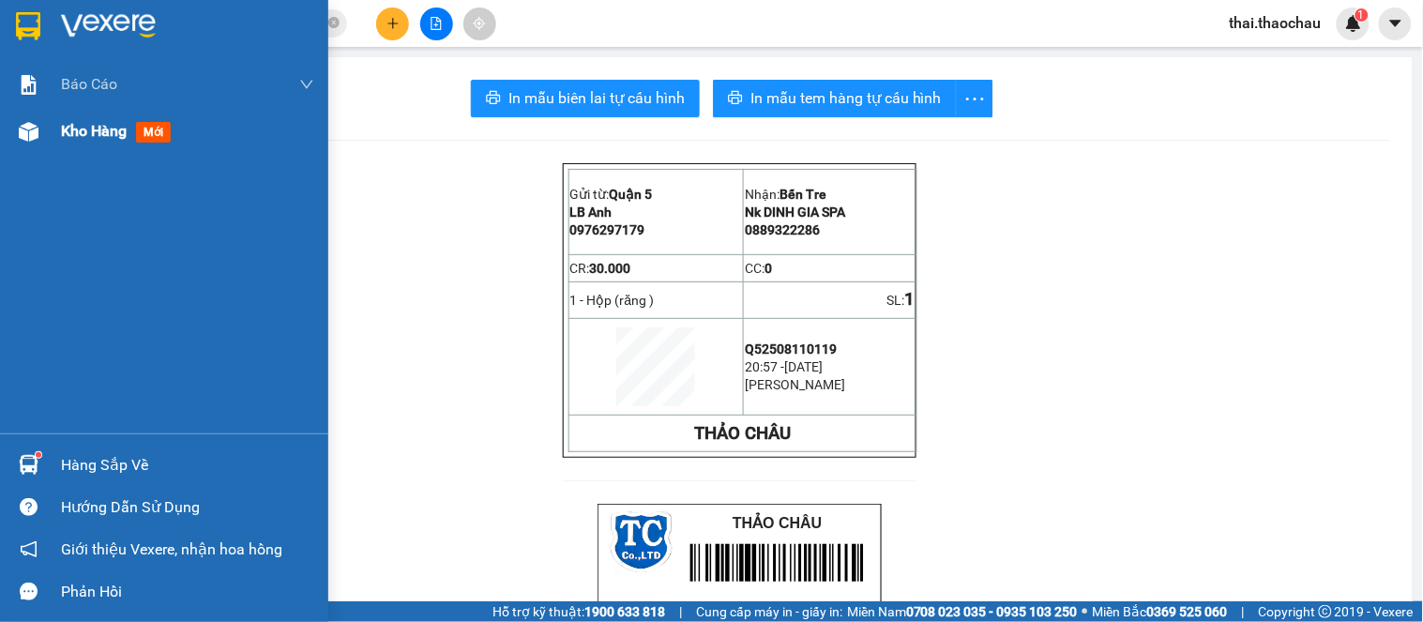
click at [23, 148] on div "Kho hàng mới" at bounding box center [164, 131] width 328 height 47
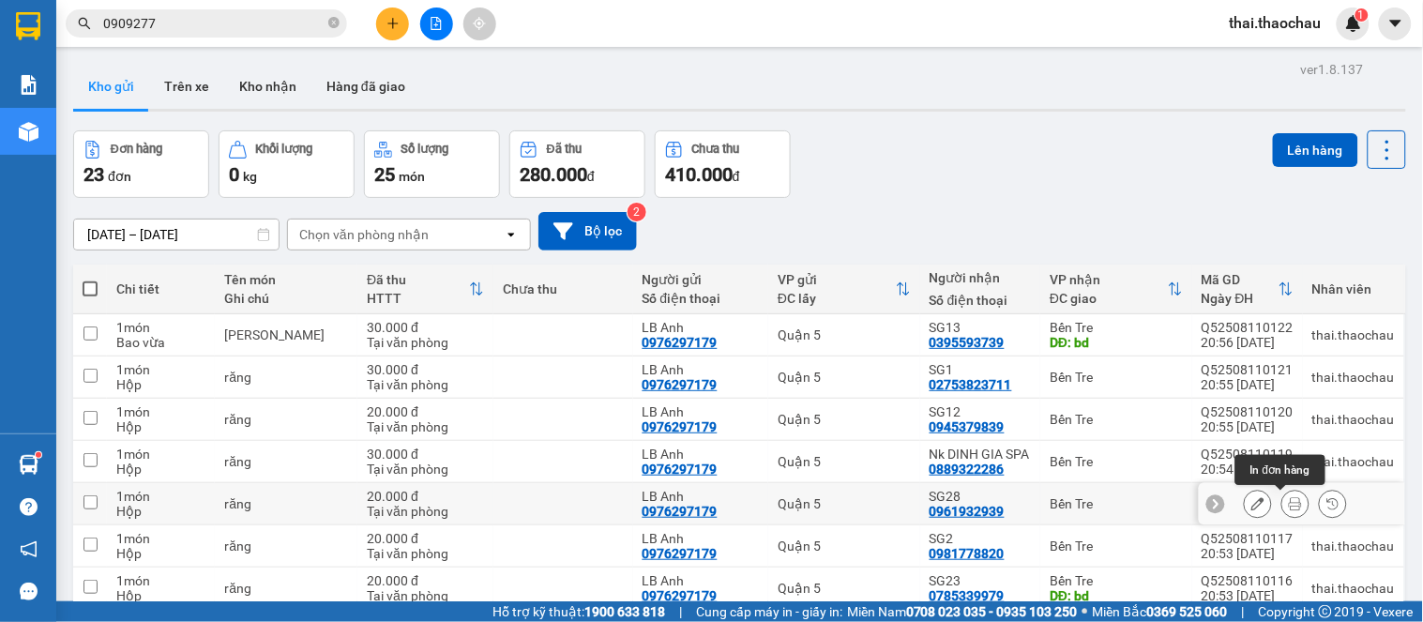
click at [1283, 488] on button at bounding box center [1296, 504] width 26 height 33
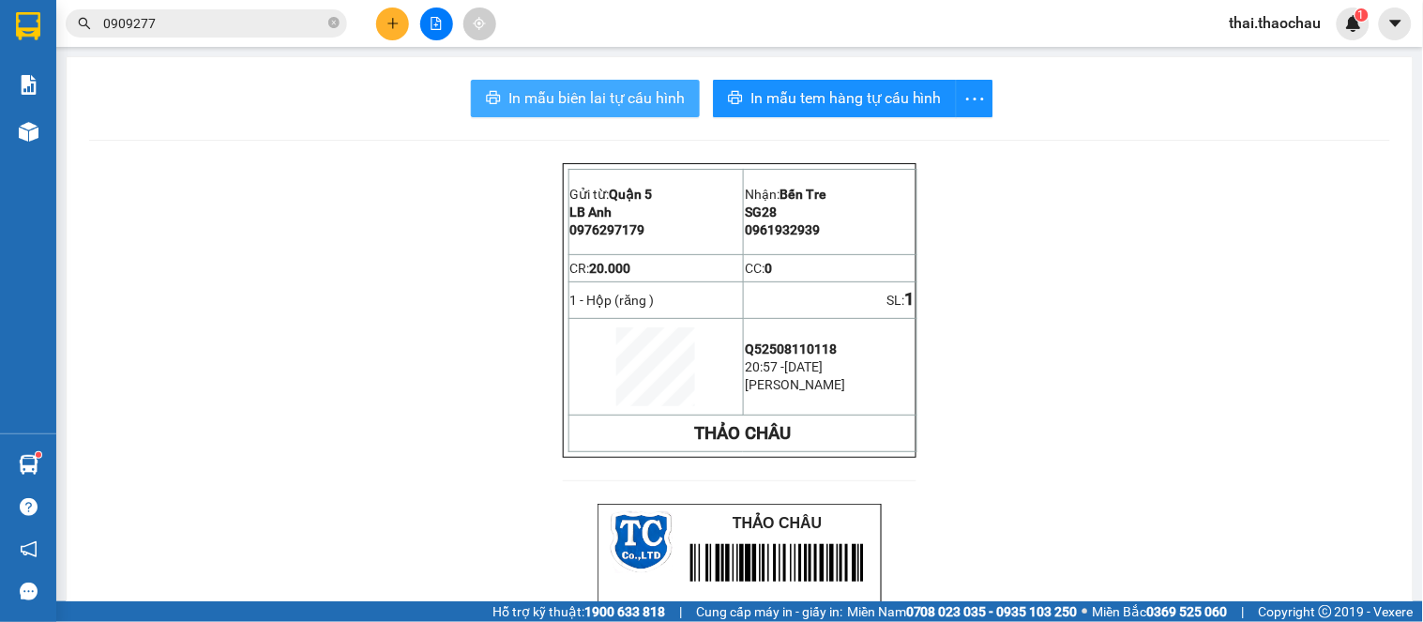
click at [629, 106] on span "In mẫu biên lai tự cấu hình" at bounding box center [597, 97] width 176 height 23
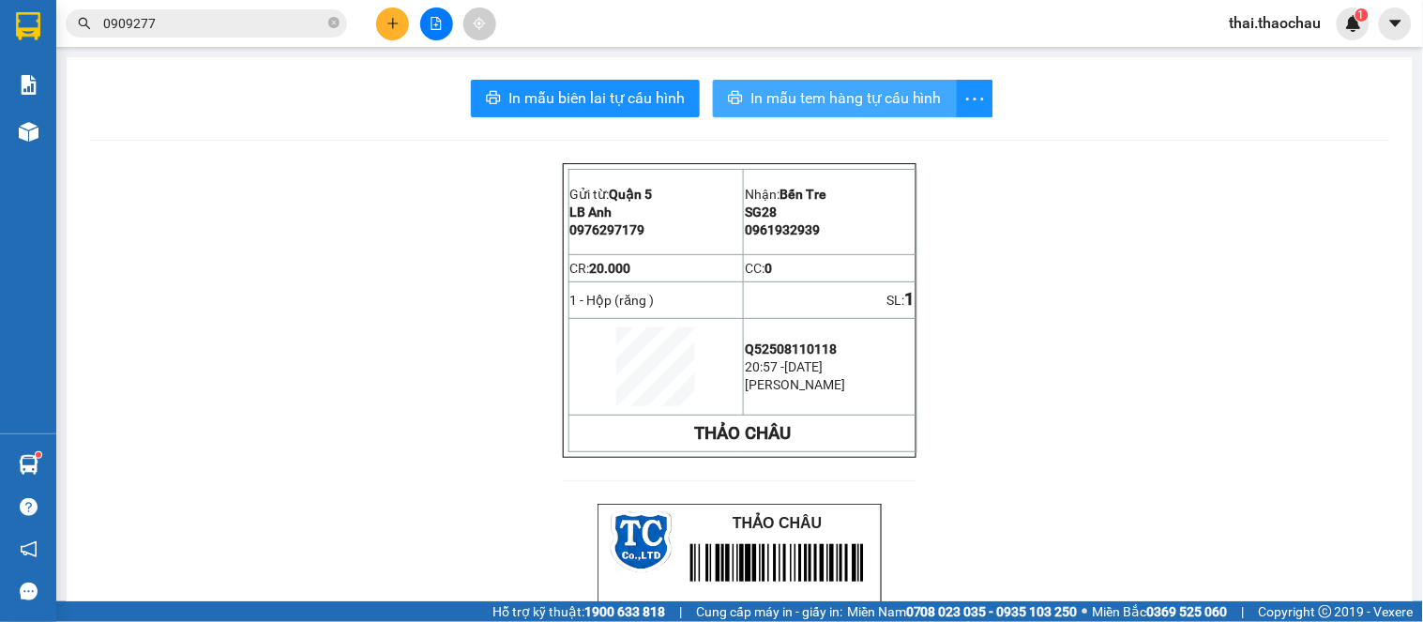
click at [772, 96] on span "In mẫu tem hàng tự cấu hình" at bounding box center [846, 97] width 191 height 23
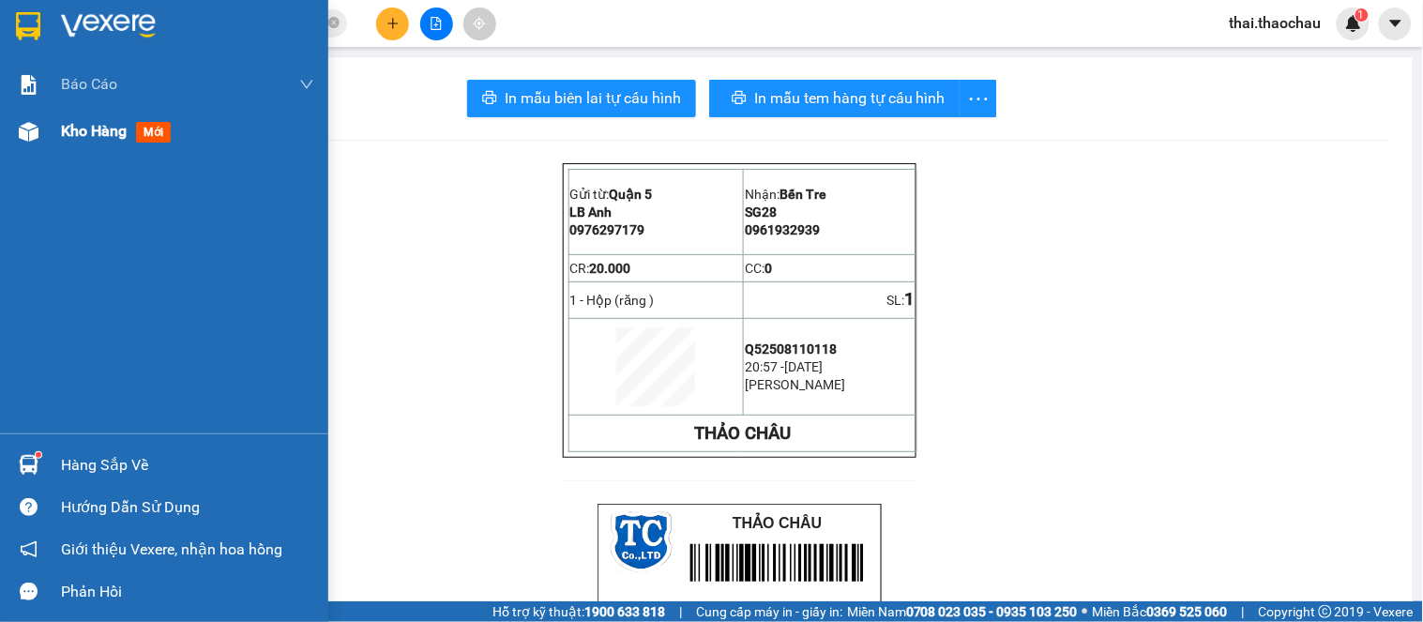
click at [44, 129] on div "Kho hàng mới" at bounding box center [164, 131] width 328 height 47
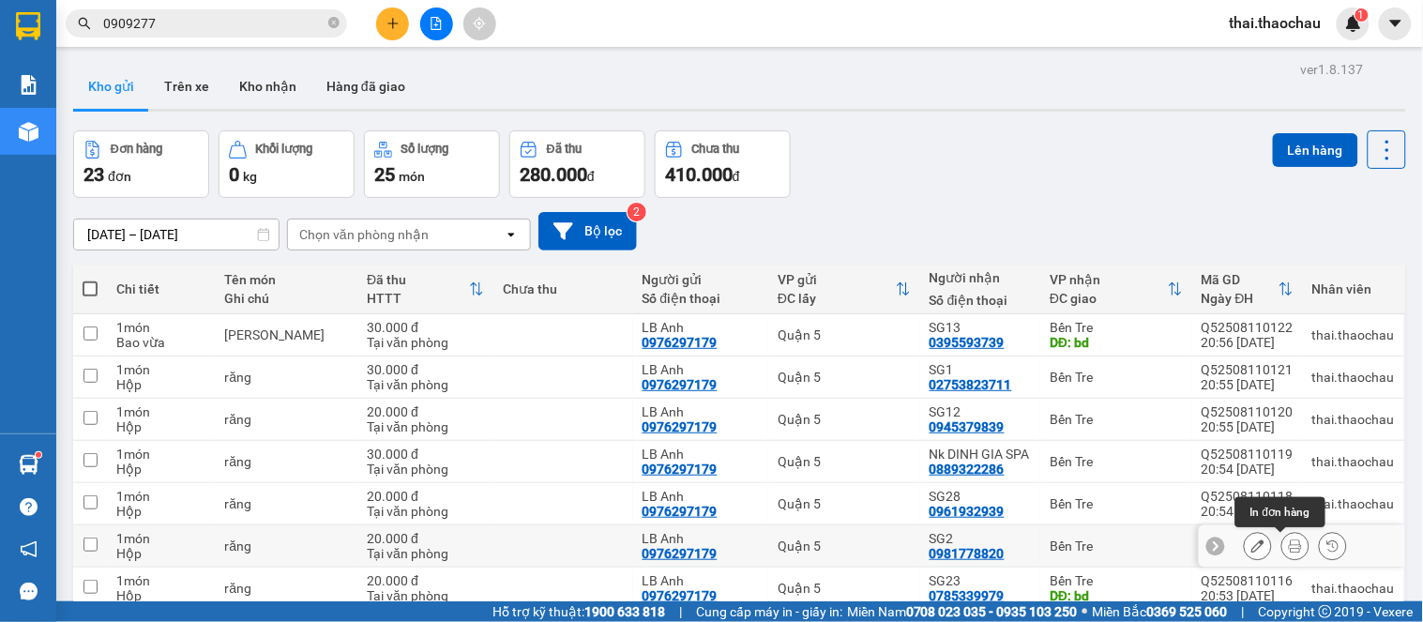
click at [1289, 540] on icon at bounding box center [1295, 546] width 13 height 13
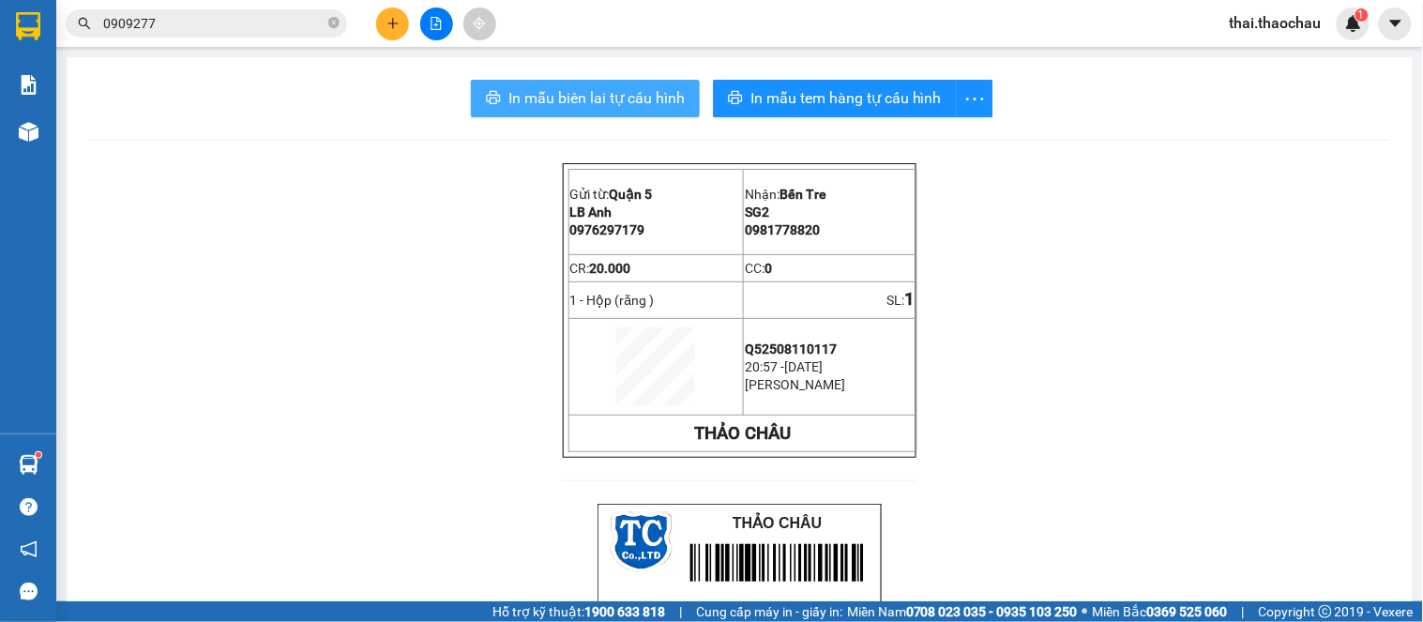
click at [617, 110] on button "In mẫu biên lai tự cấu hình" at bounding box center [585, 99] width 229 height 38
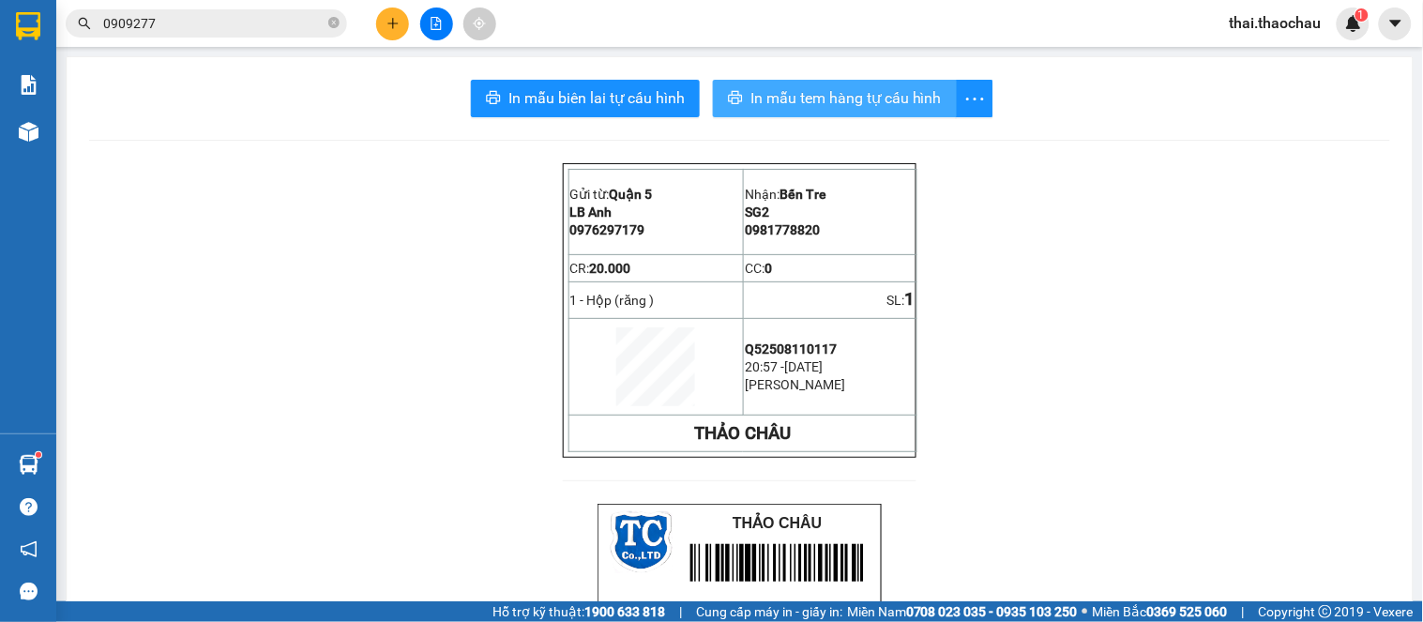
click at [821, 88] on span "In mẫu tem hàng tự cấu hình" at bounding box center [846, 97] width 191 height 23
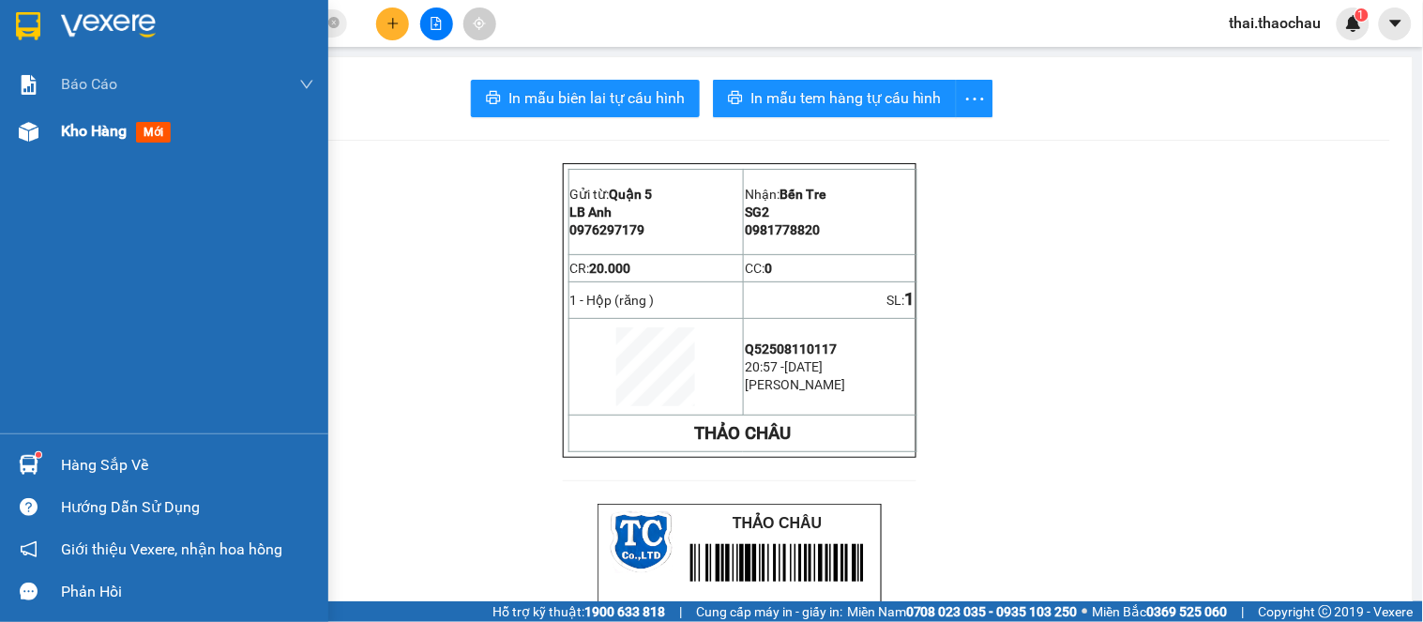
click at [100, 143] on div "Kho hàng mới" at bounding box center [119, 130] width 117 height 23
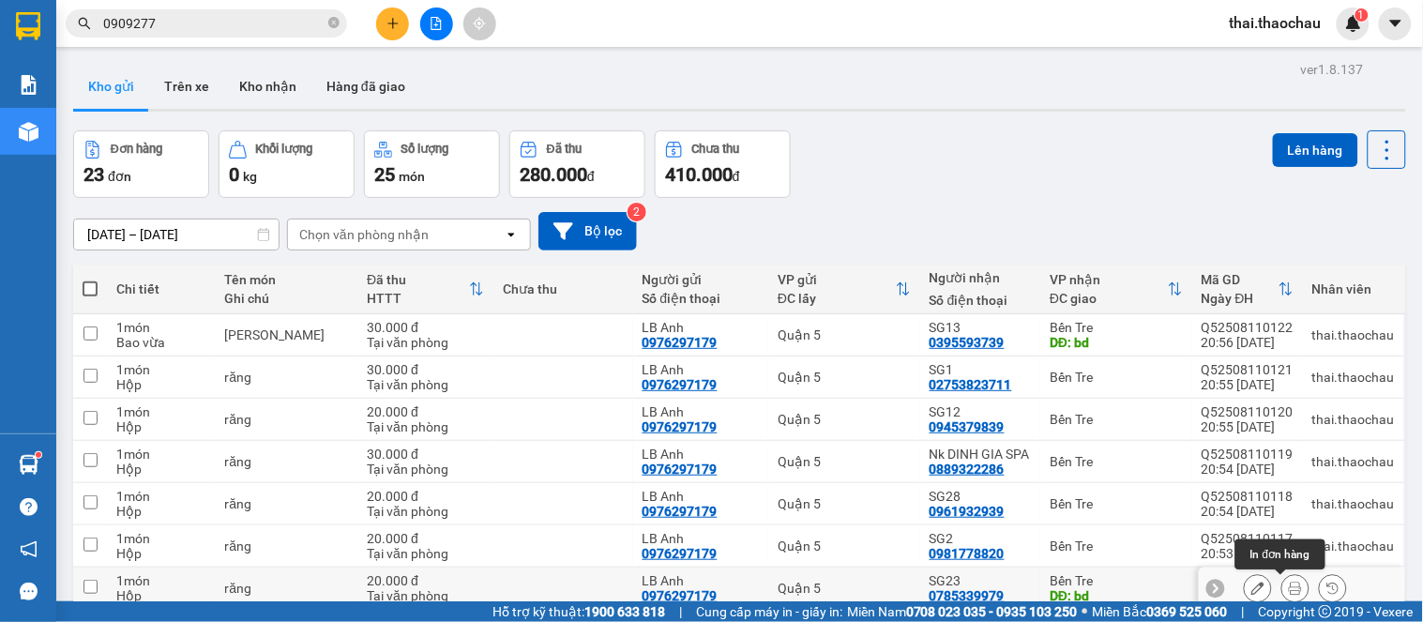
click at [1289, 582] on icon at bounding box center [1295, 588] width 13 height 13
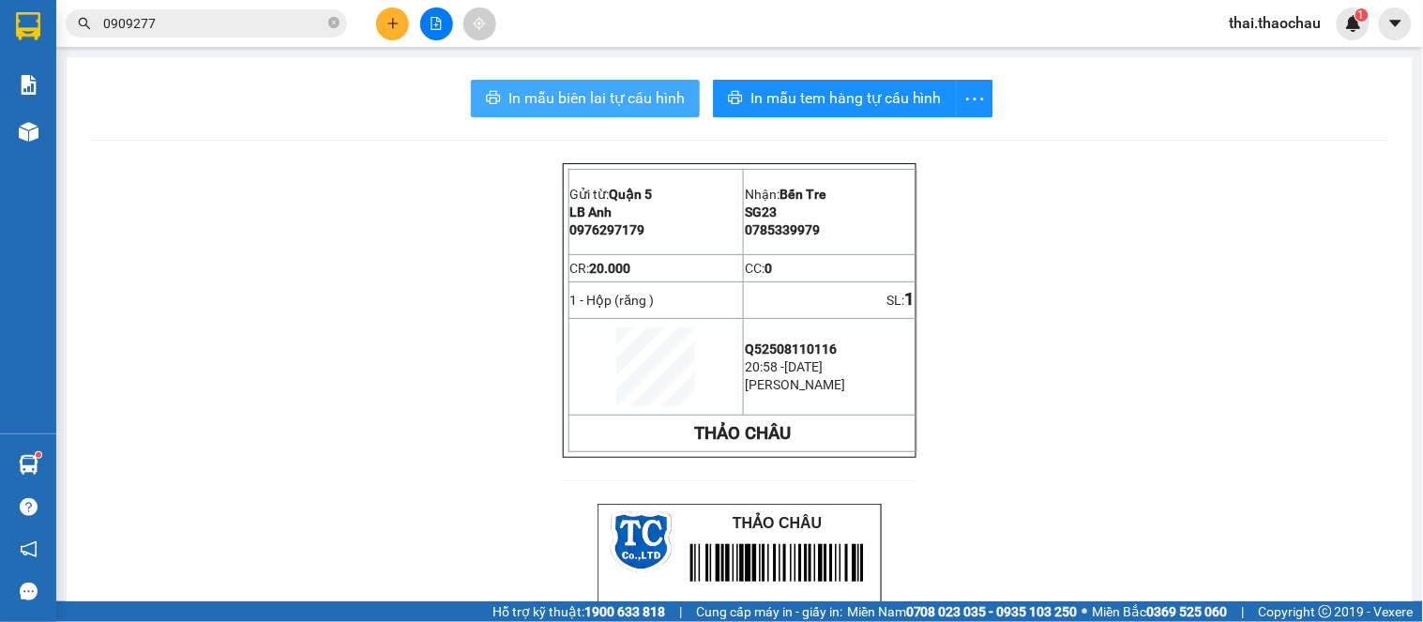
click at [671, 103] on span "In mẫu biên lai tự cấu hình" at bounding box center [597, 97] width 176 height 23
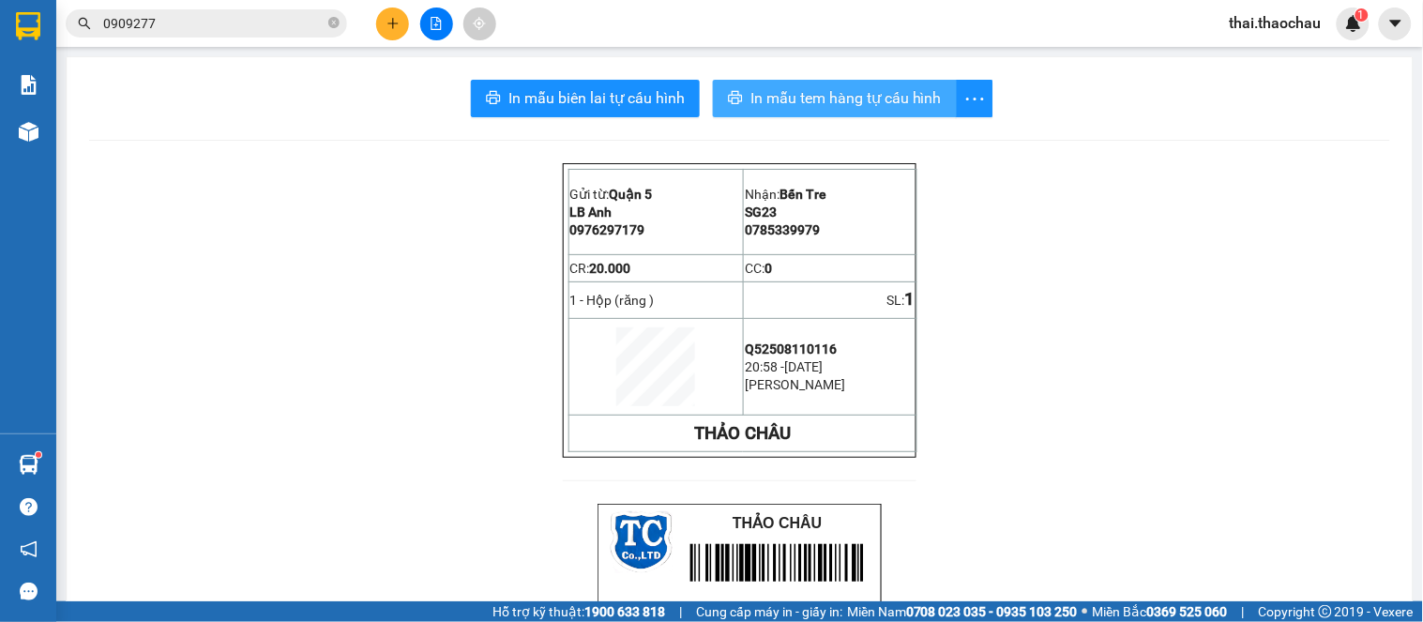
click at [820, 99] on span "In mẫu tem hàng tự cấu hình" at bounding box center [846, 97] width 191 height 23
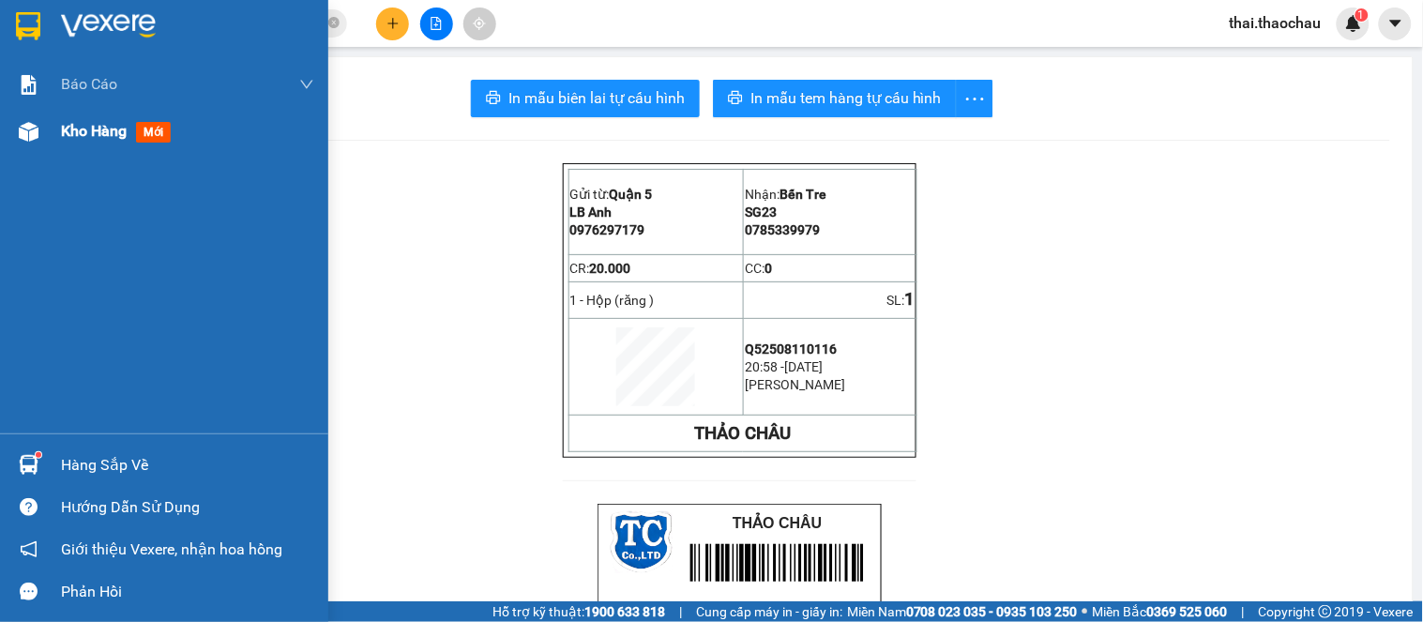
click at [88, 133] on span "Kho hàng" at bounding box center [94, 131] width 66 height 18
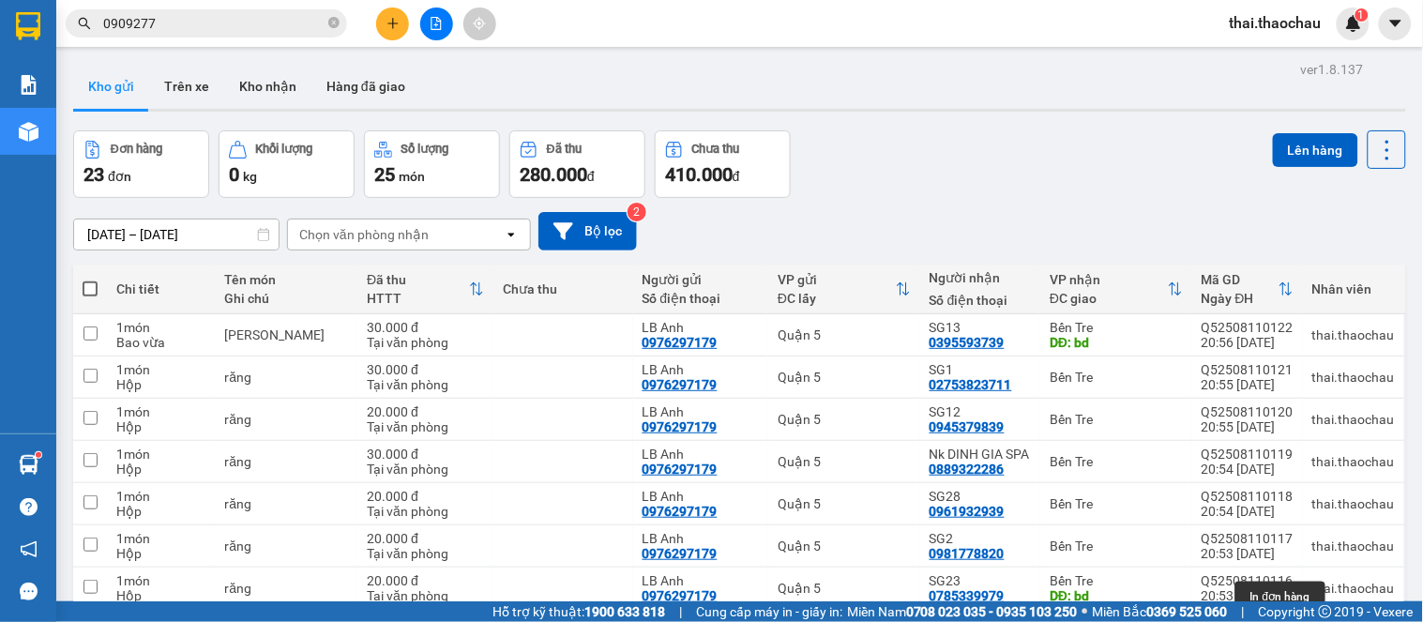
click at [1288, 615] on button at bounding box center [1296, 631] width 26 height 33
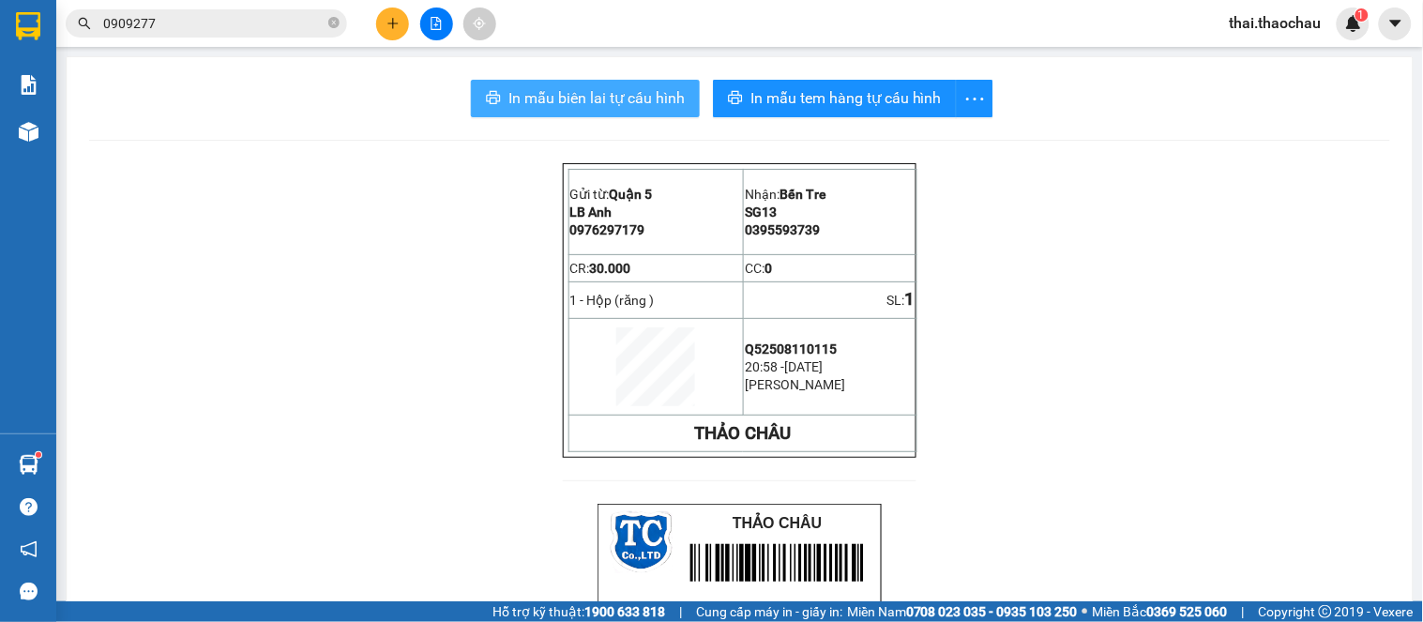
click at [614, 90] on span "In mẫu biên lai tự cấu hình" at bounding box center [597, 97] width 176 height 23
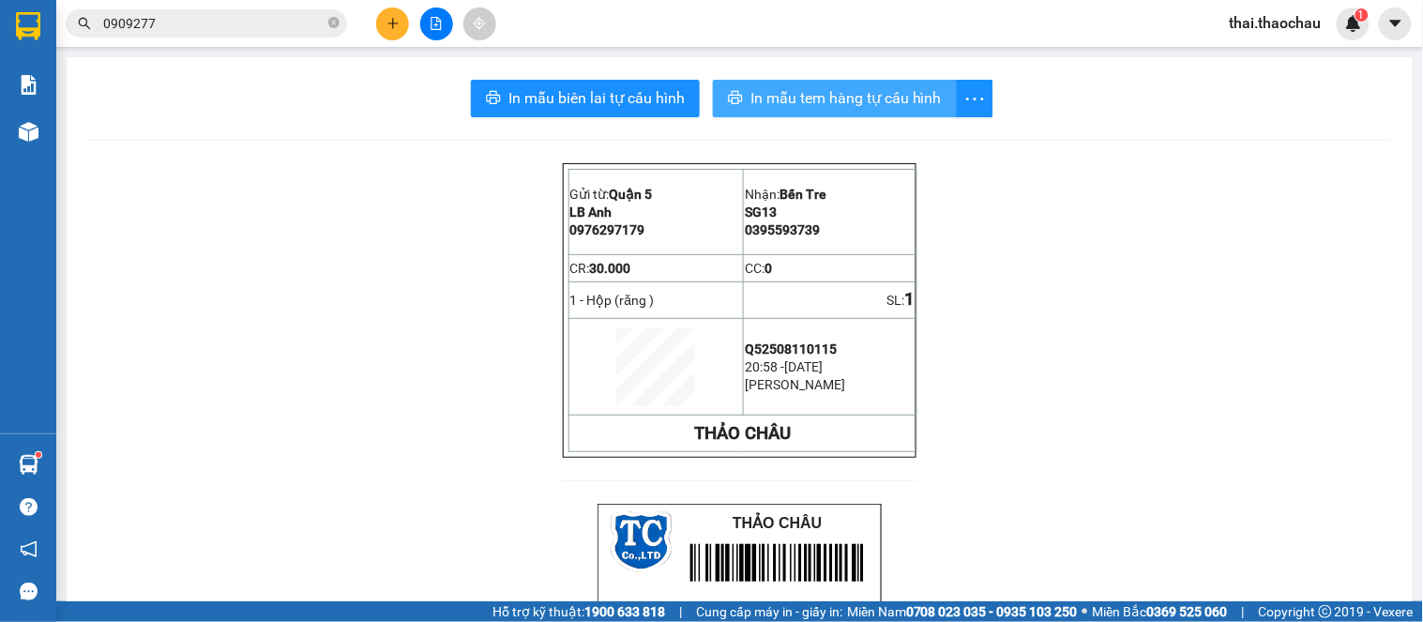
click at [784, 95] on span "In mẫu tem hàng tự cấu hình" at bounding box center [846, 97] width 191 height 23
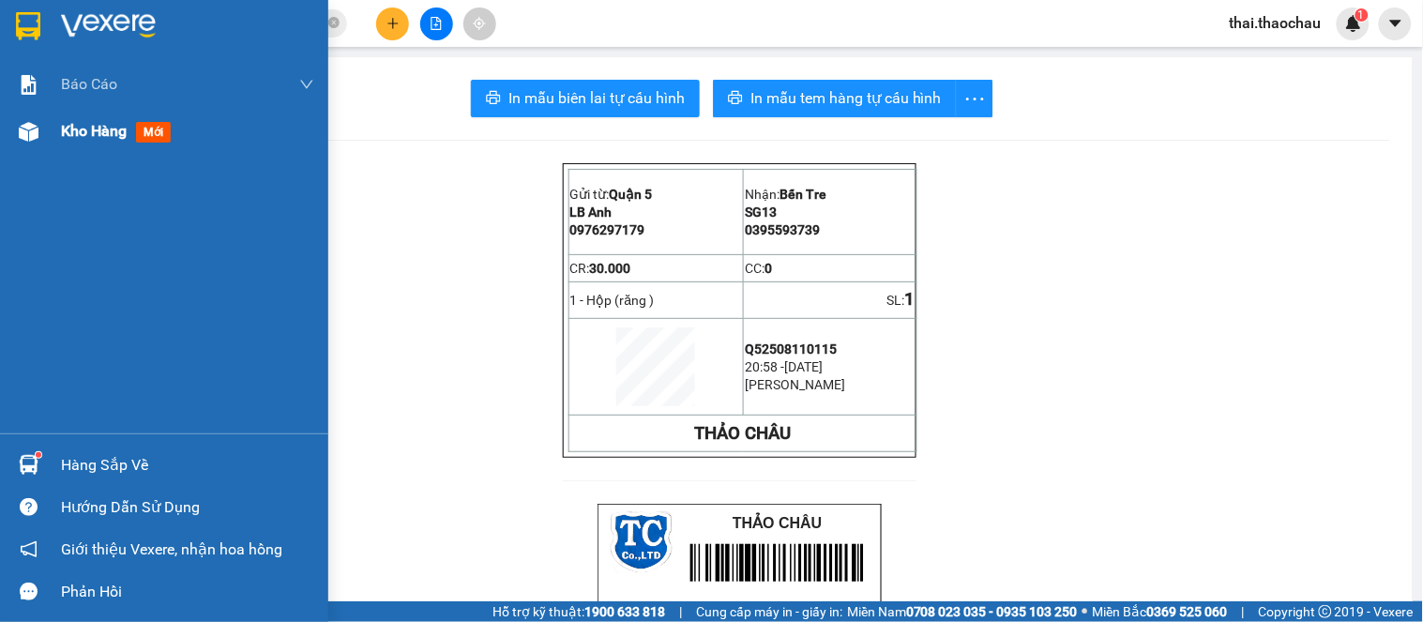
click at [2, 124] on div "Kho hàng mới" at bounding box center [164, 131] width 328 height 47
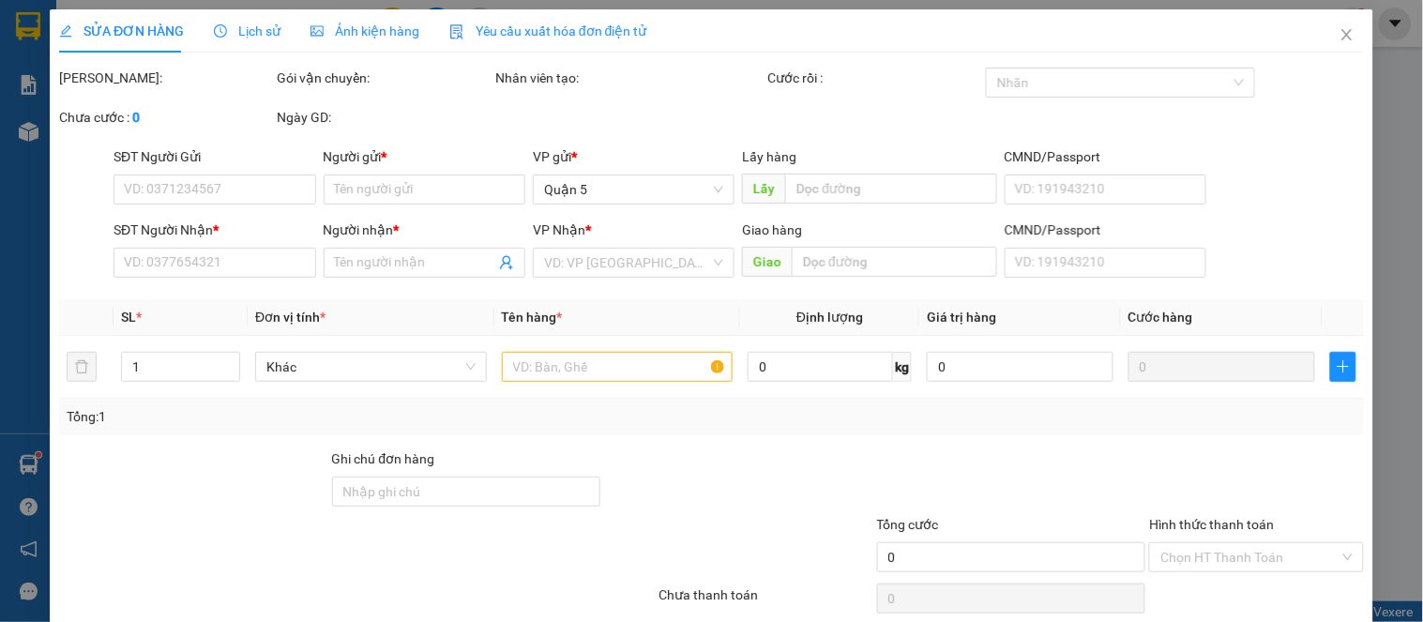
type input "0975362230"
type input "Dung"
type input "0978538864"
type input "mạnh"
type input "30.000"
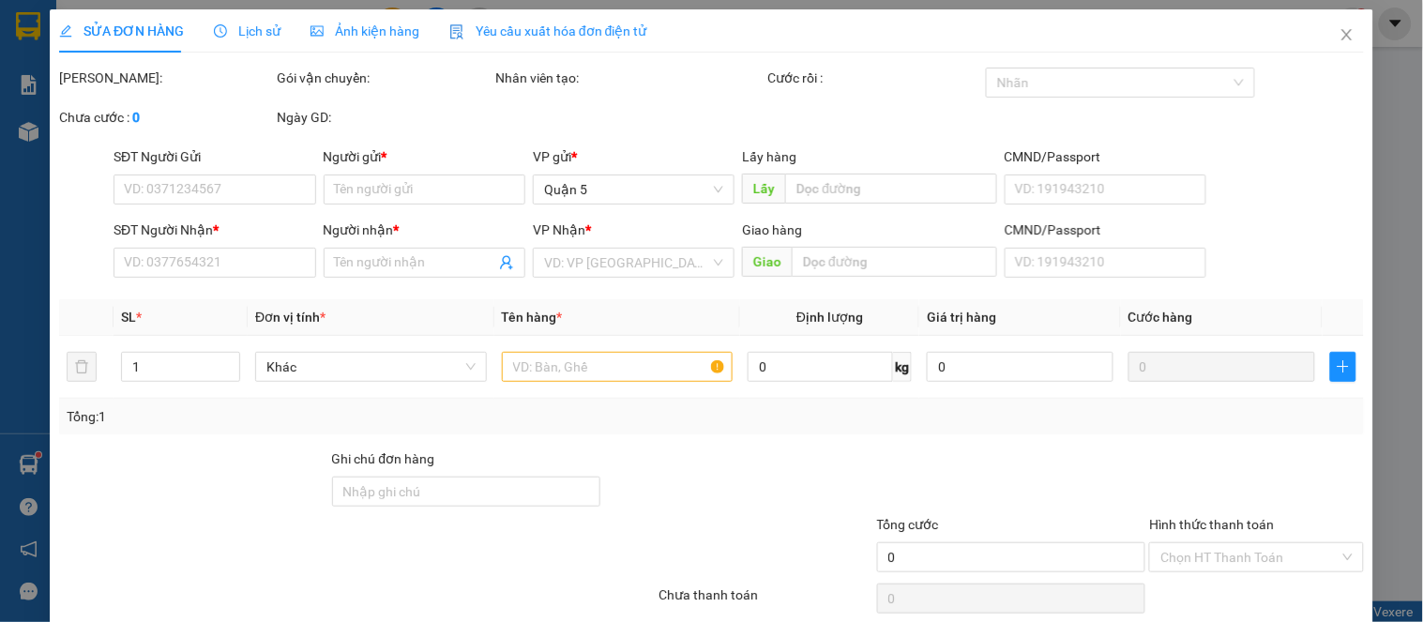
type input "30.000"
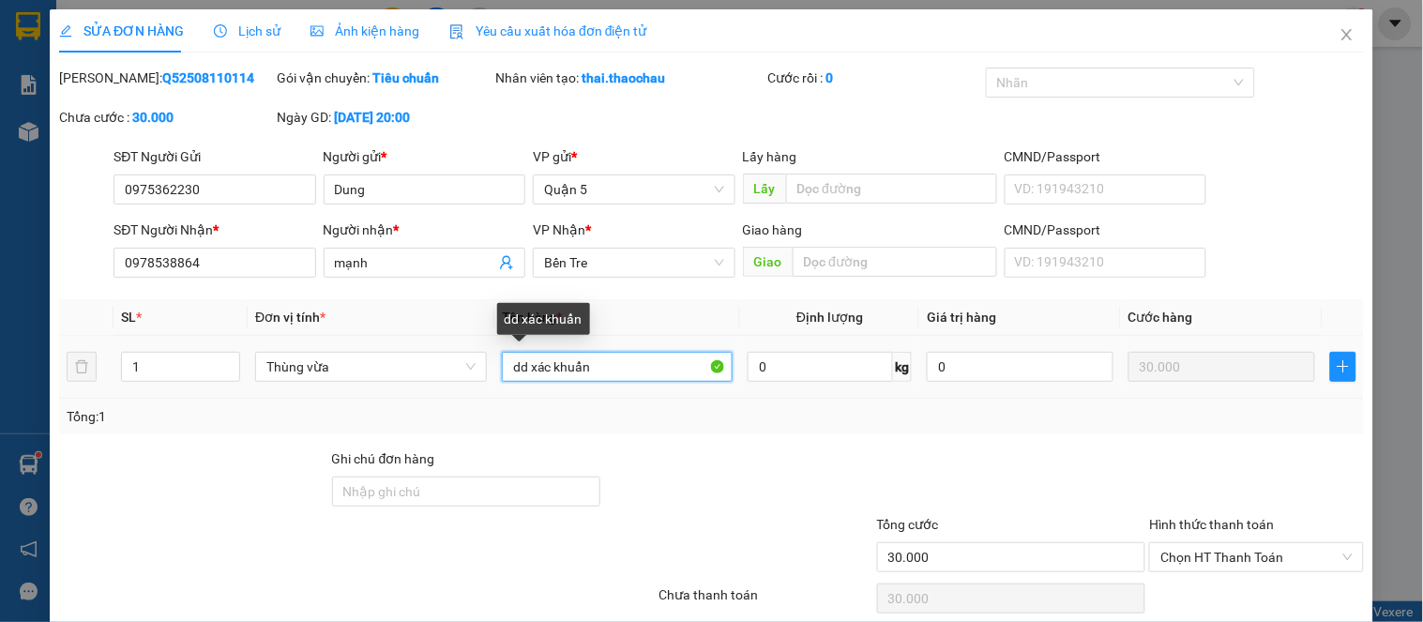
click at [547, 362] on input "dd xác khuẩn" at bounding box center [618, 367] width 232 height 30
type input "dd sát khuẩn"
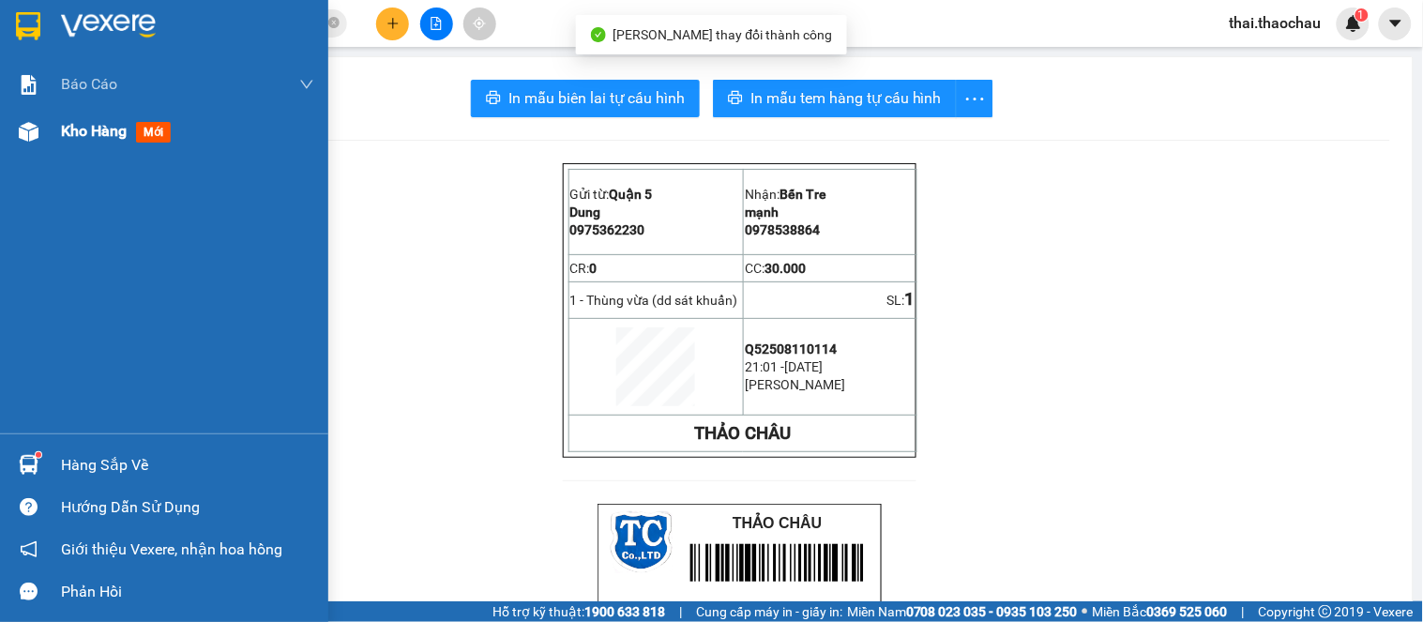
click at [120, 123] on span "Kho hàng" at bounding box center [94, 131] width 66 height 18
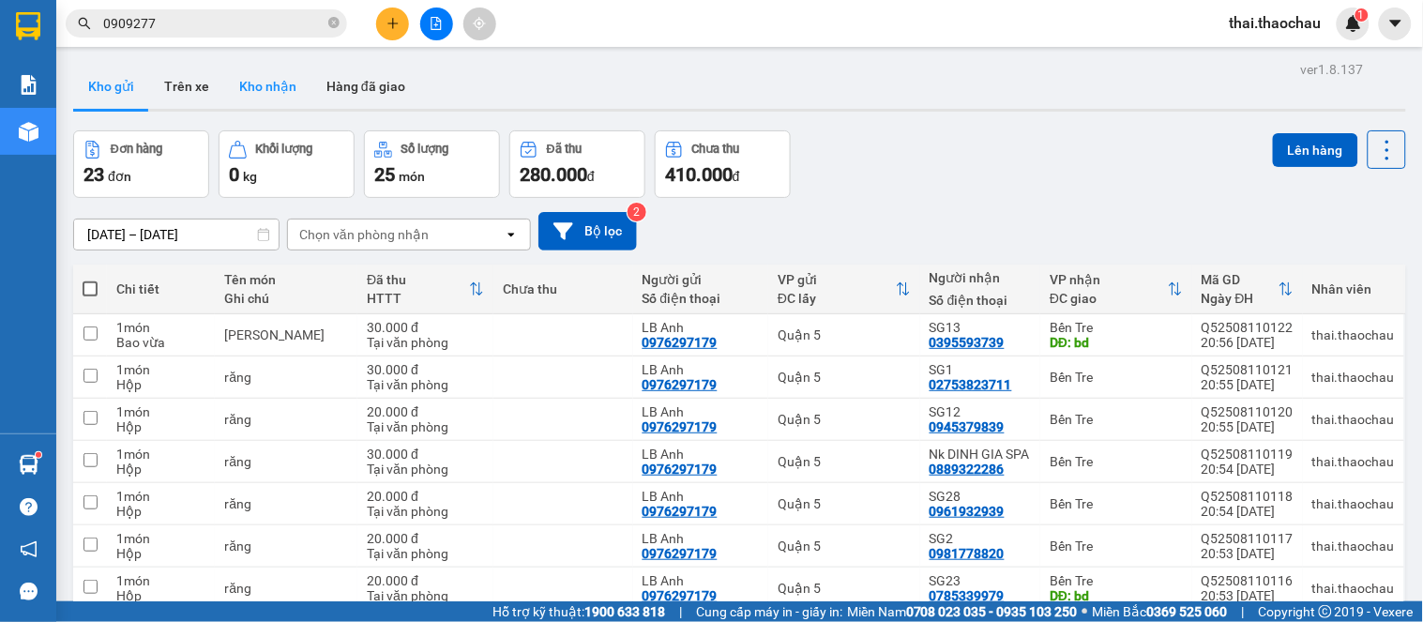
click at [270, 88] on button "Kho nhận" at bounding box center [267, 86] width 87 height 45
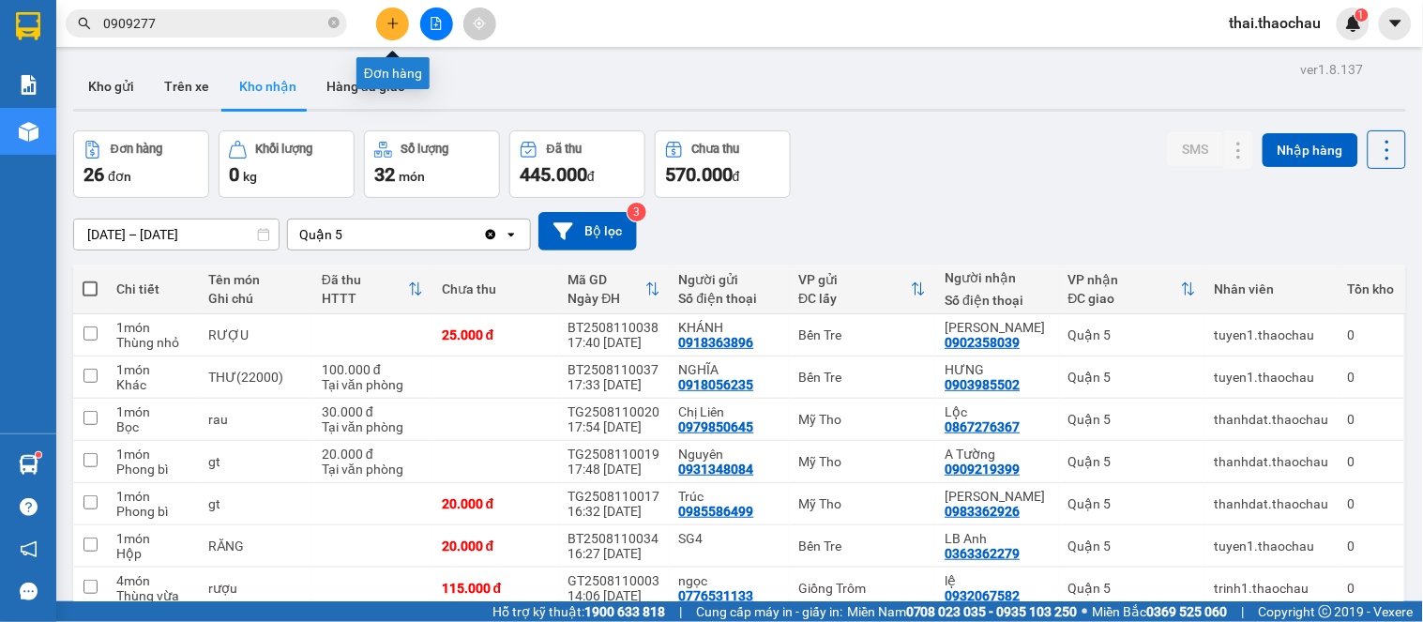
click at [390, 24] on icon "plus" at bounding box center [393, 23] width 13 height 13
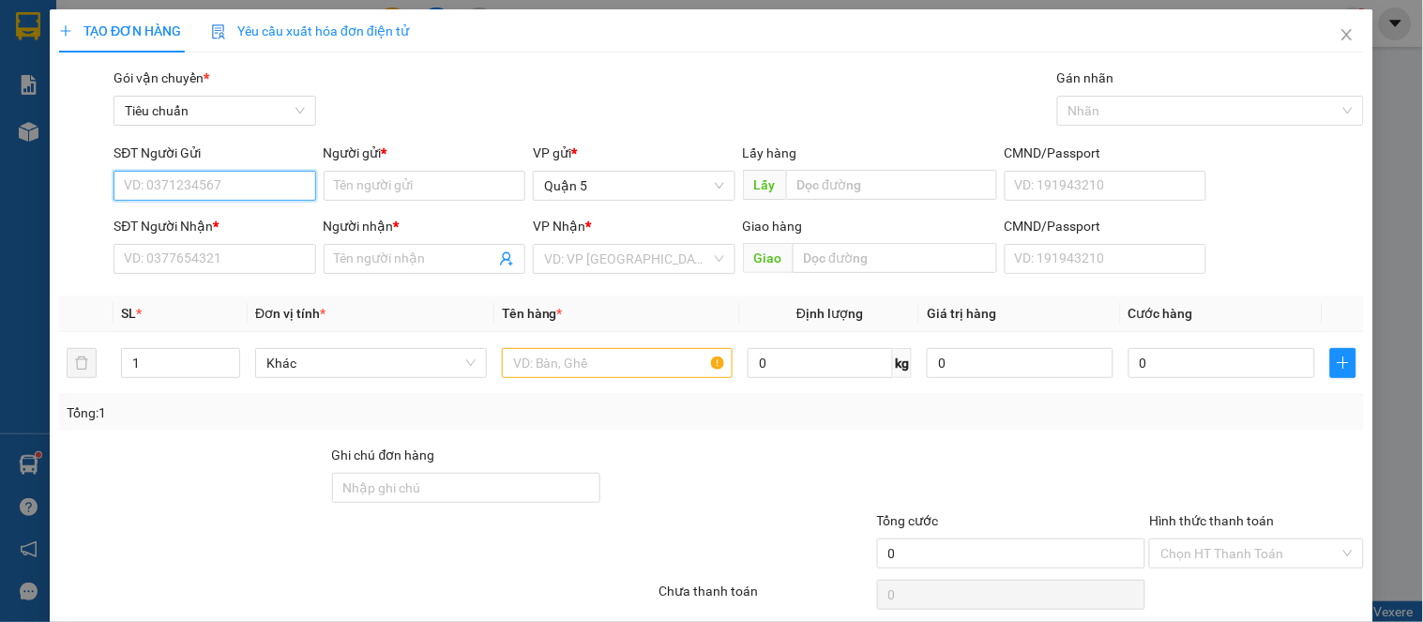
click at [240, 194] on input "SĐT Người Gửi" at bounding box center [215, 186] width 202 height 30
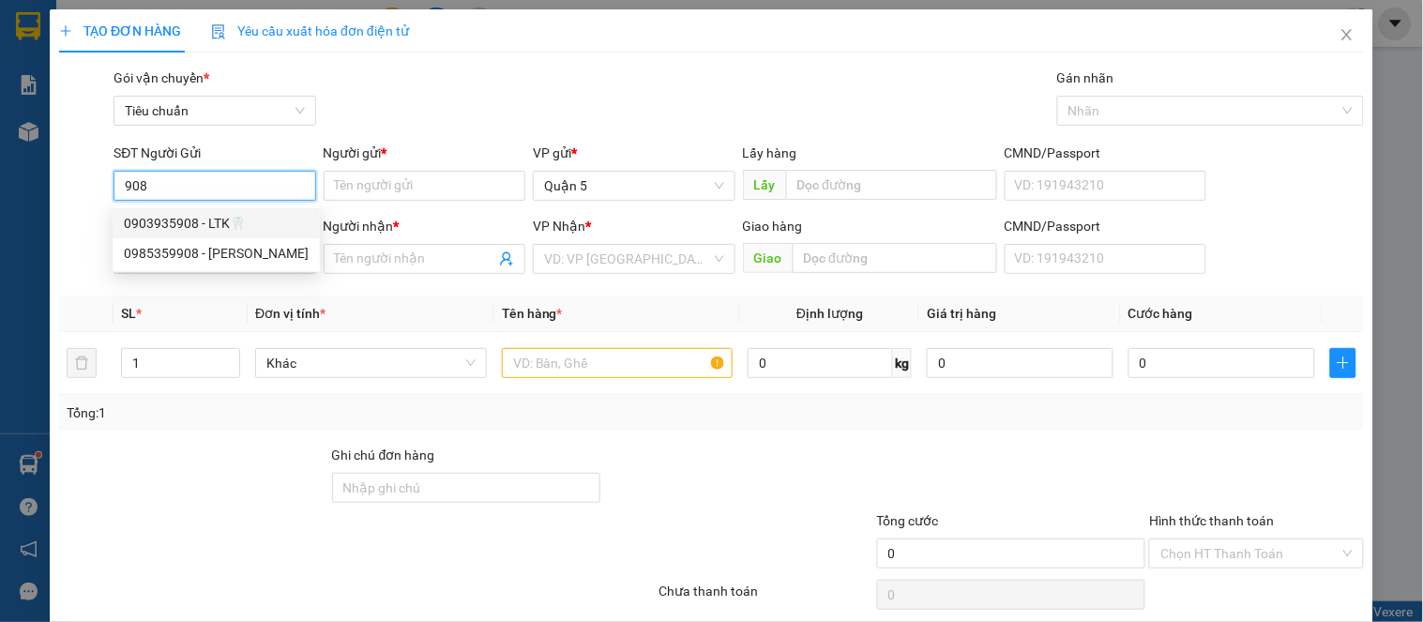
click at [228, 226] on div "0903935908 - LTK🦷" at bounding box center [216, 223] width 185 height 21
type input "0903935908"
type input "LTK🦷"
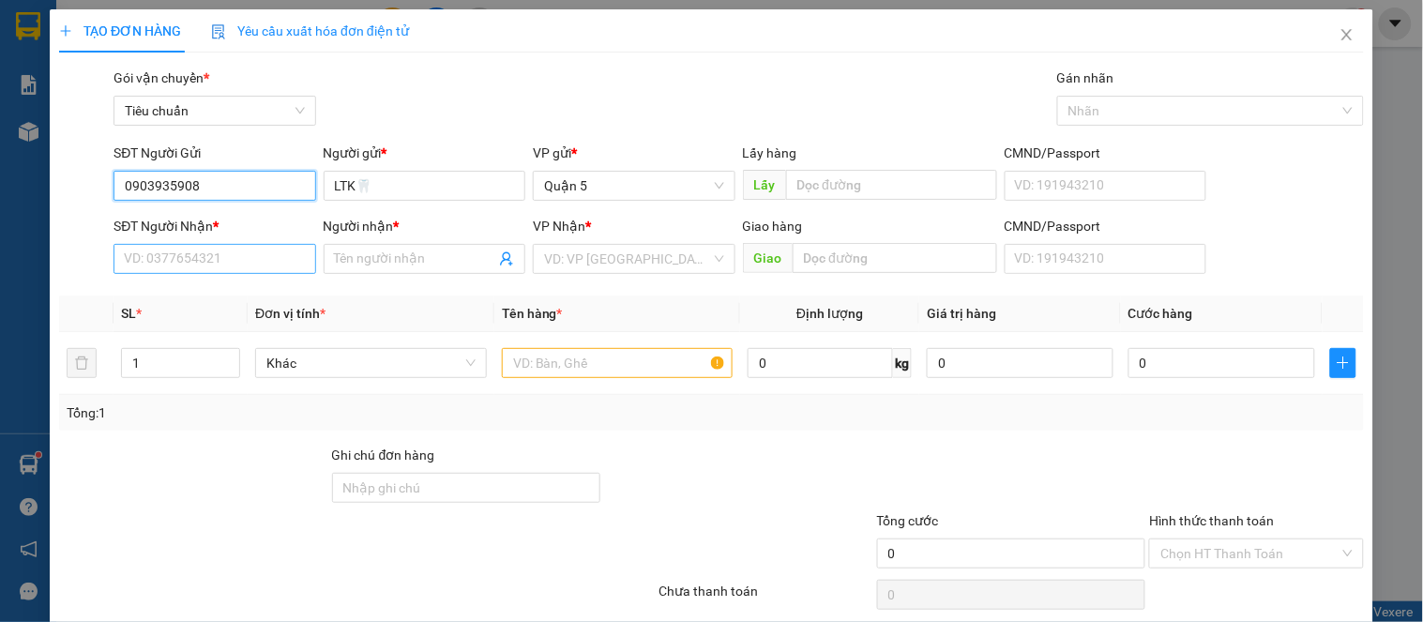
type input "0903935908"
click at [229, 265] on input "SĐT Người Nhận *" at bounding box center [215, 259] width 202 height 30
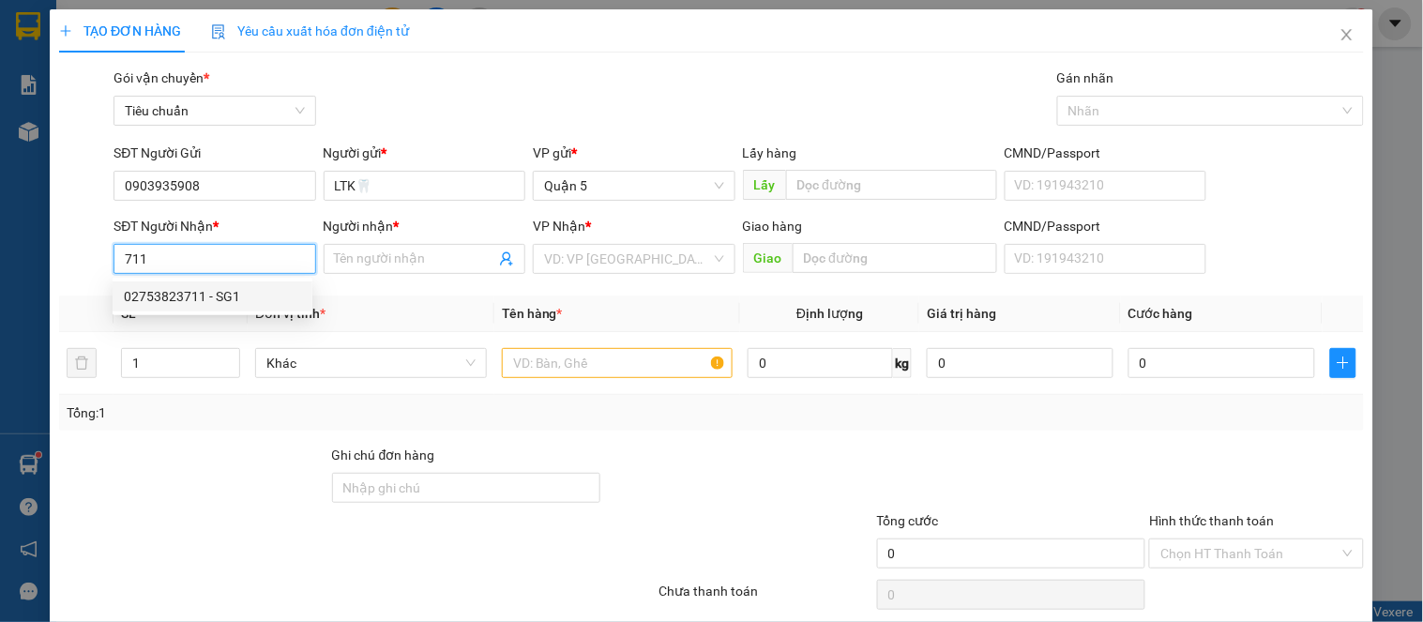
click at [282, 284] on div "02753823711 - SG1" at bounding box center [213, 297] width 200 height 30
type input "02753823711"
type input "SG1"
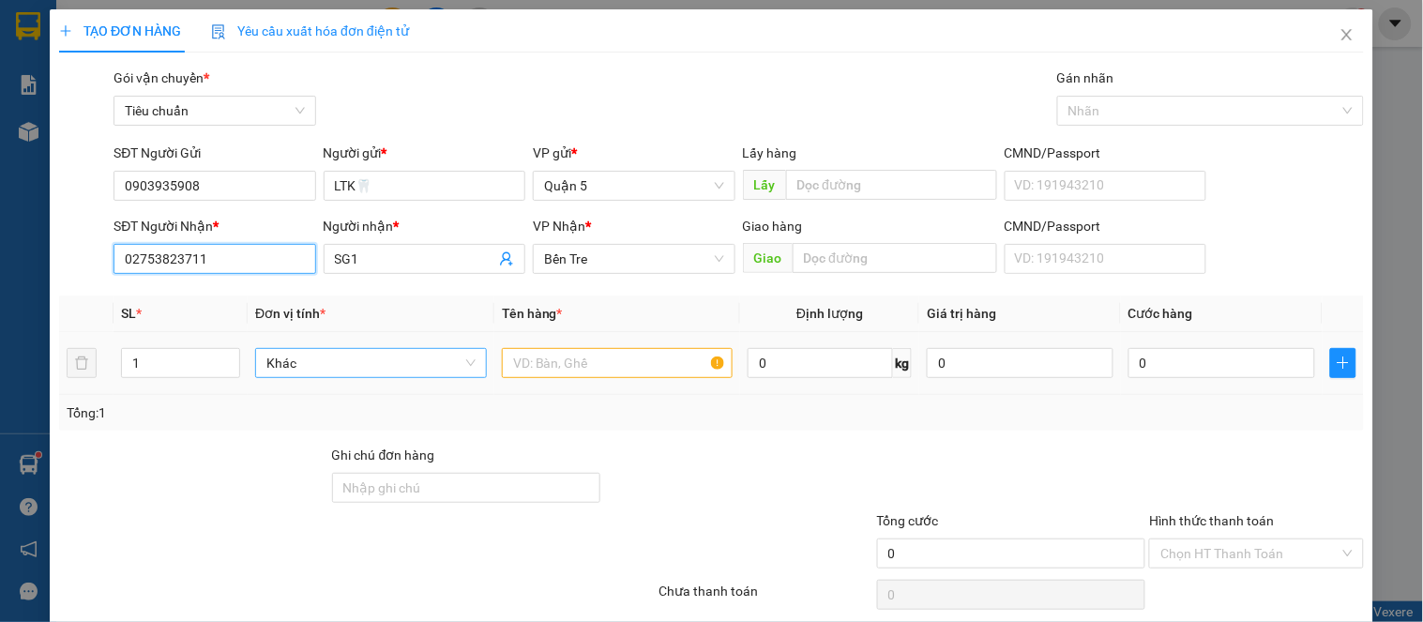
click at [424, 363] on span "Khác" at bounding box center [370, 363] width 209 height 28
type input "02753823711"
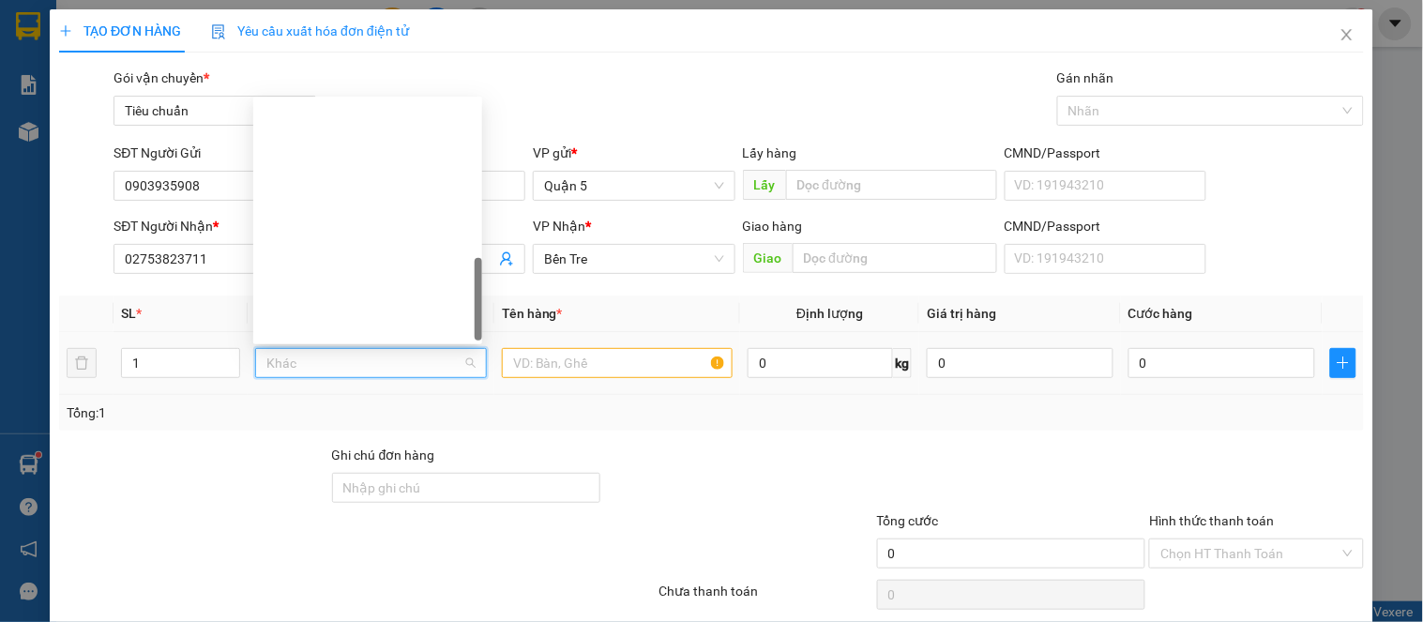
type input "h"
click at [347, 255] on div "Hộp" at bounding box center [368, 265] width 206 height 21
click at [541, 362] on input "text" at bounding box center [618, 363] width 232 height 30
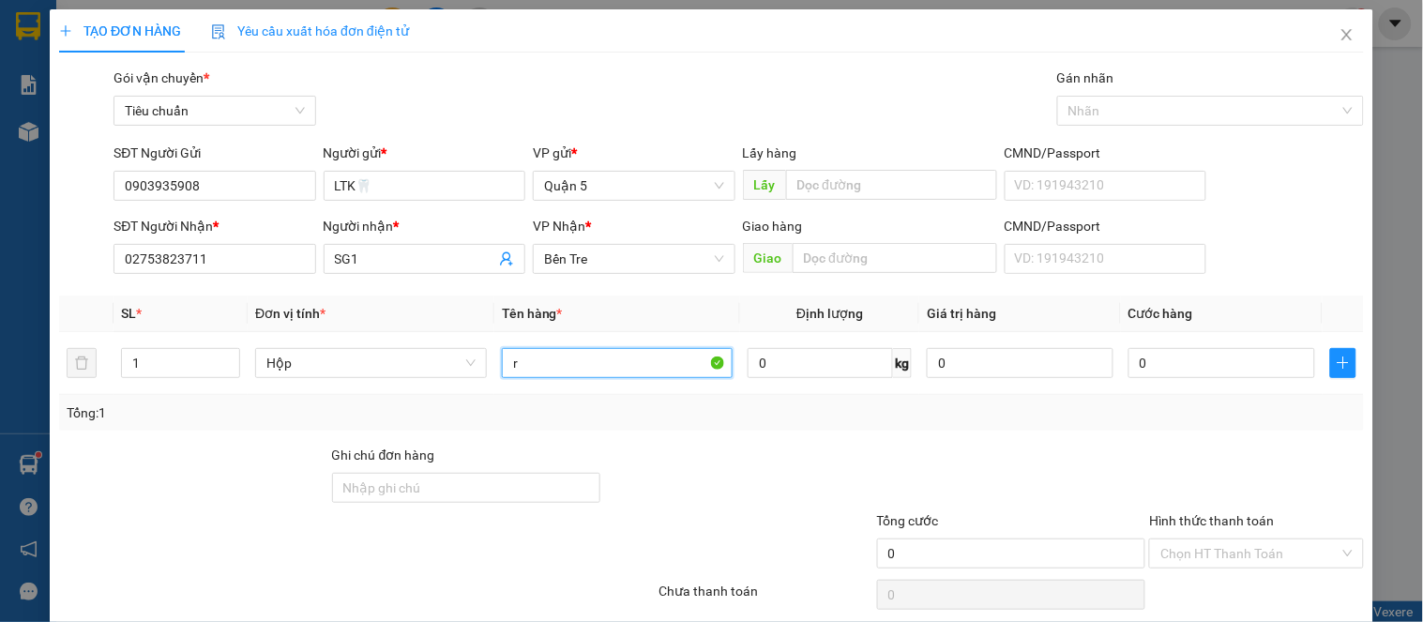
paste input "ă"
type input "răng"
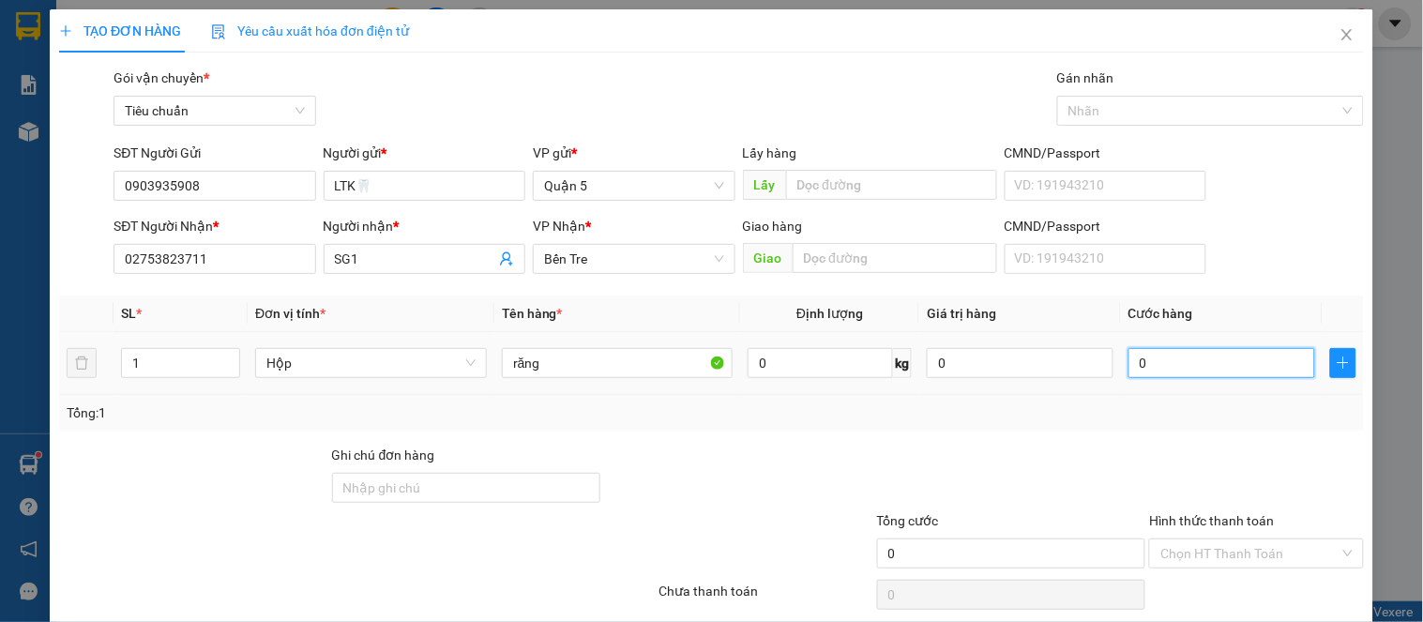
click at [1202, 375] on input "0" at bounding box center [1222, 363] width 187 height 30
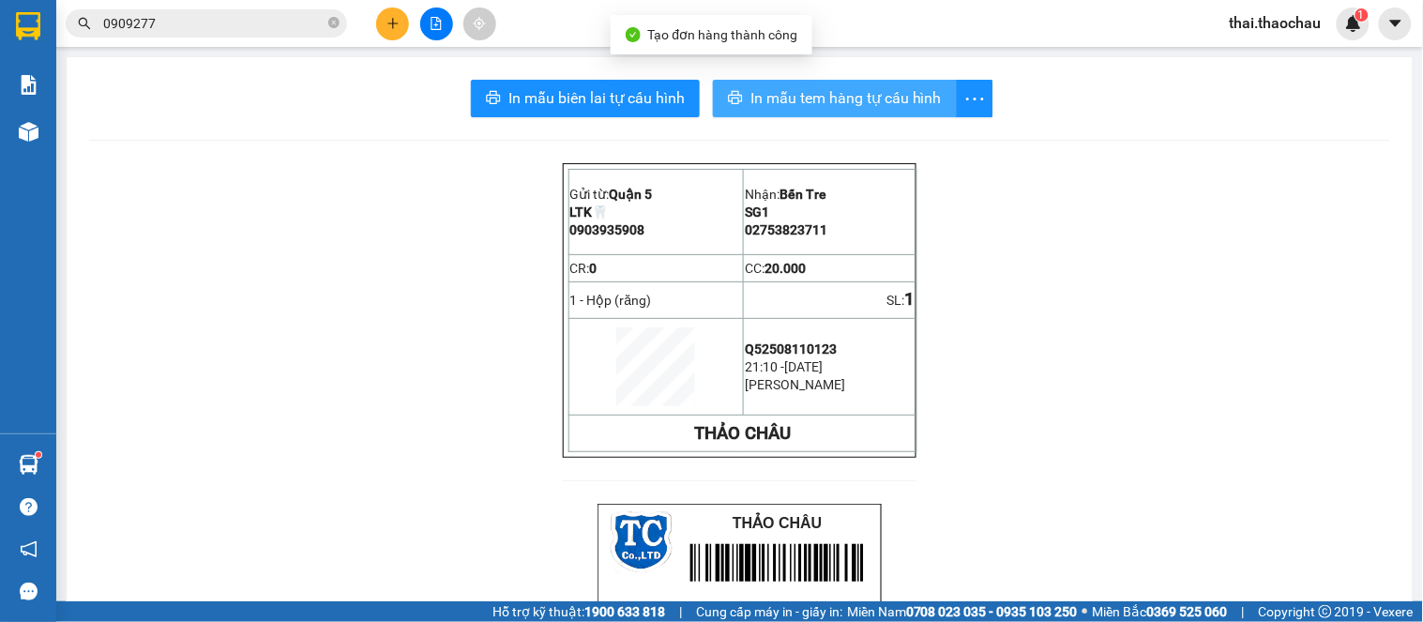
click at [777, 99] on span "In mẫu tem hàng tự cấu hình" at bounding box center [846, 97] width 191 height 23
